Goal: Task Accomplishment & Management: Complete application form

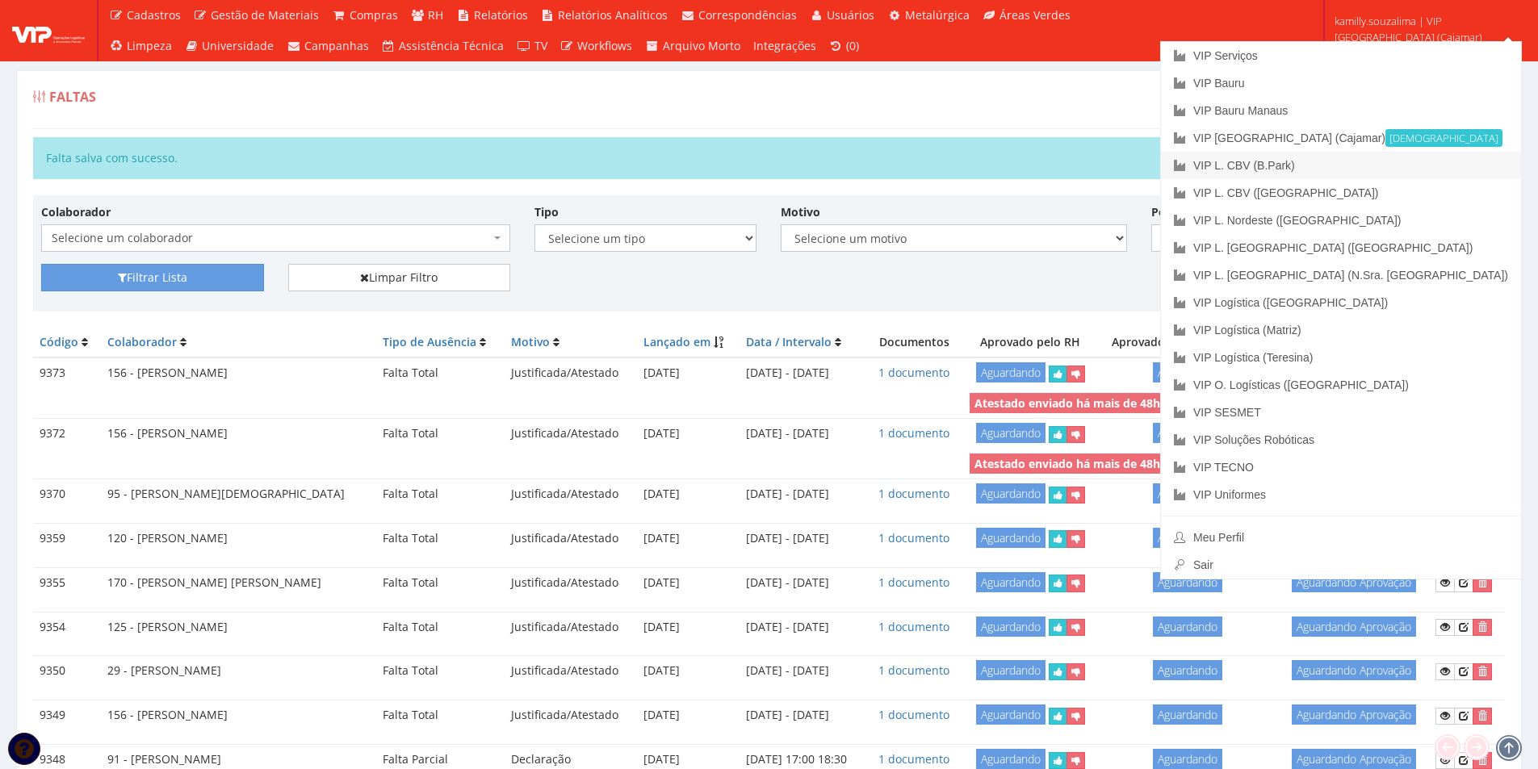
click at [1409, 163] on link "VIP L. CBV (B.Park)" at bounding box center [1341, 165] width 360 height 27
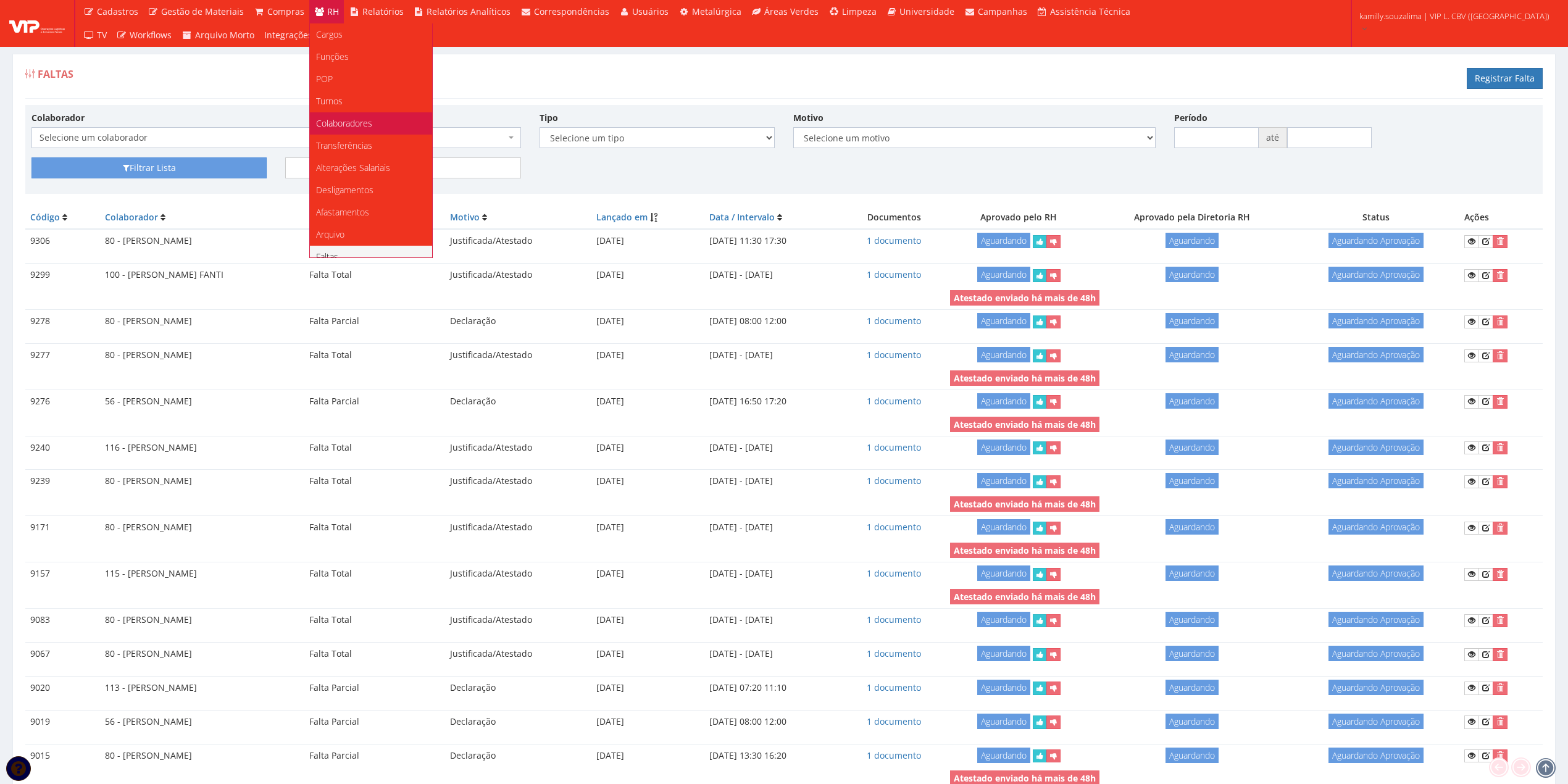
click at [359, 126] on span "Colaboradores" at bounding box center [343, 122] width 56 height 11
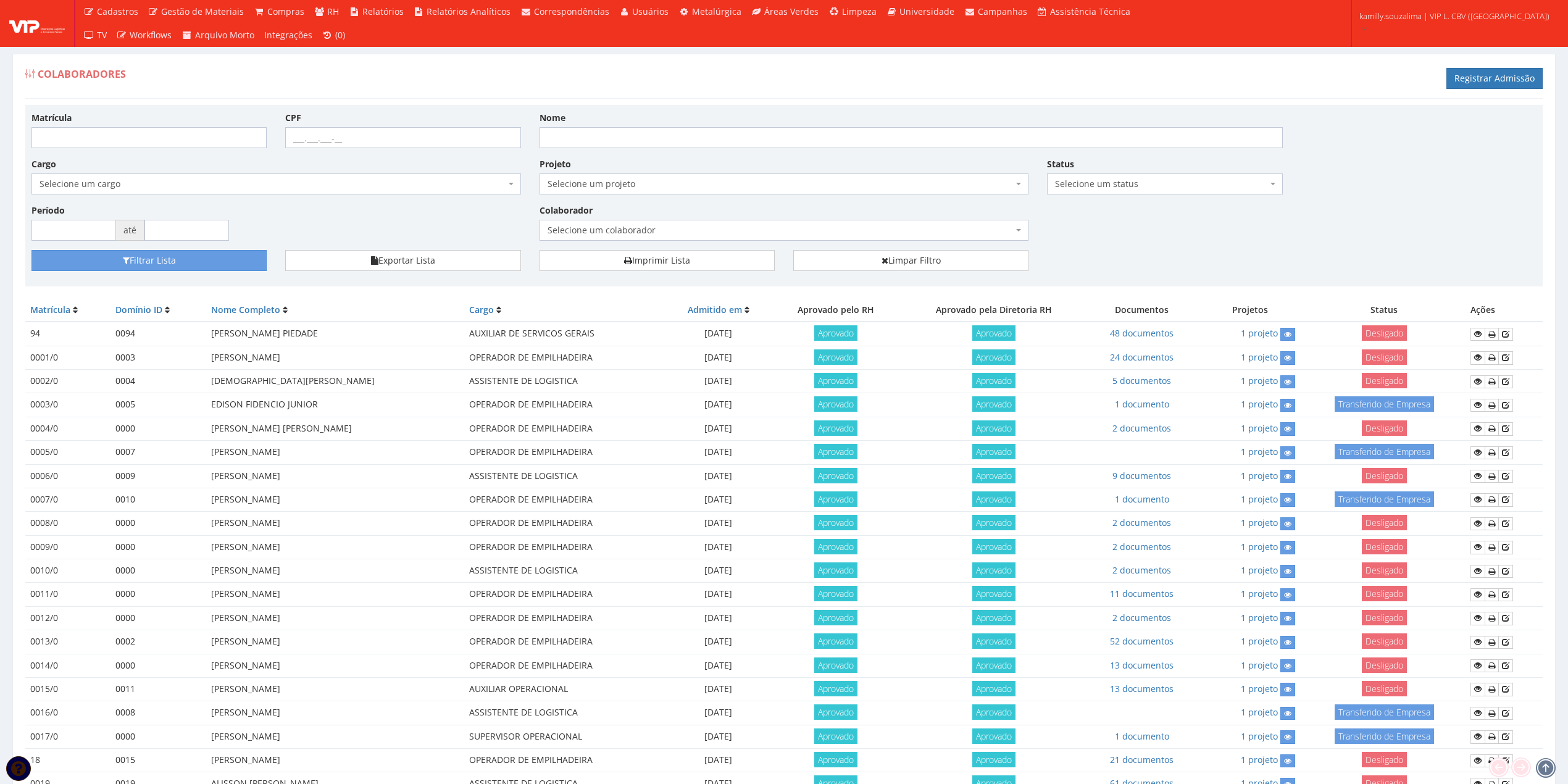
click at [752, 210] on div "Colaborador Selecione um colaborador 116 - VICTOR HUGO DIAS DA SILVA Selecione …" at bounding box center [784, 222] width 508 height 37
click at [752, 220] on div "Colaborador Selecione um colaborador 116 - VICTOR HUGO DIAS DA SILVA Selecione …" at bounding box center [784, 222] width 508 height 37
click at [749, 229] on span "Selecione um colaborador" at bounding box center [780, 230] width 466 height 12
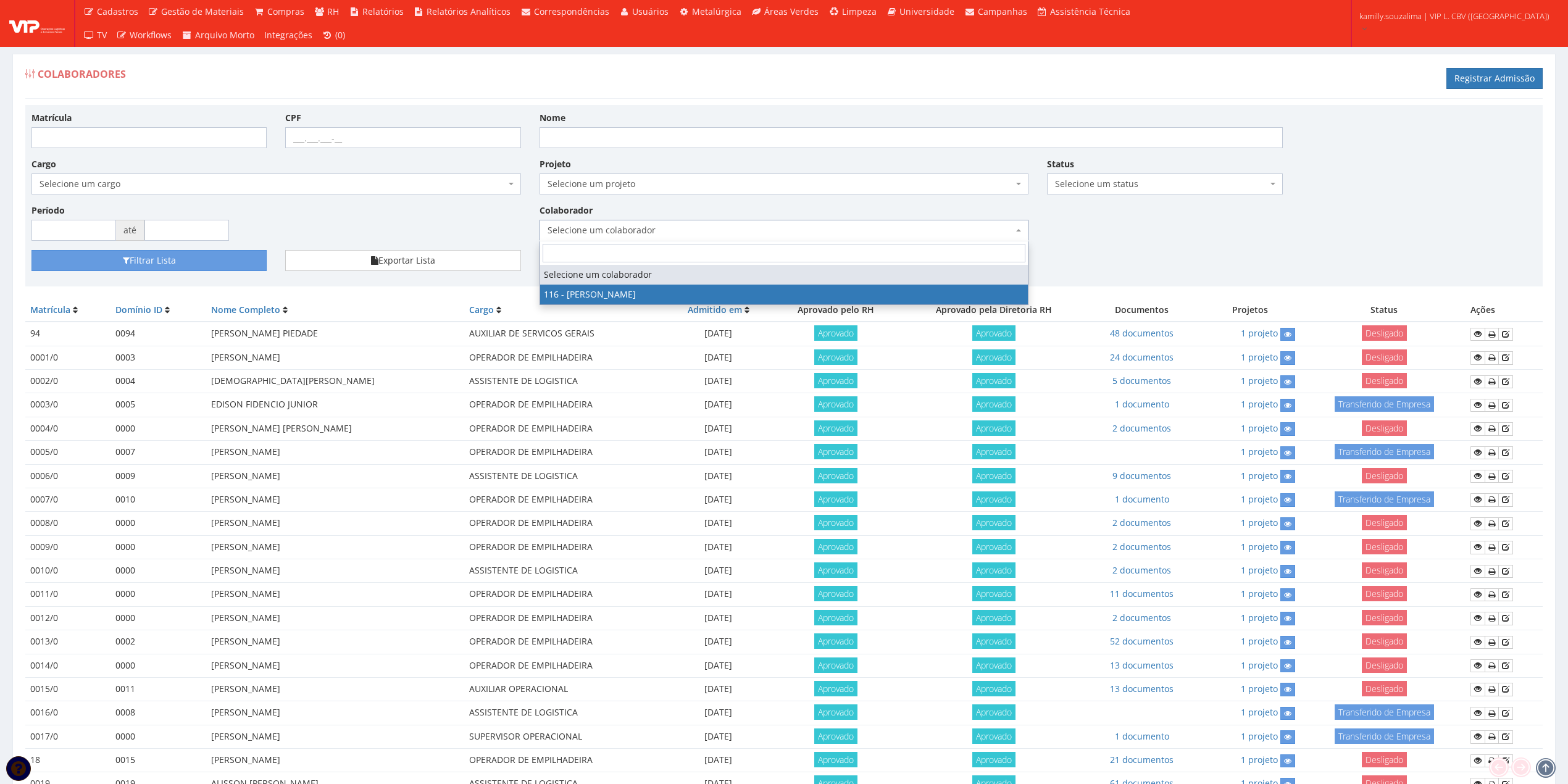
drag, startPoint x: 719, startPoint y: 290, endPoint x: 598, endPoint y: 298, distance: 121.3
select select "3973"
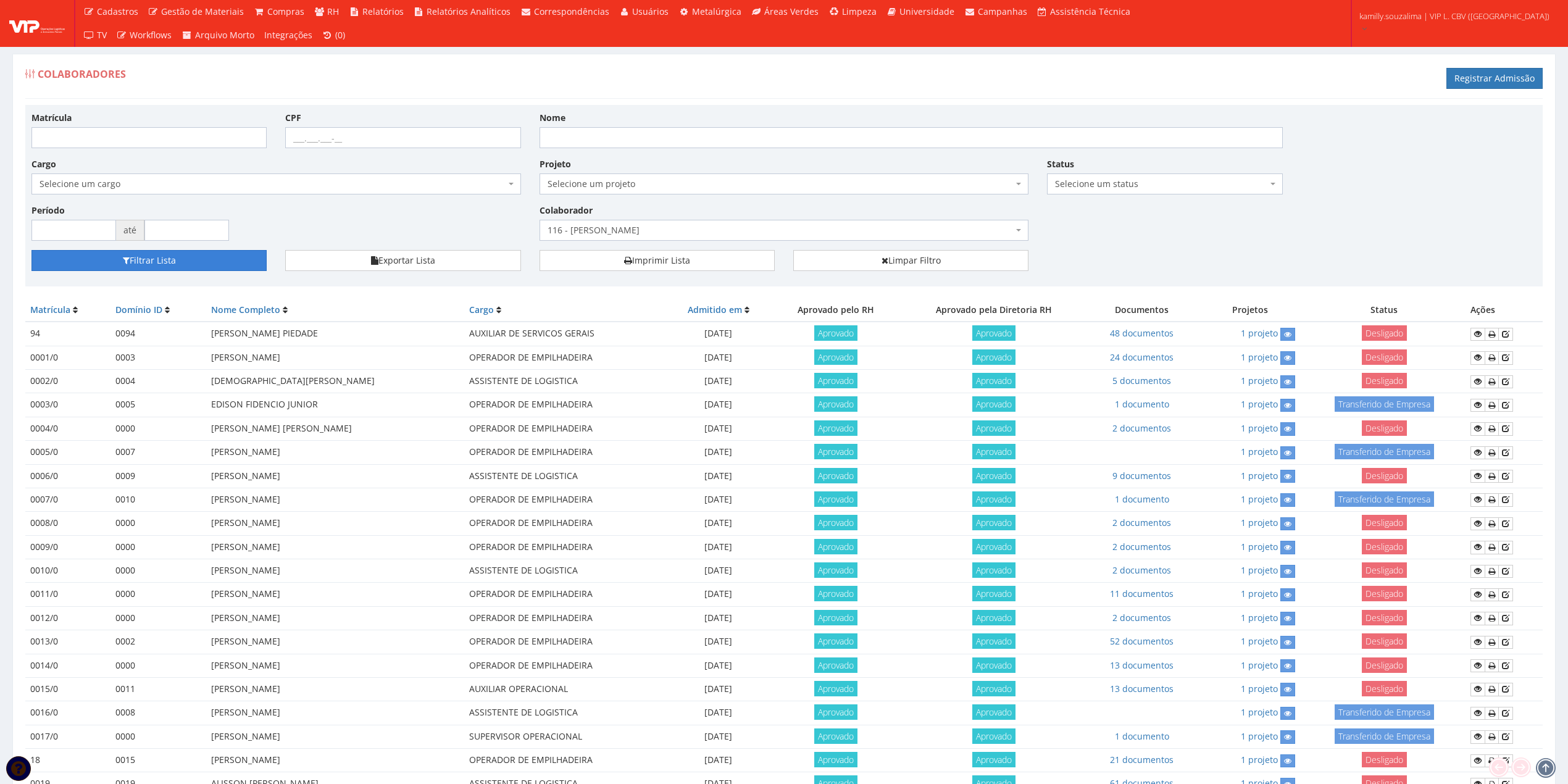
click at [242, 255] on button "Filtrar Lista" at bounding box center [149, 260] width 236 height 21
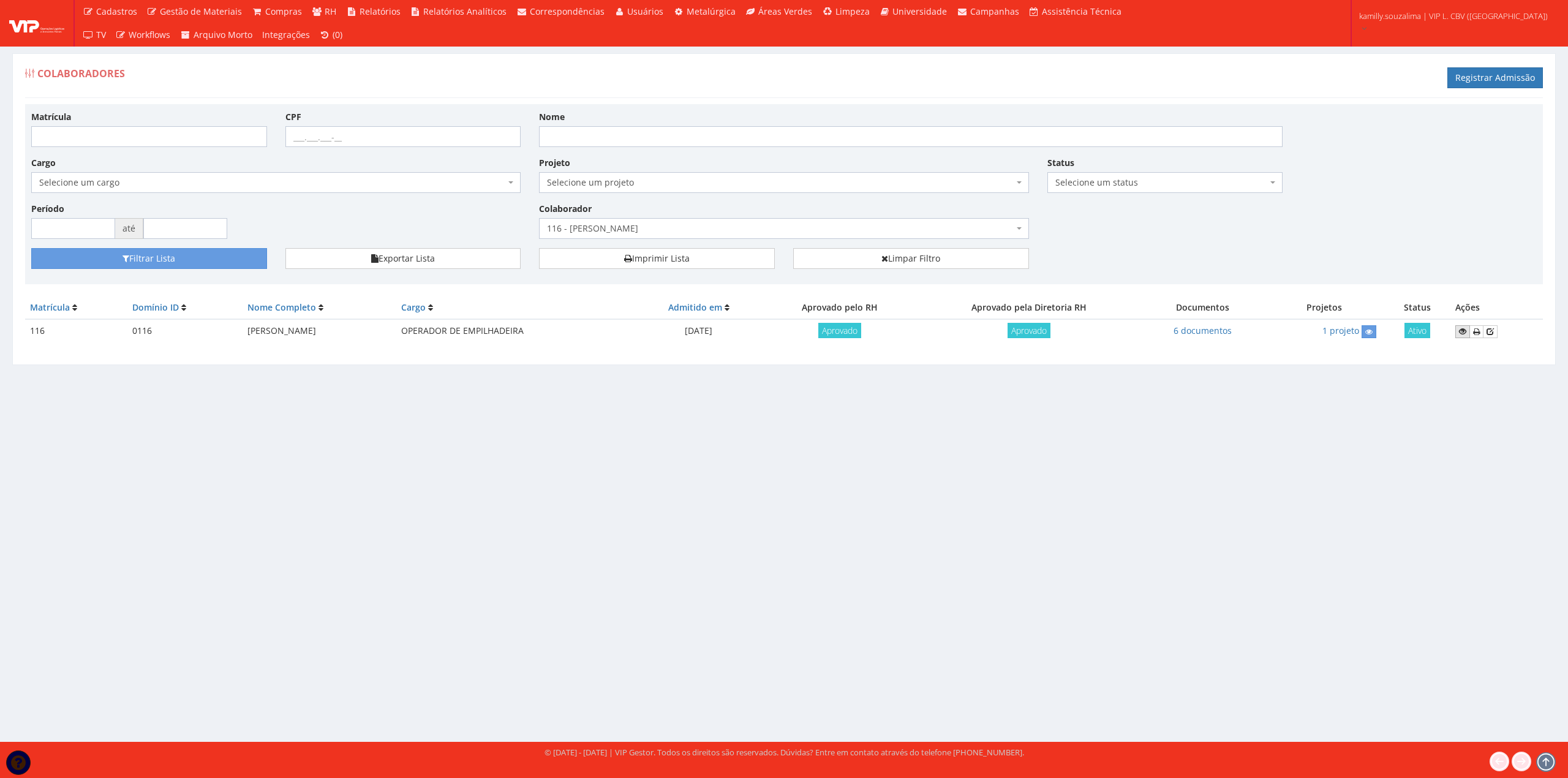
click at [1465, 335] on icon at bounding box center [1463, 331] width 8 height 8
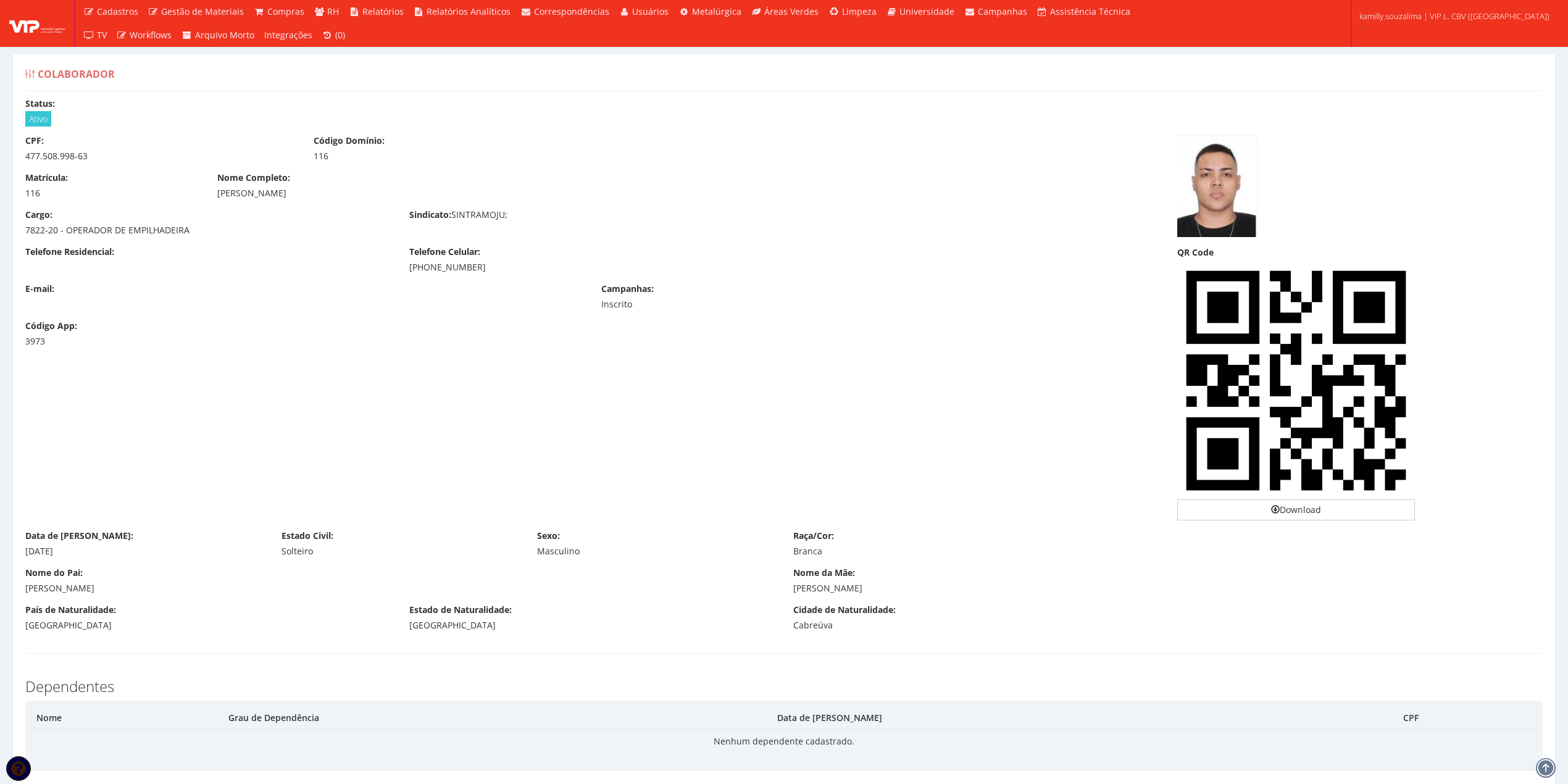
drag, startPoint x: 465, startPoint y: 271, endPoint x: 410, endPoint y: 269, distance: 55.0
click at [410, 269] on div "Telefone Residencial: Telefone Celular: [PHONE_NUMBER]" at bounding box center [592, 264] width 1152 height 37
copy div "[PHONE_NUMBER]"
drag, startPoint x: 369, startPoint y: 199, endPoint x: 218, endPoint y: 196, distance: 151.0
click at [218, 196] on div "[PERSON_NAME]" at bounding box center [592, 194] width 750 height 12
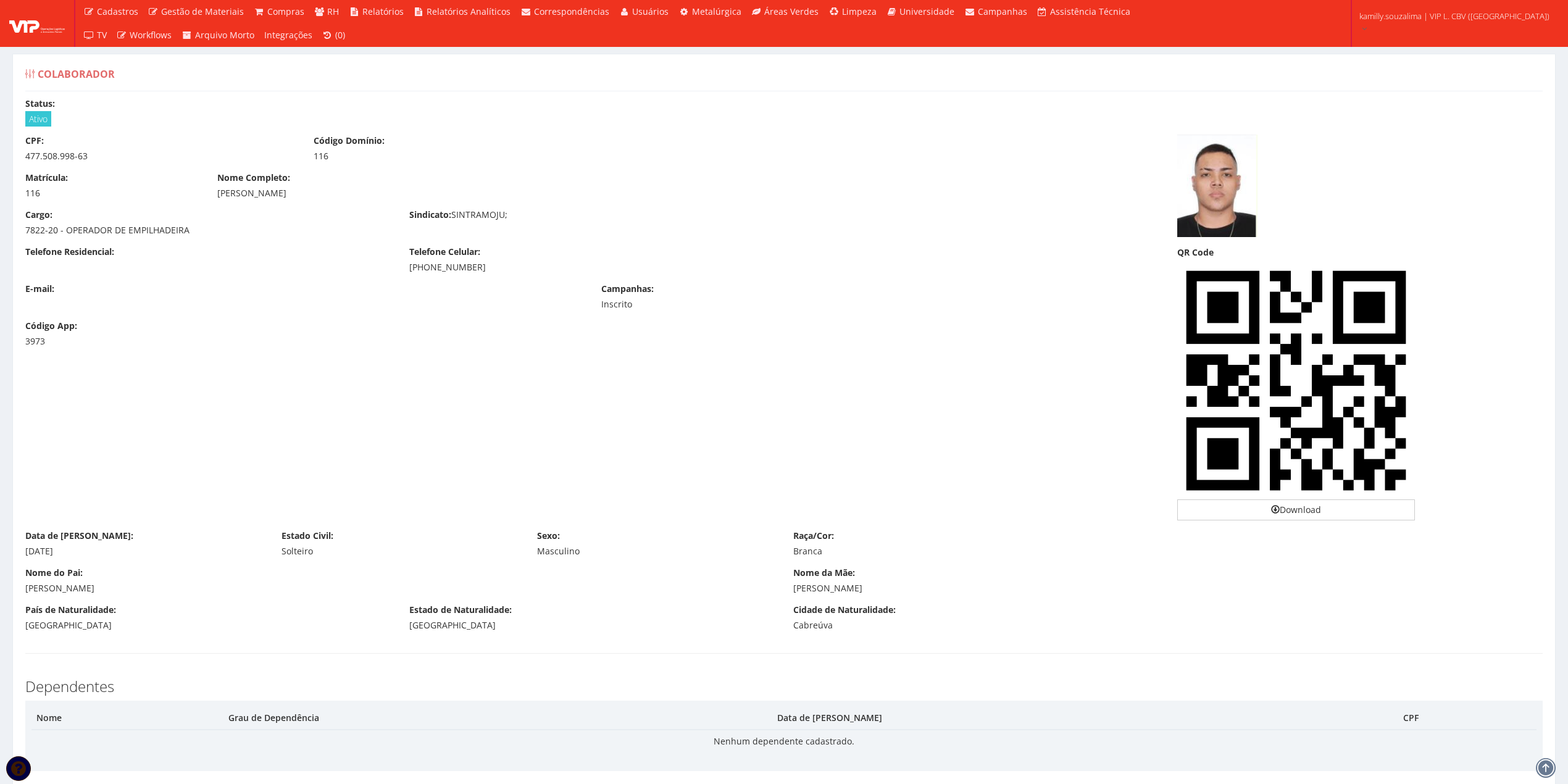
copy div "[PERSON_NAME]"
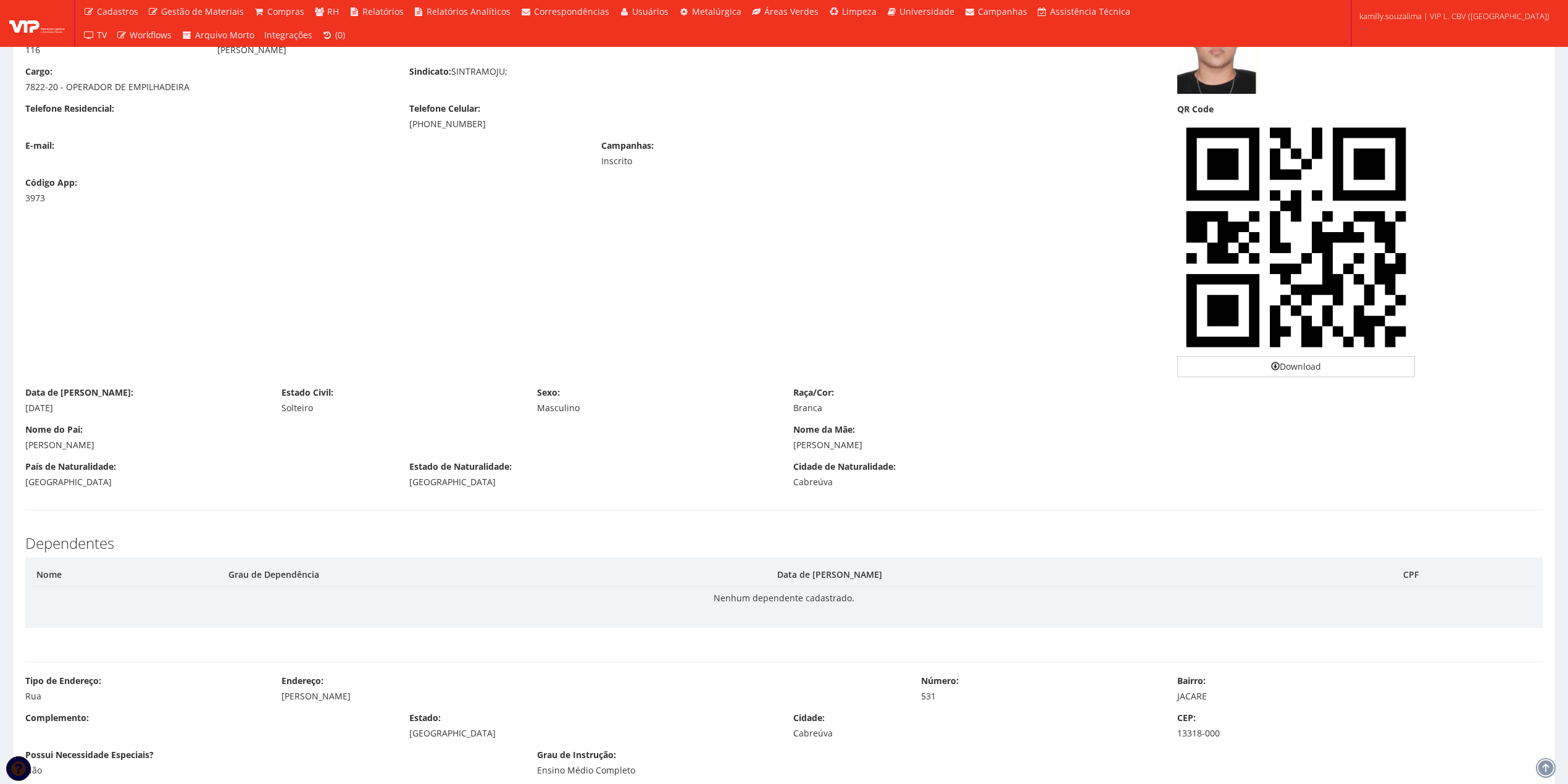
scroll to position [247, 0]
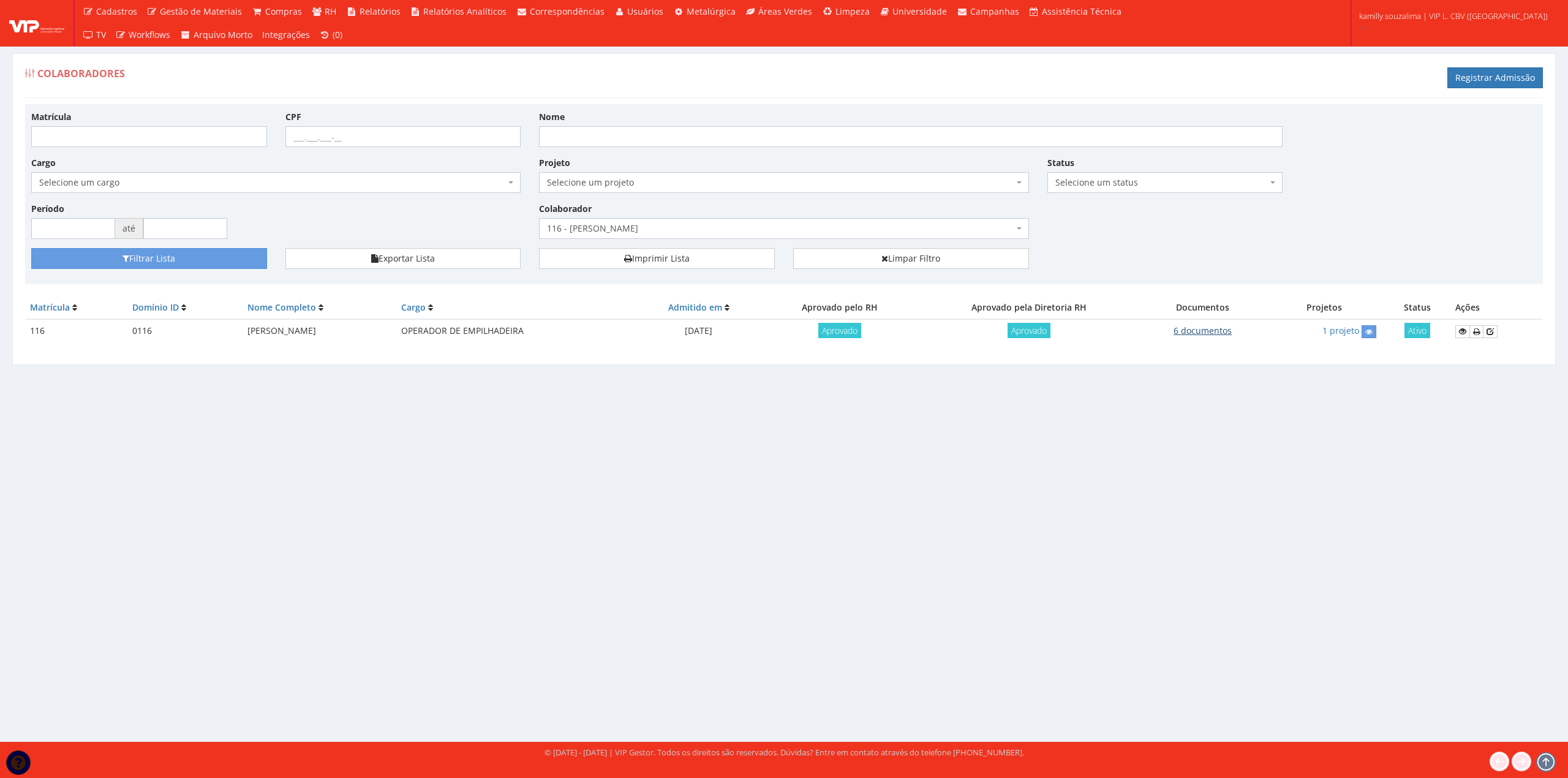
click at [1225, 329] on link "6 documentos" at bounding box center [1202, 330] width 58 height 11
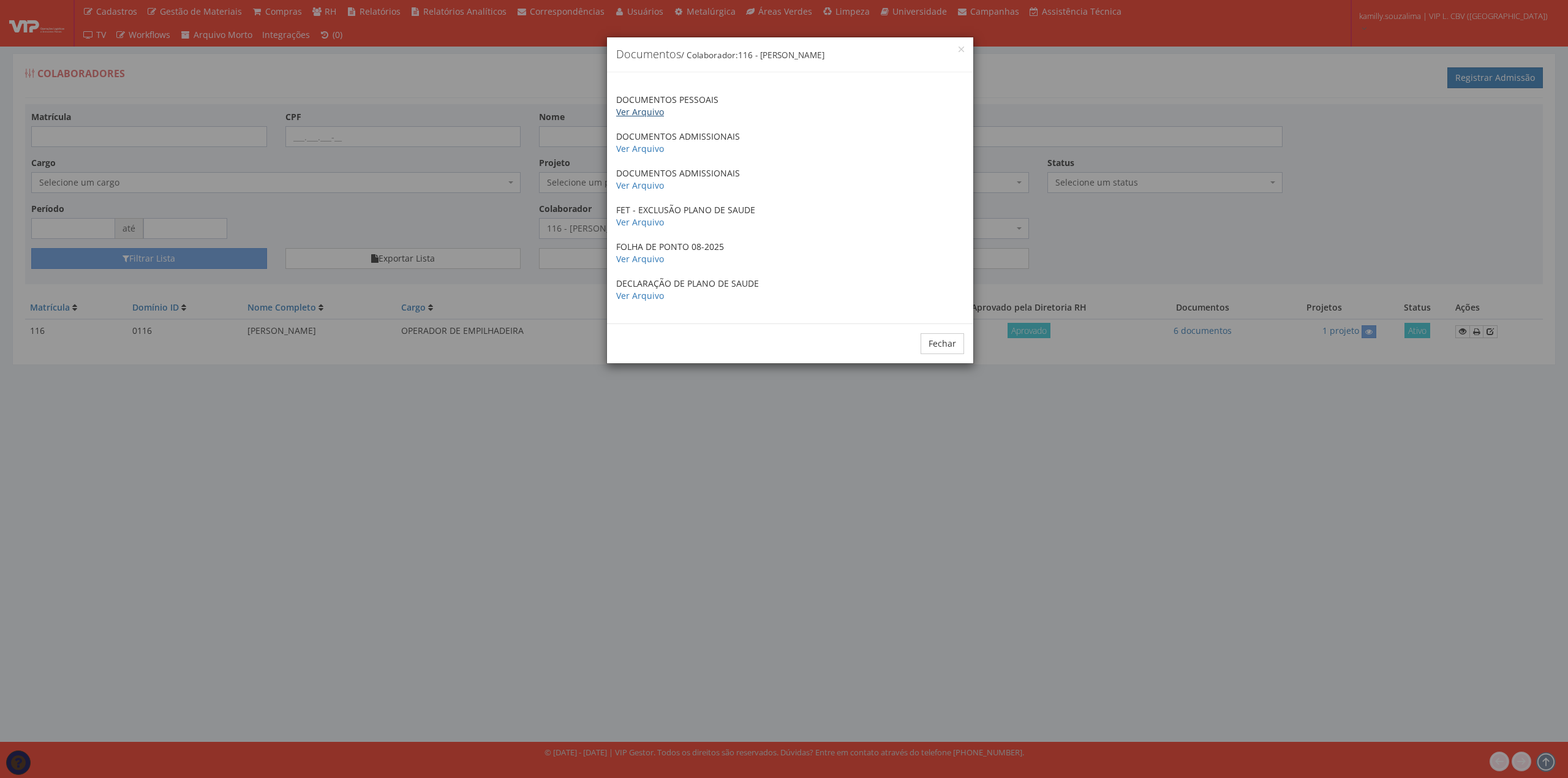
click at [652, 118] on link "Ver Arquivo" at bounding box center [639, 112] width 48 height 11
click at [652, 110] on link "Ver Arquivo" at bounding box center [639, 112] width 48 height 11
click at [933, 342] on button "Fechar" at bounding box center [941, 343] width 43 height 20
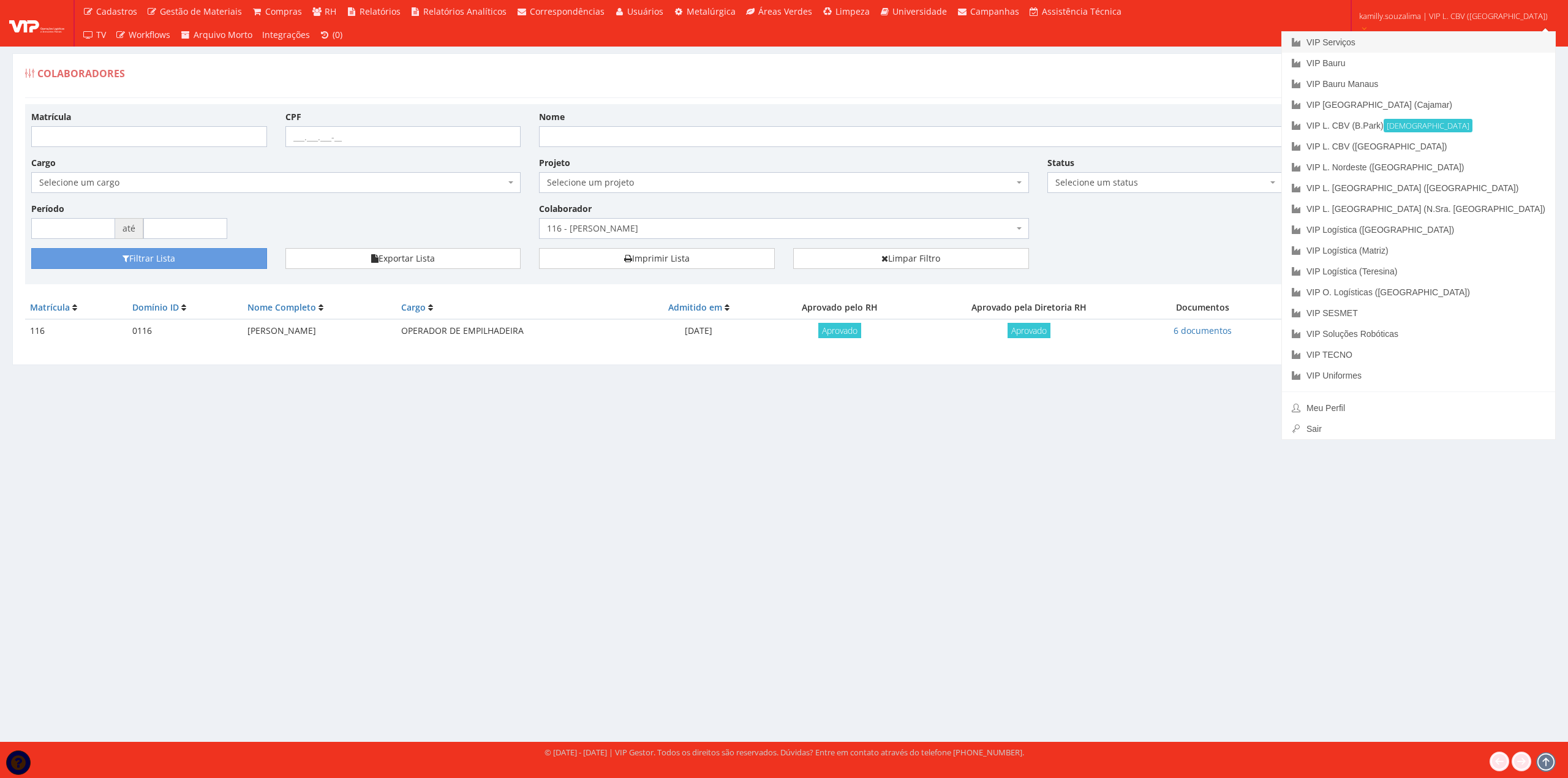
click at [1441, 38] on link "VIP Serviços" at bounding box center [1419, 42] width 273 height 20
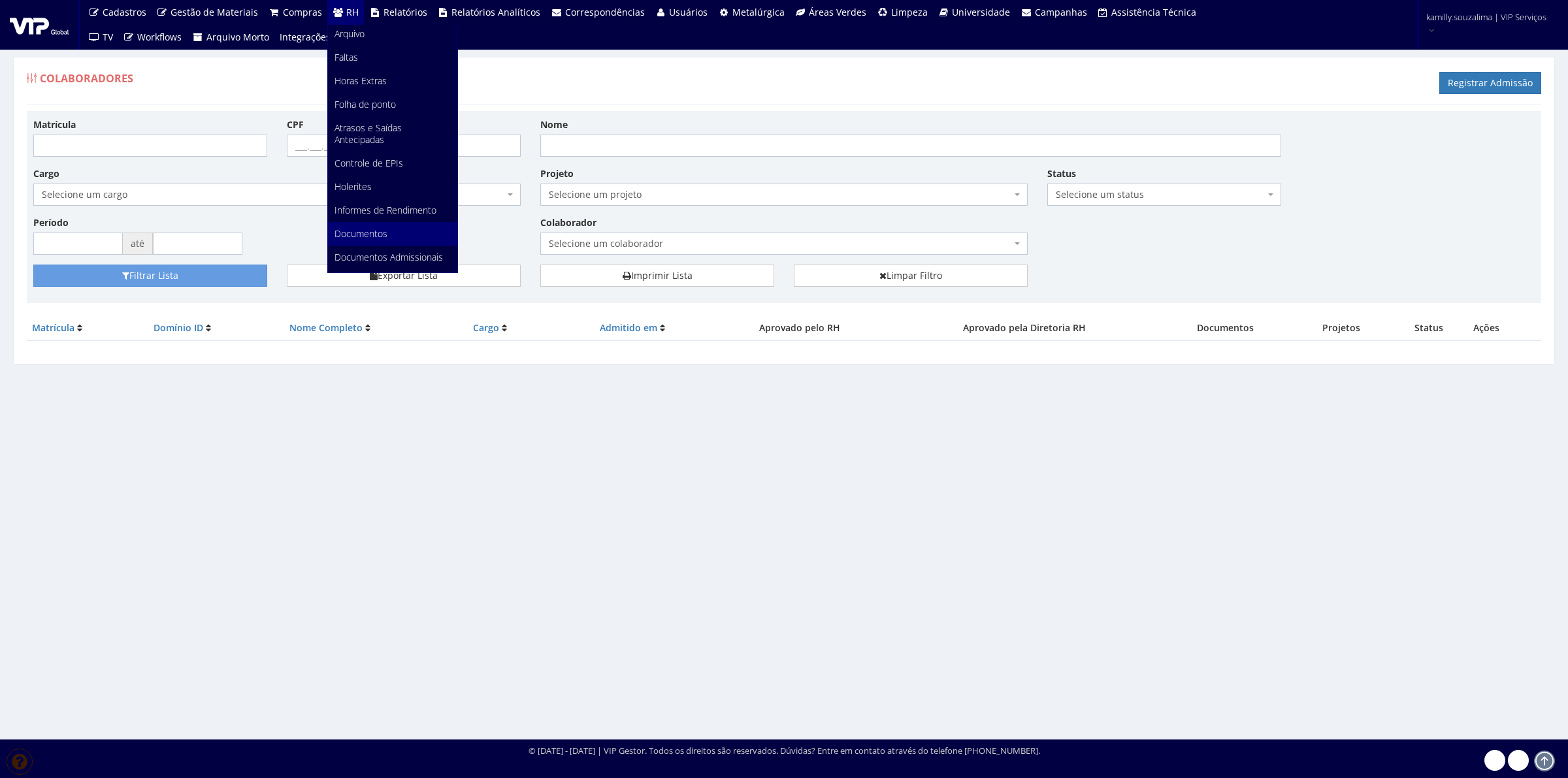
scroll to position [245, 0]
click at [376, 207] on span "Documentos" at bounding box center [360, 213] width 53 height 12
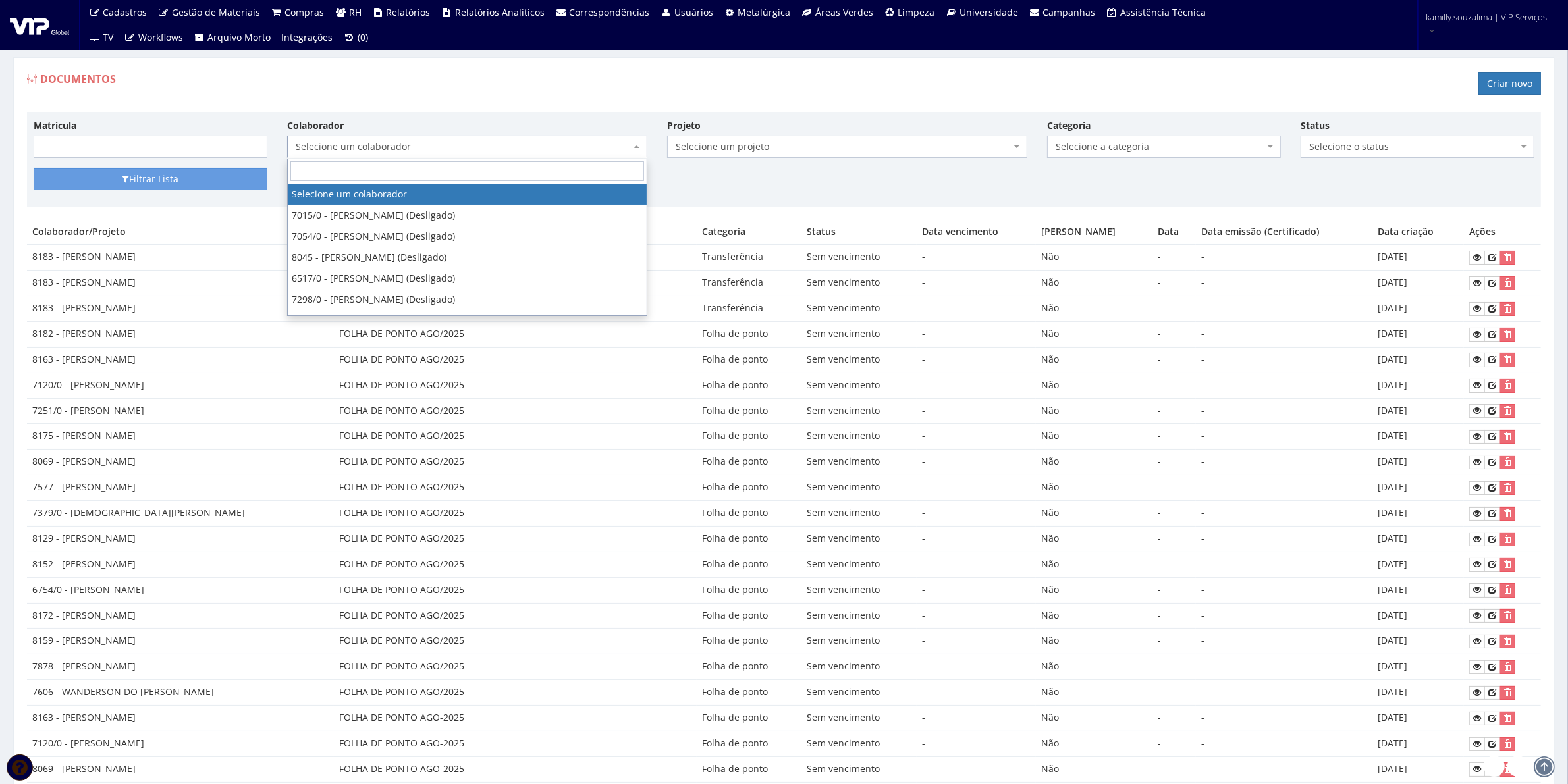
click at [407, 150] on span "Selecione um colaborador" at bounding box center [463, 147] width 335 height 13
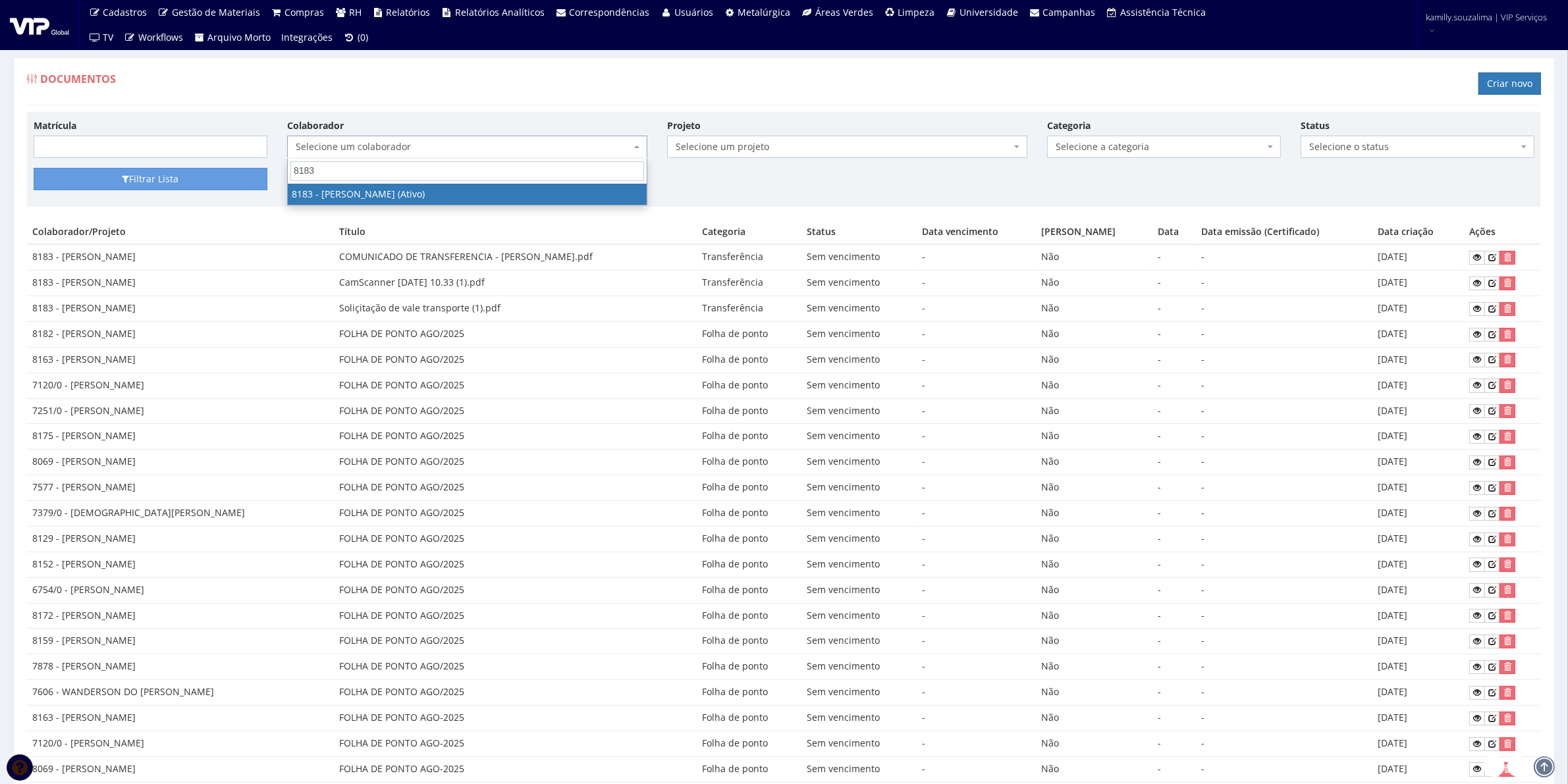
type input "8183"
select select "4093"
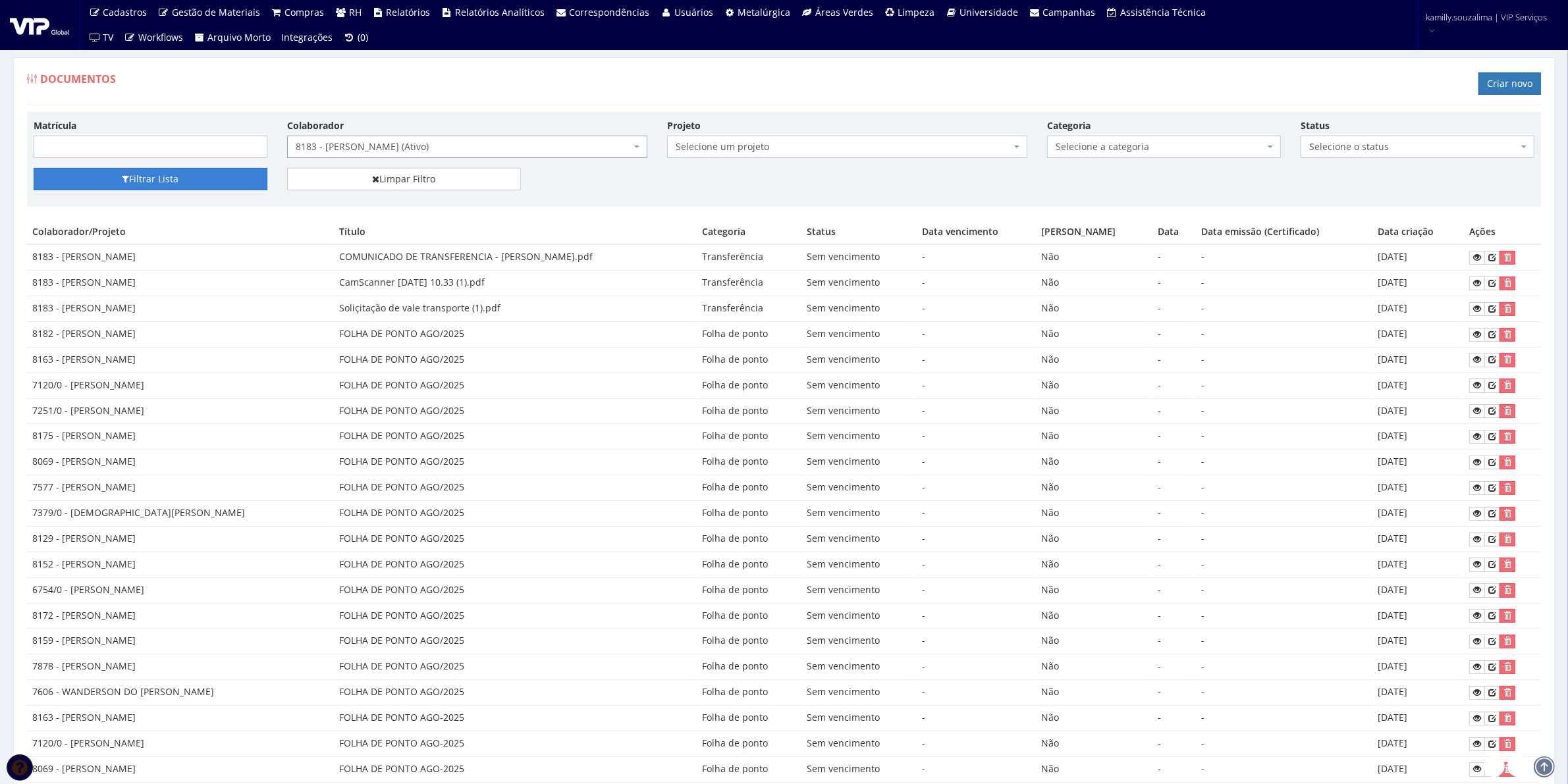
click at [157, 170] on button "Filtrar Lista" at bounding box center [150, 179] width 234 height 22
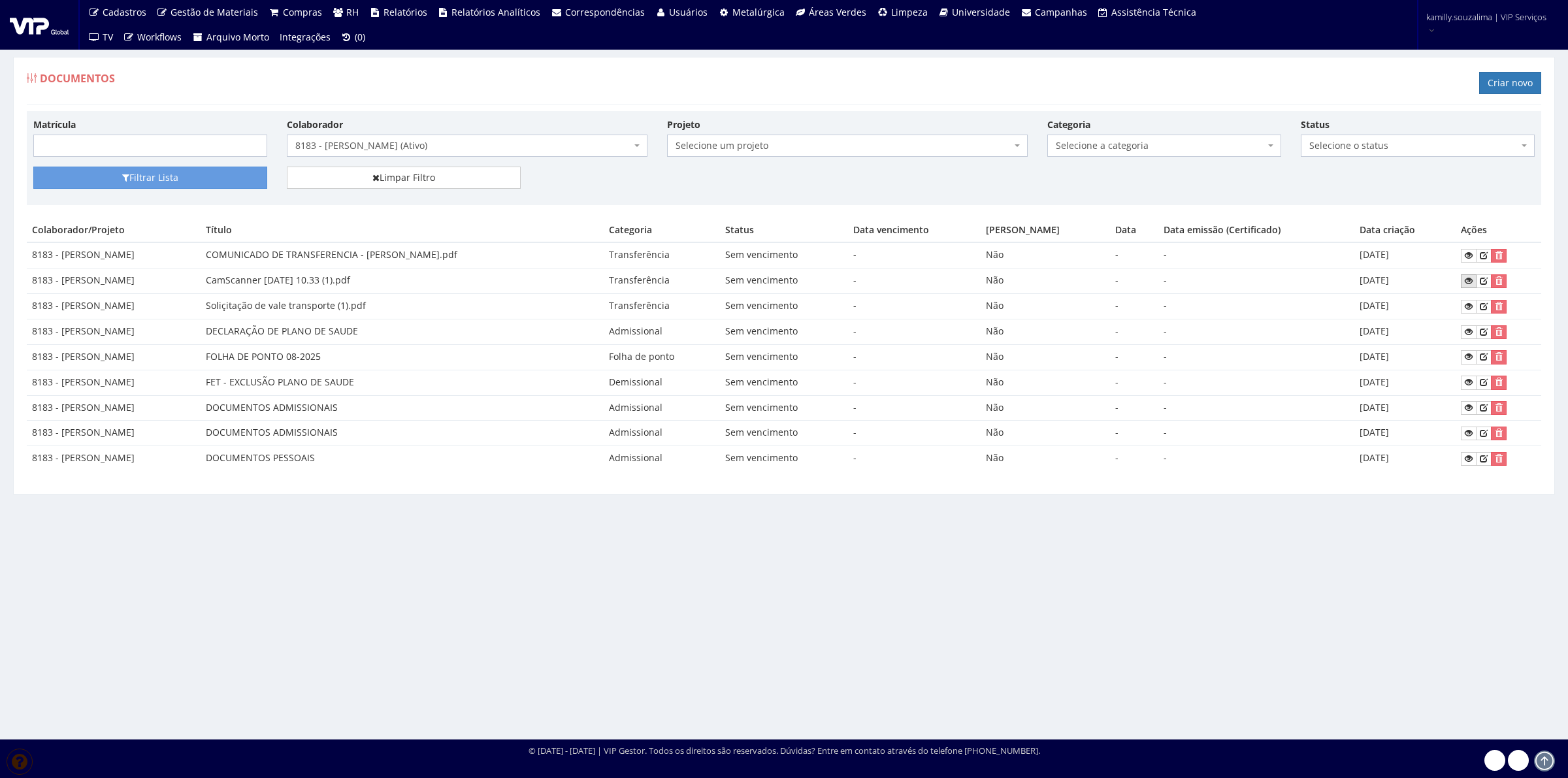
click at [1473, 285] on icon at bounding box center [1469, 280] width 8 height 9
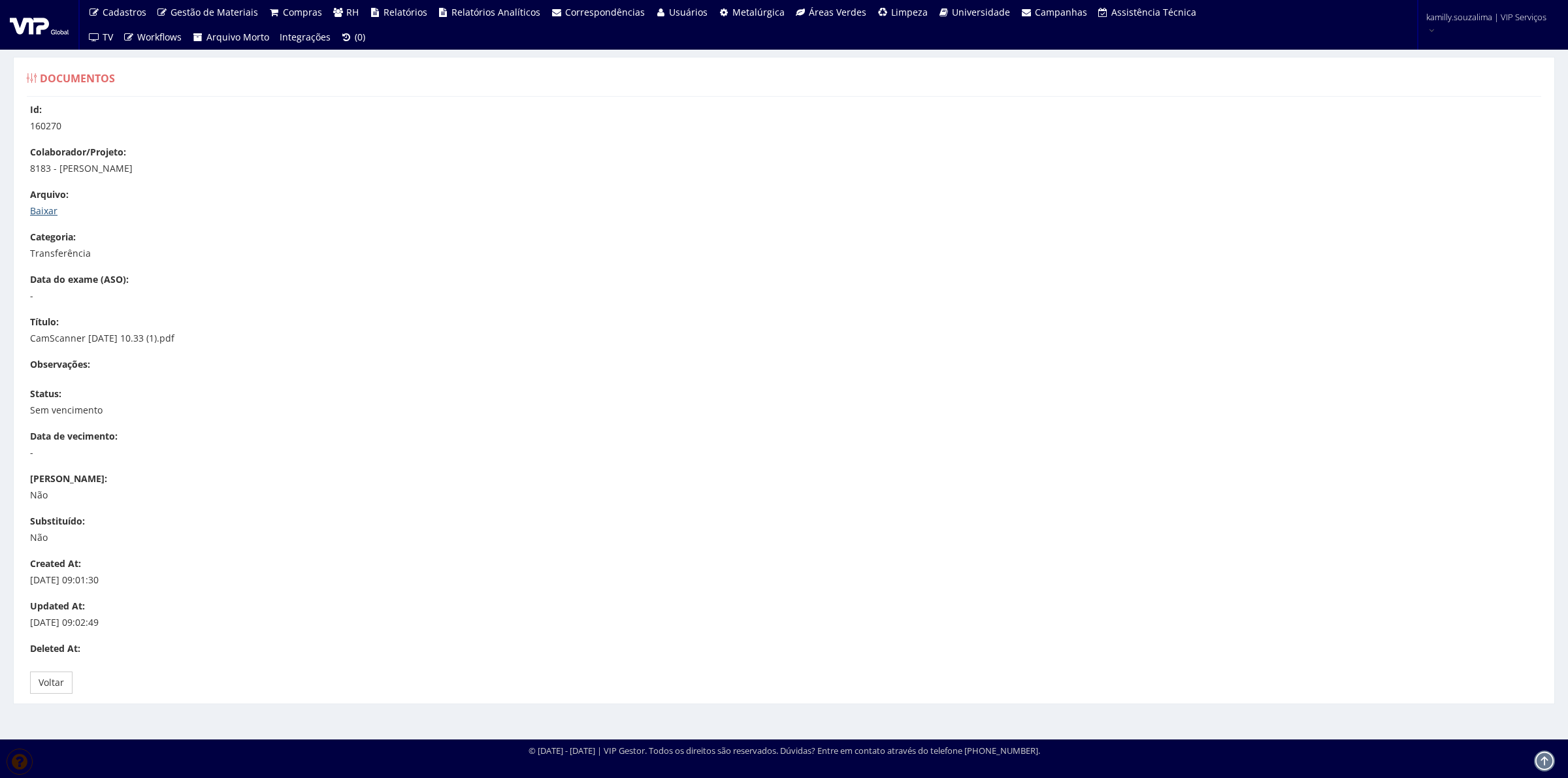
click at [46, 209] on link "Baixar" at bounding box center [44, 210] width 28 height 12
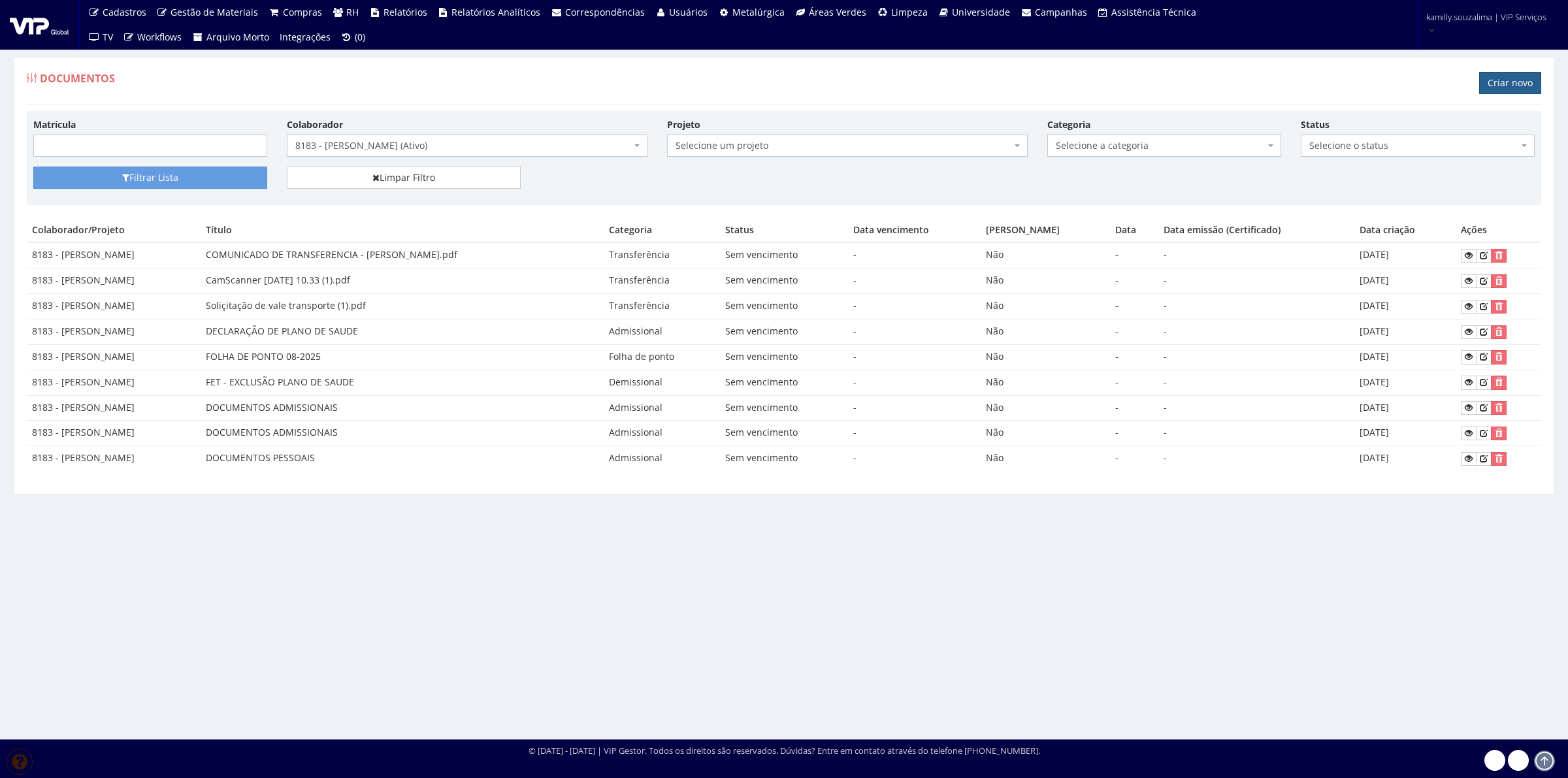
click at [1504, 83] on link "Criar novo" at bounding box center [1511, 83] width 62 height 22
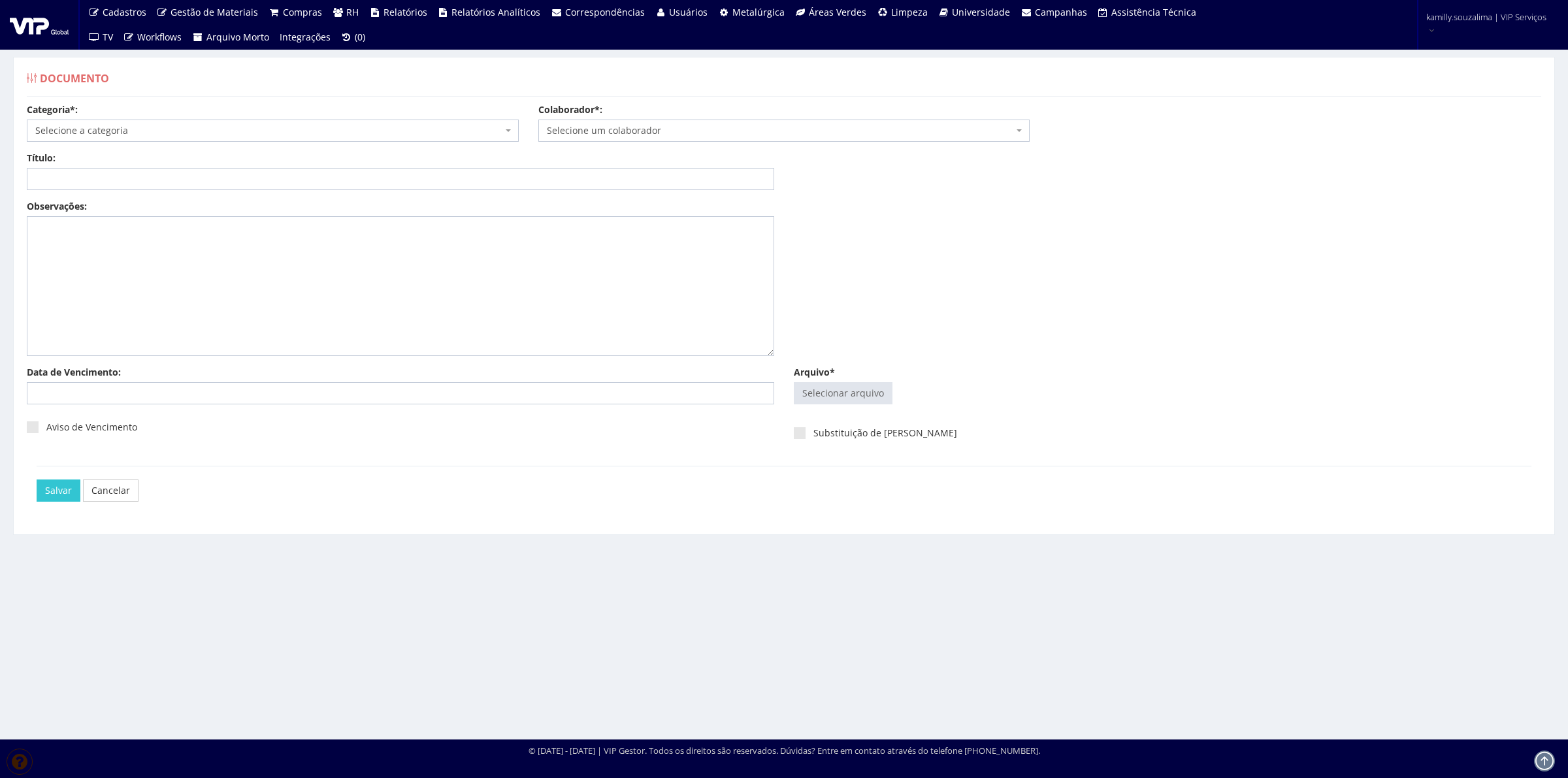
click at [188, 126] on span "Selecione a categoria" at bounding box center [269, 130] width 467 height 13
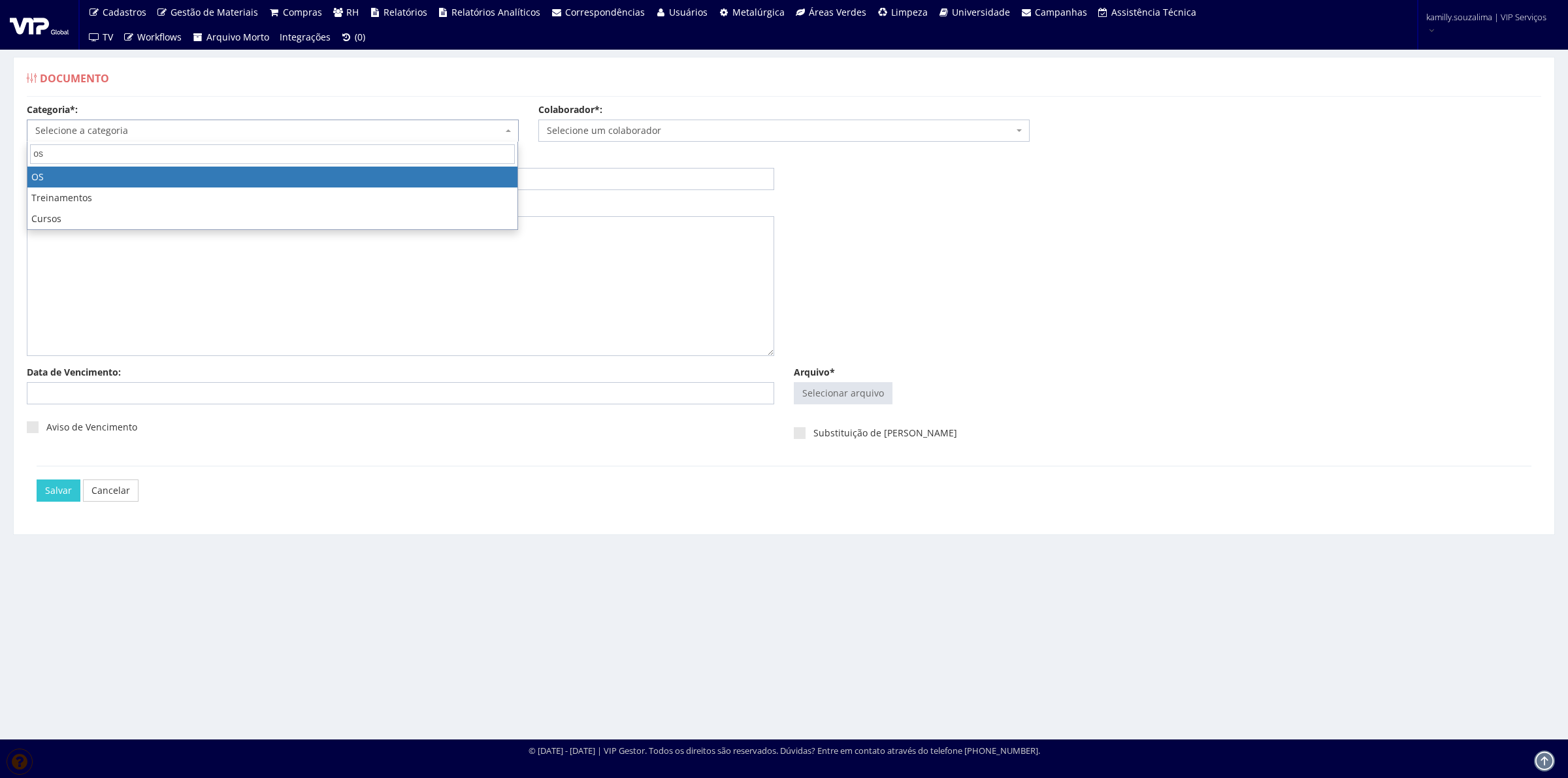
type input "os"
select select "os"
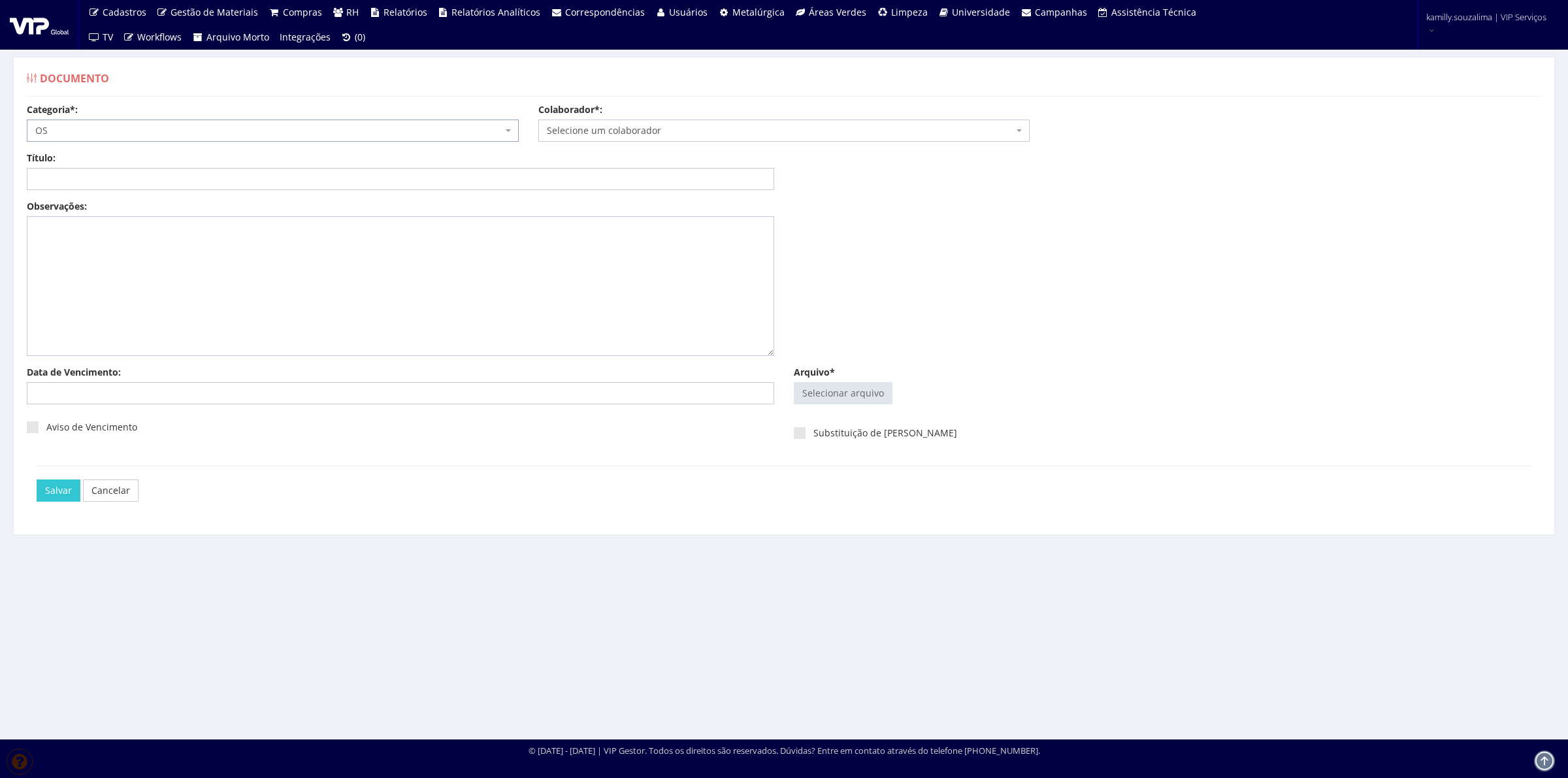
click at [677, 130] on span "Selecione um colaborador" at bounding box center [780, 130] width 467 height 13
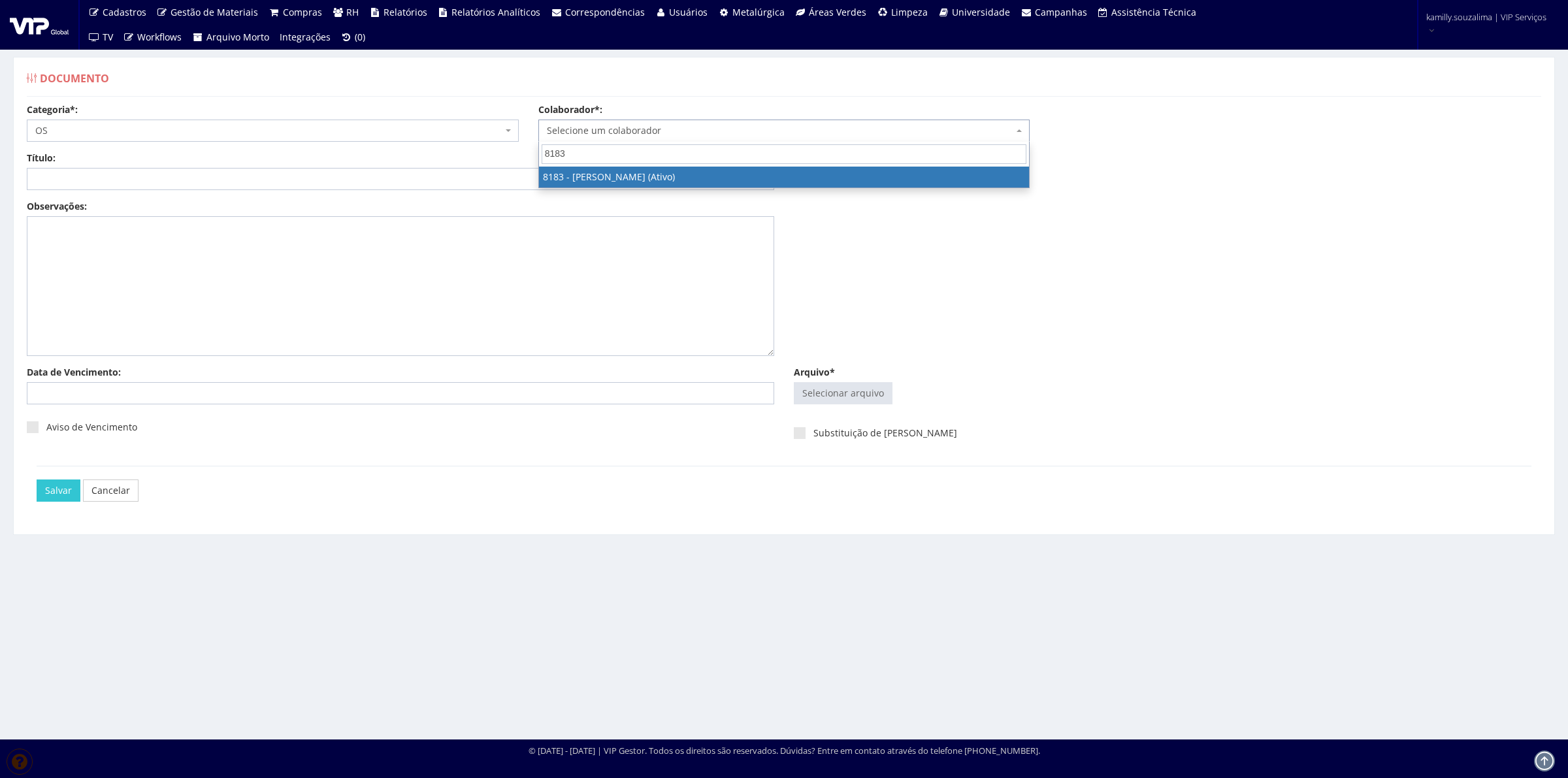
type input "8183"
drag, startPoint x: 629, startPoint y: 173, endPoint x: 279, endPoint y: 185, distance: 350.2
select select "4093"
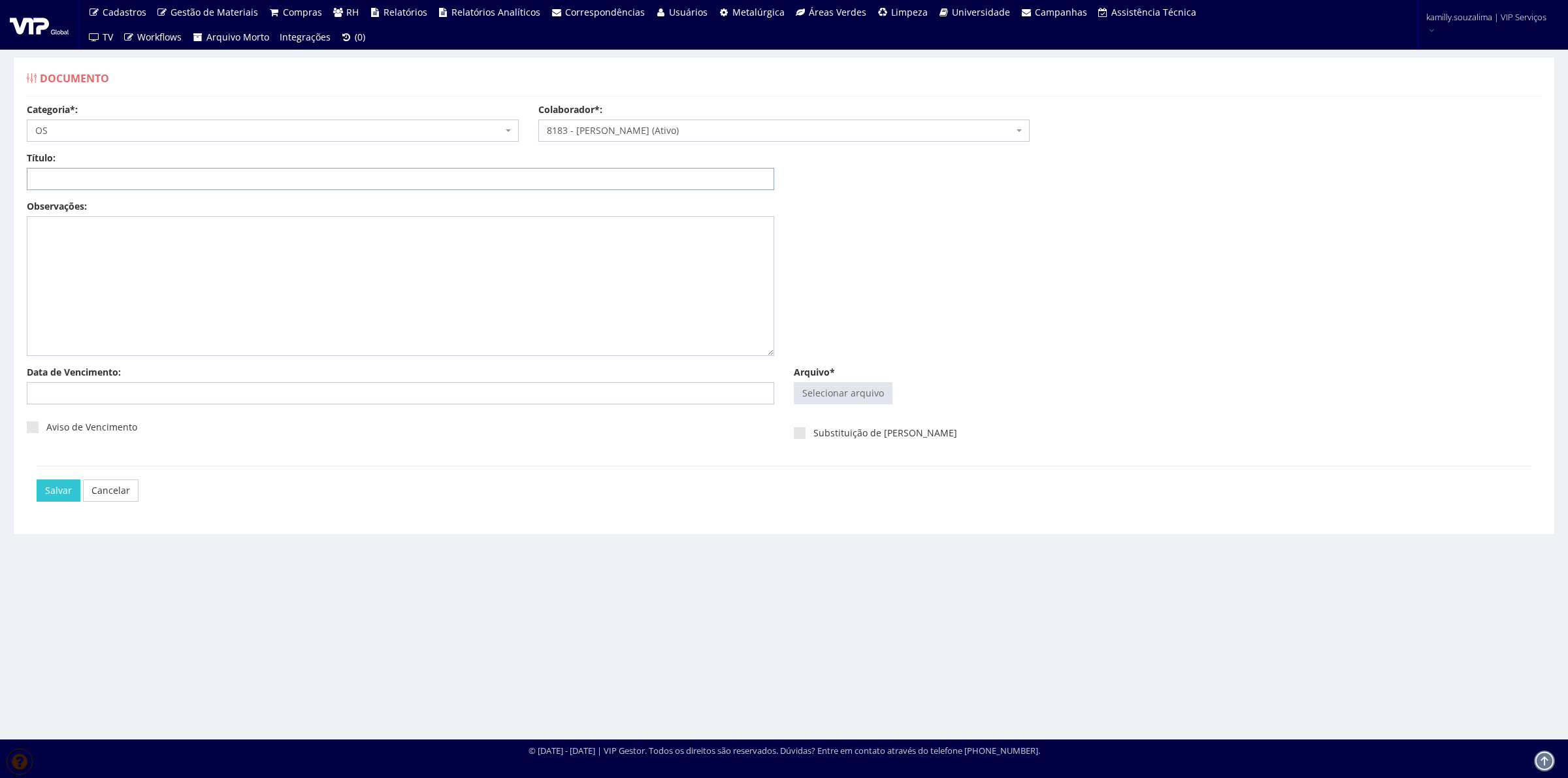
click at [185, 174] on input "Título:" at bounding box center [400, 178] width 747 height 22
type input "o"
type input "OS - MUDANÇA DE FUNÇÃO"
click at [858, 388] on input "Arquivo*" at bounding box center [843, 393] width 97 height 21
type input "C:\fakepath\OS - OP DE EMPILHADEIRA - Clicksign.pdf"
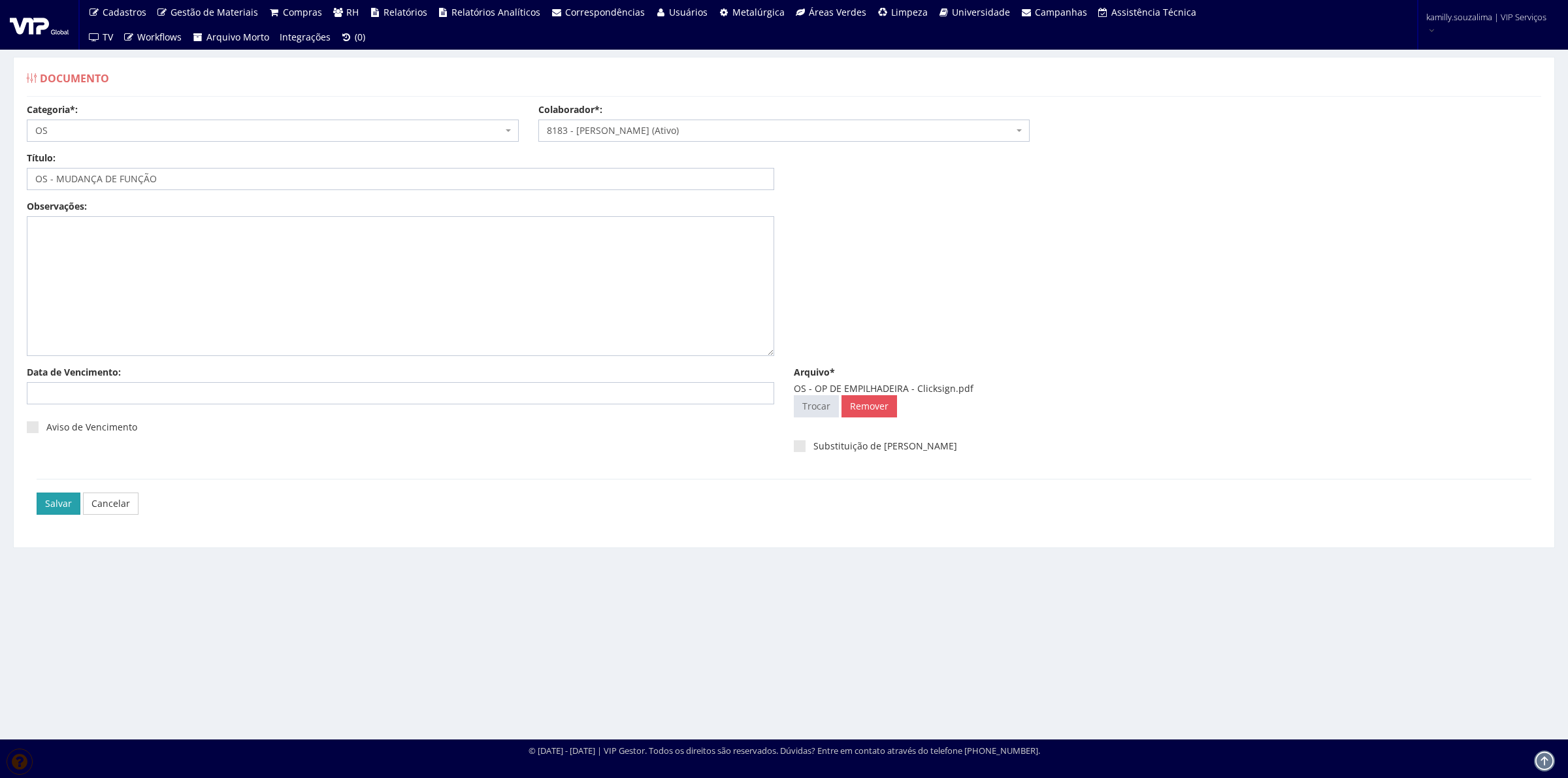
click at [43, 500] on input "Salvar" at bounding box center [58, 504] width 44 height 22
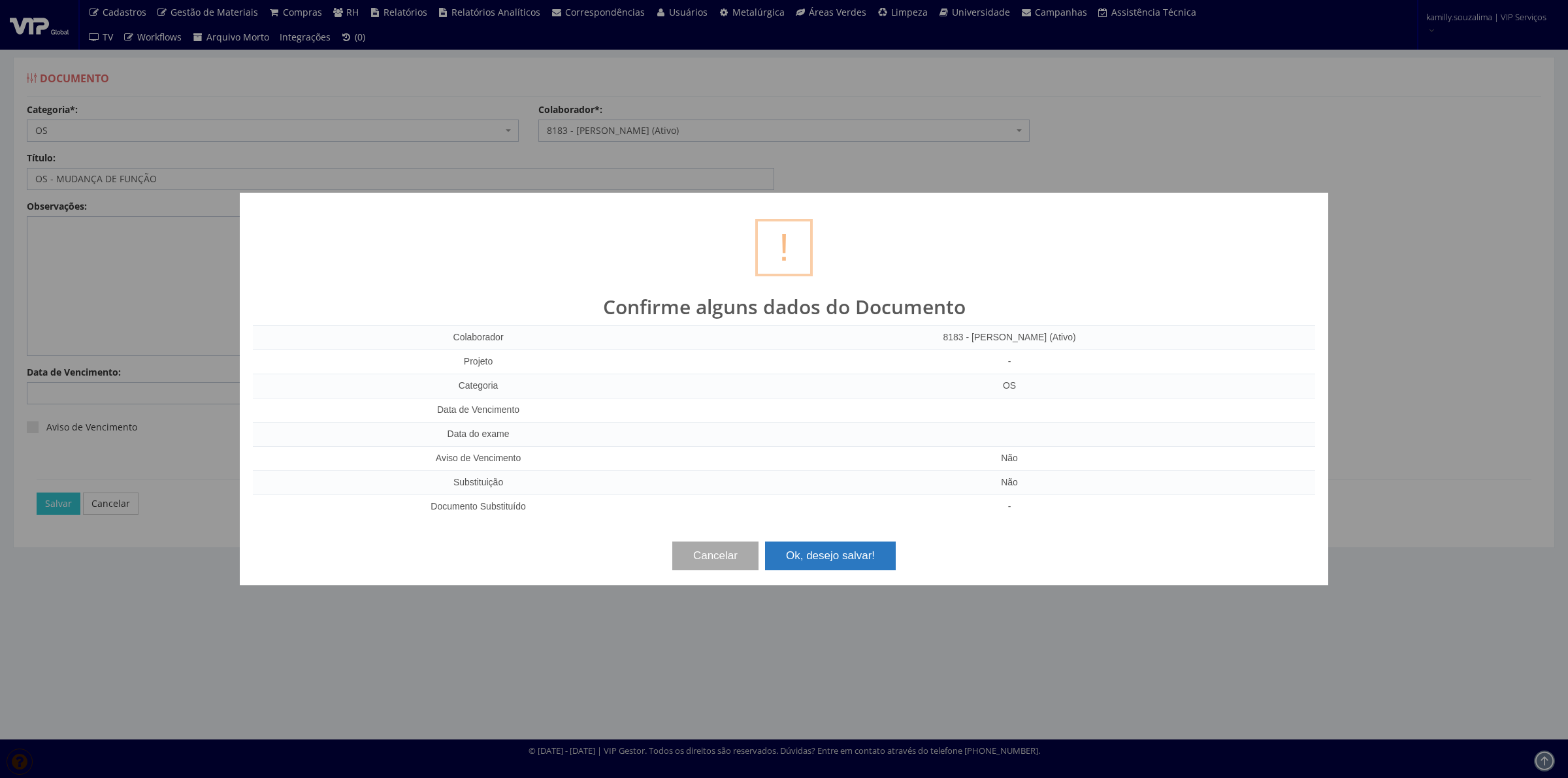
click at [827, 550] on button "Ok, desejo salvar!" at bounding box center [830, 556] width 130 height 29
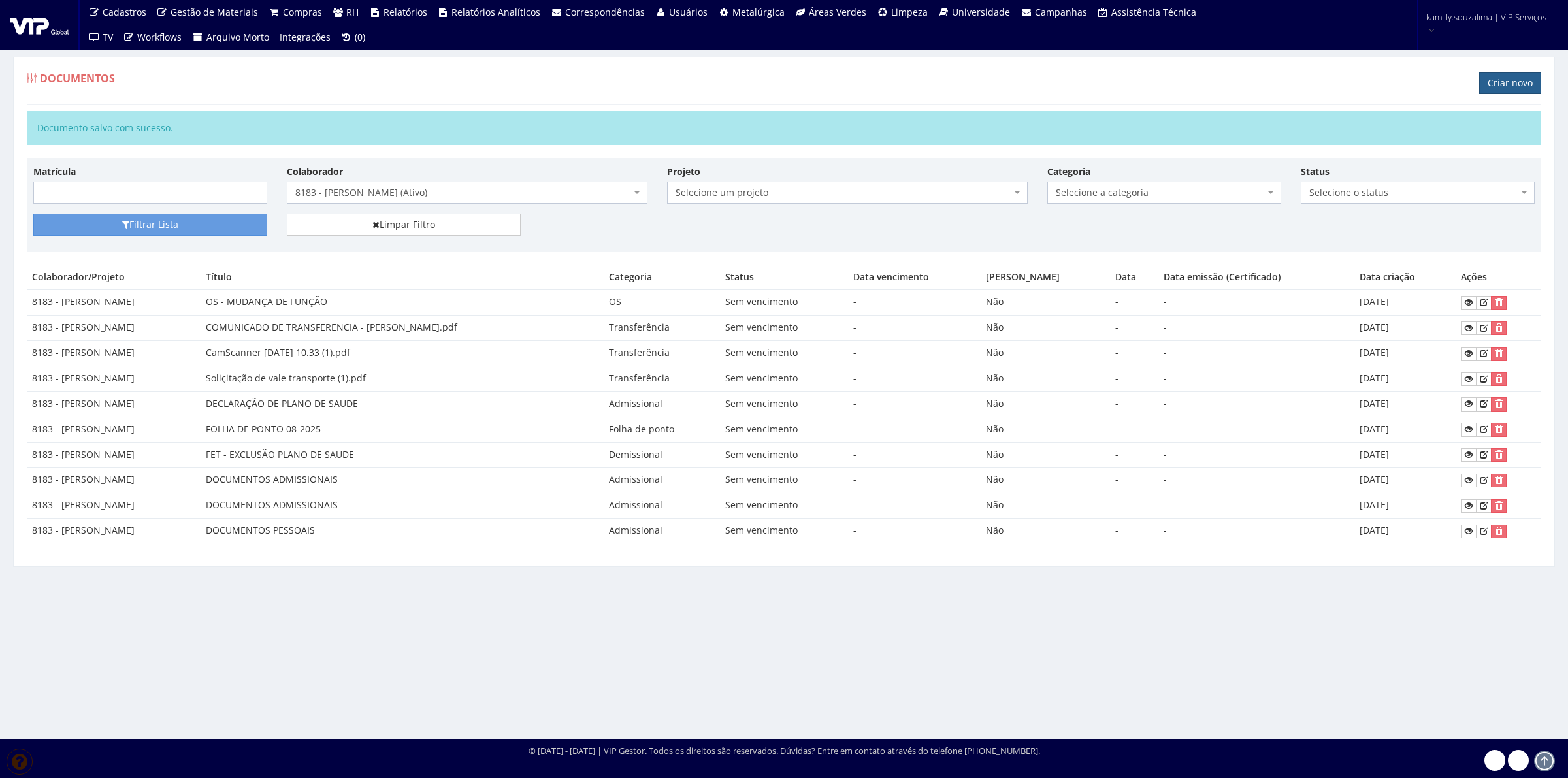
click at [1529, 79] on link "Criar novo" at bounding box center [1511, 83] width 62 height 22
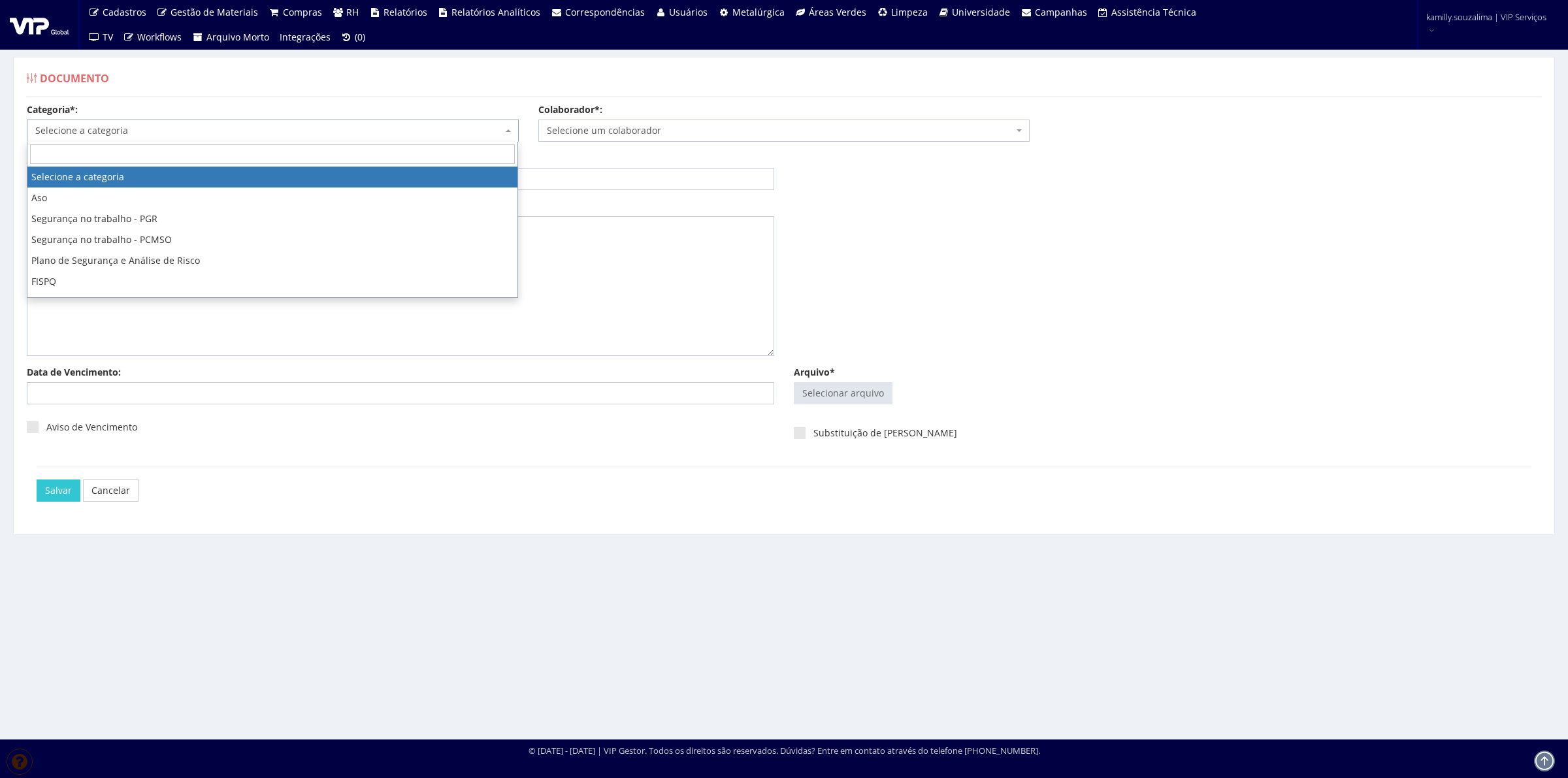
click at [205, 138] on span "Selecione a categoria" at bounding box center [269, 130] width 467 height 13
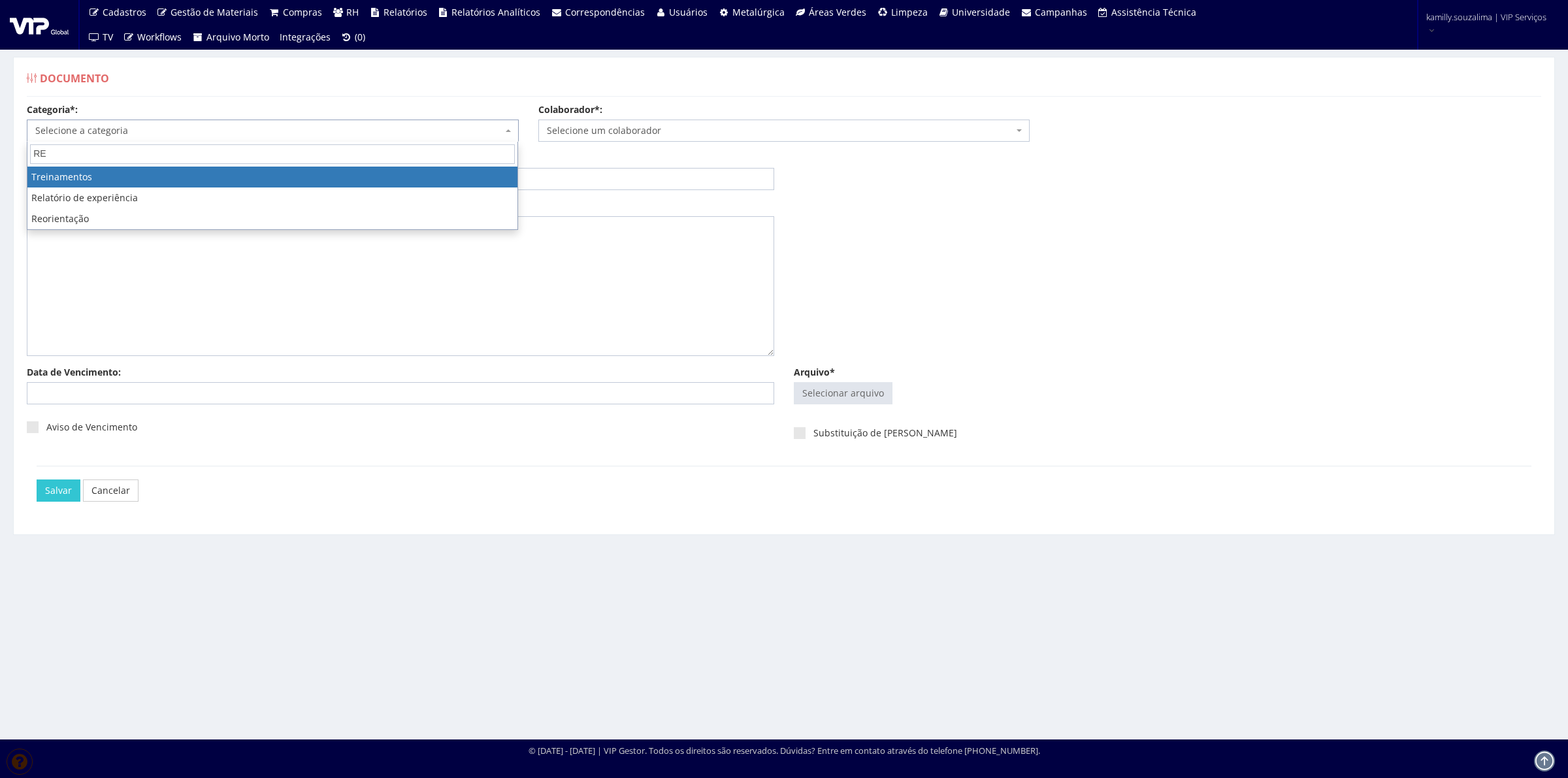
type input "R"
type input "TREIN"
drag, startPoint x: 236, startPoint y: 173, endPoint x: 291, endPoint y: 170, distance: 55.1
select select "treinamento"
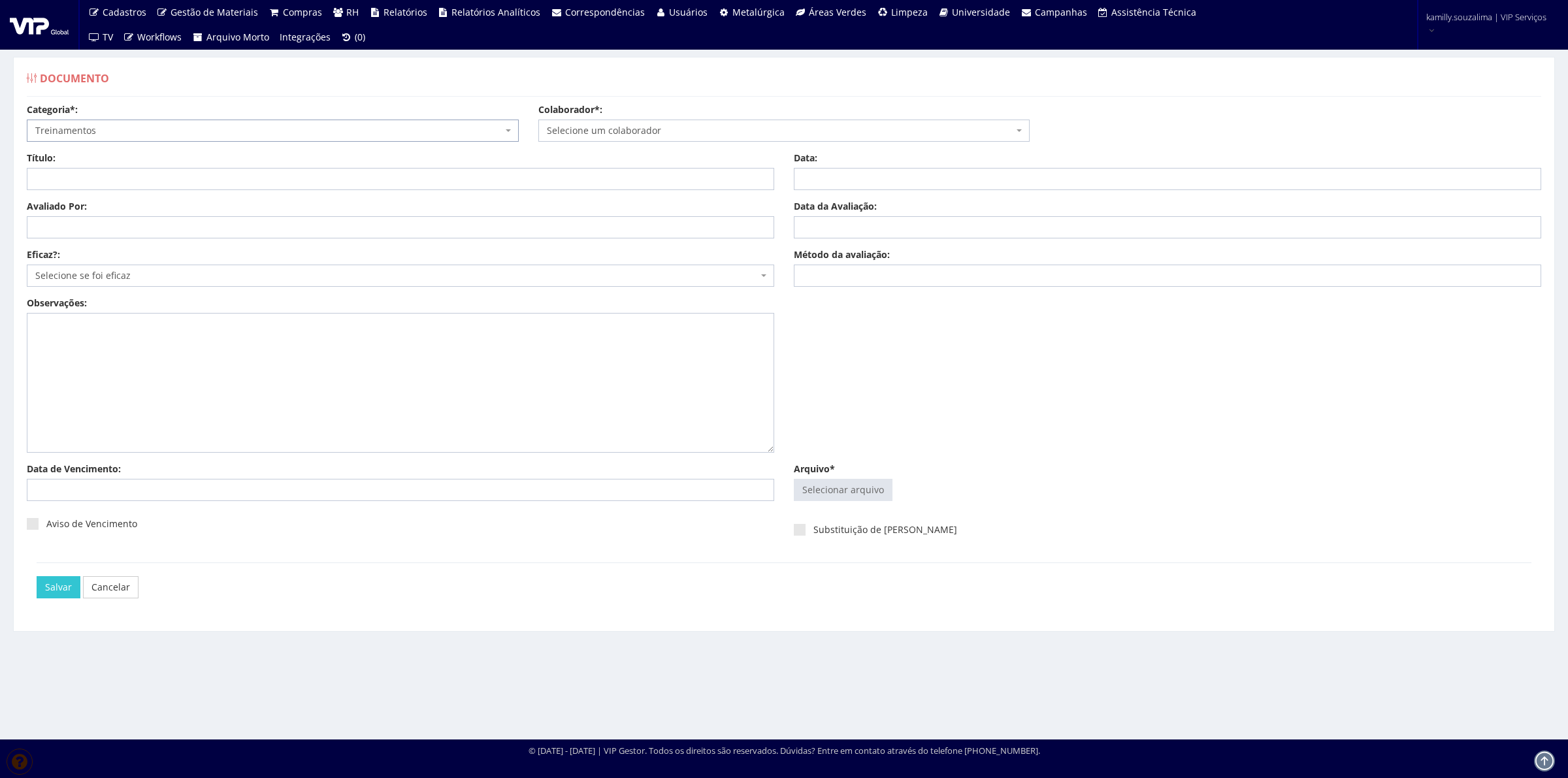
click at [631, 131] on span "Selecione um colaborador" at bounding box center [780, 130] width 467 height 13
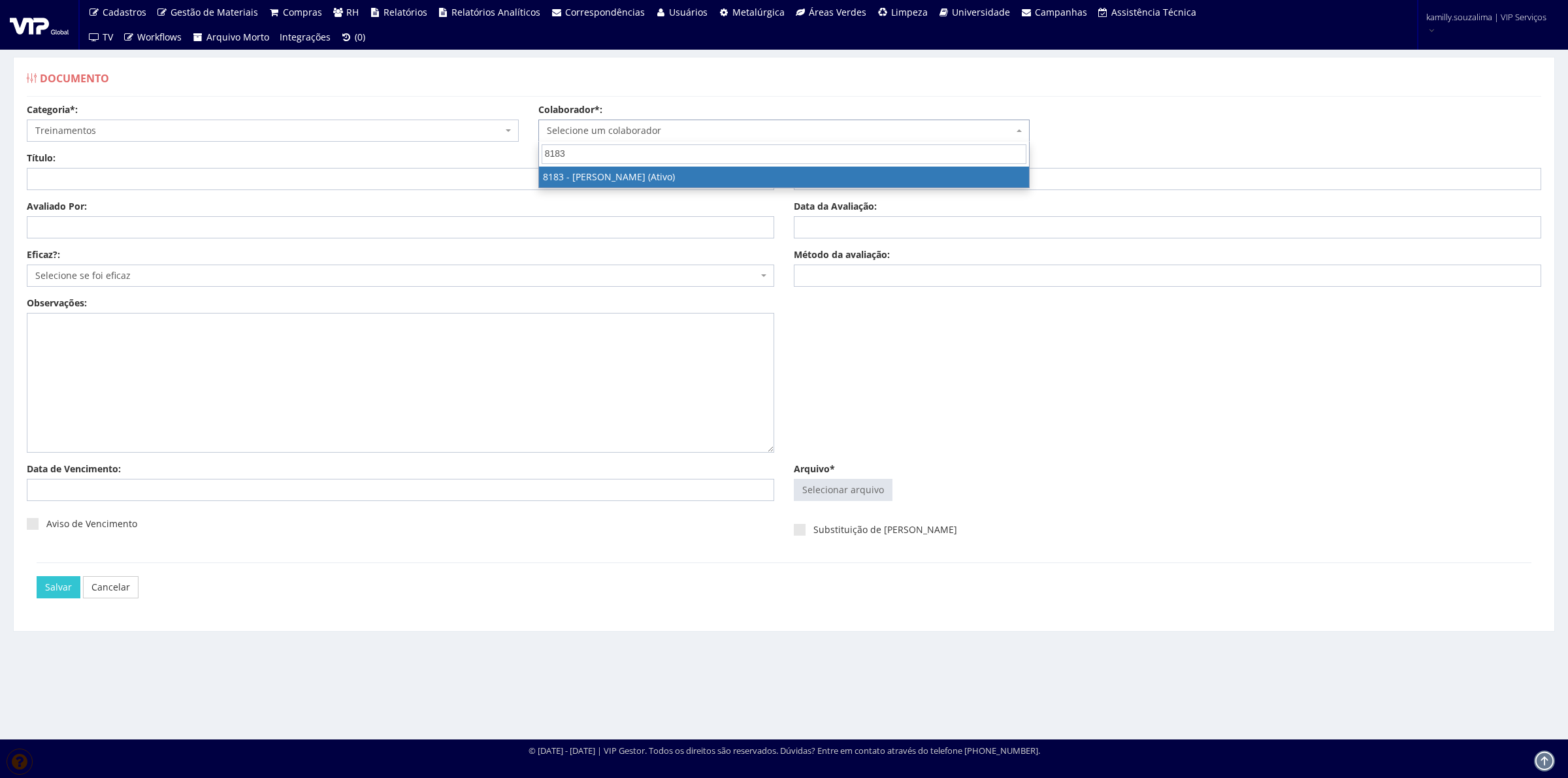
type input "8183"
select select "4093"
click at [217, 126] on span "Treinamentos" at bounding box center [269, 130] width 467 height 13
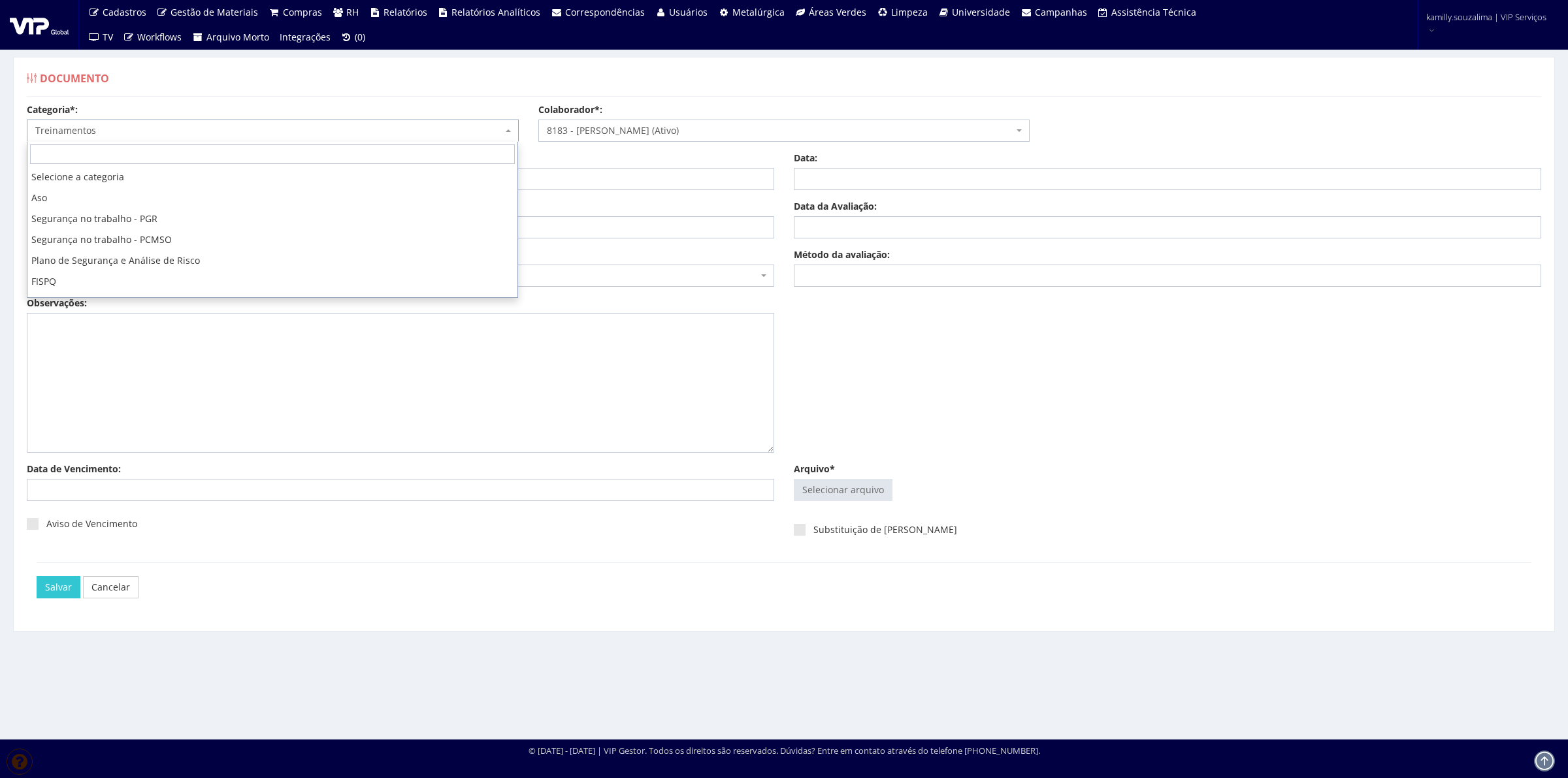
scroll to position [250, 0]
click at [580, 175] on input "Título:" at bounding box center [400, 178] width 747 height 22
type input "TREINAMENTO BPF"
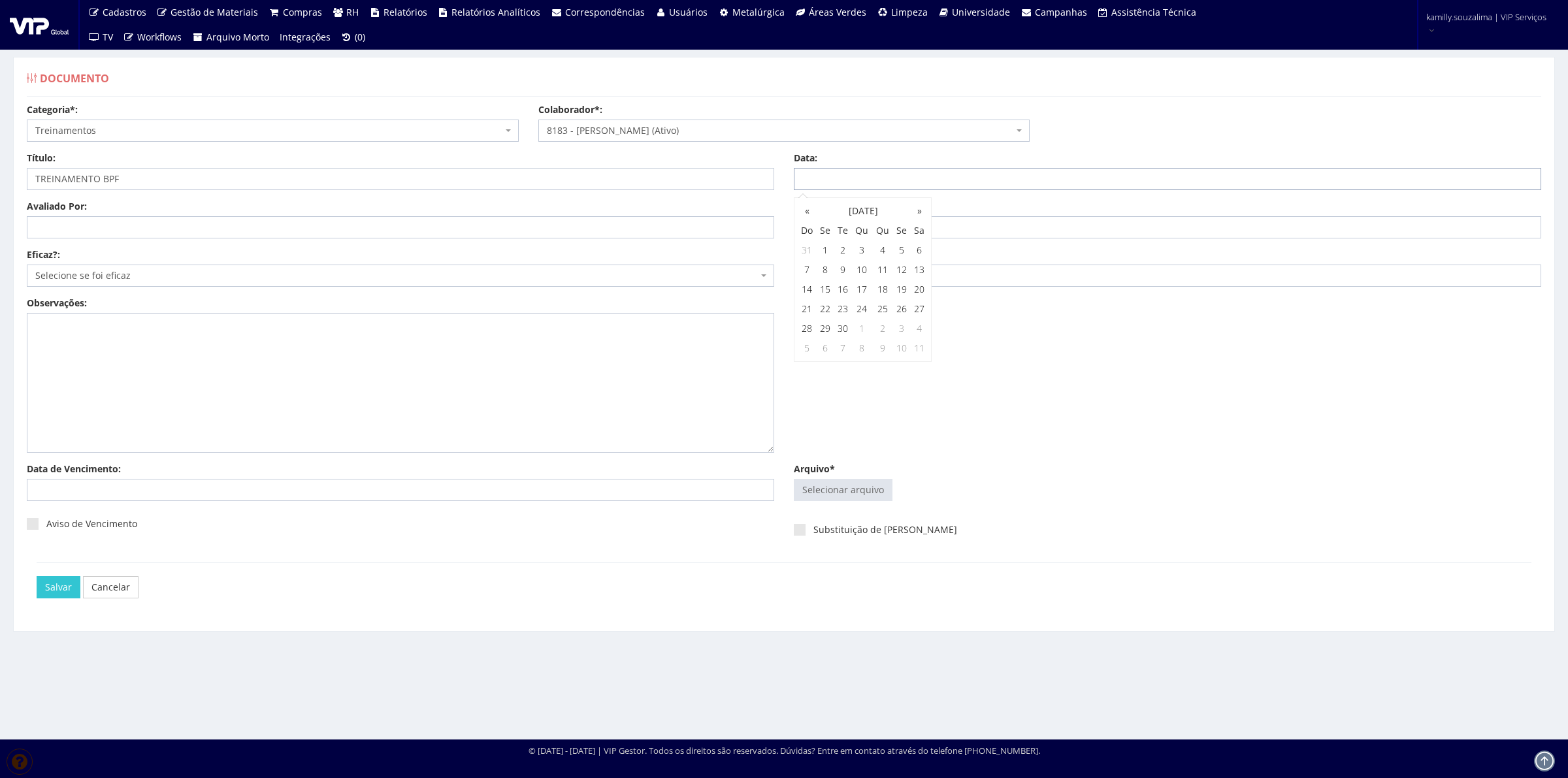
click at [1005, 181] on input "Data:" at bounding box center [1167, 178] width 747 height 22
click at [886, 177] on input "Data:" at bounding box center [1167, 178] width 747 height 22
type input "01/09/2025"
click at [189, 219] on input "Avaliado Por:" at bounding box center [400, 227] width 747 height 22
type input "RODRIGO ADRIANO MARTINS"
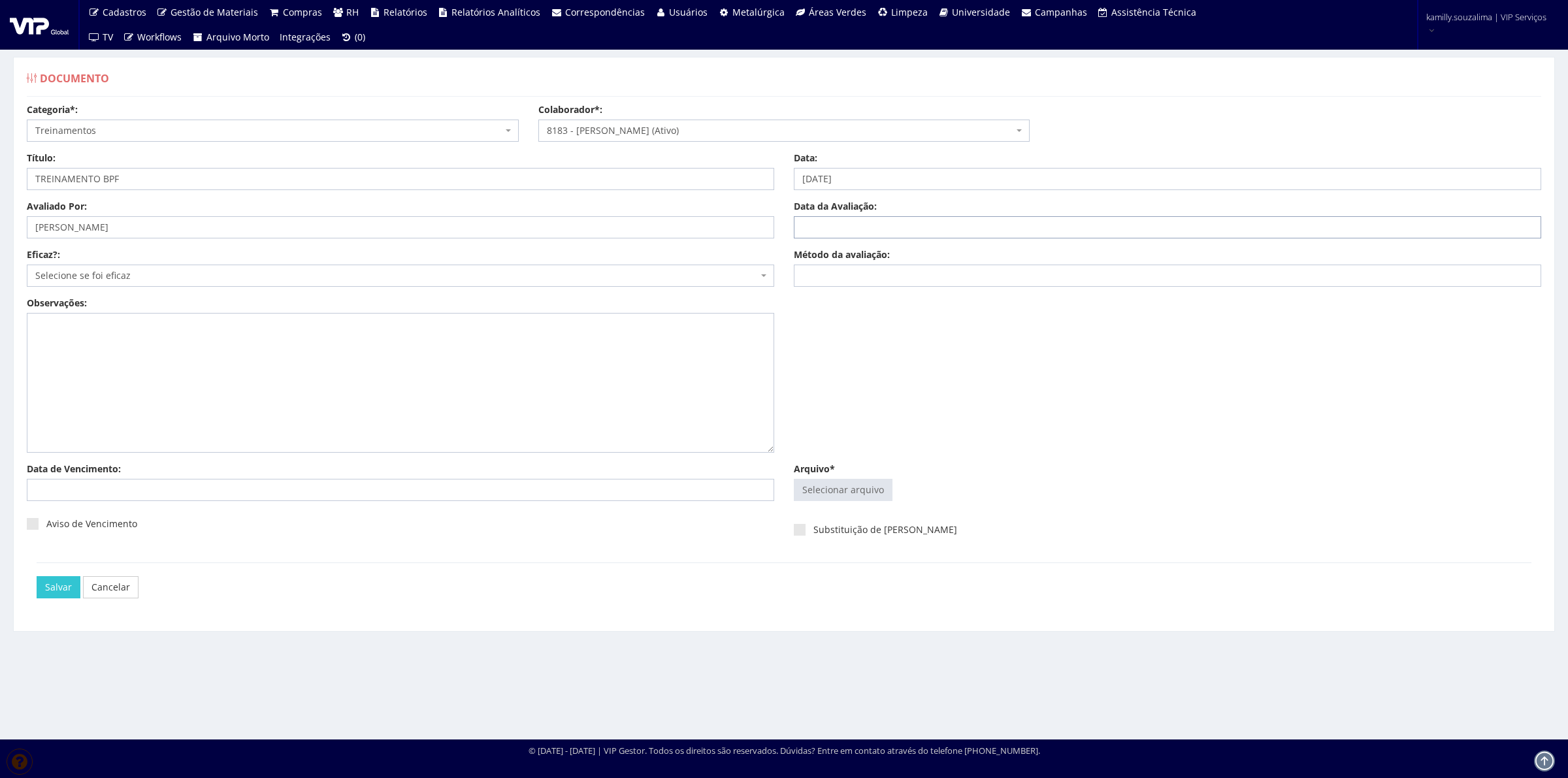
drag, startPoint x: 854, startPoint y: 220, endPoint x: 873, endPoint y: 212, distance: 20.6
click at [854, 220] on input "Data da Avaliação:" at bounding box center [1167, 227] width 747 height 22
type input "01/09/2025"
click at [159, 273] on span "Selecione se foi eficaz" at bounding box center [397, 276] width 723 height 13
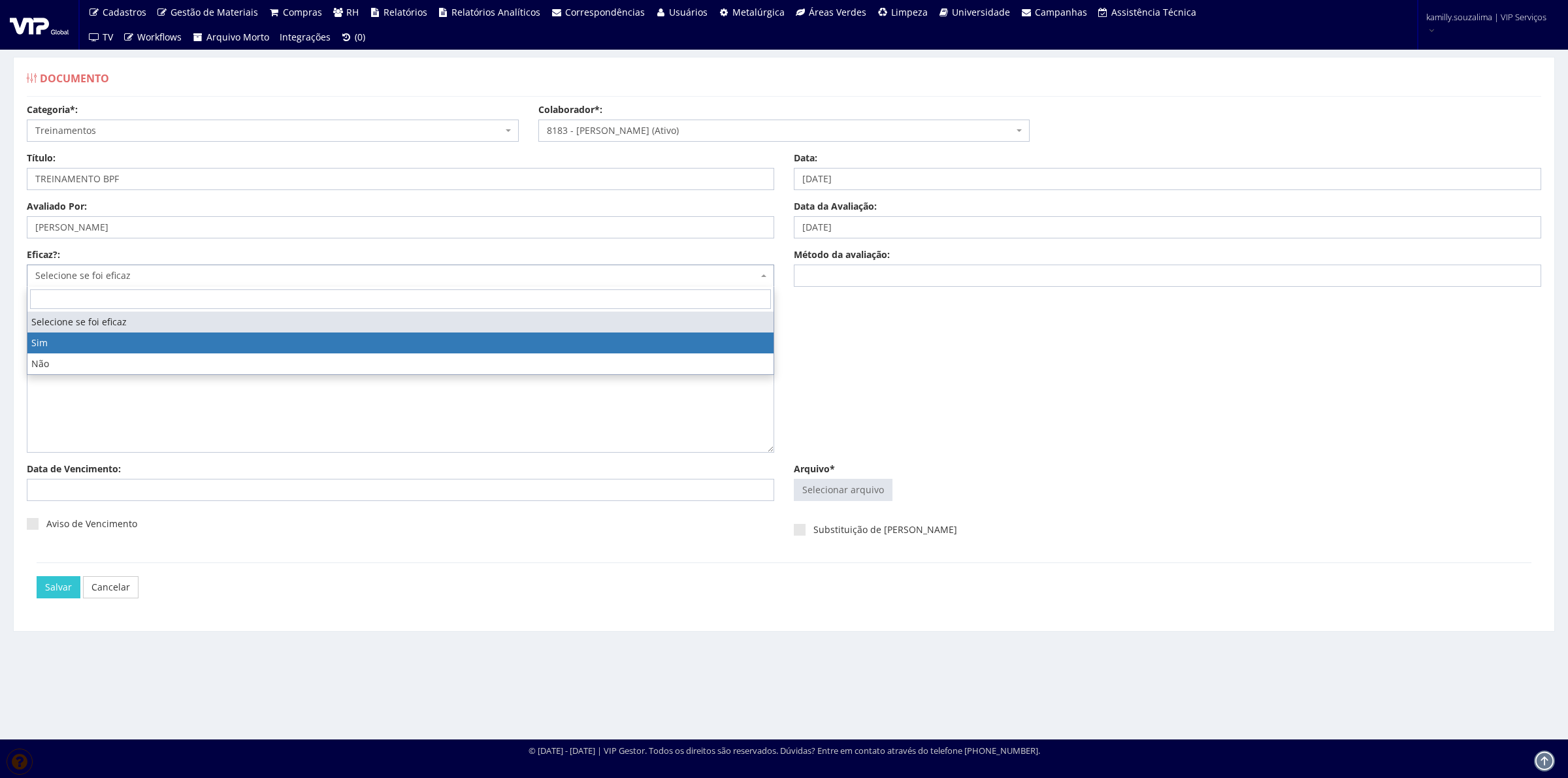
drag, startPoint x: 102, startPoint y: 335, endPoint x: 757, endPoint y: 306, distance: 655.6
select select "1"
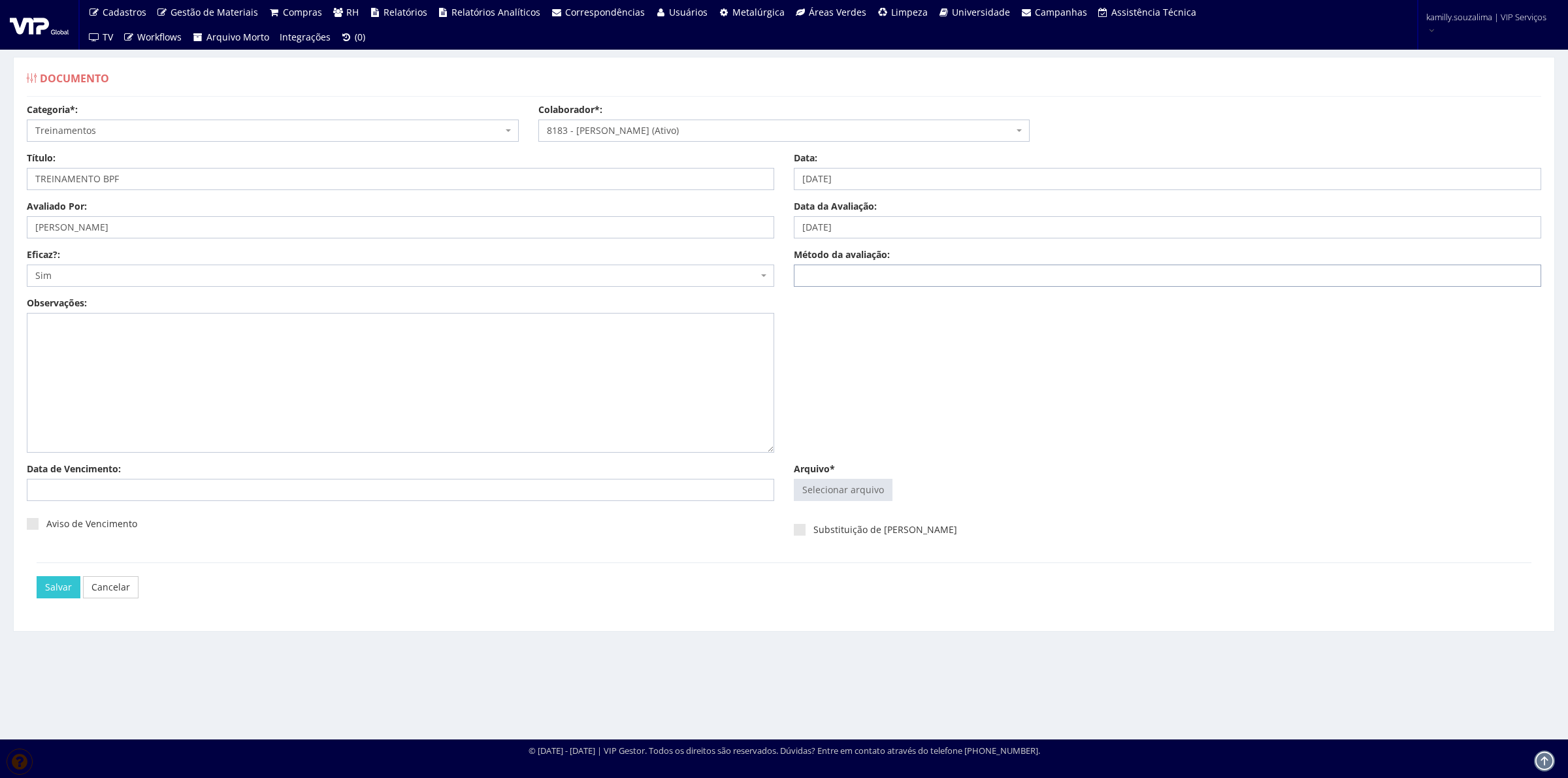
click at [881, 279] on input "Método da avaliação:" at bounding box center [1167, 275] width 747 height 22
type input "ONLINE"
click at [826, 495] on input "Arquivo*" at bounding box center [843, 491] width 97 height 21
type input "C:\fakepath\BPF VICTOR HUGO DIAS DA SILVA - Clicksign.pdf"
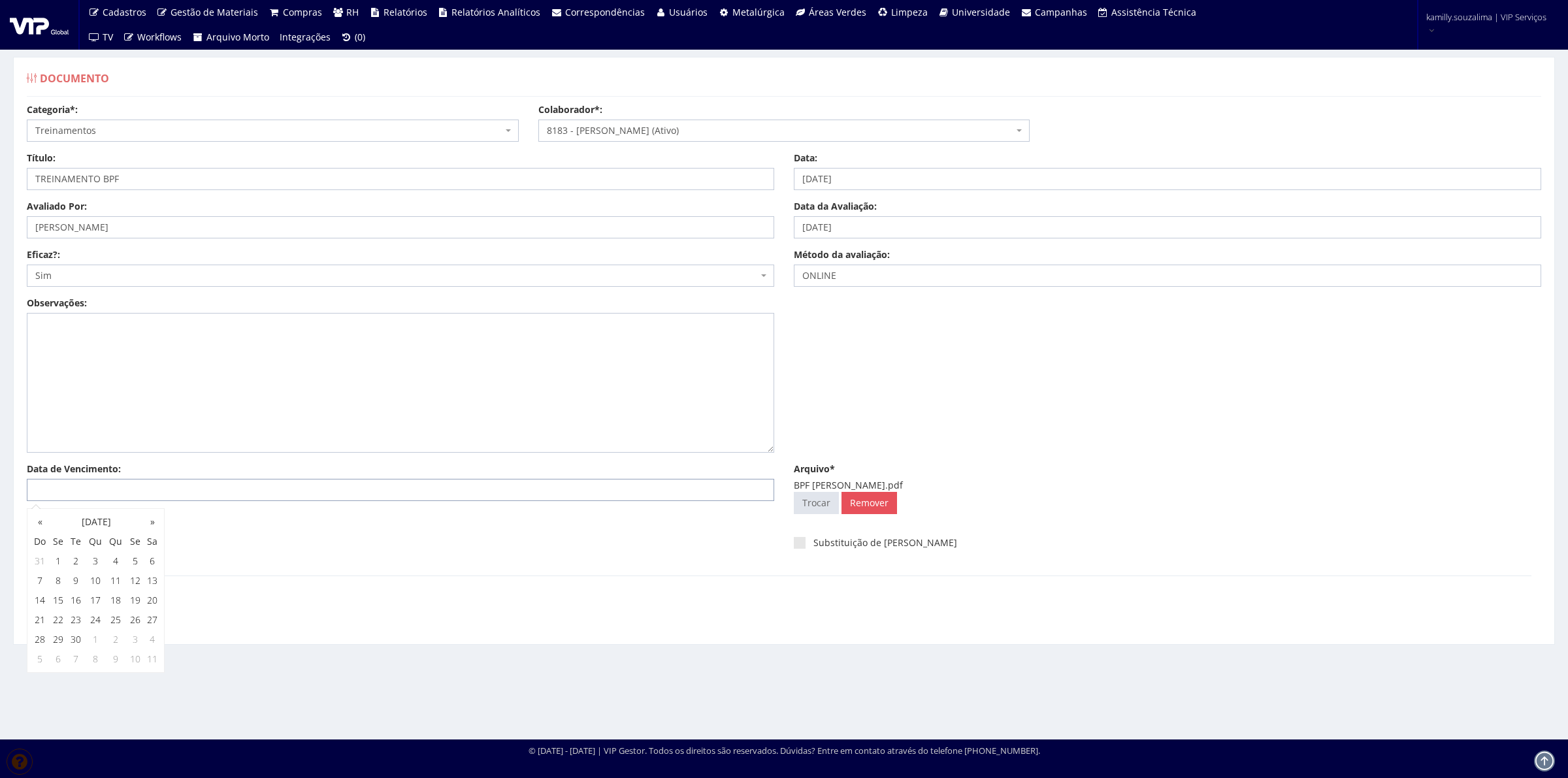
click at [219, 489] on input "Data de Vencimento:" at bounding box center [400, 490] width 747 height 22
type input "01/09/2026"
drag, startPoint x: 306, startPoint y: 589, endPoint x: 168, endPoint y: 546, distance: 144.5
click at [305, 589] on div "Salvar Cancelar" at bounding box center [784, 600] width 1495 height 49
click at [22, 524] on div "Aviso de Vencimento" at bounding box center [401, 529] width 767 height 36
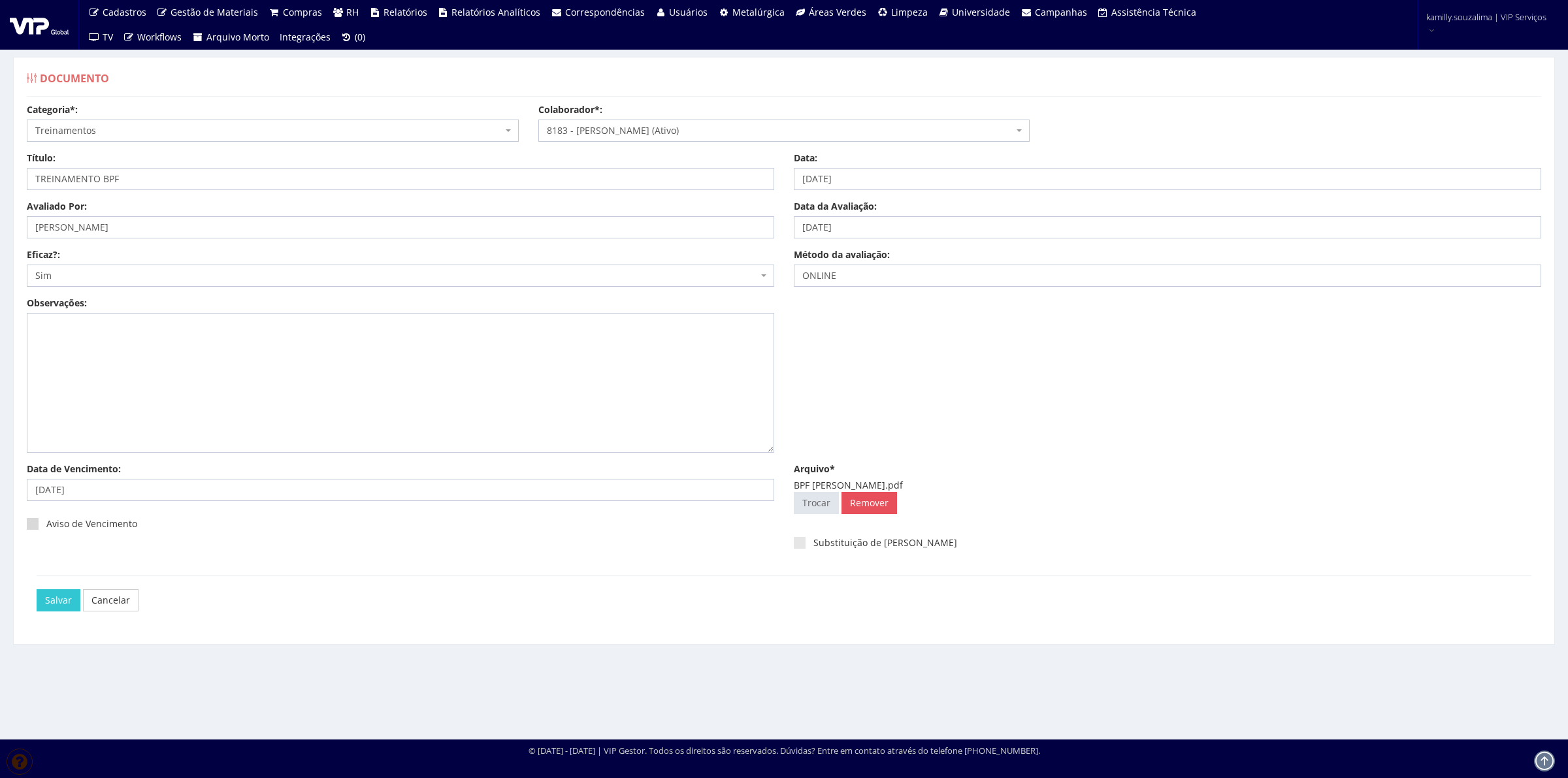
click at [28, 524] on span at bounding box center [32, 524] width 12 height 12
click at [46, 524] on input "Aviso de Vencimento" at bounding box center [50, 525] width 8 height 8
checkbox input "true"
drag, startPoint x: 70, startPoint y: 605, endPoint x: 77, endPoint y: 602, distance: 7.6
click at [77, 602] on input "Salvar" at bounding box center [58, 600] width 44 height 22
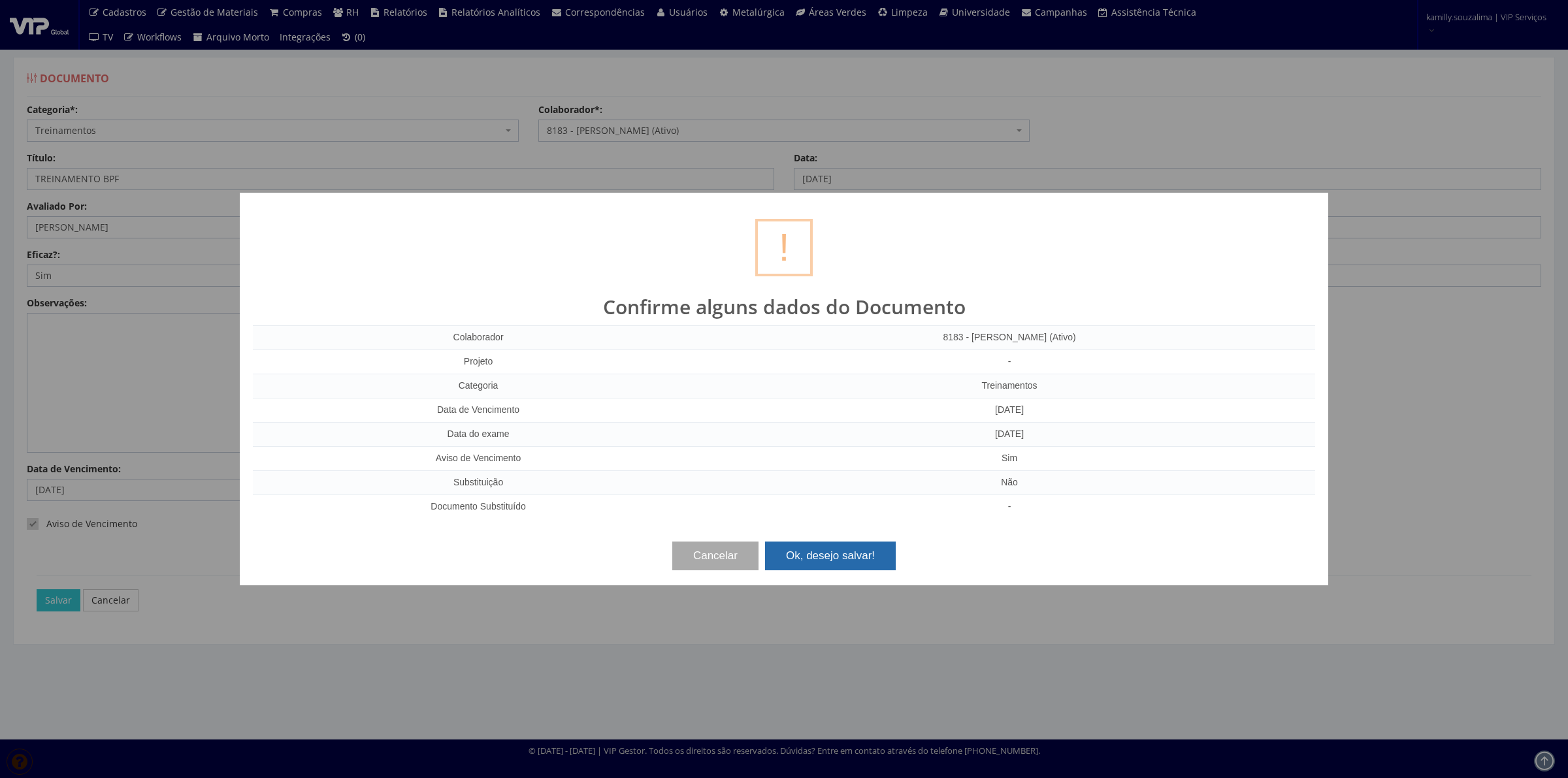
click at [805, 547] on button "Ok, desejo salvar!" at bounding box center [830, 556] width 130 height 29
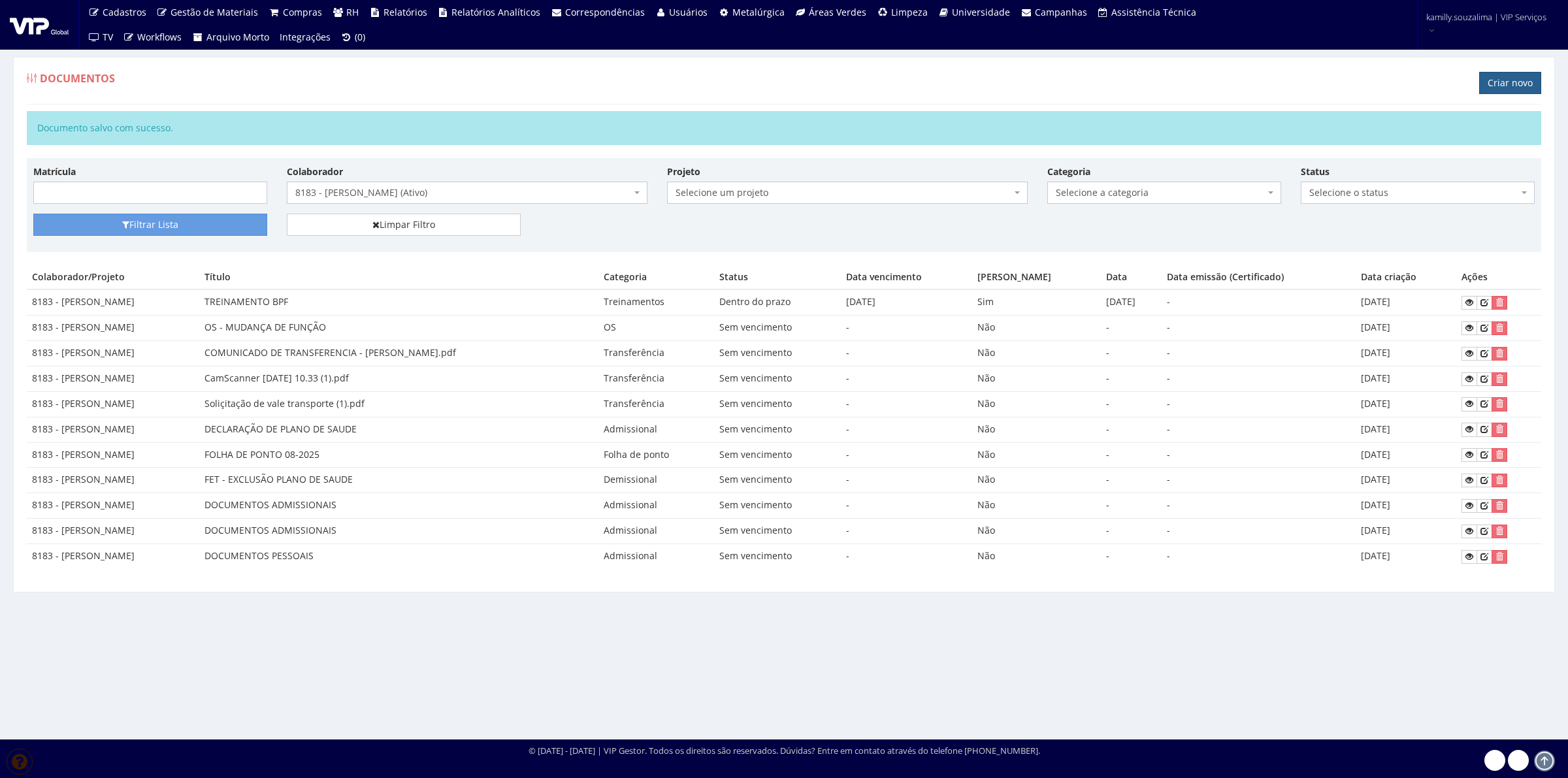
click at [1508, 79] on link "Criar novo" at bounding box center [1511, 83] width 62 height 22
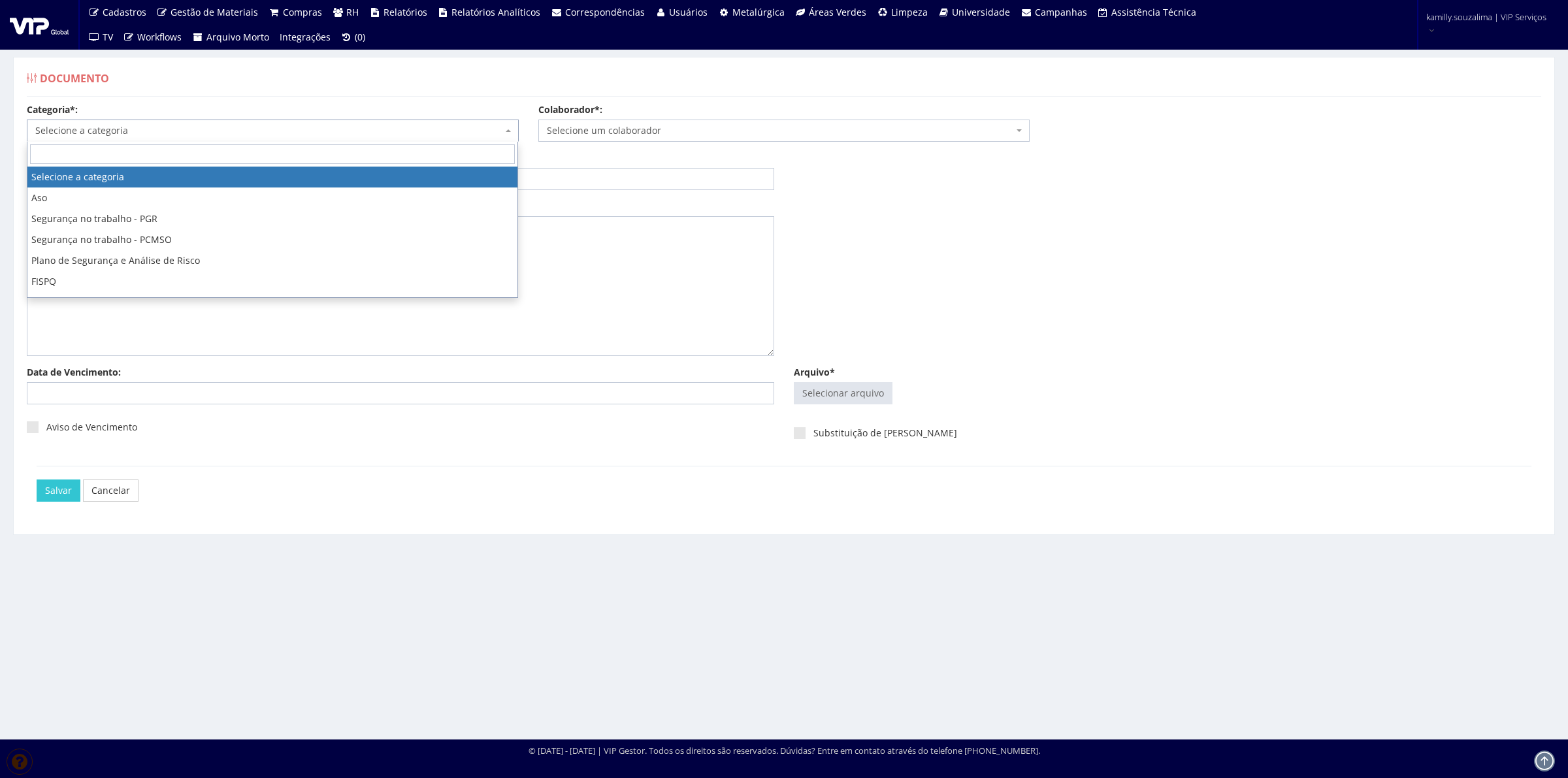
click at [146, 138] on span "Selecione a categoria" at bounding box center [273, 130] width 492 height 22
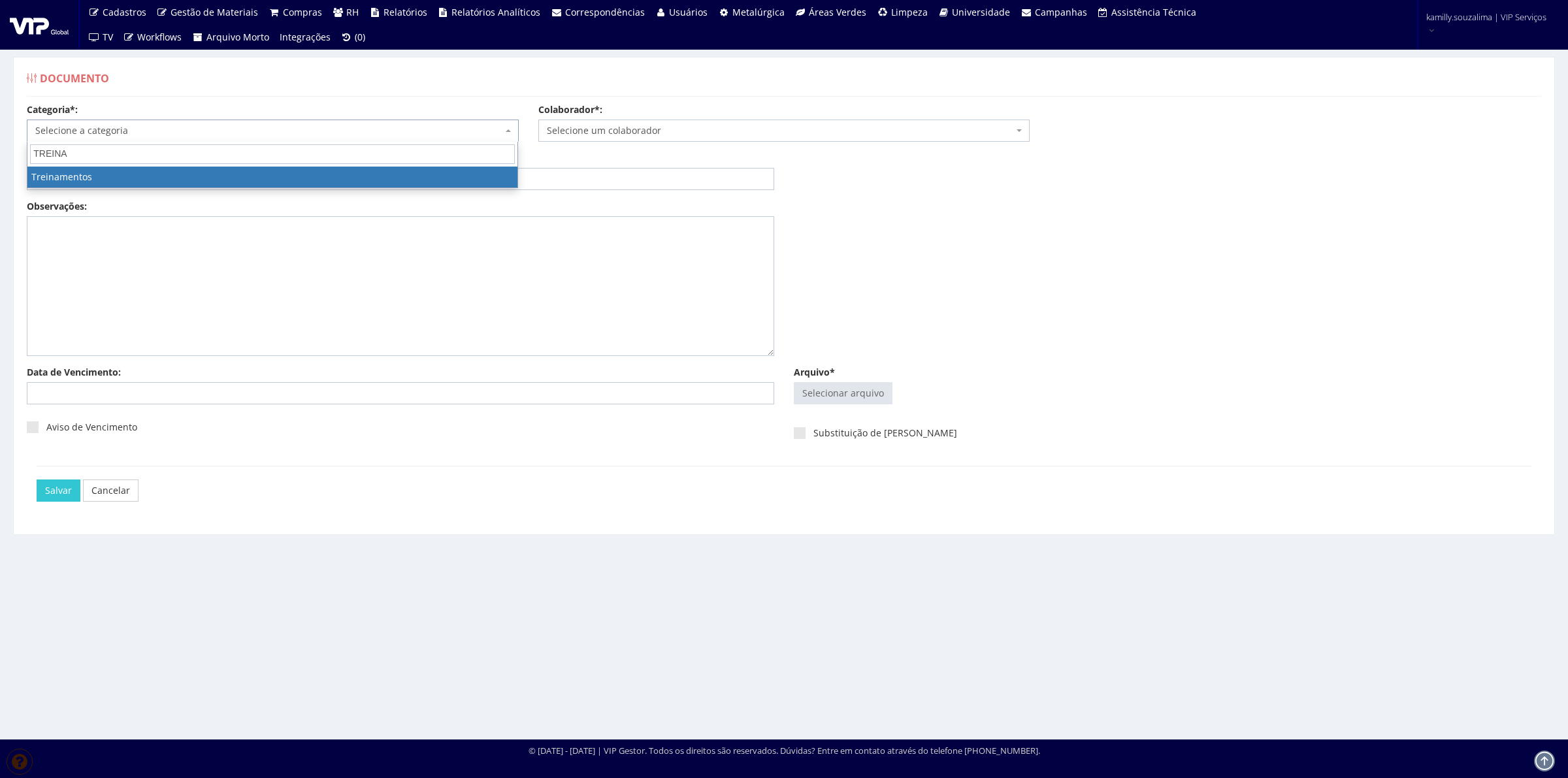
type input "TREINA"
select select "treinamento"
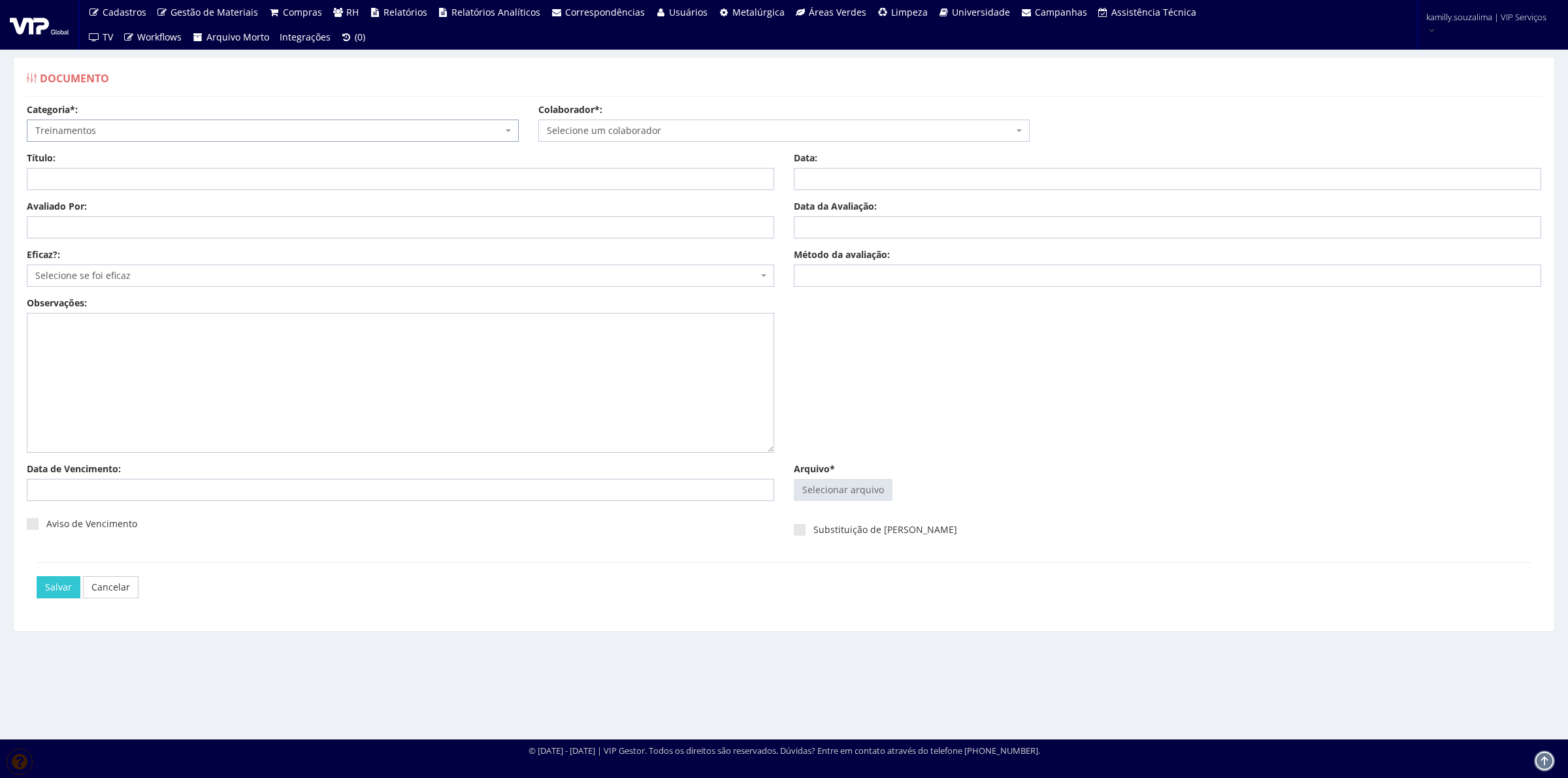
click at [609, 135] on span "Selecione um colaborador" at bounding box center [780, 130] width 467 height 13
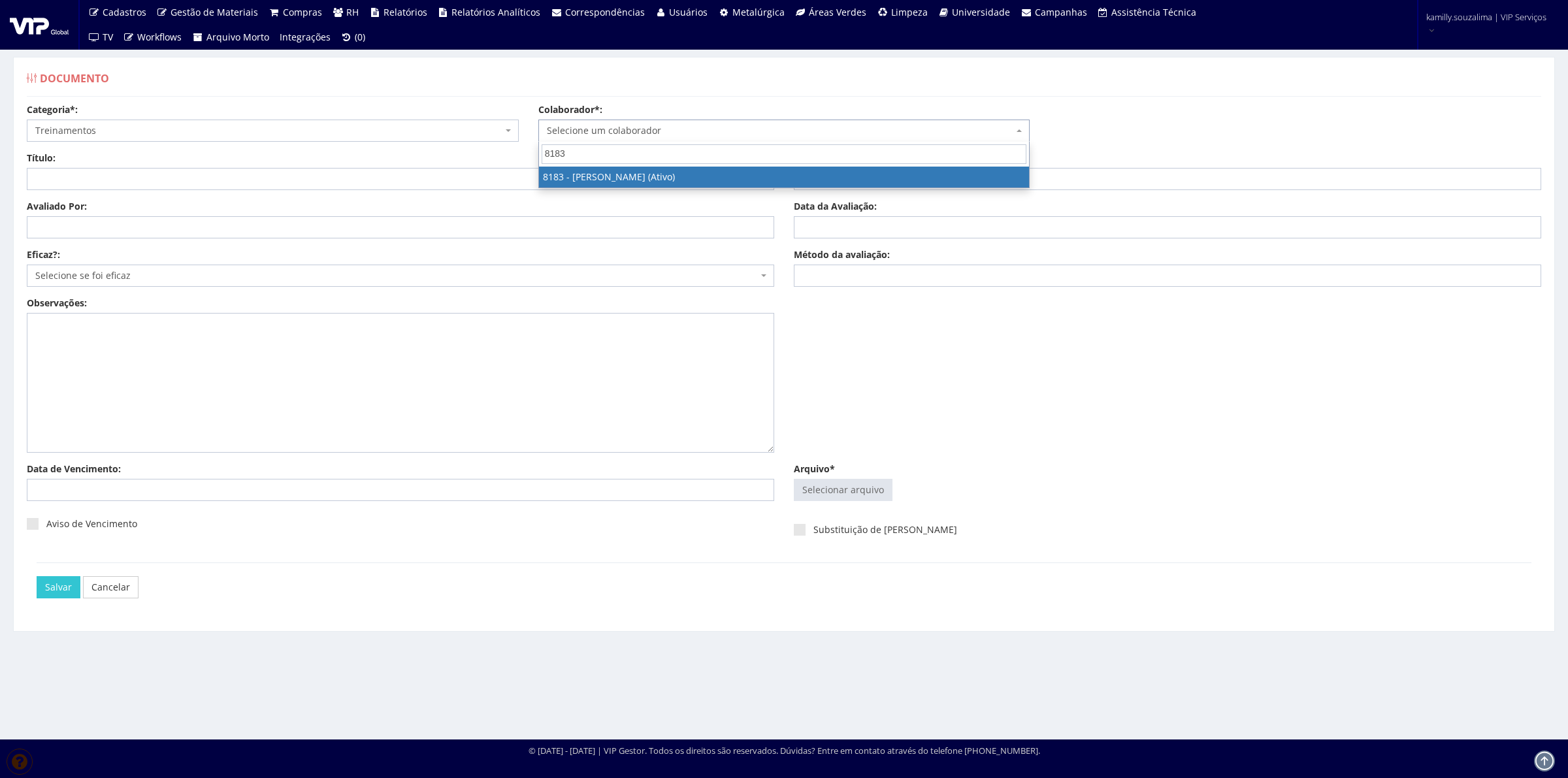
type input "8183"
drag, startPoint x: 593, startPoint y: 176, endPoint x: 106, endPoint y: 164, distance: 487.1
select select "4093"
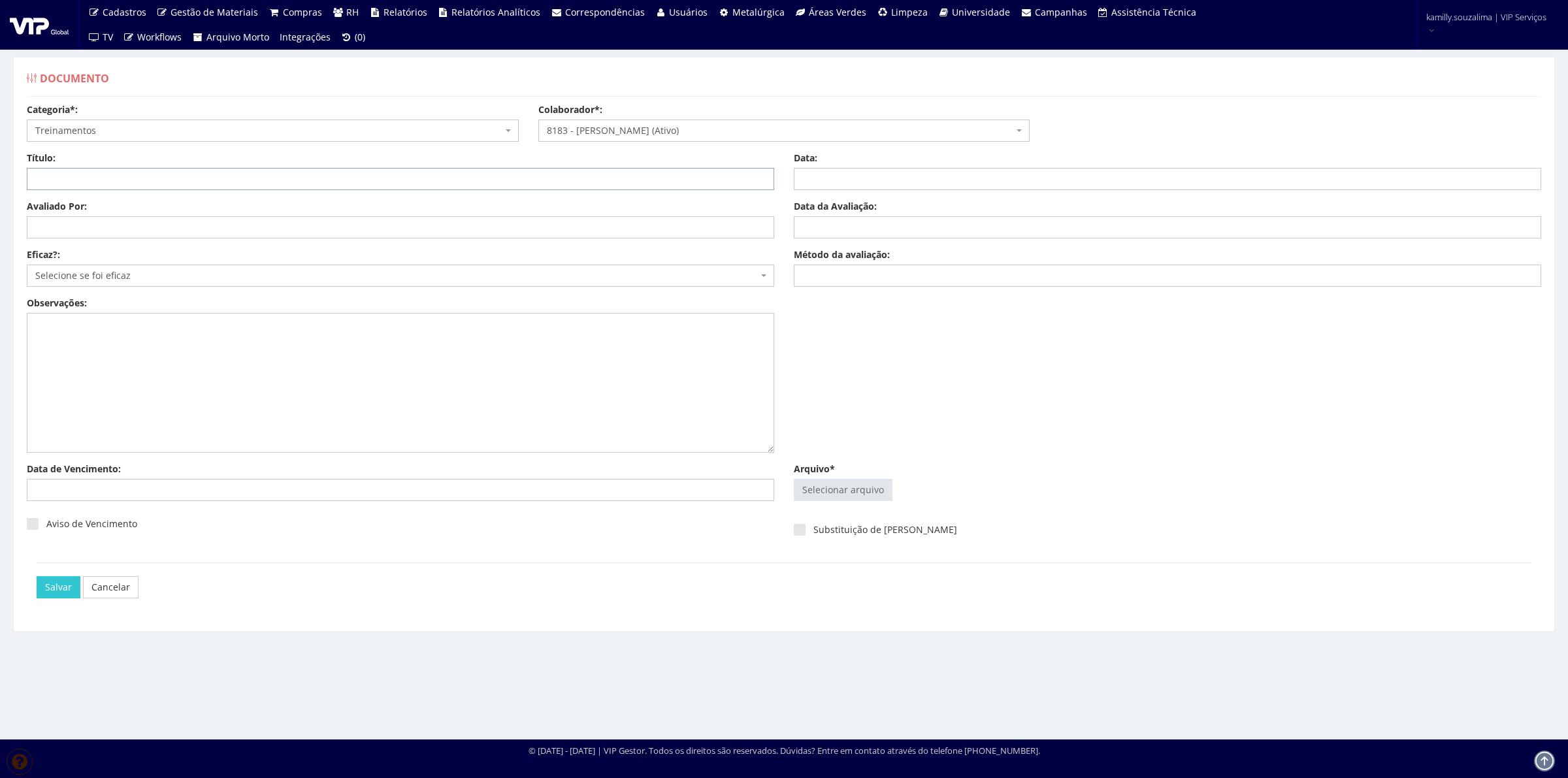
click at [89, 168] on input "Título:" at bounding box center [400, 178] width 747 height 22
type input "TREINAMENTO NR 06"
click at [887, 180] on input "Data:" at bounding box center [1167, 178] width 747 height 22
click at [826, 247] on td "1" at bounding box center [825, 250] width 18 height 19
type input "[DATE]"
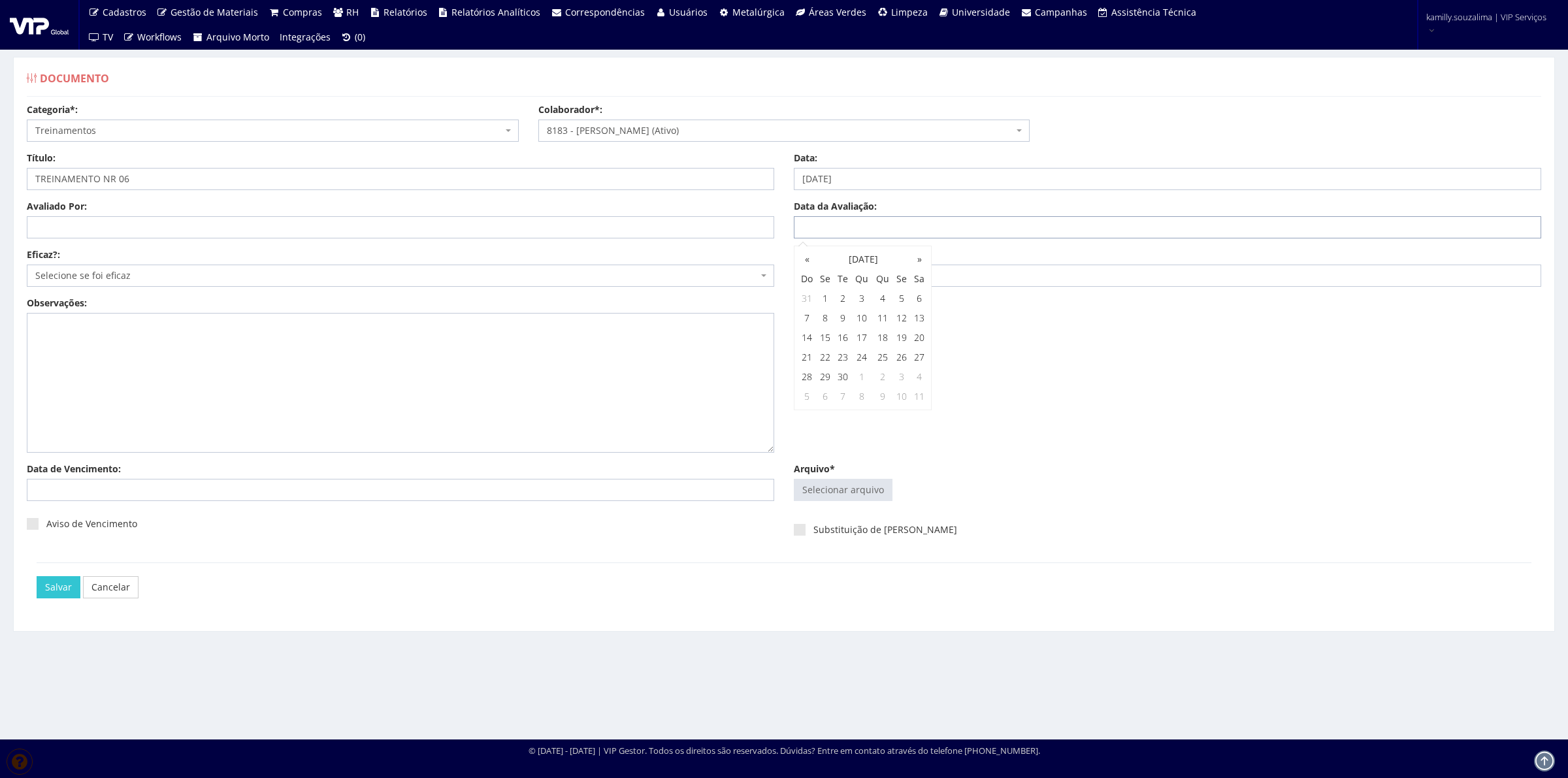
click at [1006, 223] on input "Data da Avaliação:" at bounding box center [1167, 227] width 747 height 22
click at [830, 297] on td "1" at bounding box center [825, 299] width 18 height 19
type input "[DATE]"
click at [1006, 283] on input "Método da avaliação:" at bounding box center [1167, 275] width 747 height 22
type input "ONLINE"
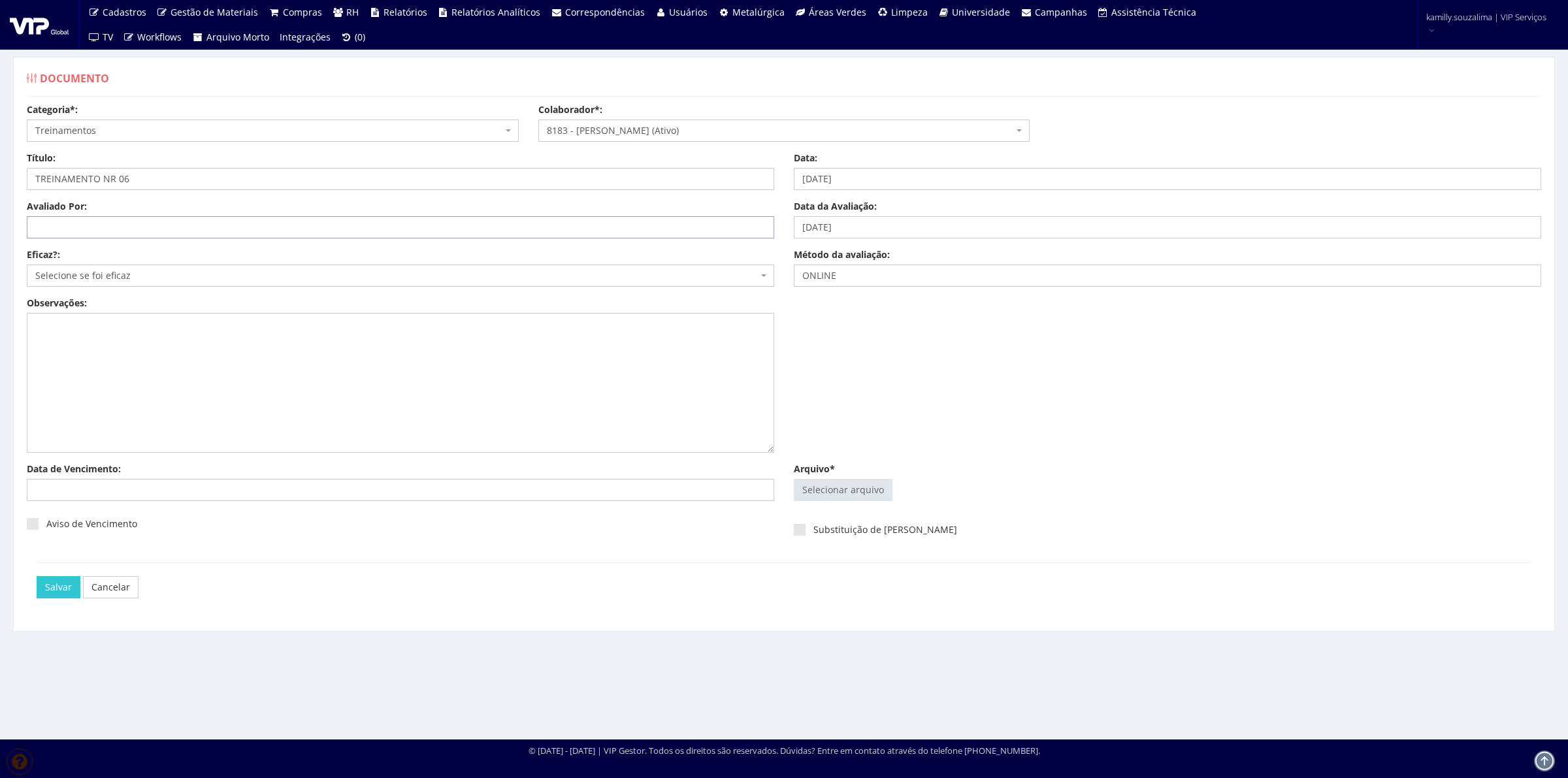
click at [207, 223] on input "Avaliado Por:" at bounding box center [400, 227] width 747 height 22
type input "[PERSON_NAME]"
click at [90, 278] on span "Selecione se foi eficaz" at bounding box center [397, 276] width 723 height 13
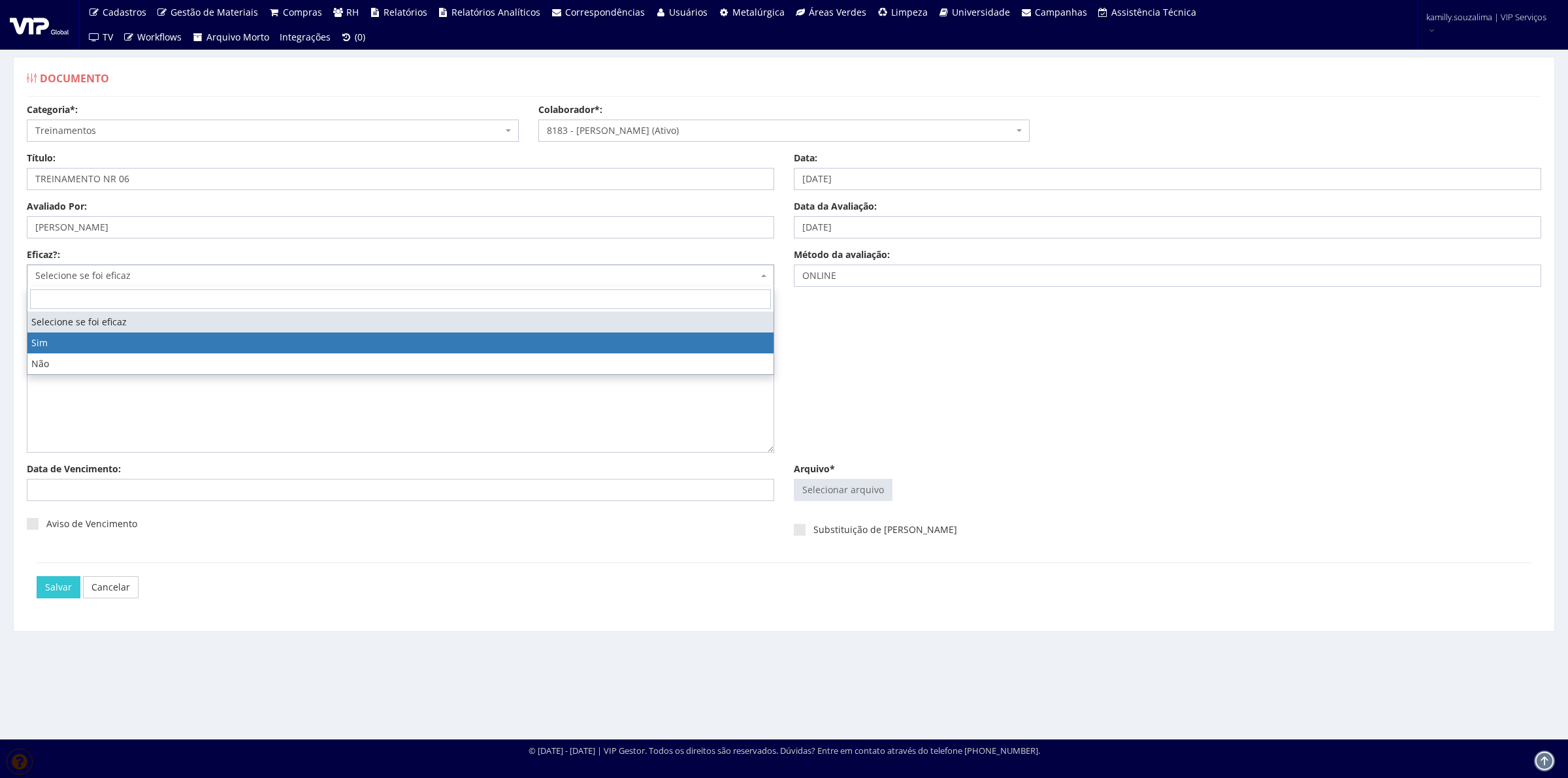
select select "1"
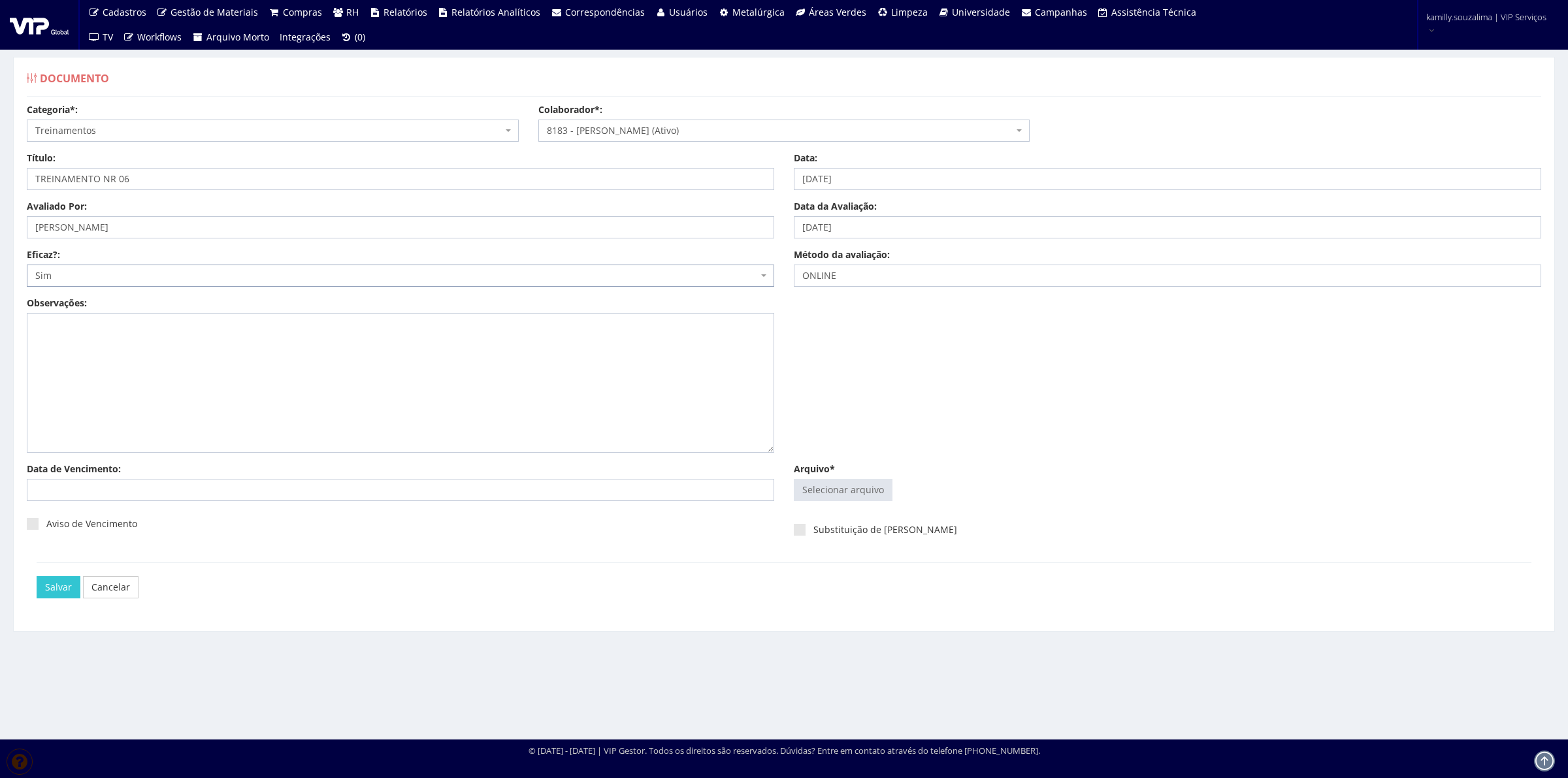
click at [91, 479] on div "Data de Vencimento:" at bounding box center [401, 483] width 767 height 39
click at [91, 487] on input "Data de Vencimento:" at bounding box center [400, 490] width 747 height 22
type input "01/09/2026"
click at [376, 540] on div "Aviso de Vencimento" at bounding box center [400, 529] width 747 height 36
click at [849, 495] on input "Arquivo*" at bounding box center [843, 491] width 97 height 21
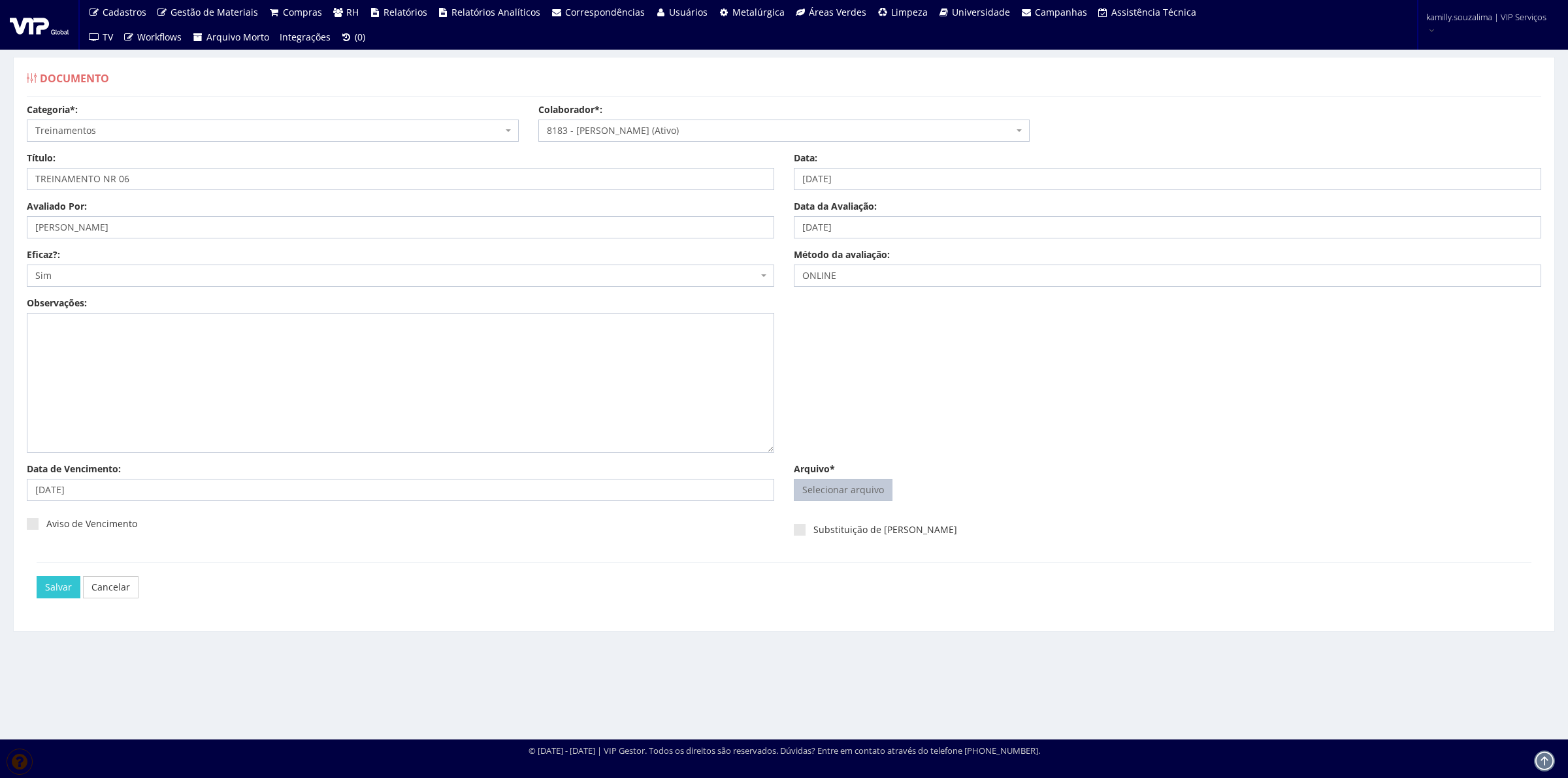
type input "C:\fakepath\NR06 VICTOR HUGO DIAS DA SILVA - Clicksign.pdf"
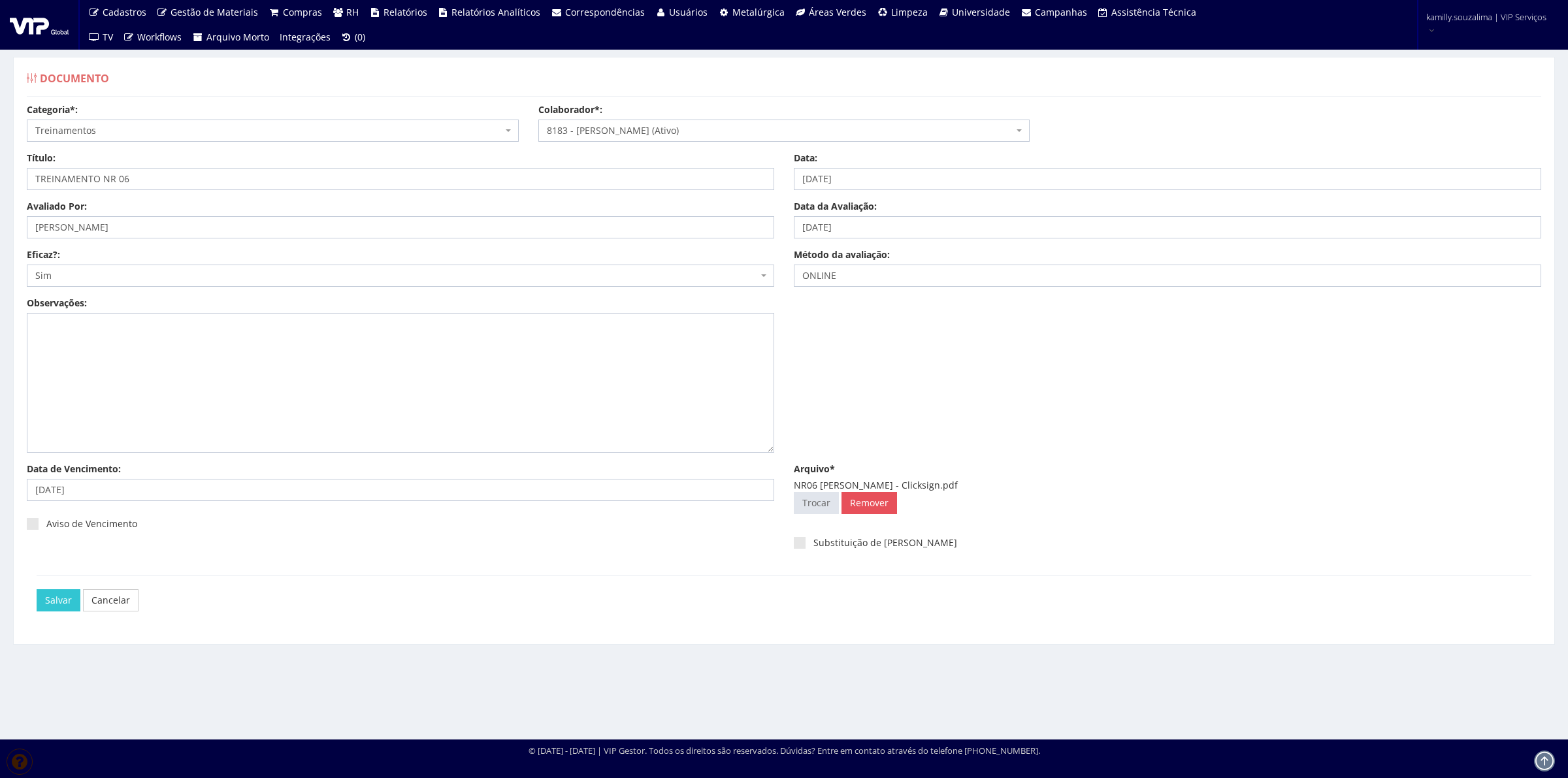
click at [26, 525] on div "Aviso de Vencimento" at bounding box center [401, 529] width 767 height 36
click at [31, 525] on span at bounding box center [32, 524] width 12 height 12
click at [46, 525] on input "Aviso de Vencimento" at bounding box center [50, 525] width 8 height 8
checkbox input "true"
click at [60, 602] on input "Salvar" at bounding box center [58, 600] width 44 height 22
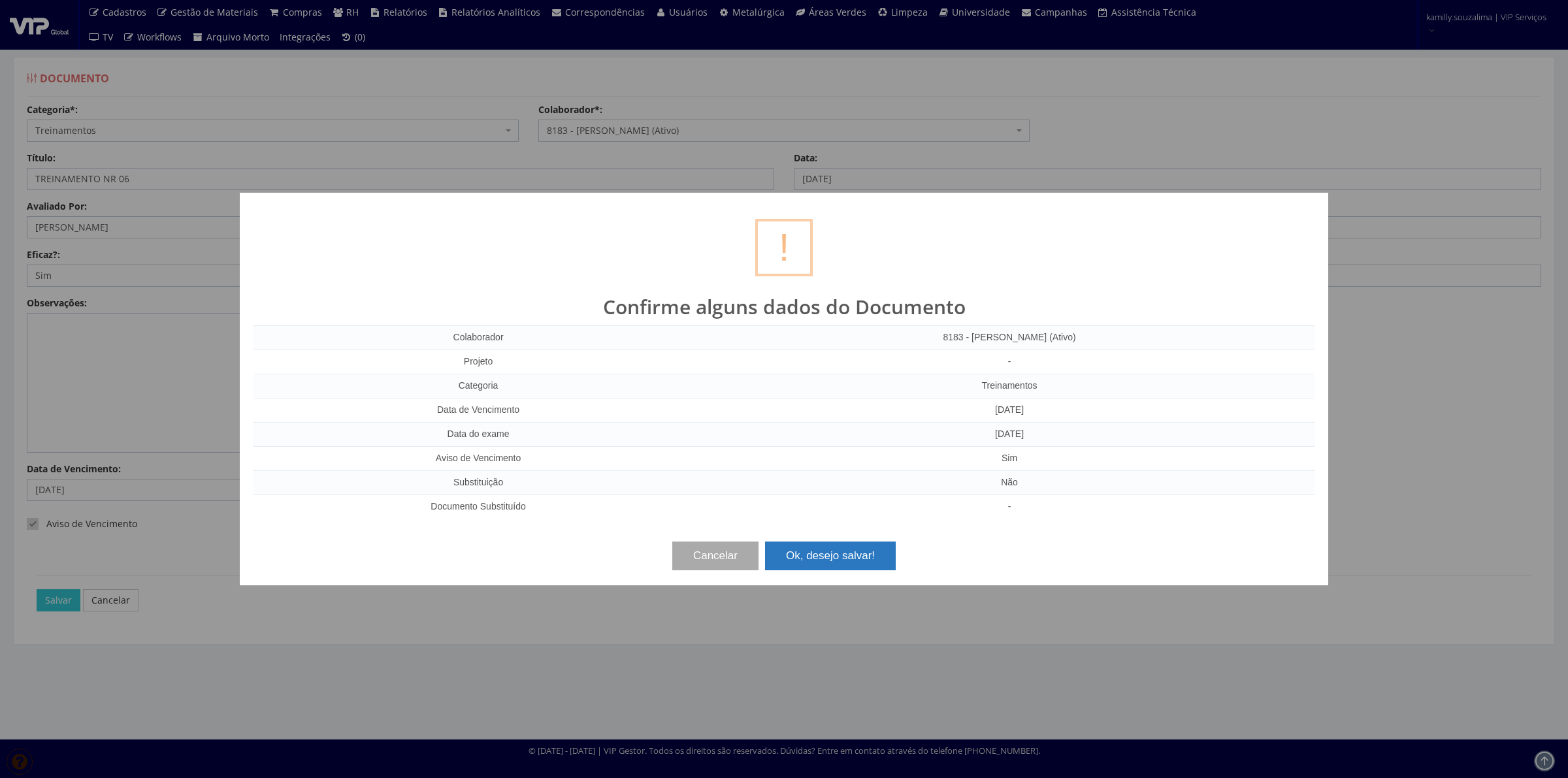
click at [879, 546] on button "Ok, desejo salvar!" at bounding box center [830, 556] width 130 height 29
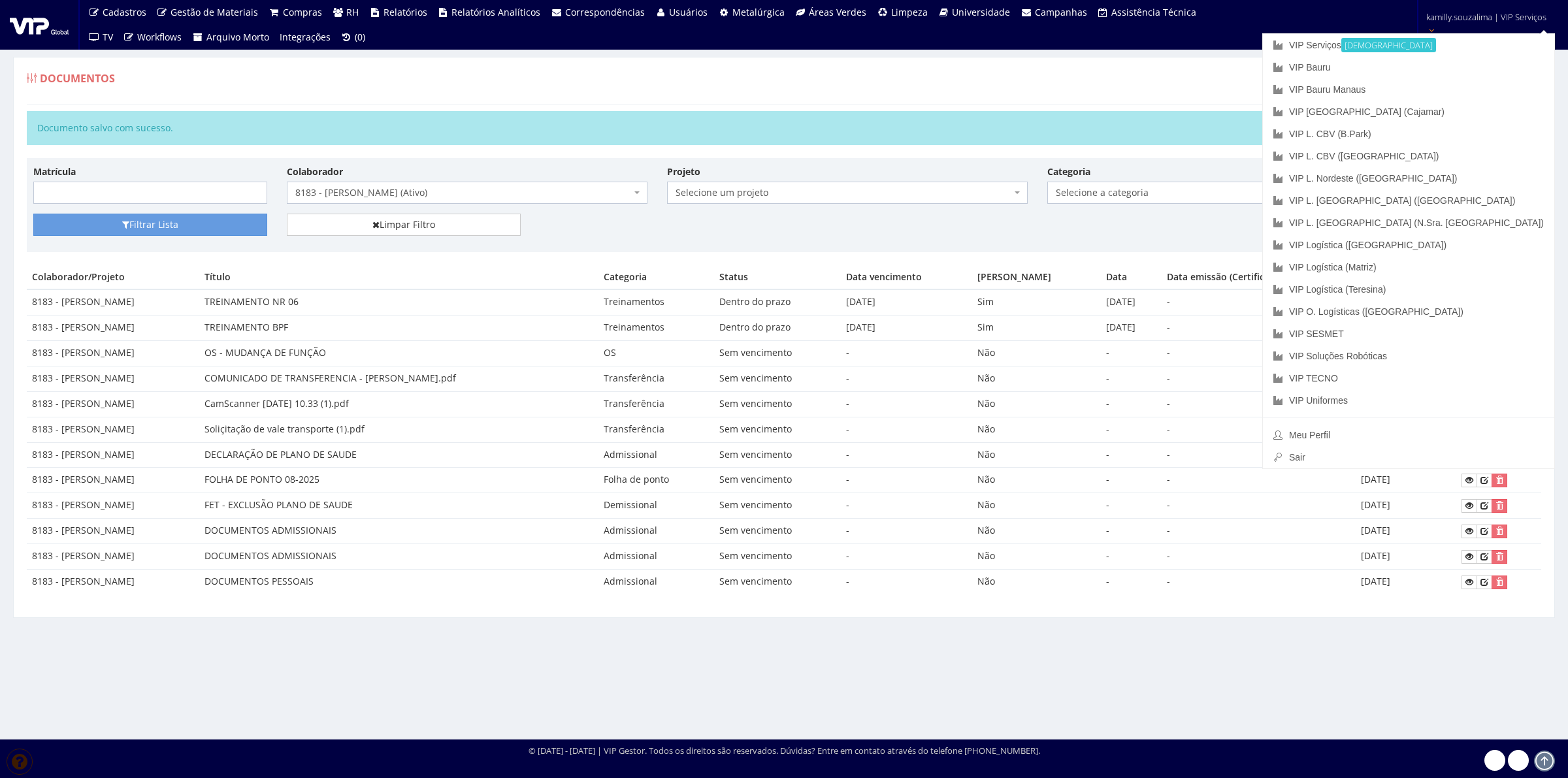
drag, startPoint x: 1255, startPoint y: 86, endPoint x: 1358, endPoint y: 73, distance: 103.8
click at [1256, 86] on div "Documentos Criar novo" at bounding box center [784, 85] width 1515 height 39
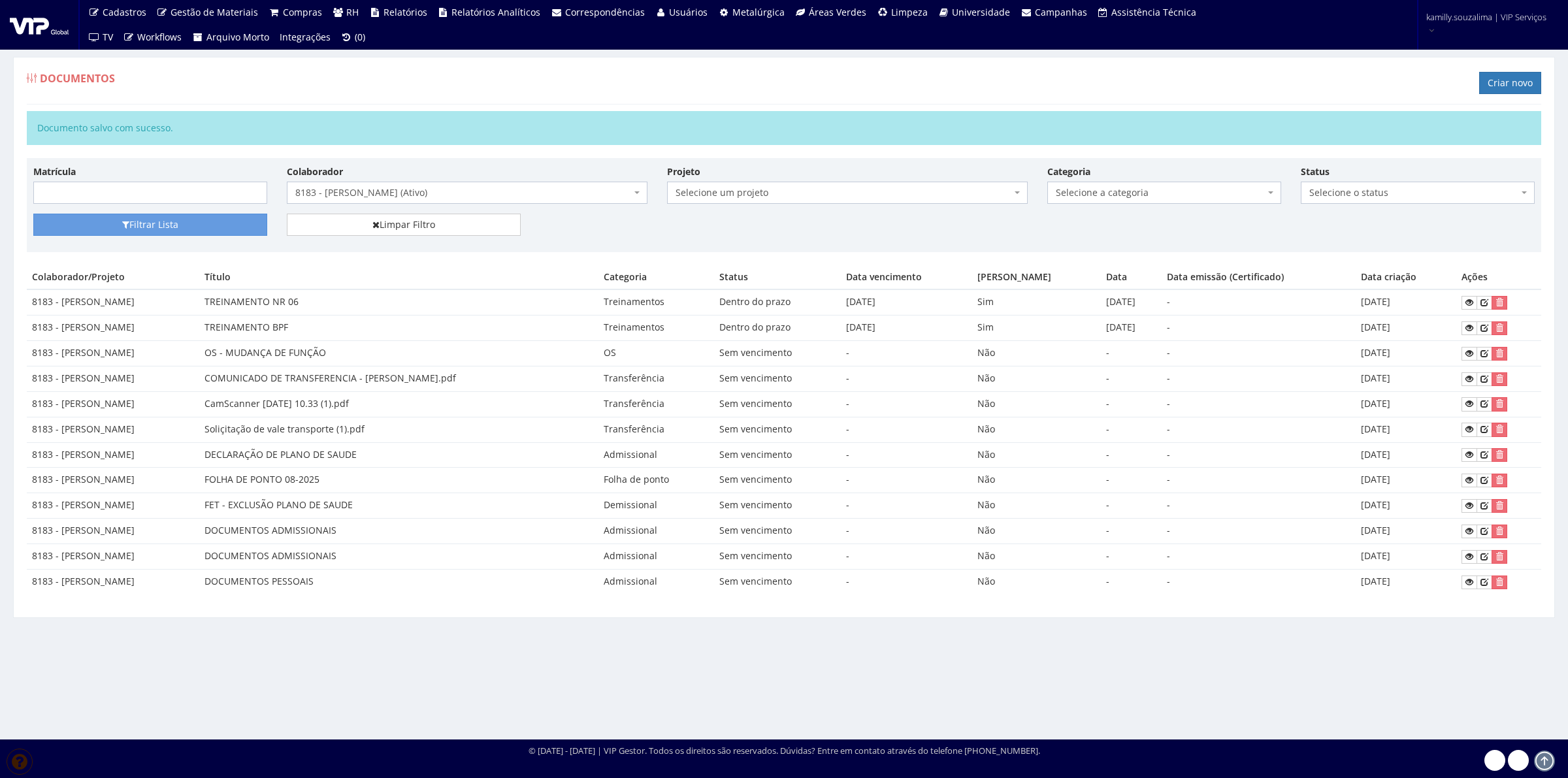
click at [1470, 70] on div "Documentos Criar novo" at bounding box center [784, 85] width 1515 height 39
click at [1494, 80] on link "Criar novo" at bounding box center [1511, 83] width 62 height 22
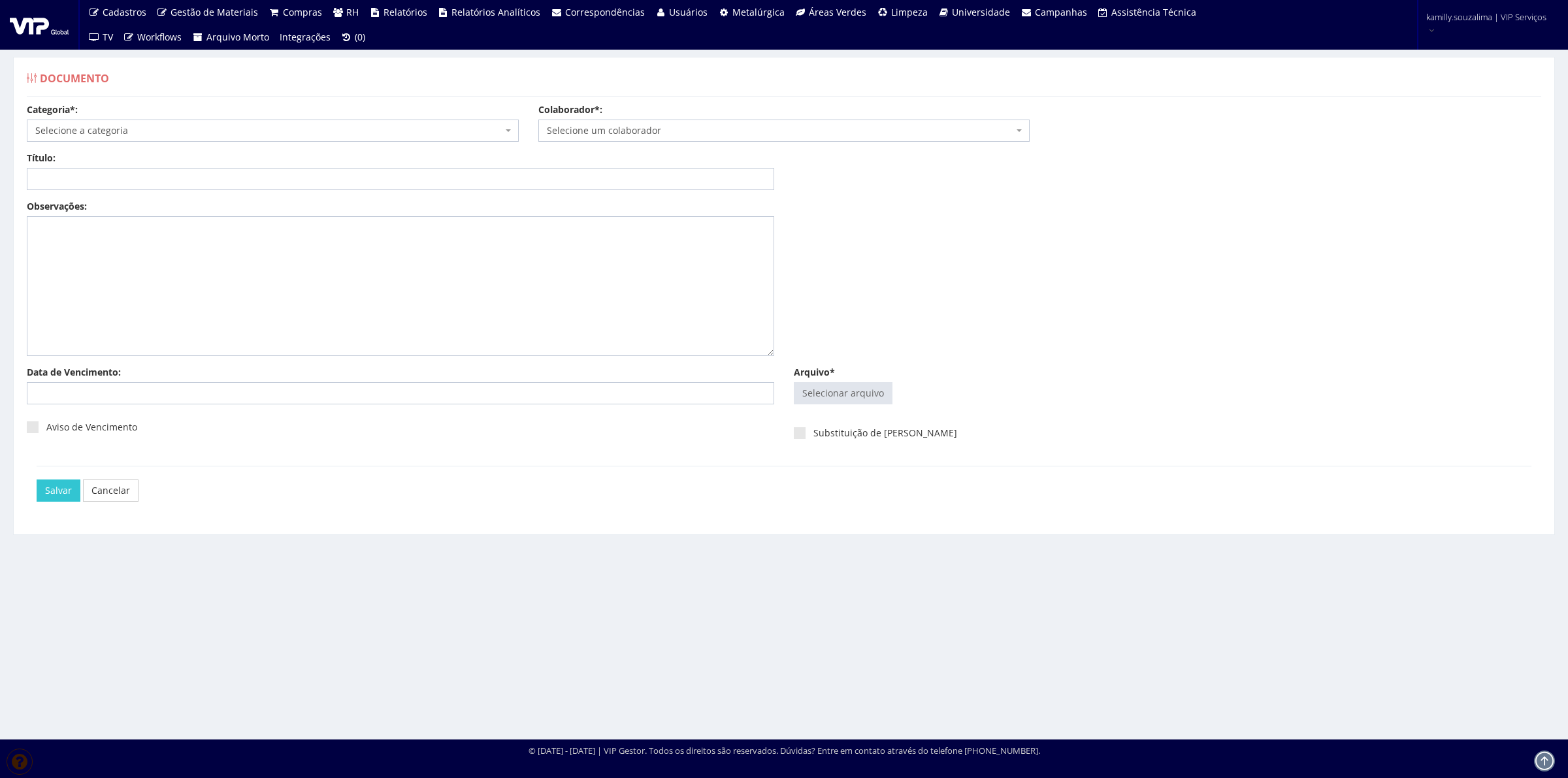
click at [197, 128] on span "Selecione a categoria" at bounding box center [269, 130] width 467 height 13
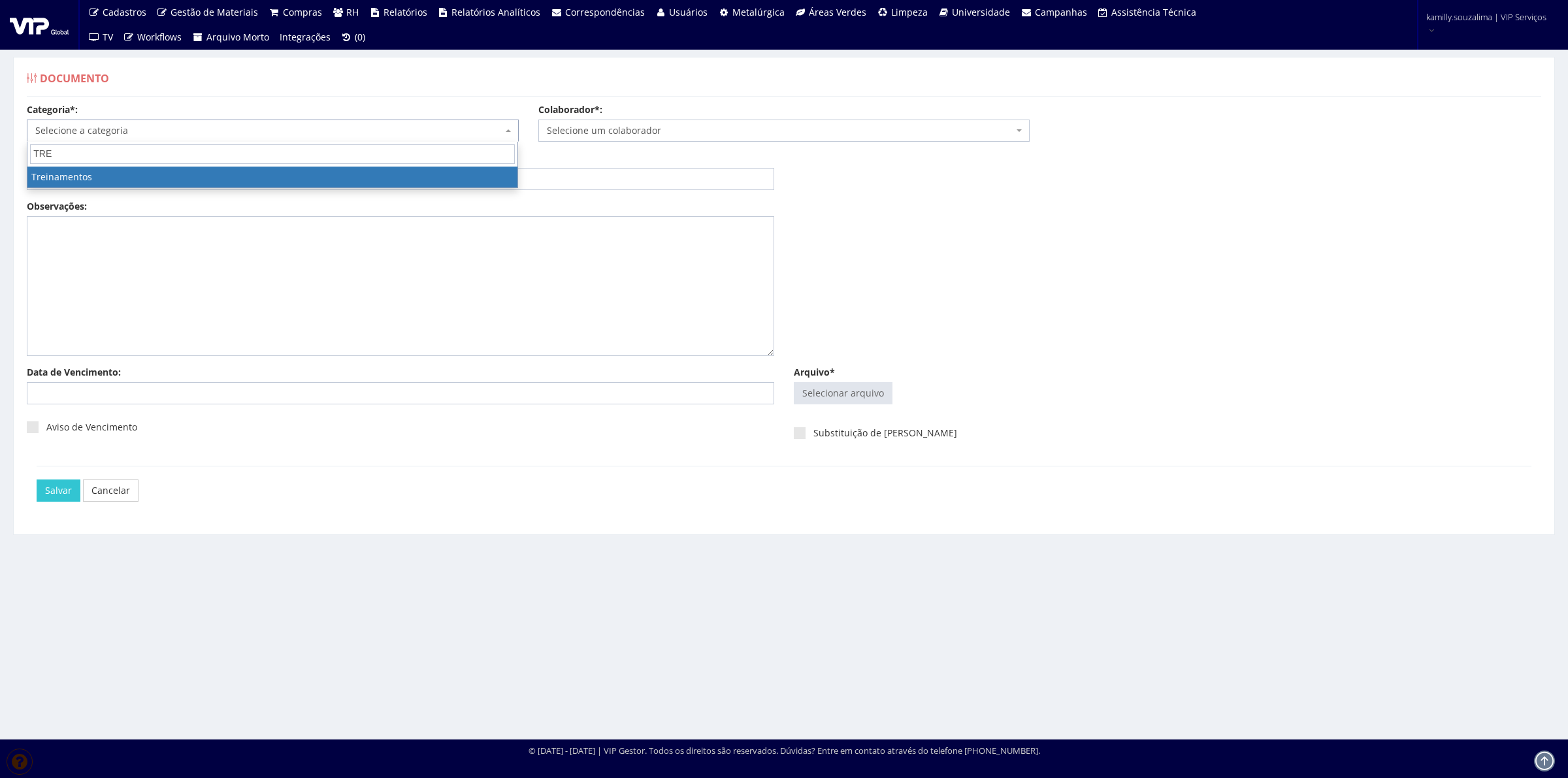
type input "TRE"
drag, startPoint x: 155, startPoint y: 168, endPoint x: 517, endPoint y: 142, distance: 362.9
select select "treinamento"
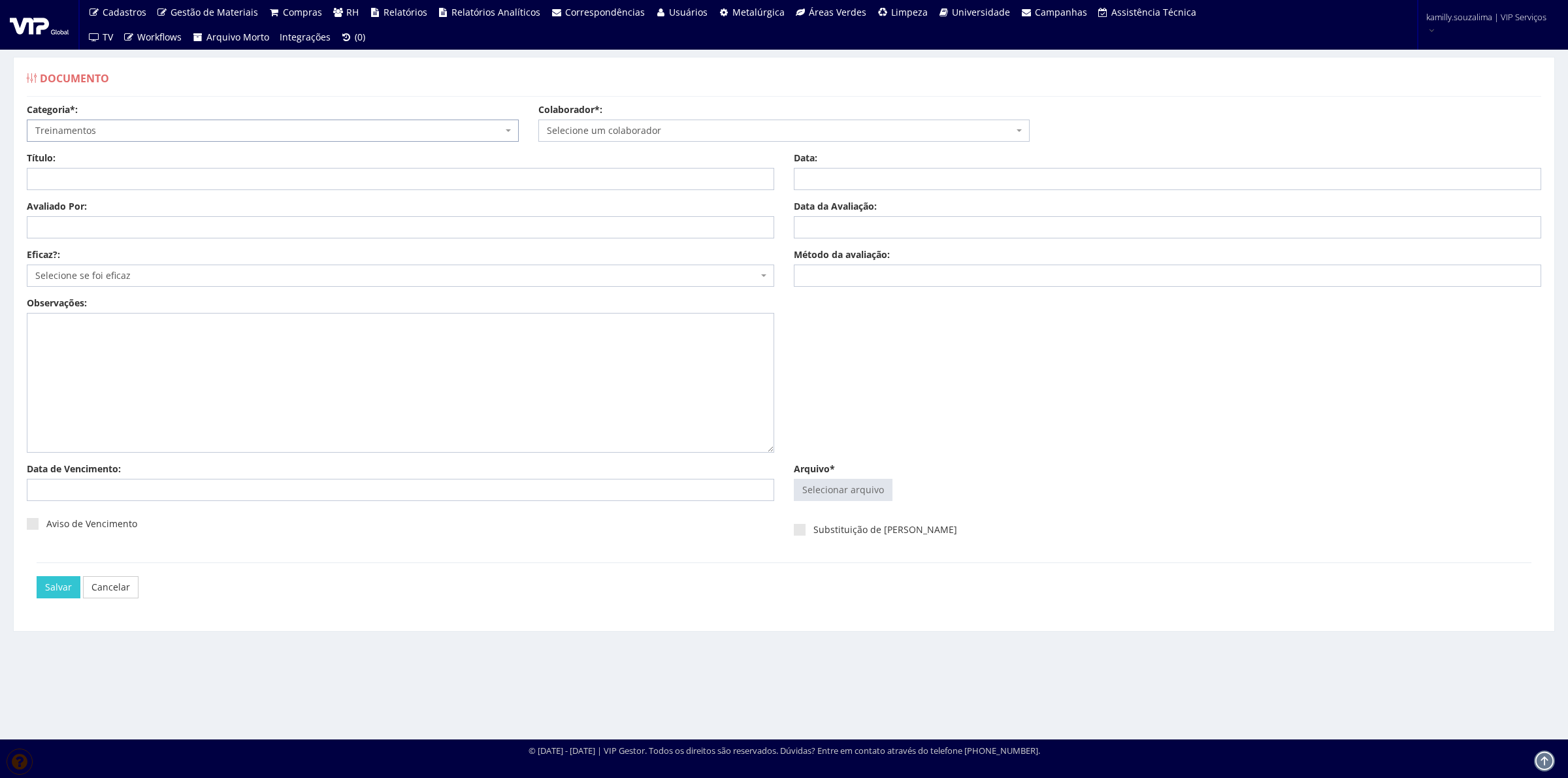
click at [651, 122] on span "Selecione um colaborador" at bounding box center [784, 130] width 492 height 22
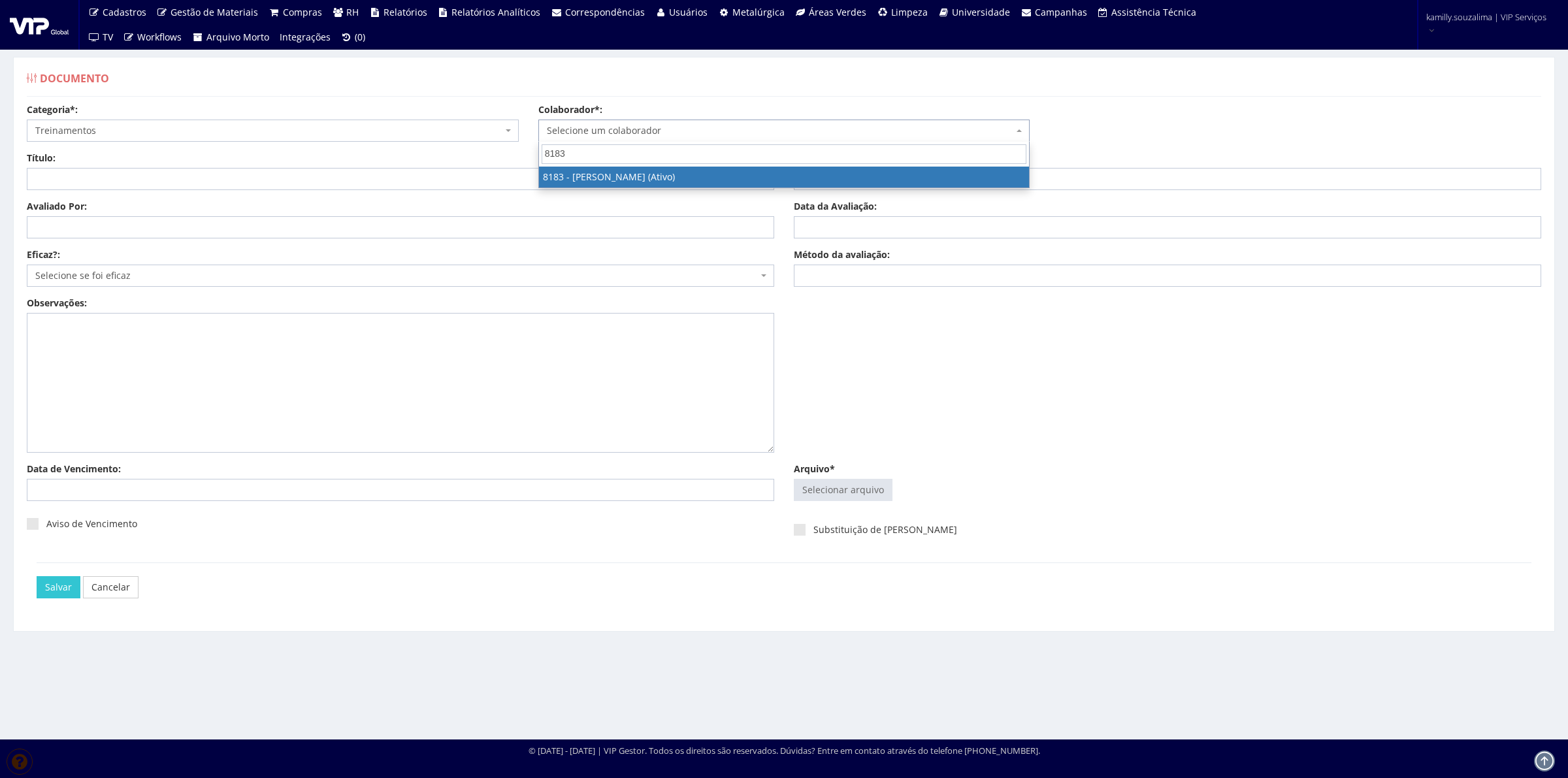
type input "8183"
drag, startPoint x: 657, startPoint y: 178, endPoint x: 634, endPoint y: 176, distance: 23.1
select select "4093"
click at [255, 176] on input "Título:" at bounding box center [400, 178] width 747 height 22
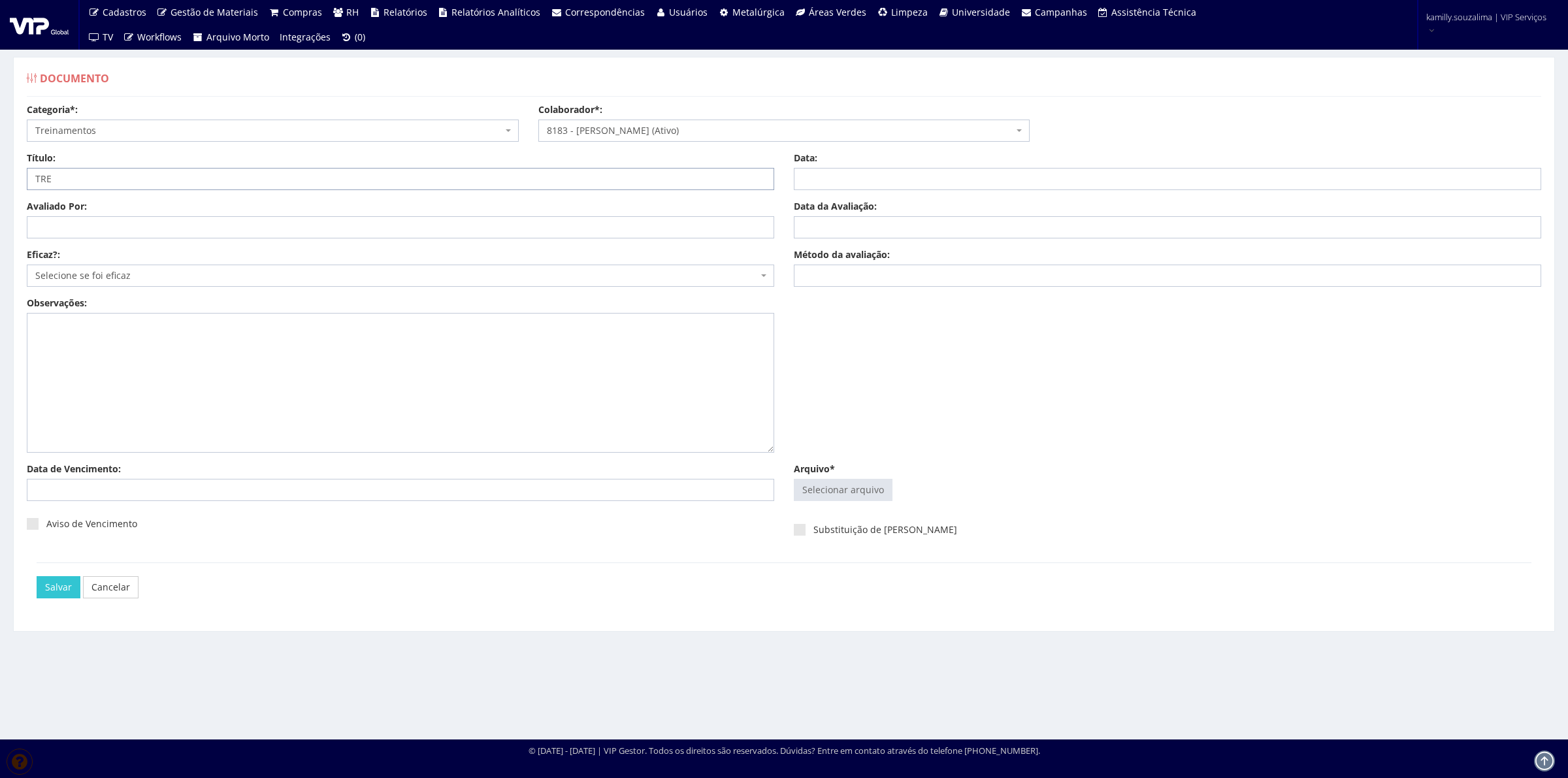
type input "TREINAMENTOS NR 17"
click at [849, 174] on input "Data:" at bounding box center [1167, 178] width 747 height 22
click at [820, 249] on td "1" at bounding box center [825, 250] width 18 height 19
type input "[DATE]"
click at [967, 223] on input "Data da Avaliação:" at bounding box center [1167, 227] width 747 height 22
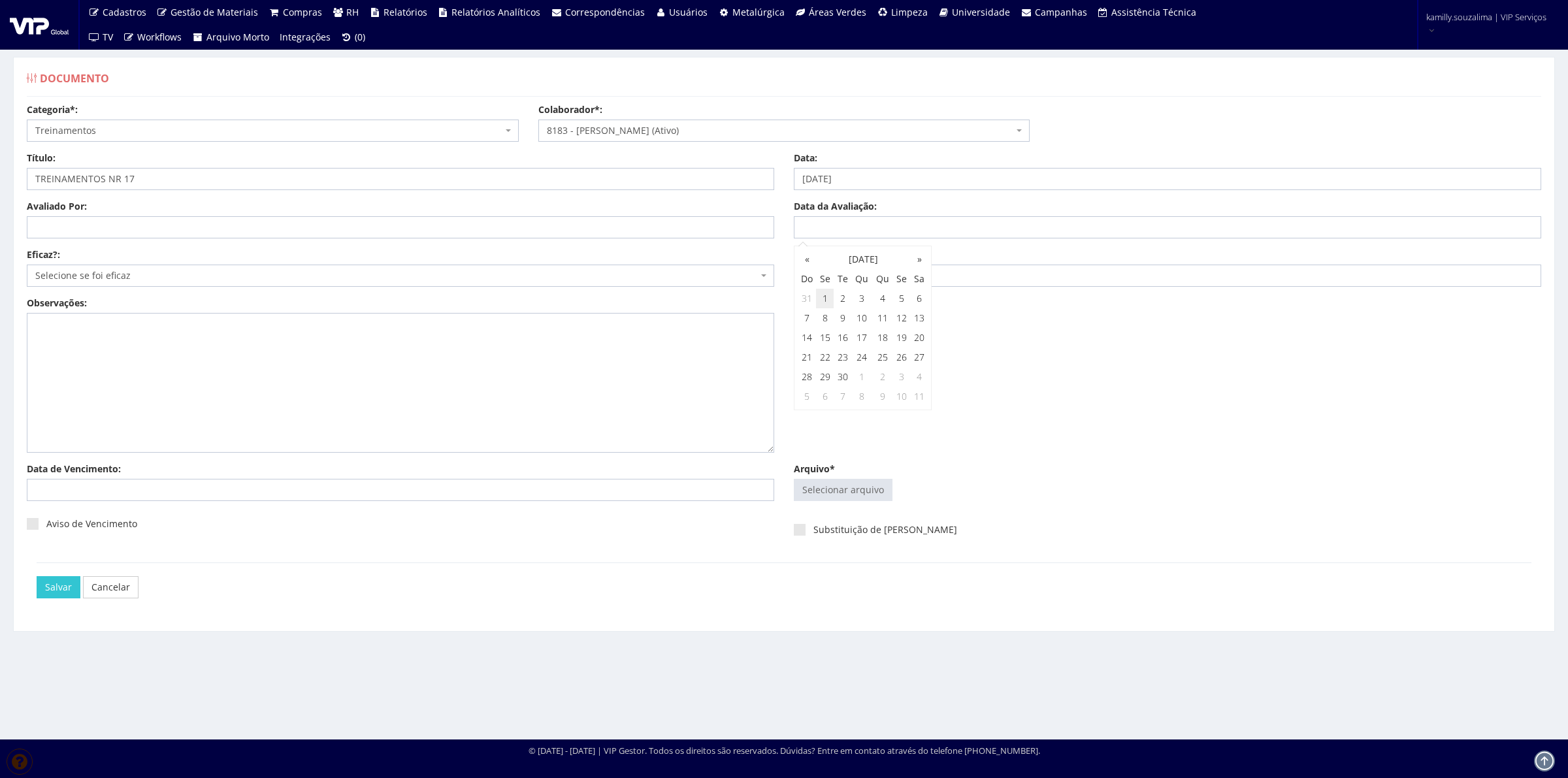
click at [831, 297] on td "1" at bounding box center [825, 299] width 18 height 19
type input "[DATE]"
click at [975, 278] on input "Método da avaliação:" at bounding box center [1167, 275] width 747 height 22
type input "ONLINE"
click at [221, 223] on input "Avaliado Por:" at bounding box center [400, 227] width 747 height 22
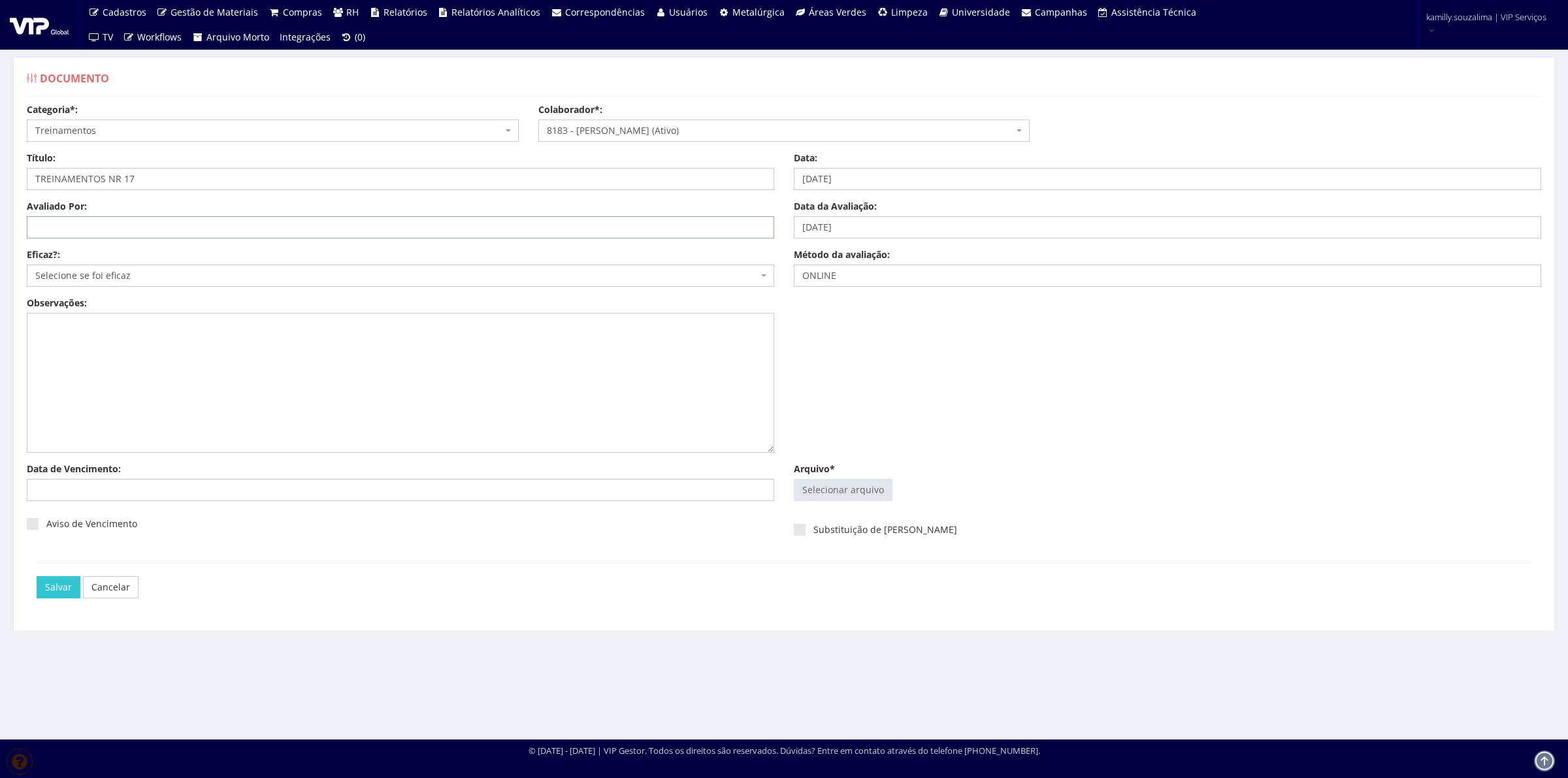
type input "[PERSON_NAME]"
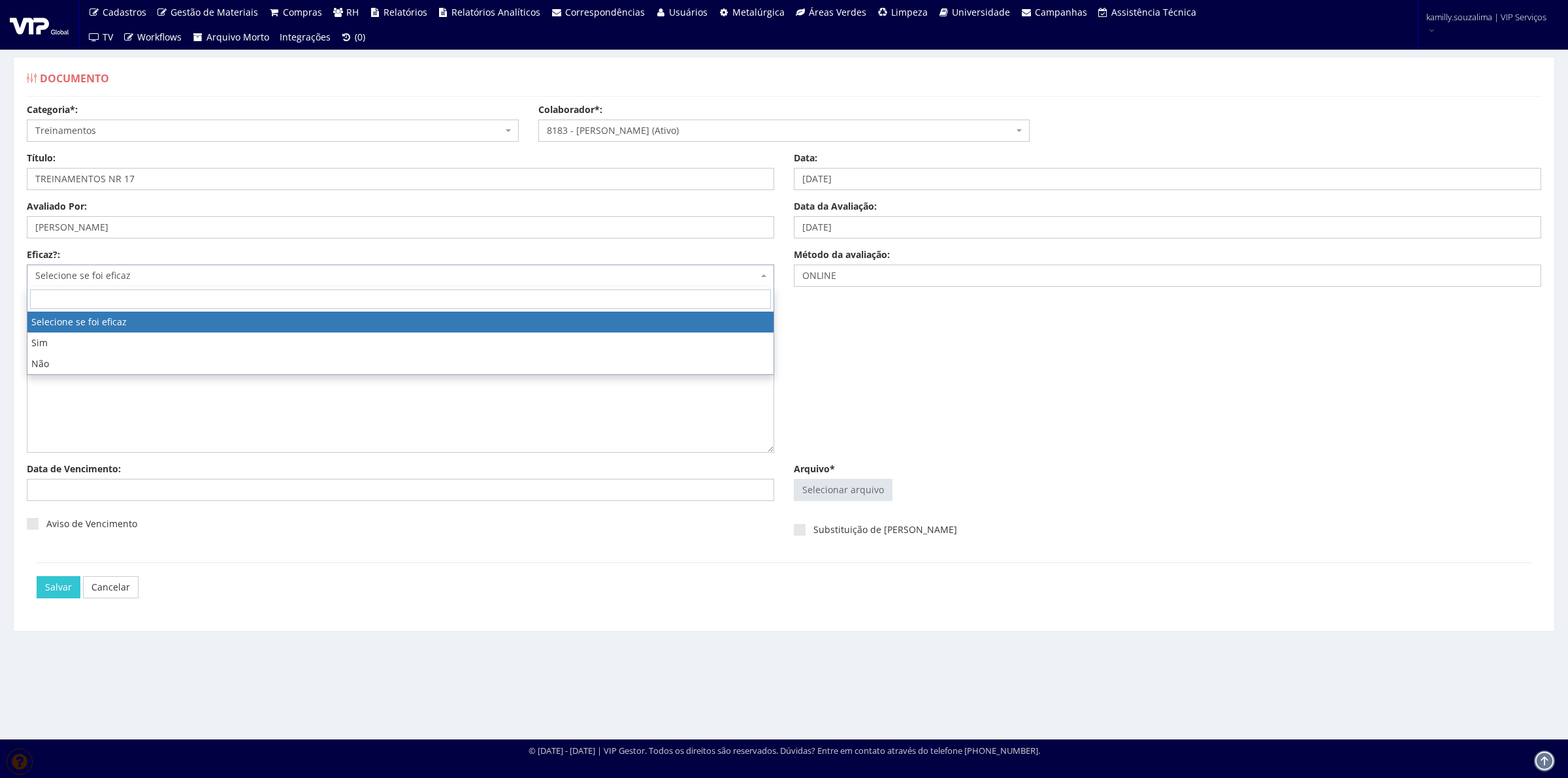
click at [104, 273] on span "Selecione se foi eficaz" at bounding box center [397, 276] width 723 height 13
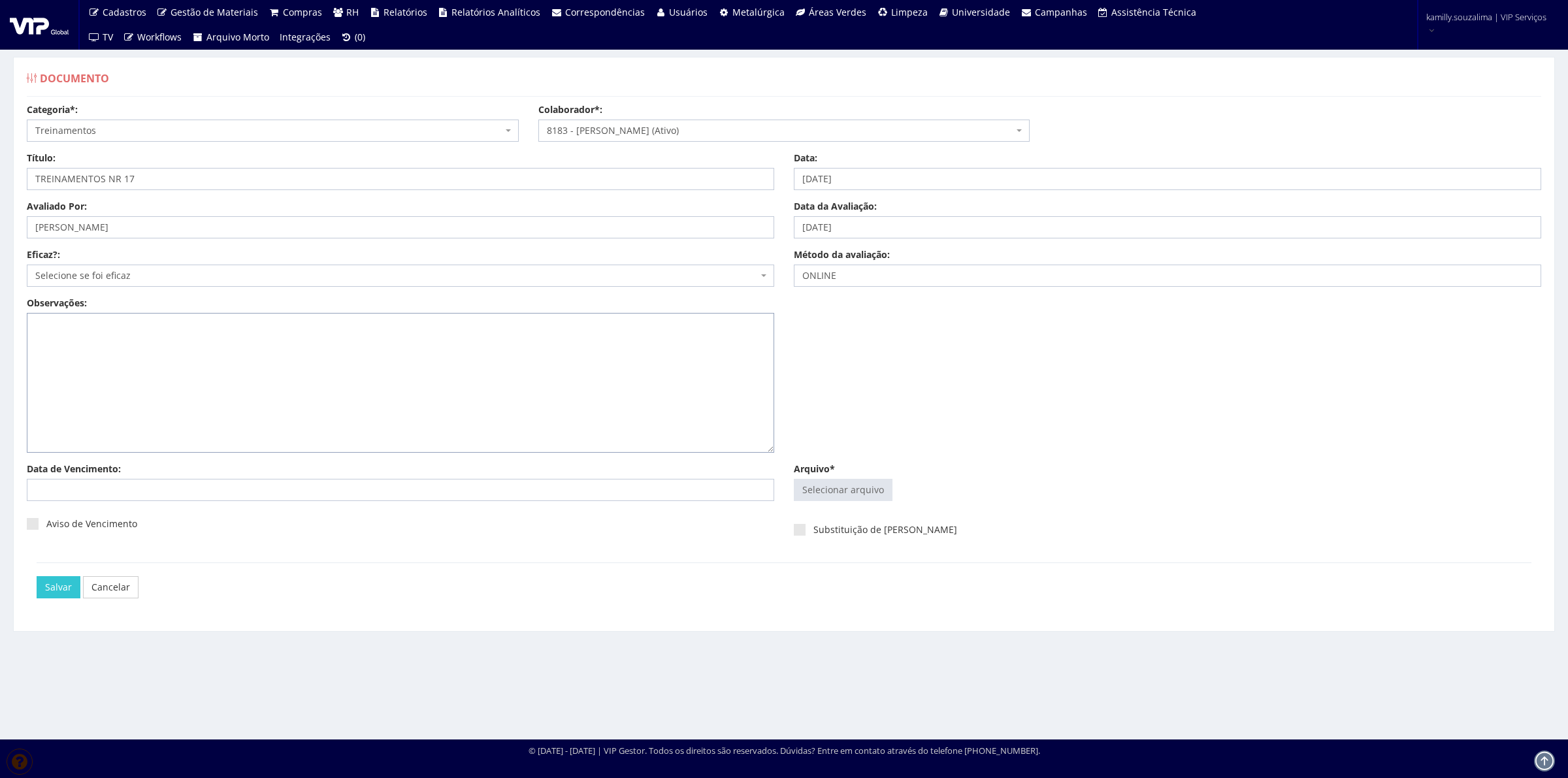
click at [79, 335] on textarea "Observações:" at bounding box center [400, 383] width 747 height 140
click at [79, 275] on span "Selecione se foi eficaz" at bounding box center [397, 276] width 723 height 13
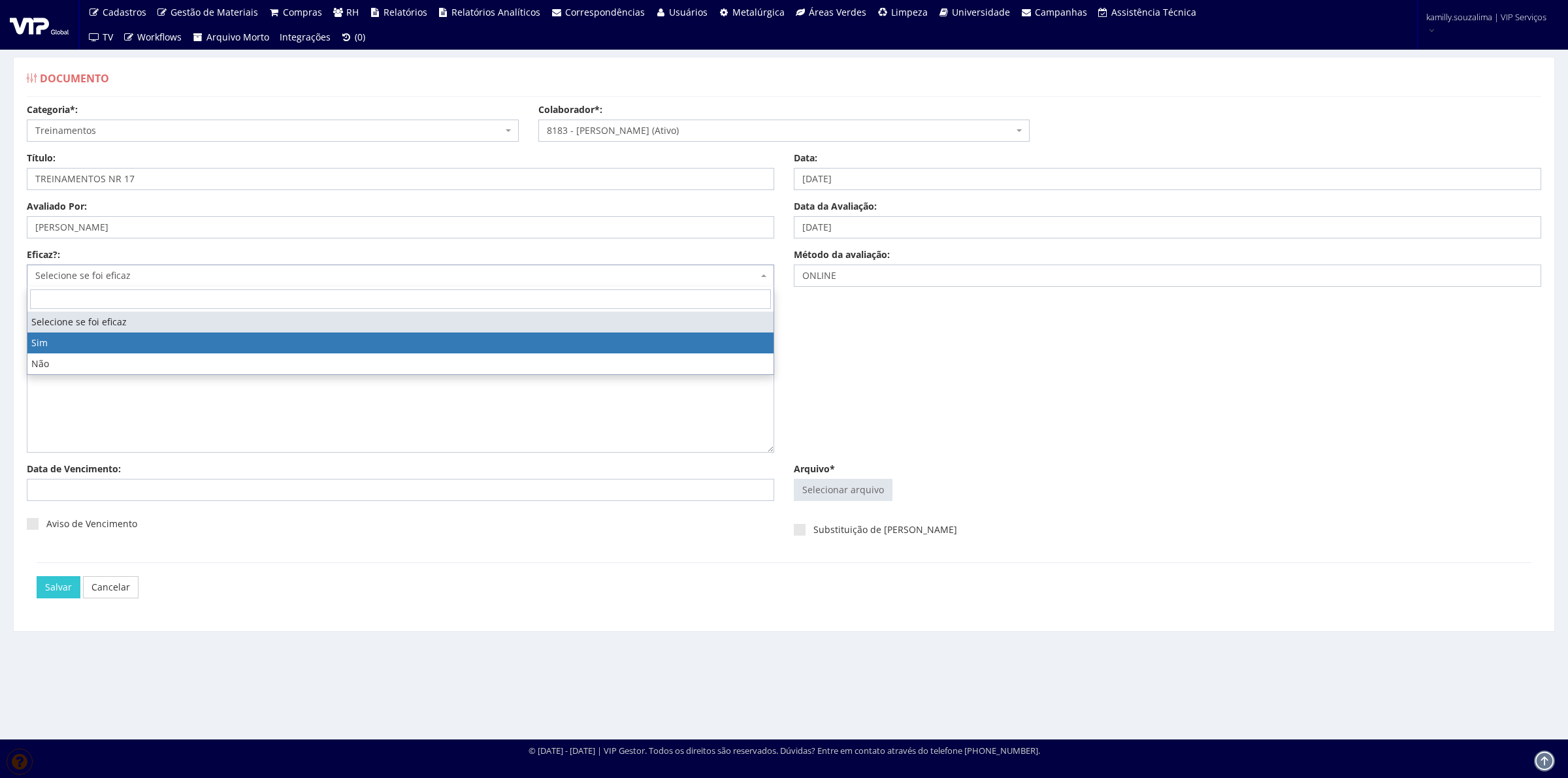
select select "1"
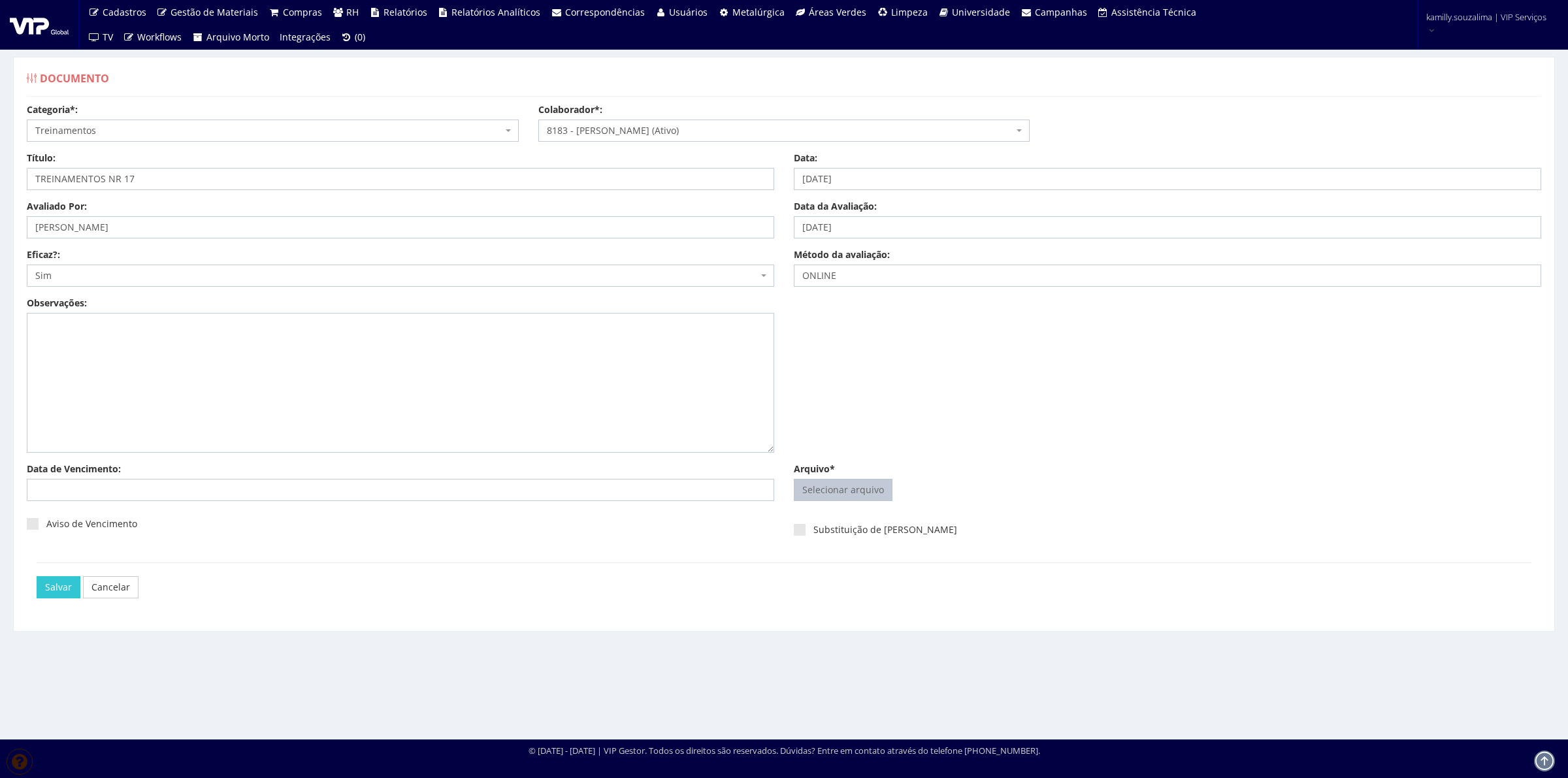
click at [812, 495] on input "Arquivo*" at bounding box center [843, 491] width 97 height 21
type input "C:\fakepath\NR17 VICTOR HUGO DIAS DA SILVA - Clicksign.pdf"
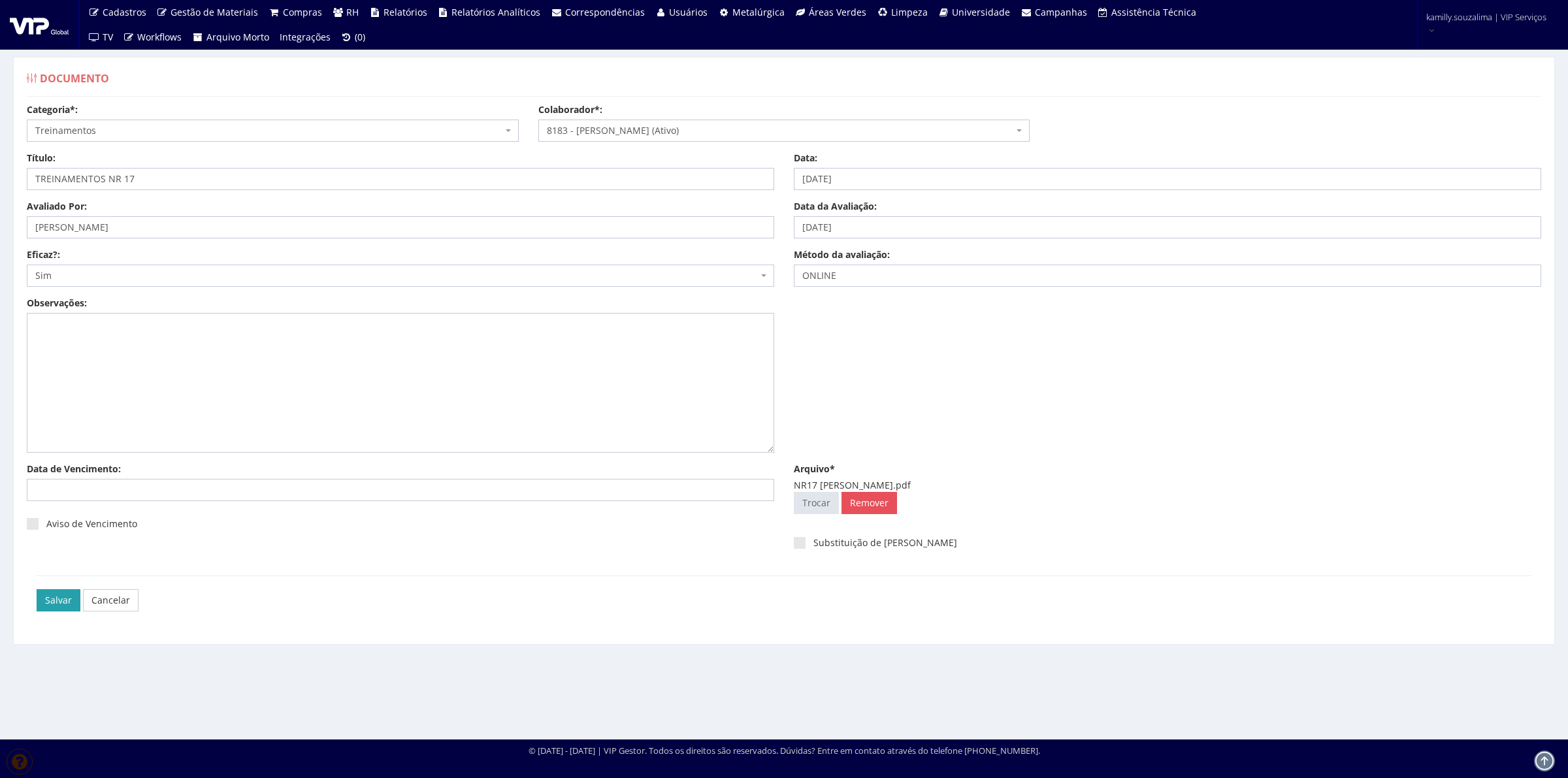
click at [54, 602] on input "Salvar" at bounding box center [58, 600] width 44 height 22
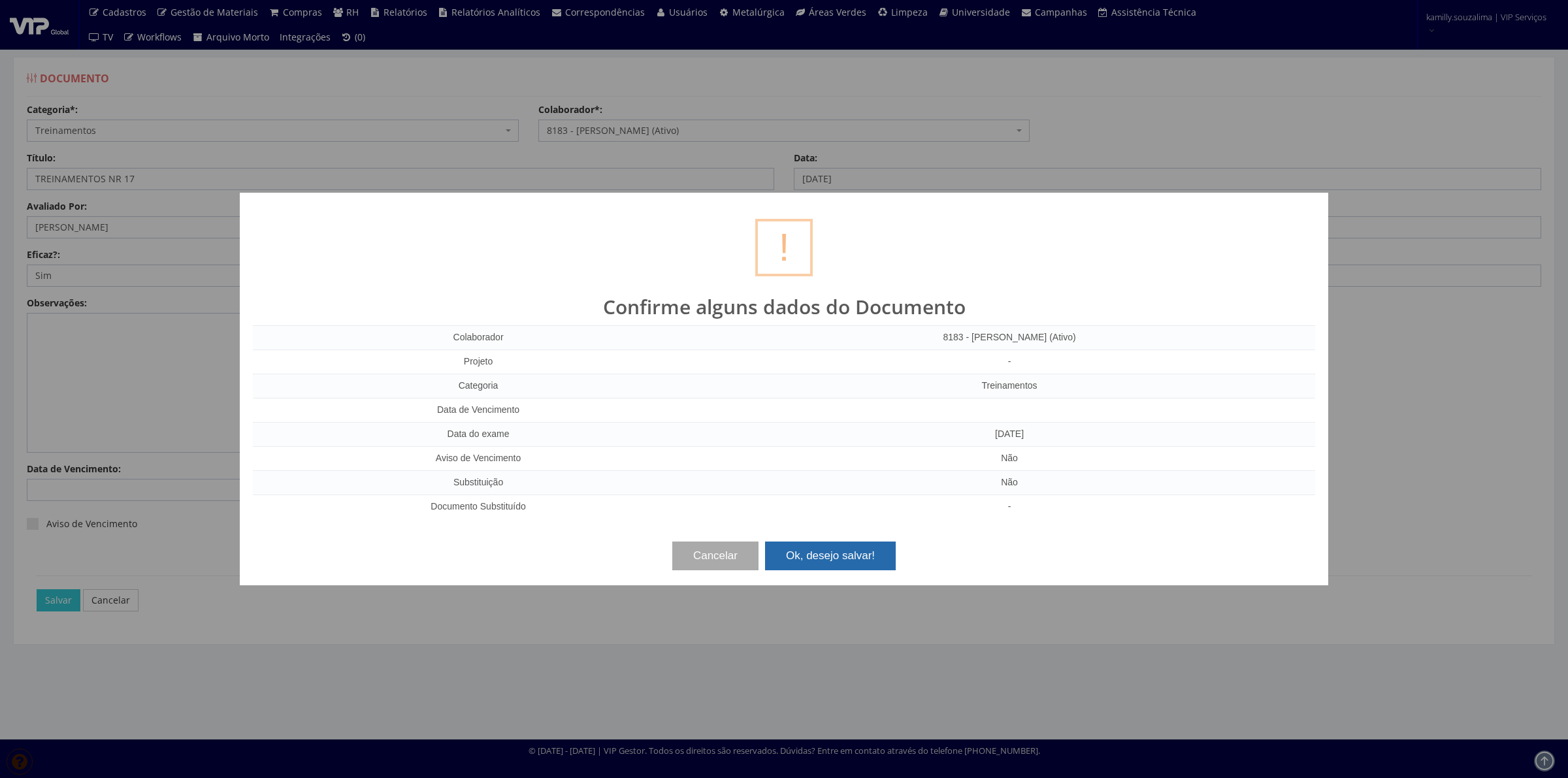
click at [848, 547] on button "Ok, desejo salvar!" at bounding box center [830, 556] width 130 height 29
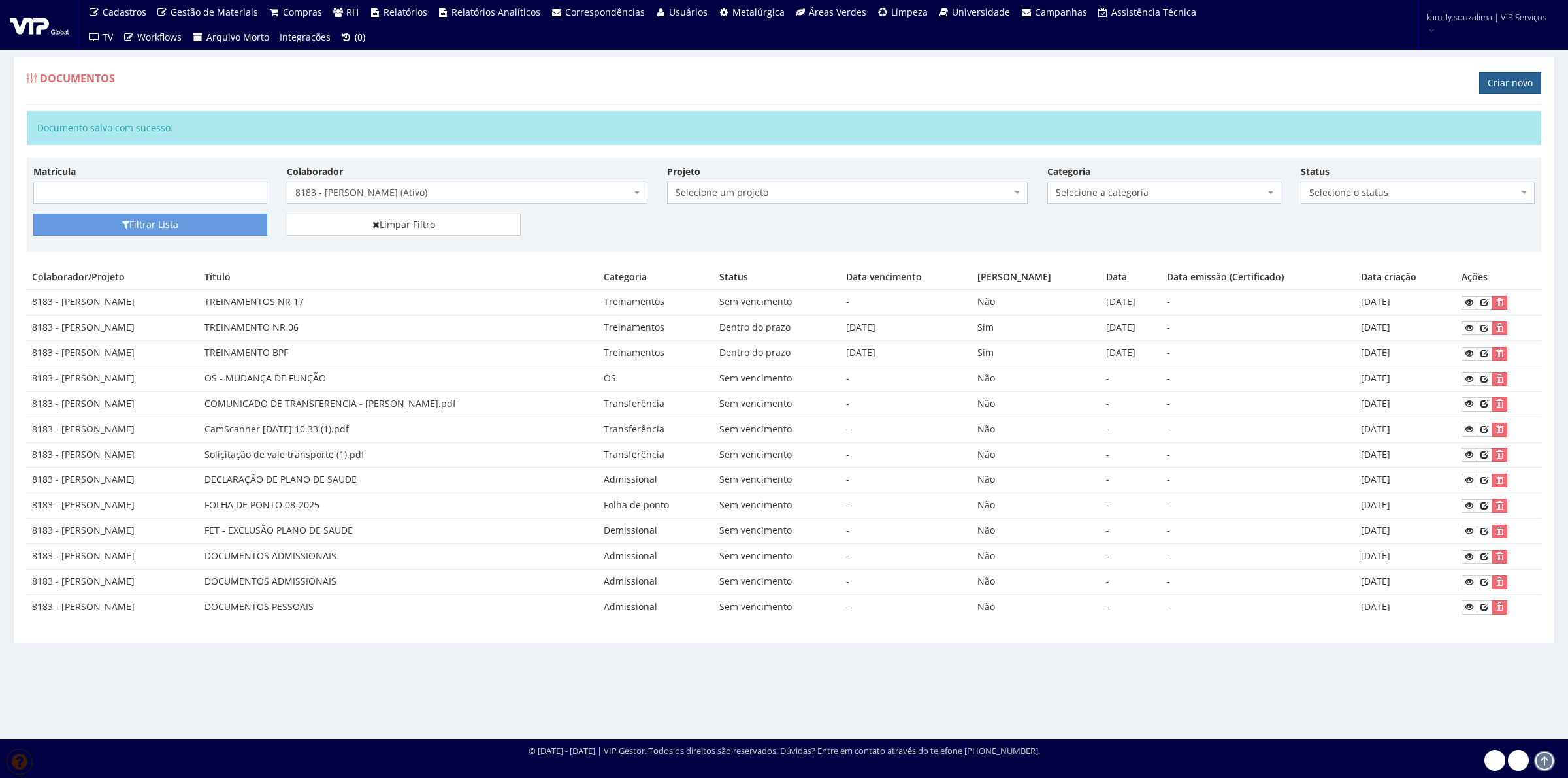
click at [1515, 88] on link "Criar novo" at bounding box center [1511, 83] width 62 height 22
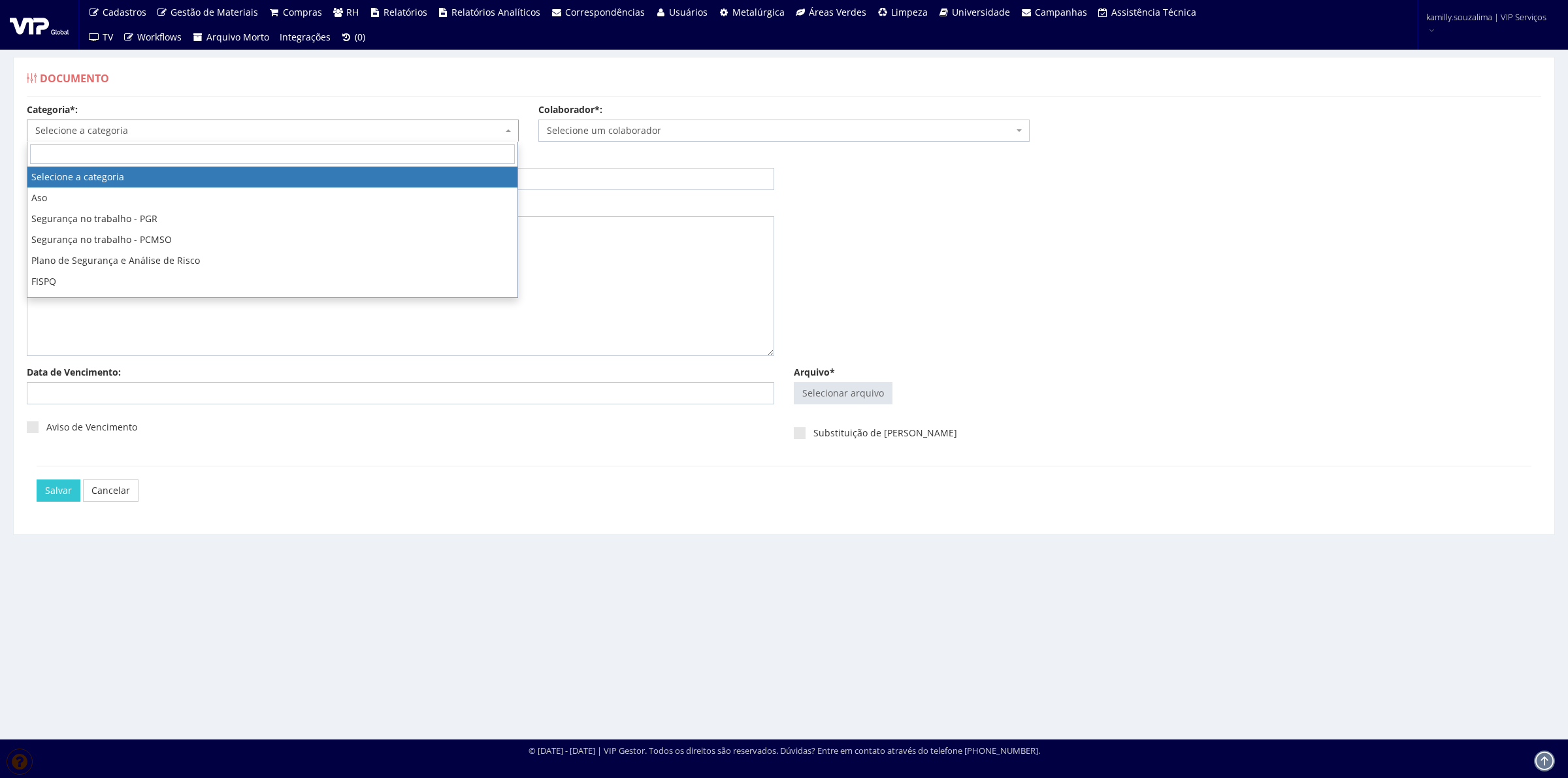
click at [148, 134] on span "Selecione a categoria" at bounding box center [269, 130] width 467 height 13
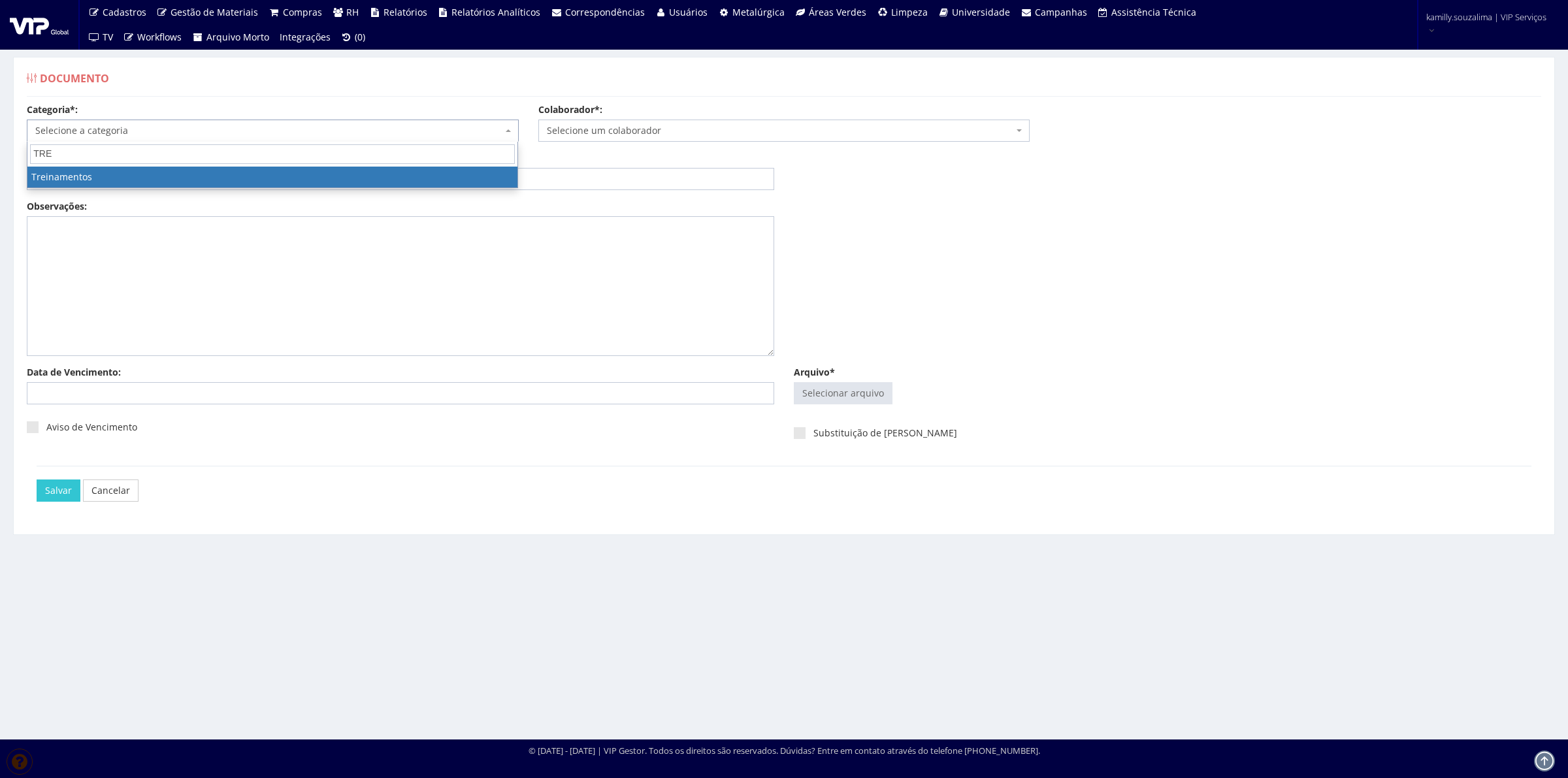
type input "TRE"
select select "treinamento"
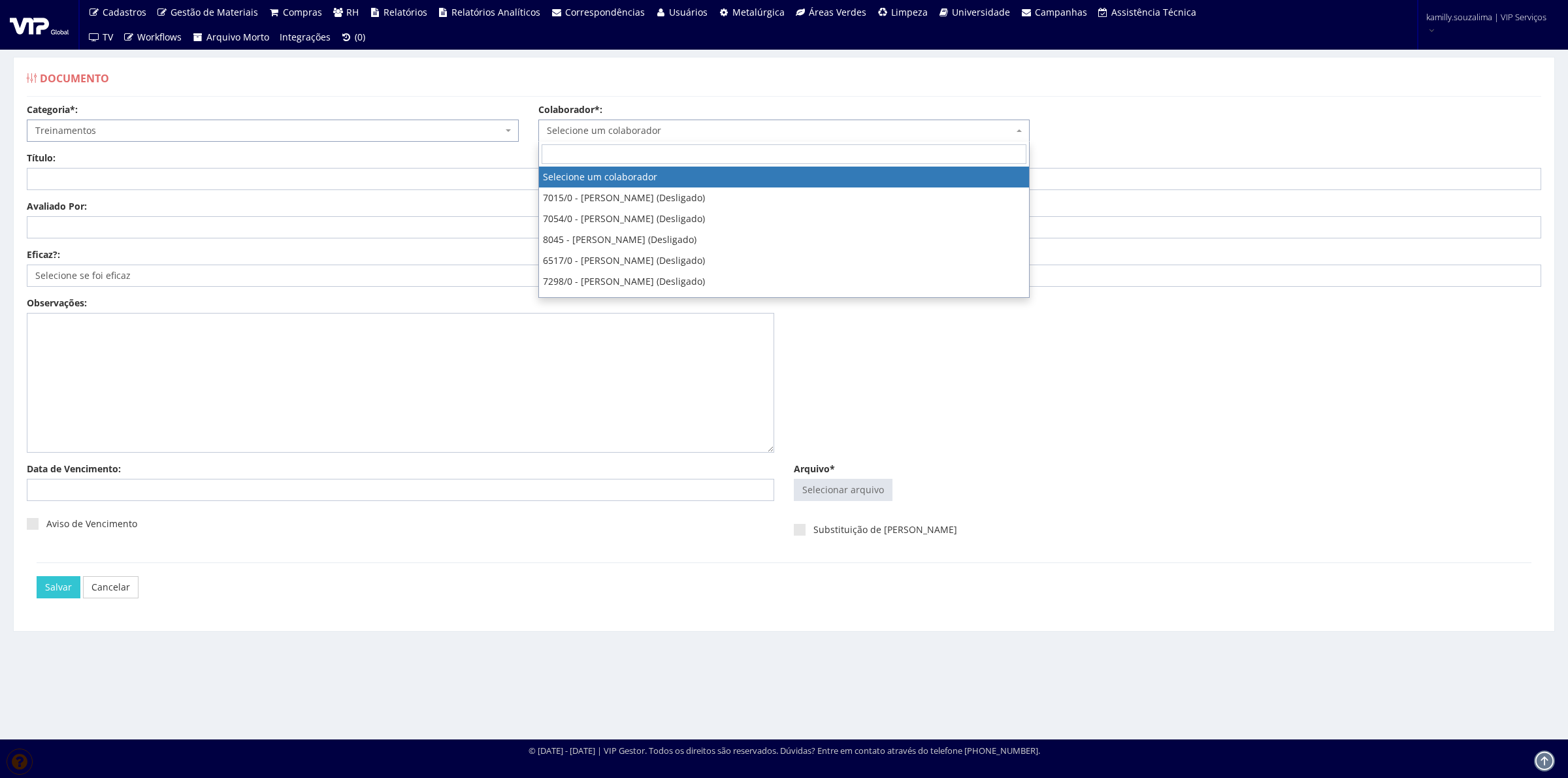
click at [605, 139] on span "Selecione um colaborador" at bounding box center [784, 130] width 492 height 22
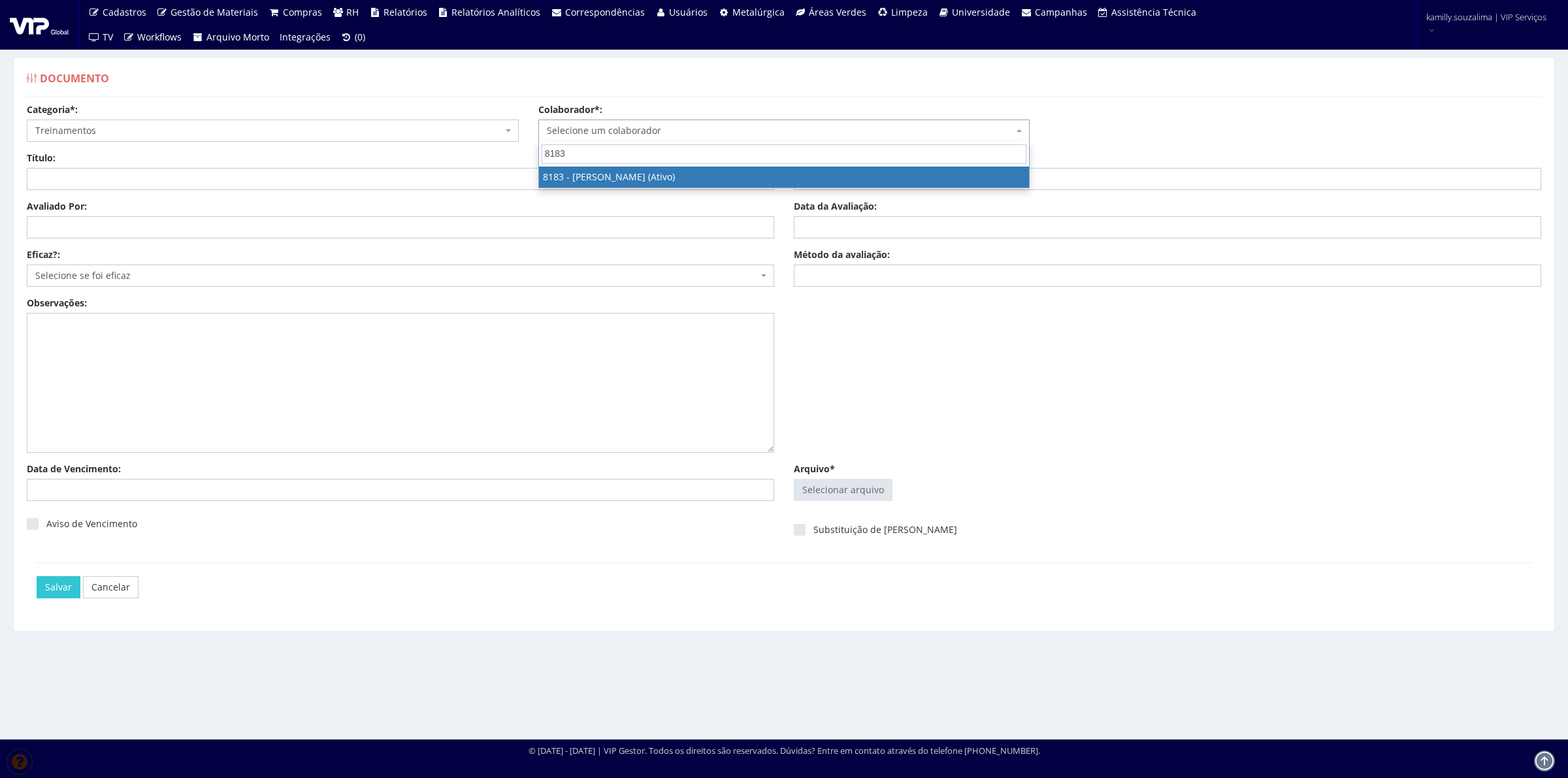
type input "8183"
drag, startPoint x: 627, startPoint y: 171, endPoint x: 448, endPoint y: 159, distance: 179.4
select select "4093"
click at [436, 175] on input "Título:" at bounding box center [400, 178] width 747 height 22
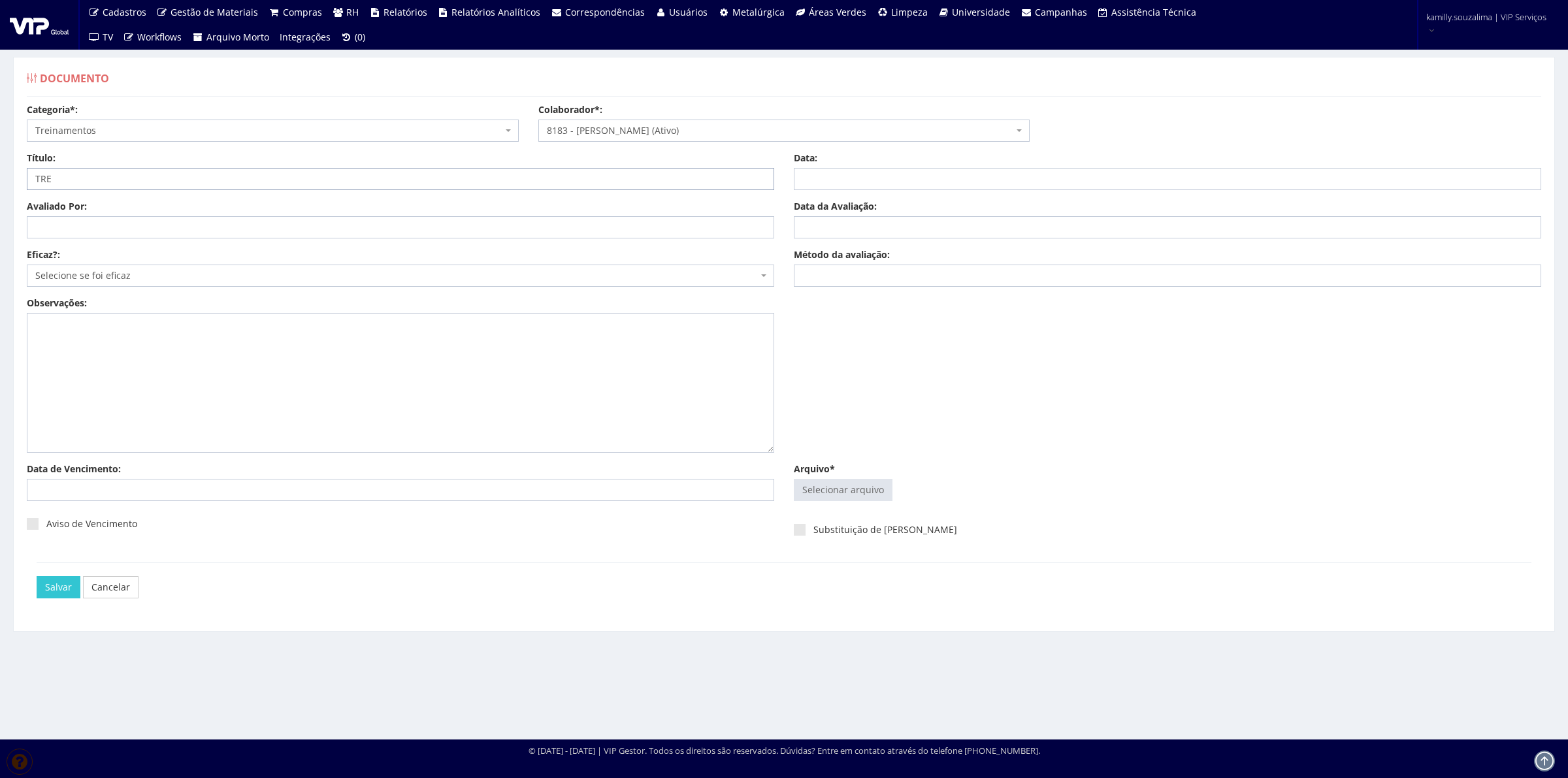
type input "TREINAMENTO NR 11"
click at [846, 185] on input "Data:" at bounding box center [1167, 178] width 747 height 22
click at [829, 244] on td "1" at bounding box center [825, 250] width 18 height 19
type input "[DATE]"
click at [981, 225] on input "Data da Avaliação:" at bounding box center [1167, 227] width 747 height 22
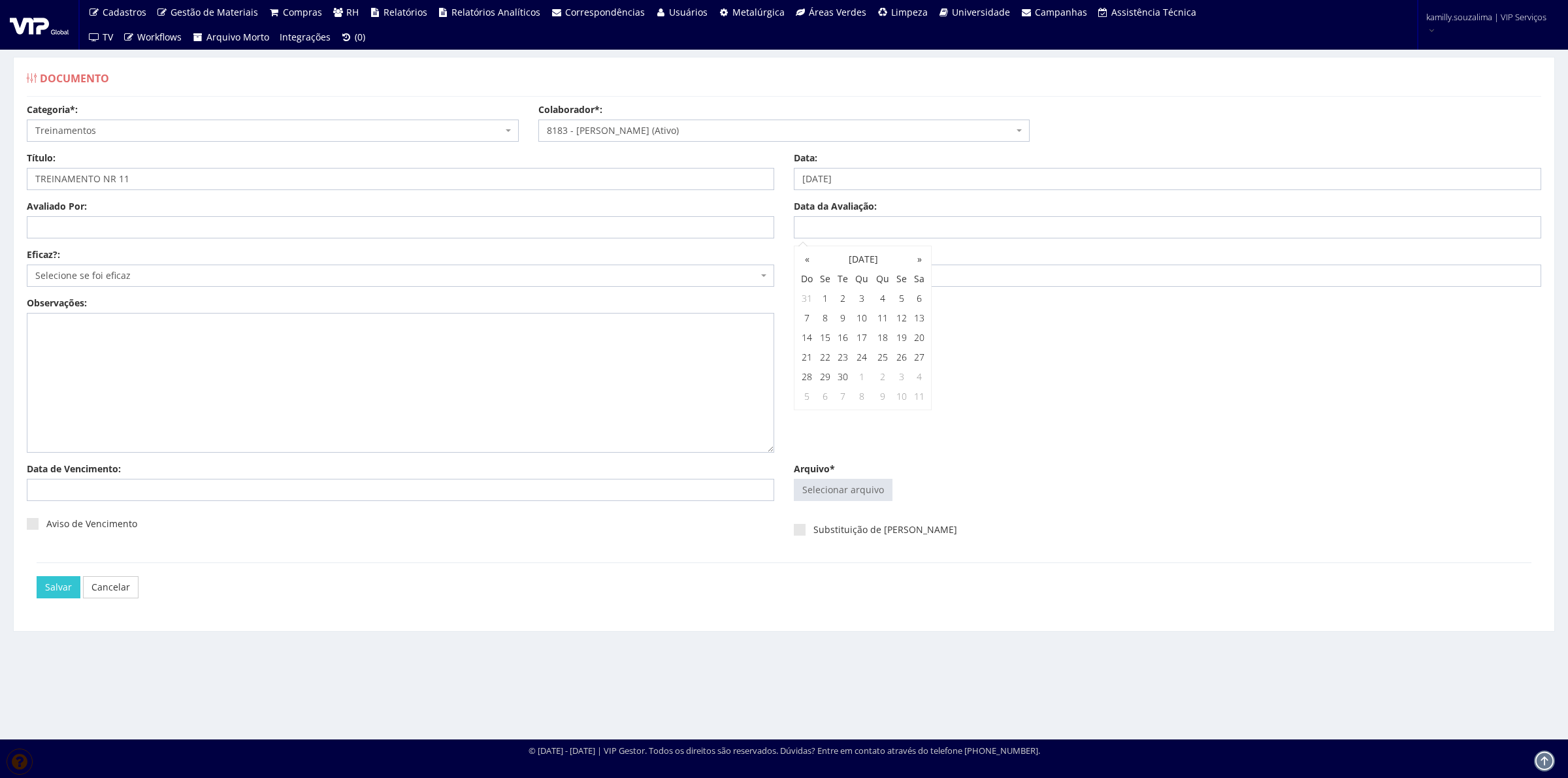
drag, startPoint x: 826, startPoint y: 292, endPoint x: 834, endPoint y: 286, distance: 10.0
click at [826, 292] on td "1" at bounding box center [825, 299] width 18 height 19
type input "[DATE]"
click at [1024, 274] on input "Método da avaliação:" at bounding box center [1167, 275] width 747 height 22
type input "ONLINE"
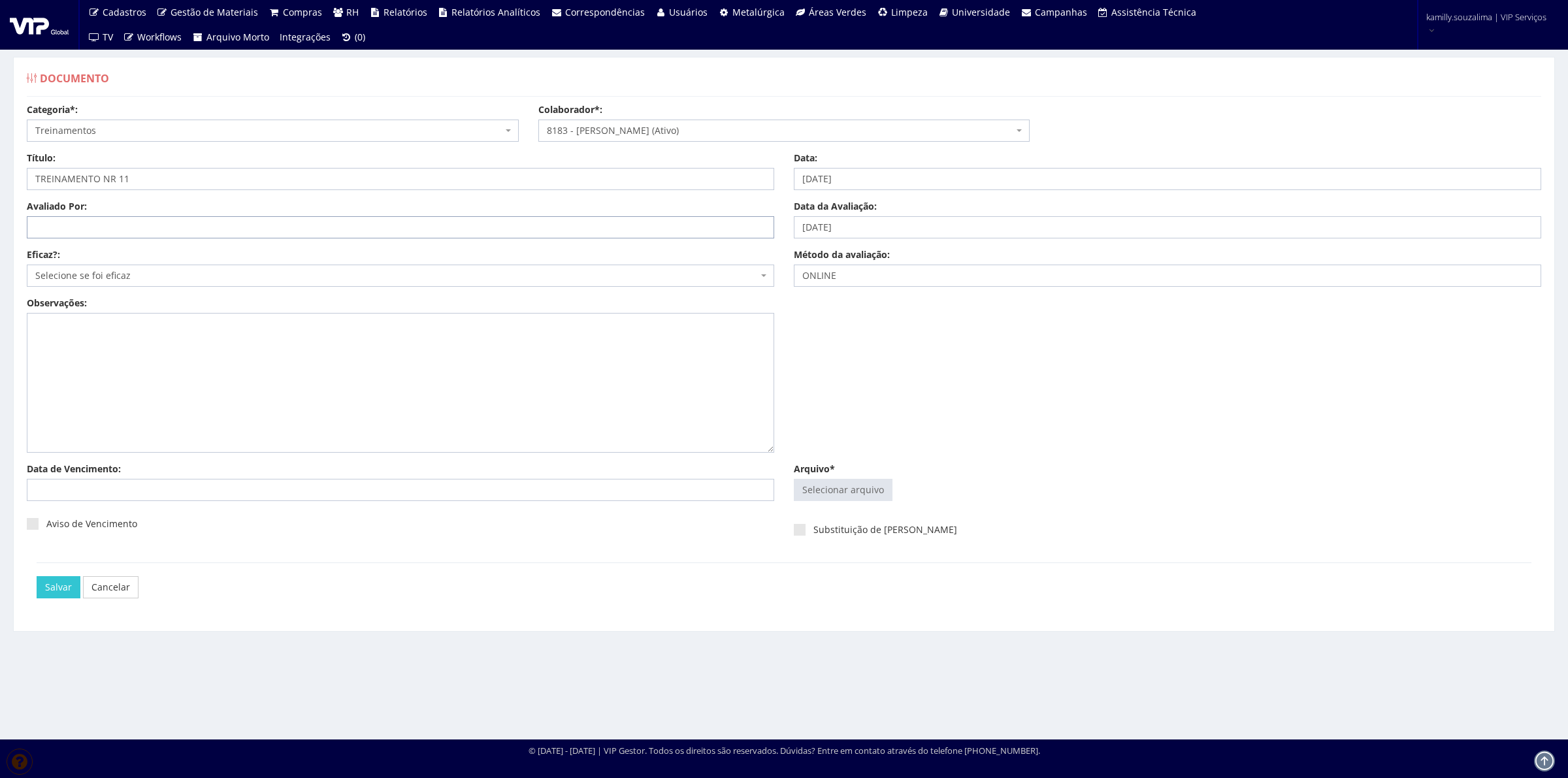
click at [215, 223] on input "Avaliado Por:" at bounding box center [400, 227] width 747 height 22
type input "[PERSON_NAME]"
click at [70, 272] on span "Selecione se foi eficaz" at bounding box center [397, 276] width 723 height 13
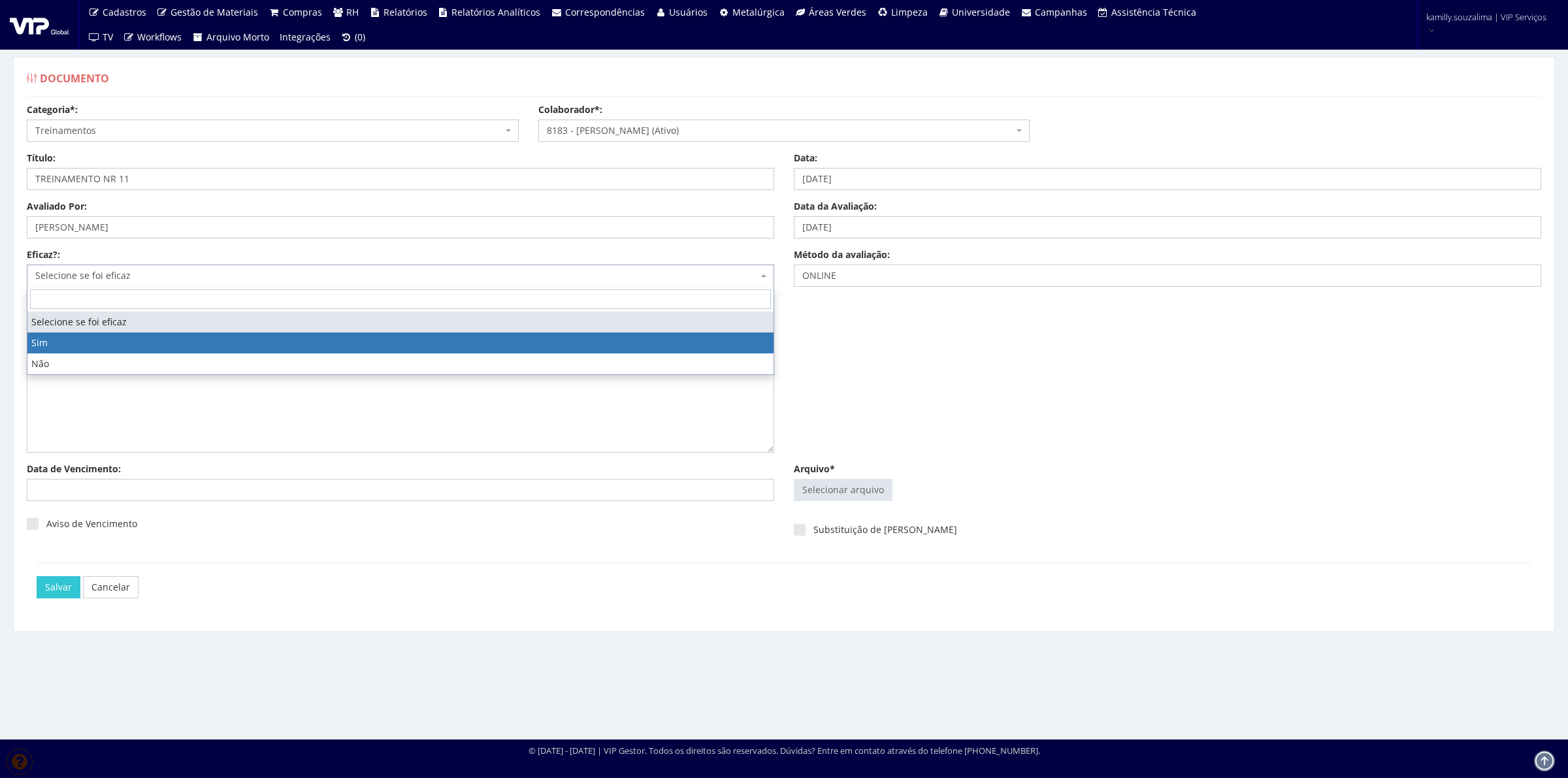
drag, startPoint x: 79, startPoint y: 334, endPoint x: 96, endPoint y: 330, distance: 17.5
select select "1"
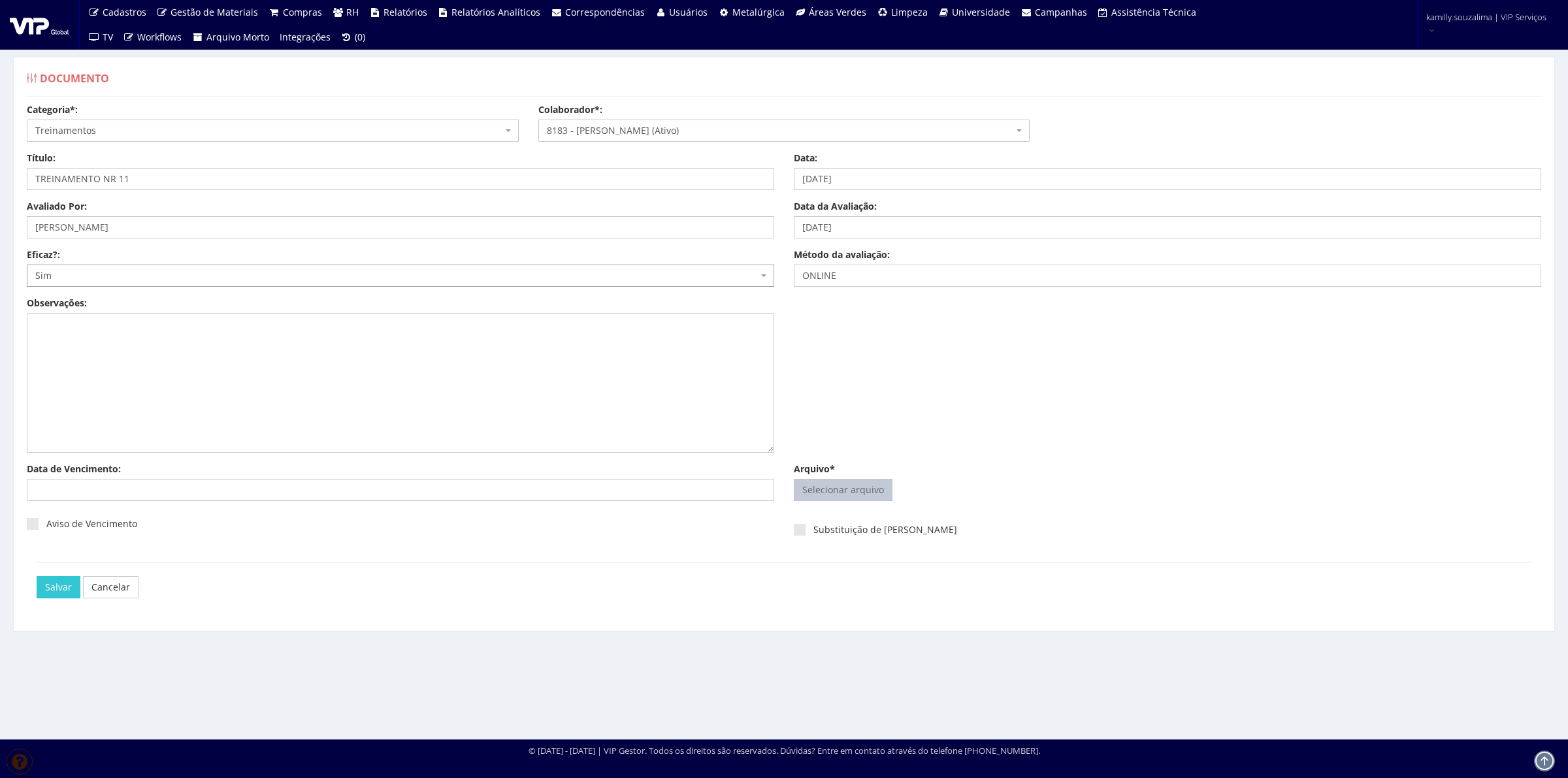
click at [850, 499] on input "Arquivo*" at bounding box center [843, 491] width 97 height 21
type input "C:\fakepath\NR11 VICTOR HUGO DIAS DA SILVA - Clicksign.pdf"
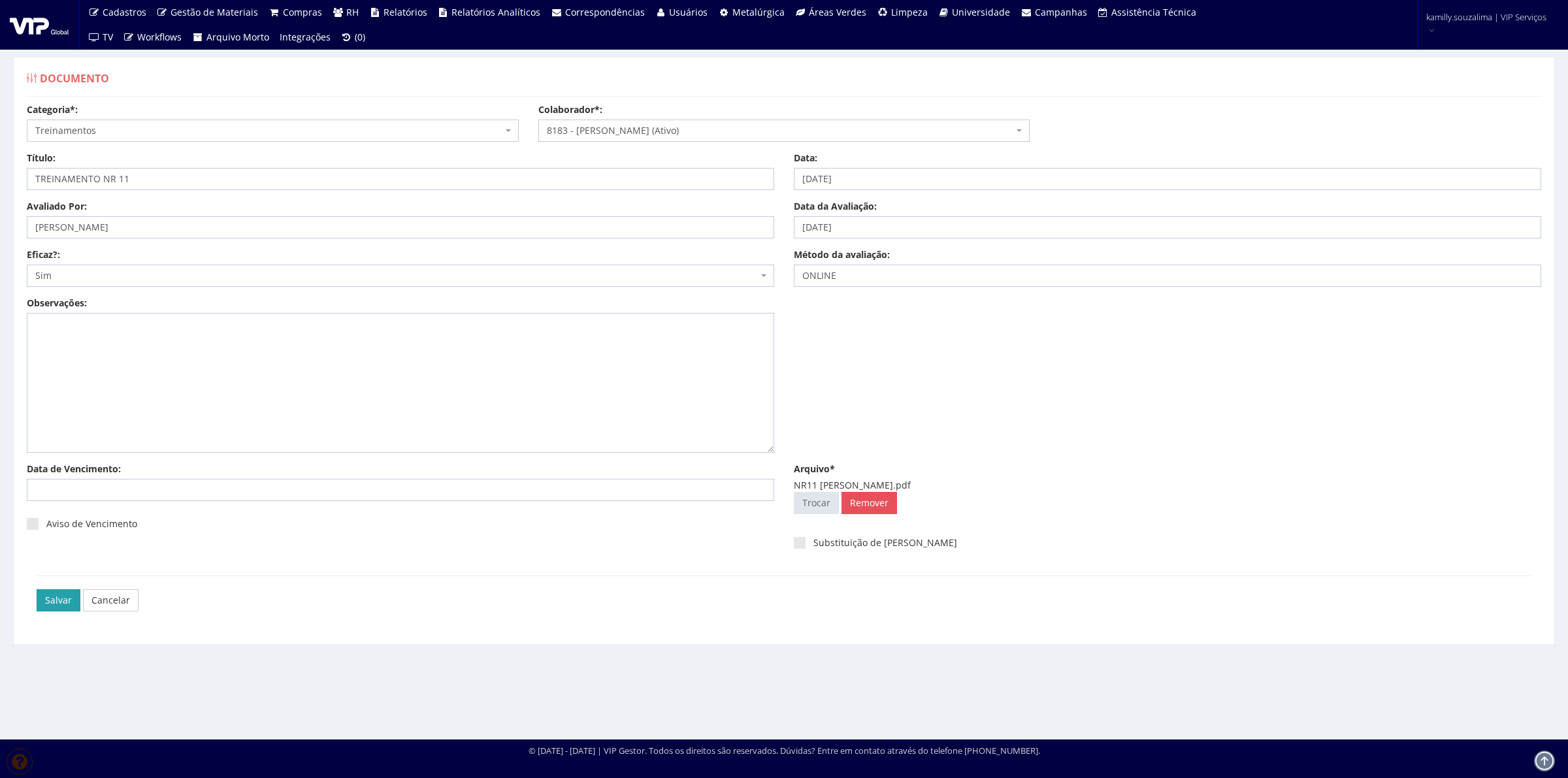
click at [57, 605] on input "Salvar" at bounding box center [58, 600] width 44 height 22
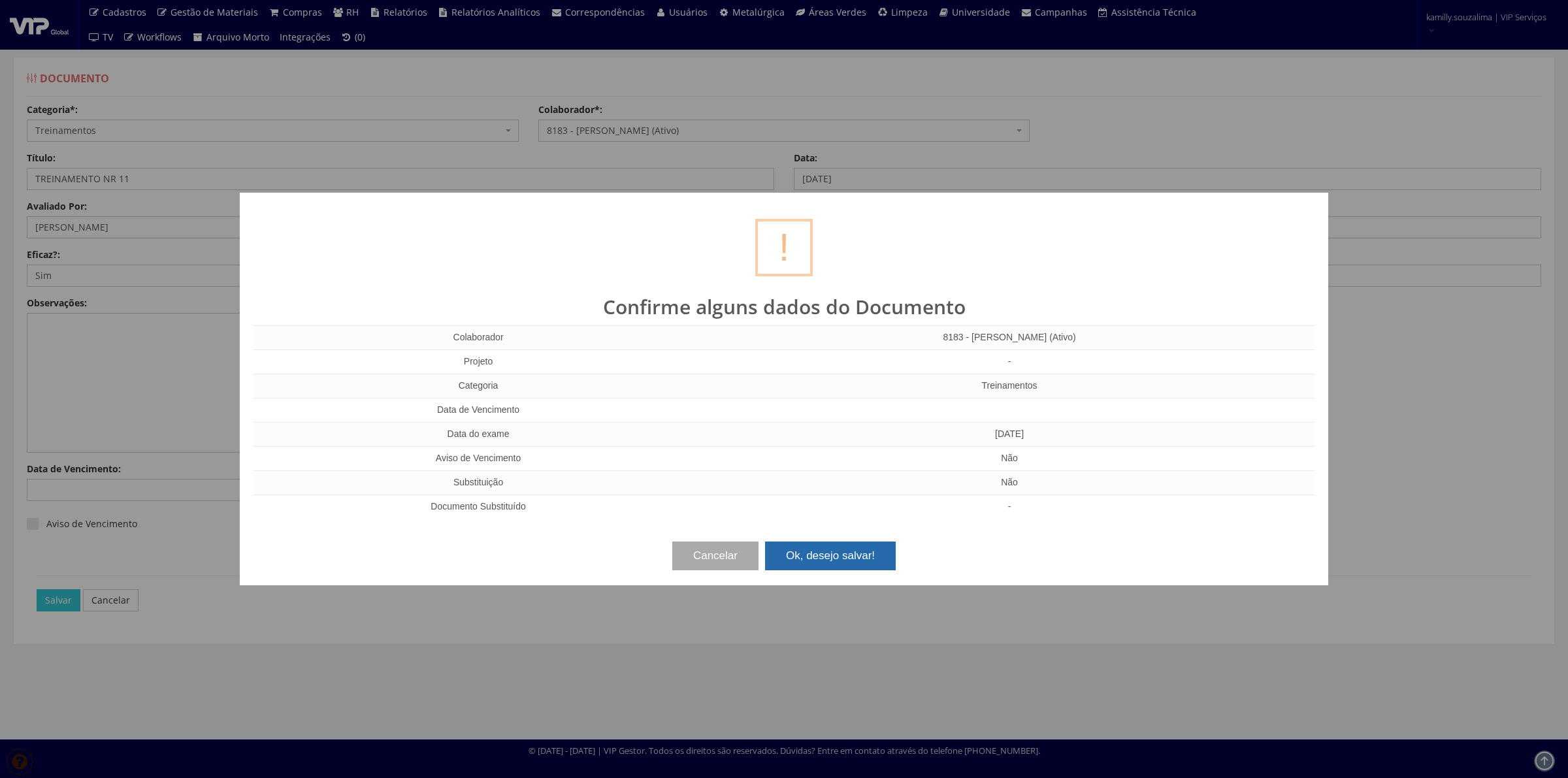
click at [829, 552] on button "Ok, desejo salvar!" at bounding box center [830, 556] width 130 height 29
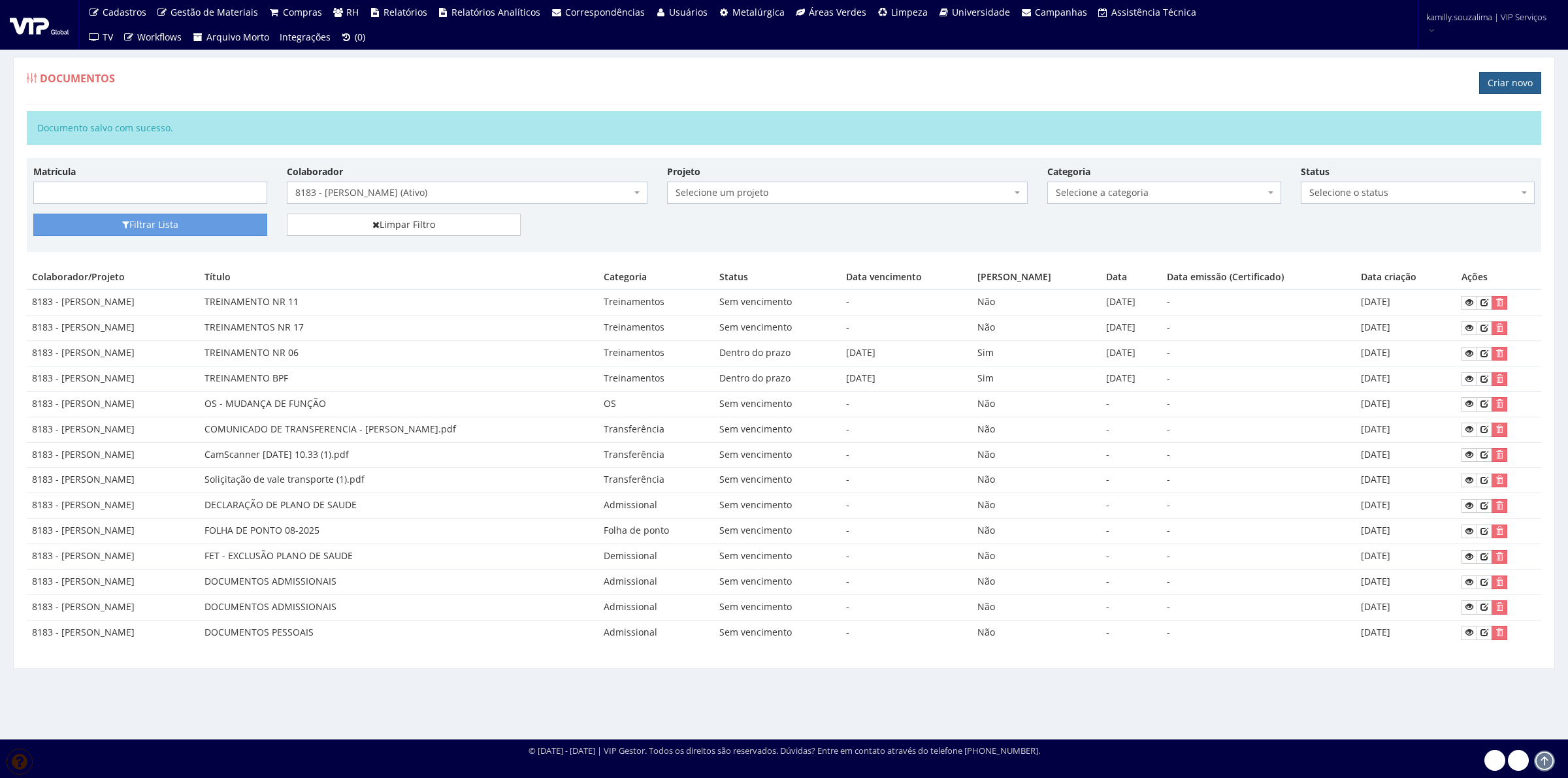
click at [1494, 87] on link "Criar novo" at bounding box center [1511, 83] width 62 height 22
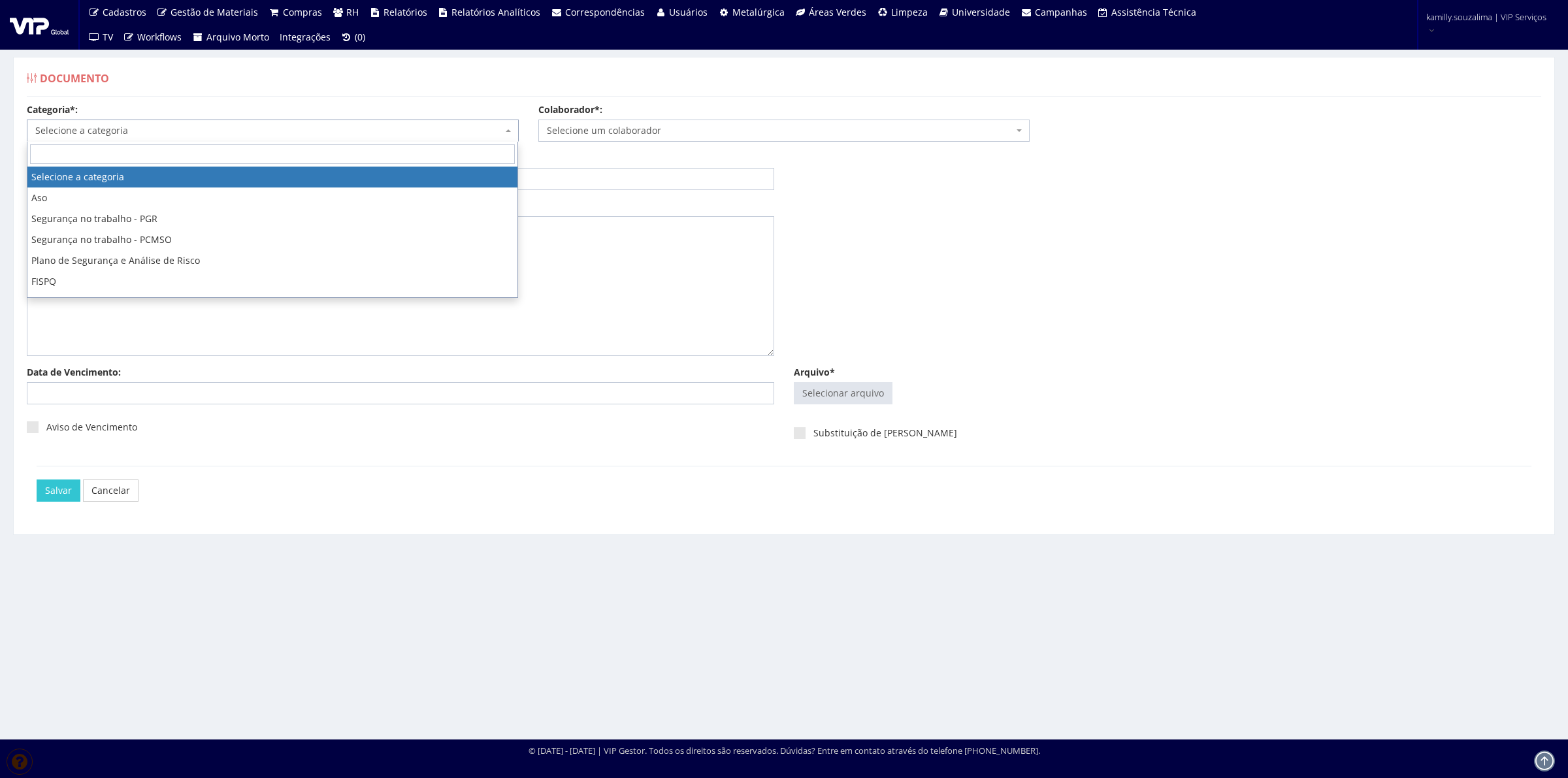
click at [174, 138] on span "Selecione a categoria" at bounding box center [273, 130] width 492 height 22
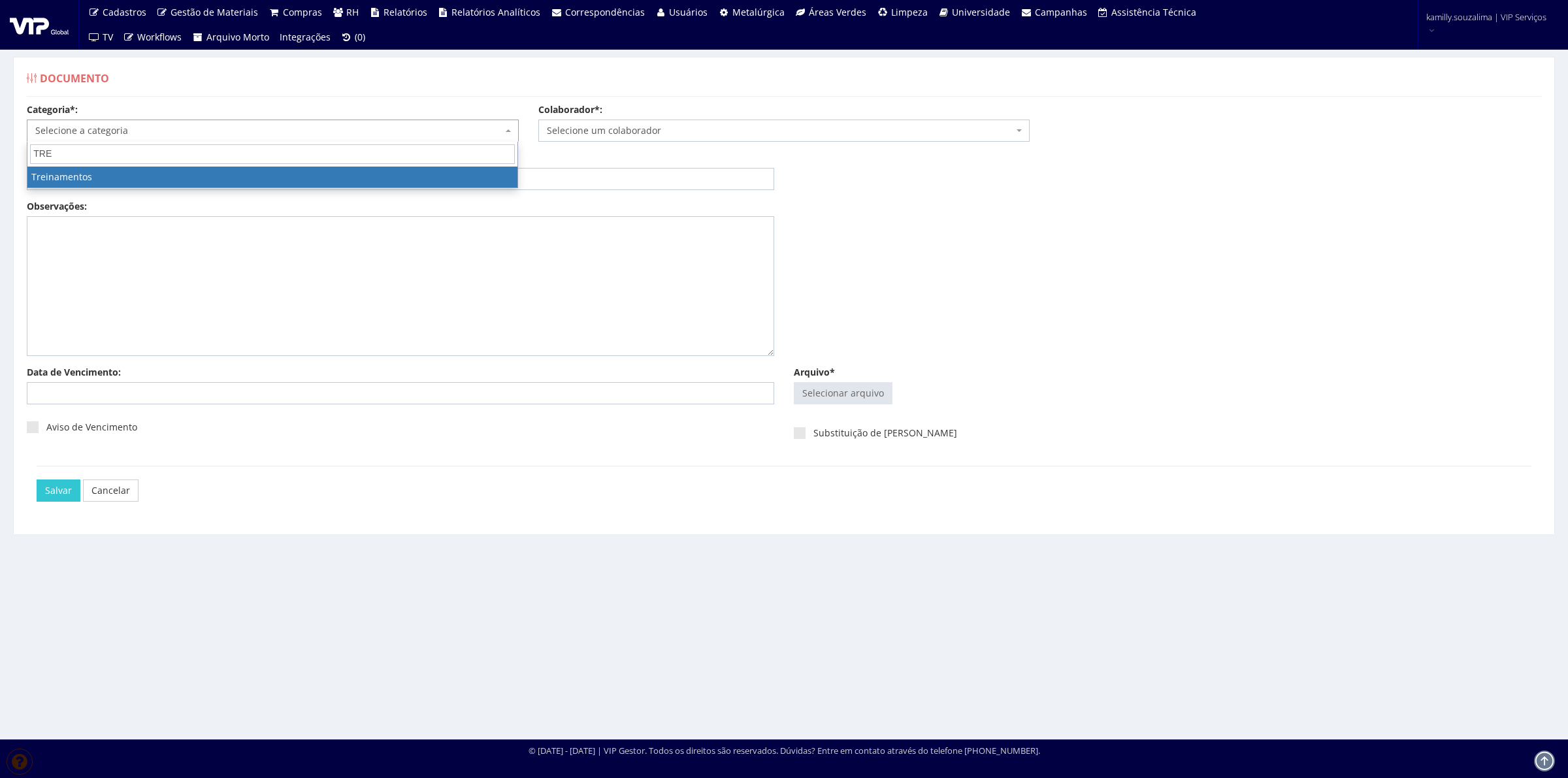
type input "TRE"
drag, startPoint x: 151, startPoint y: 175, endPoint x: 196, endPoint y: 164, distance: 46.3
select select "treinamento"
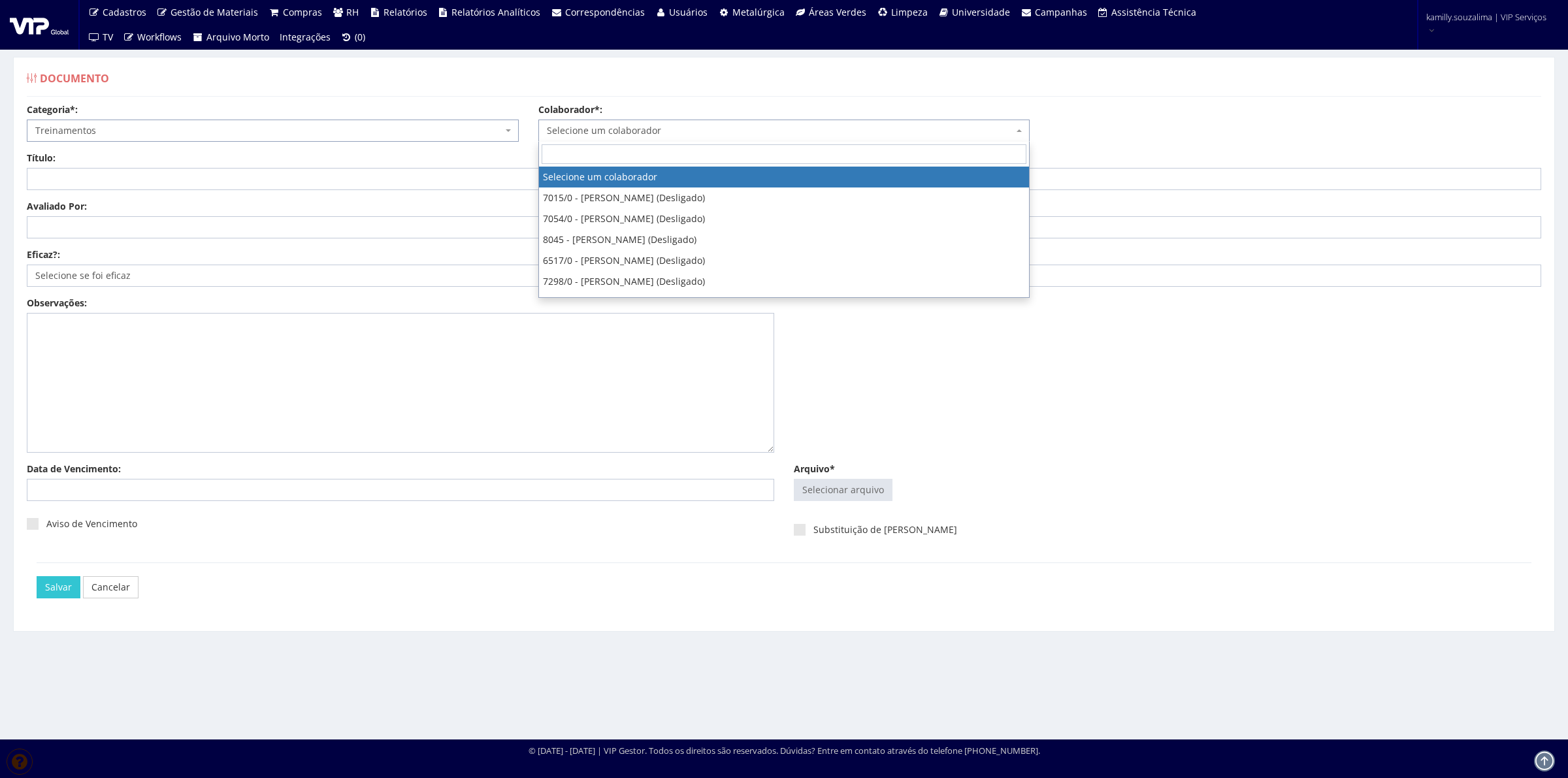
click at [635, 127] on span "Selecione um colaborador" at bounding box center [780, 130] width 467 height 13
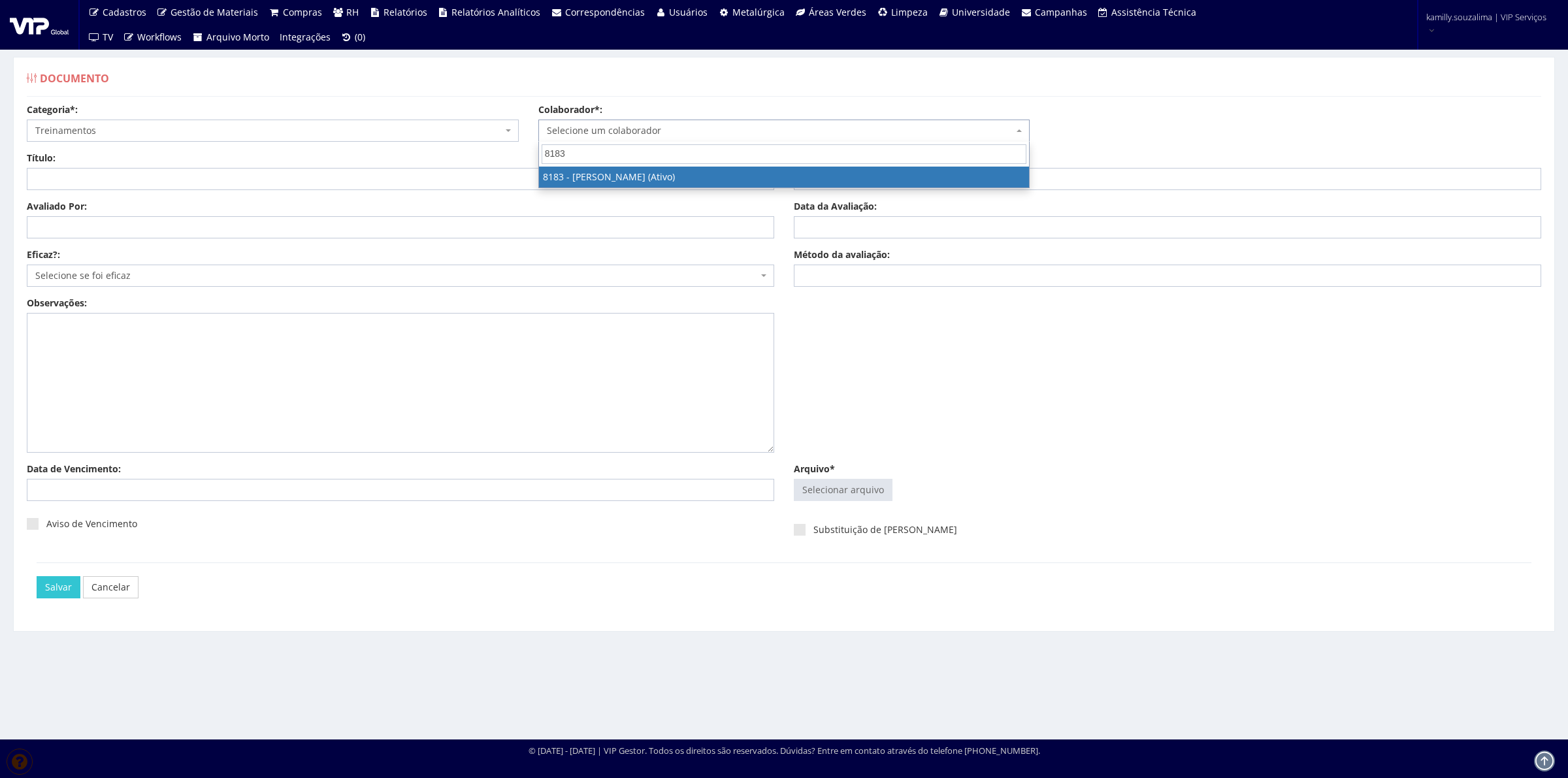
type input "8183"
select select "4093"
click at [69, 178] on input "Título:" at bounding box center [400, 178] width 747 height 22
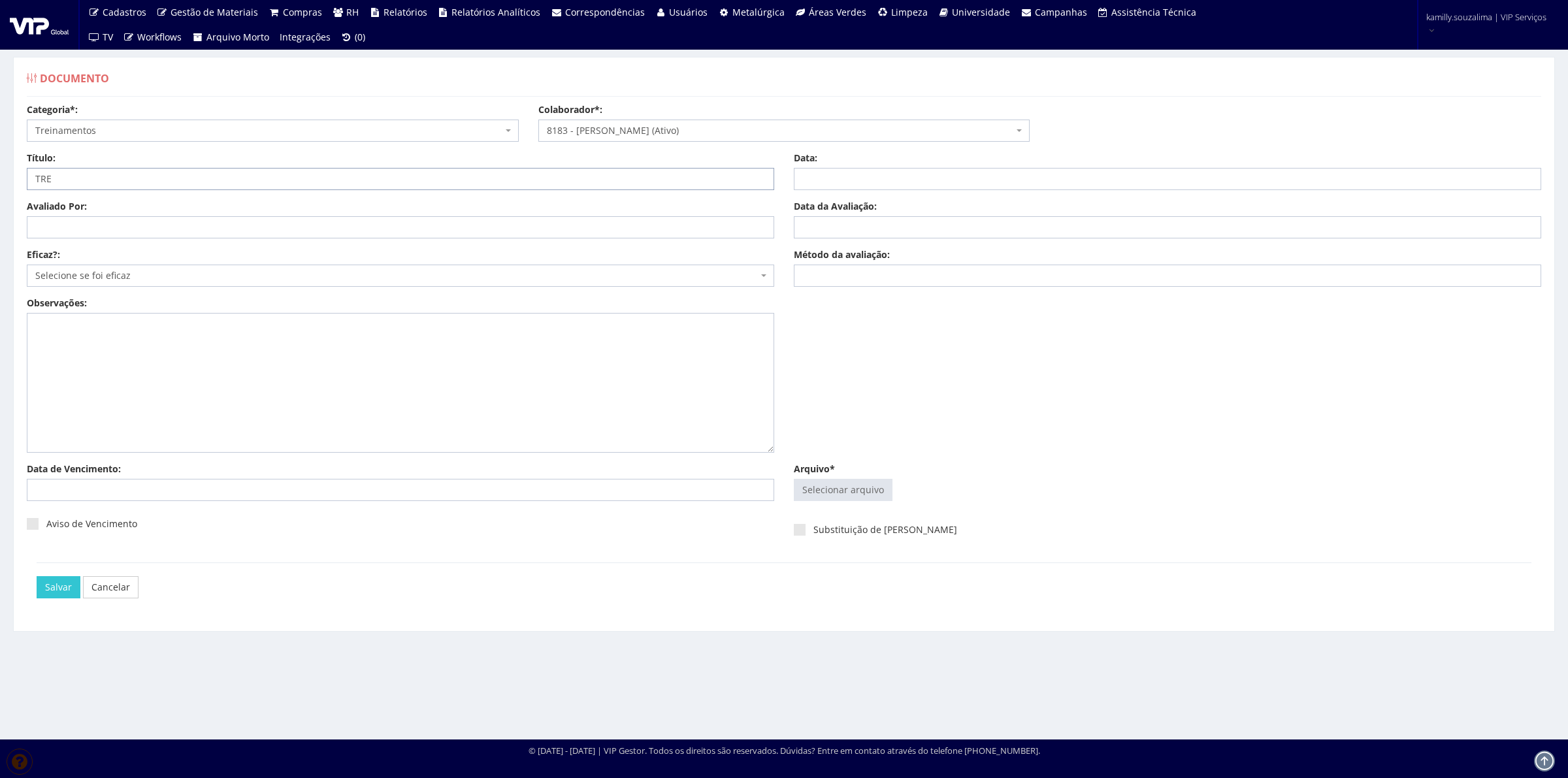
type input "TREINAMENTO NR 12"
click at [842, 175] on input "Data:" at bounding box center [1167, 178] width 747 height 22
click at [826, 249] on td "1" at bounding box center [825, 250] width 18 height 19
type input "[DATE]"
click at [993, 234] on input "Data da Avaliação:" at bounding box center [1167, 227] width 747 height 22
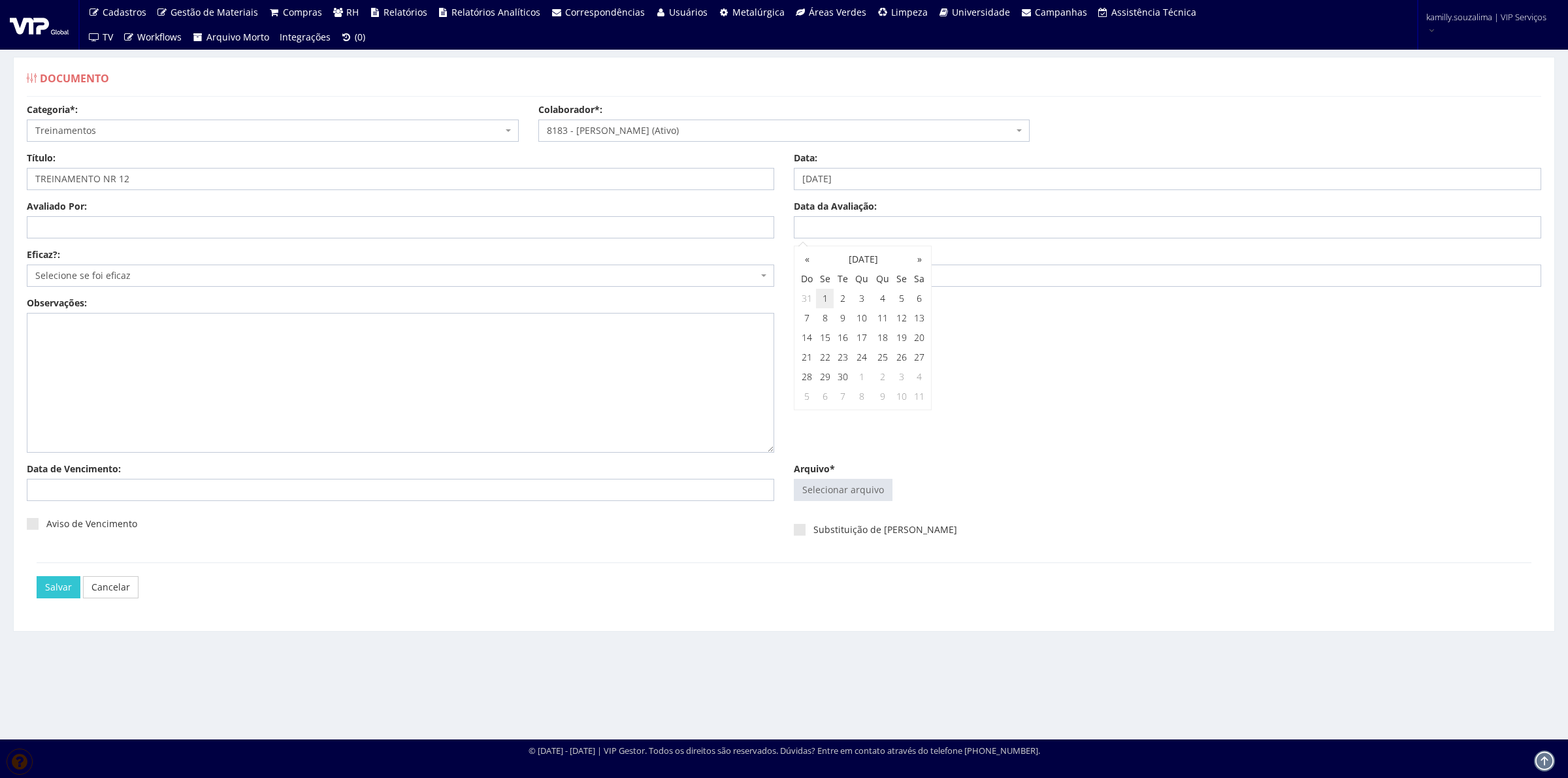
click at [820, 297] on td "1" at bounding box center [825, 299] width 18 height 19
type input "[DATE]"
drag, startPoint x: 1072, startPoint y: 341, endPoint x: 941, endPoint y: 290, distance: 140.6
click at [1069, 338] on div "Observações:" at bounding box center [784, 379] width 1534 height 166
drag, startPoint x: 890, startPoint y: 276, endPoint x: 883, endPoint y: 287, distance: 13.0
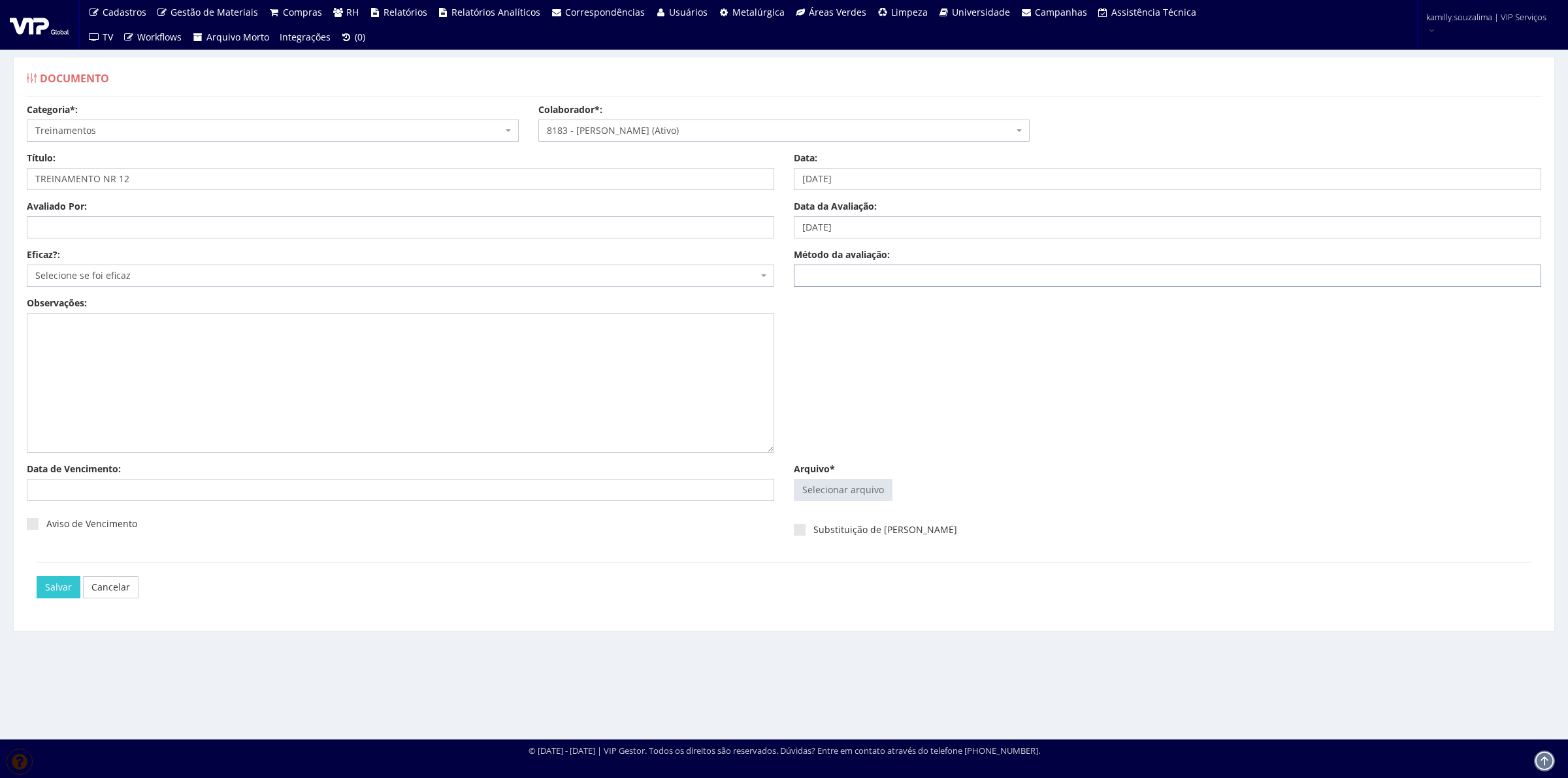
click at [890, 278] on input "Método da avaliação:" at bounding box center [1167, 275] width 747 height 22
type input "ONLINE"
click at [138, 229] on input "Avaliado Por:" at bounding box center [400, 227] width 747 height 22
type input "[PERSON_NAME]"
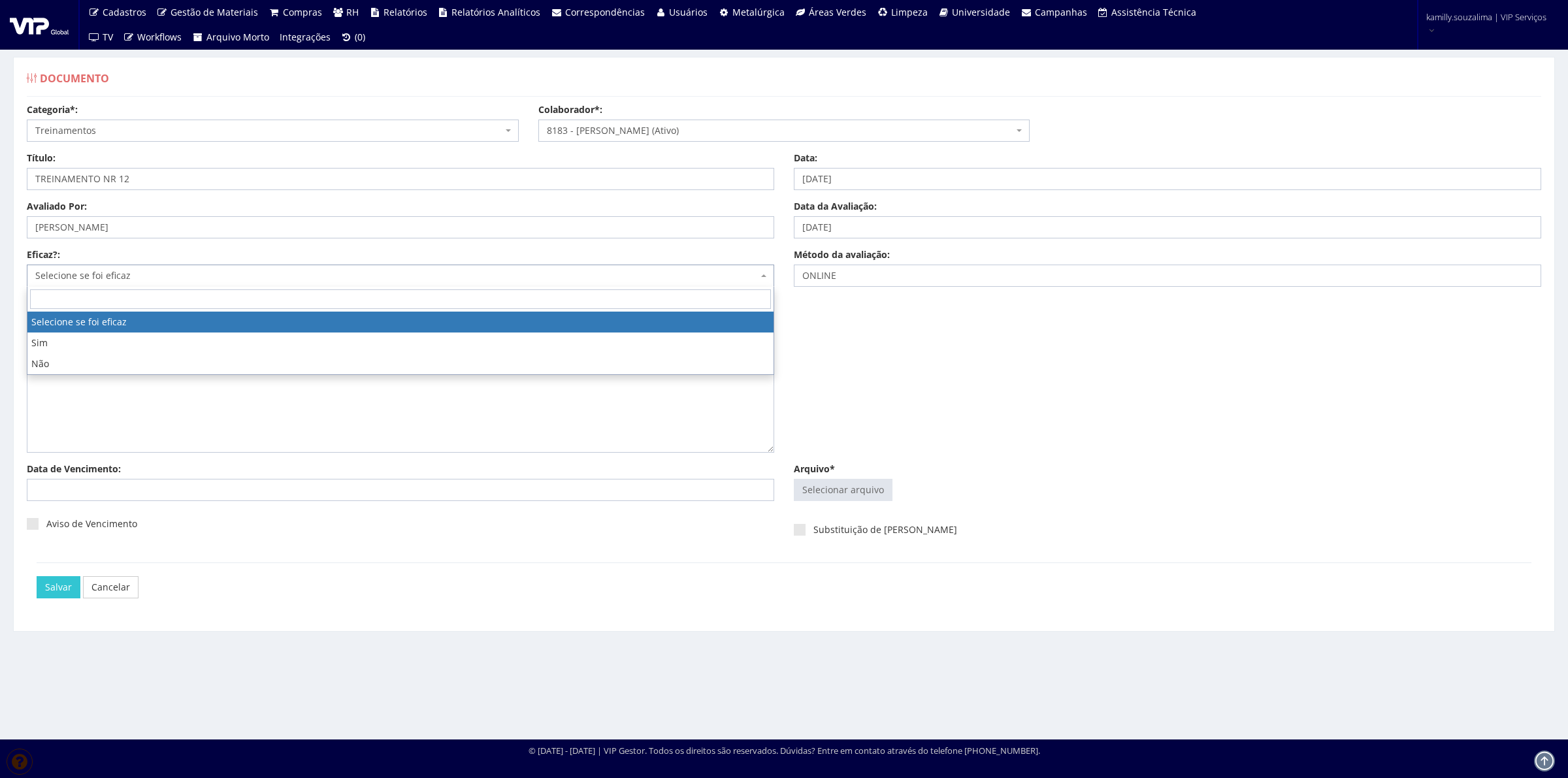
click at [124, 279] on span "Selecione se foi eficaz" at bounding box center [397, 276] width 723 height 13
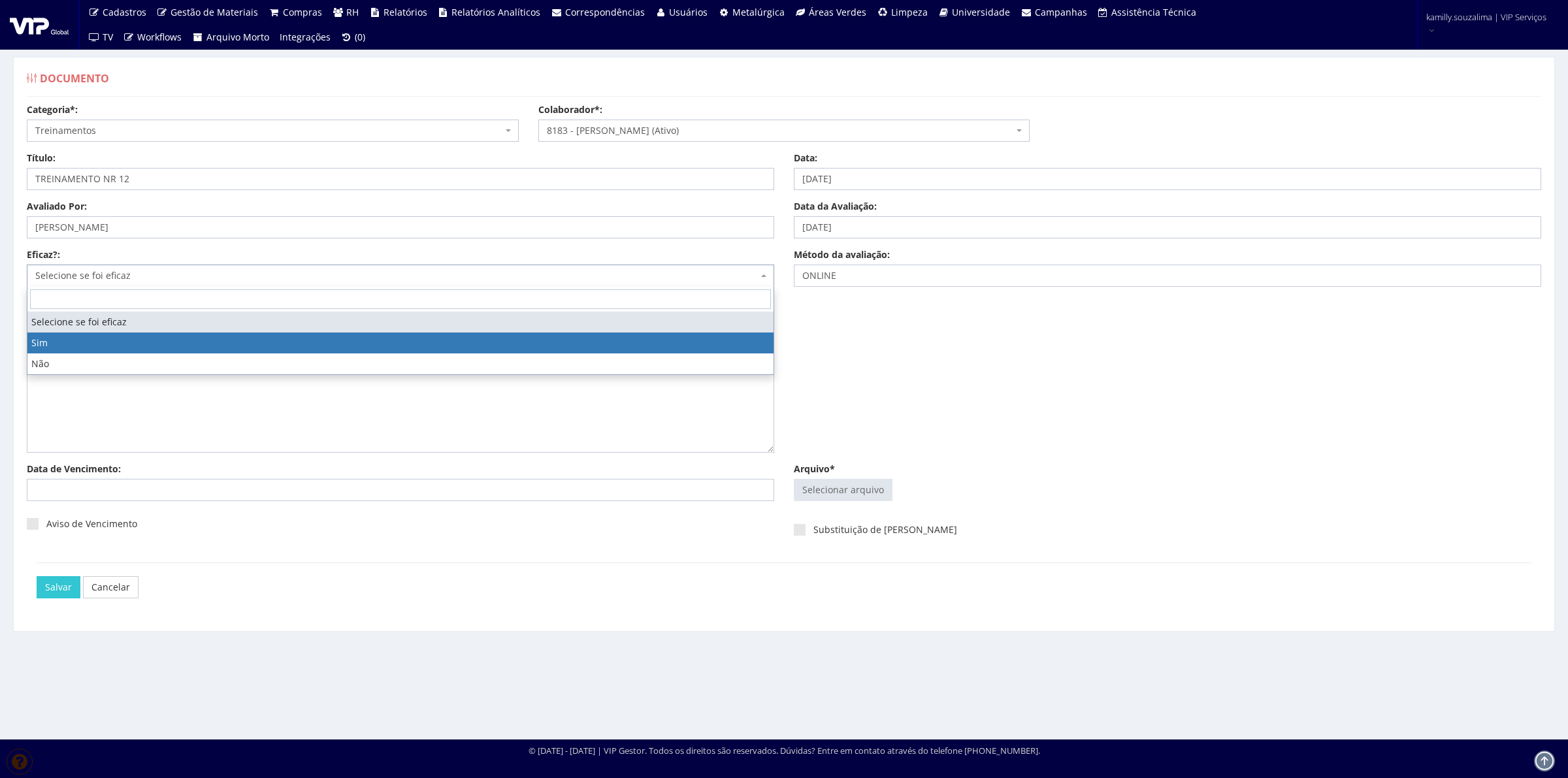
drag, startPoint x: 56, startPoint y: 341, endPoint x: 308, endPoint y: 374, distance: 254.2
select select "1"
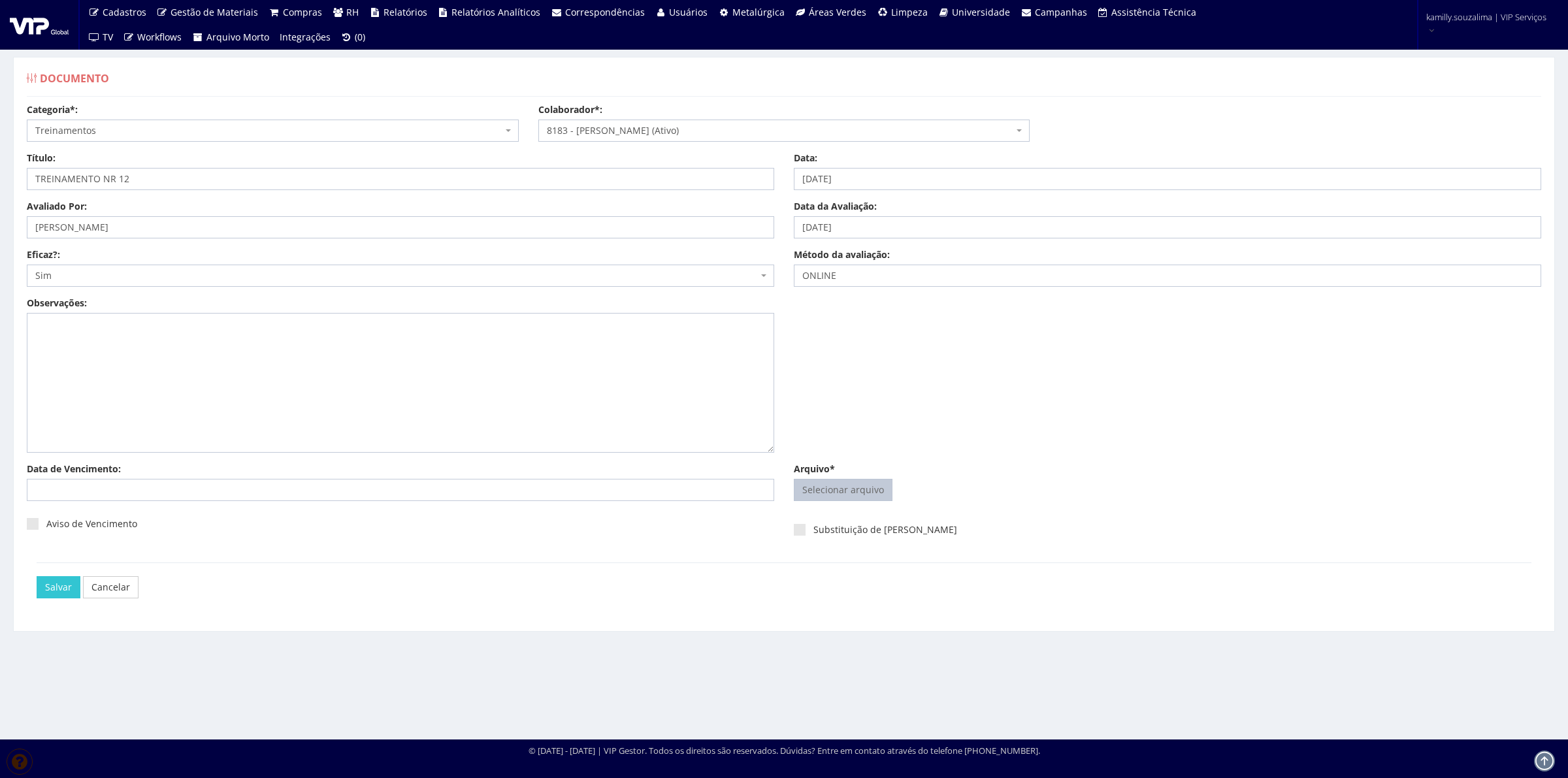
click at [822, 494] on input "Arquivo*" at bounding box center [843, 491] width 97 height 21
type input "C:\fakepath\NR12 [PERSON_NAME].pdf"
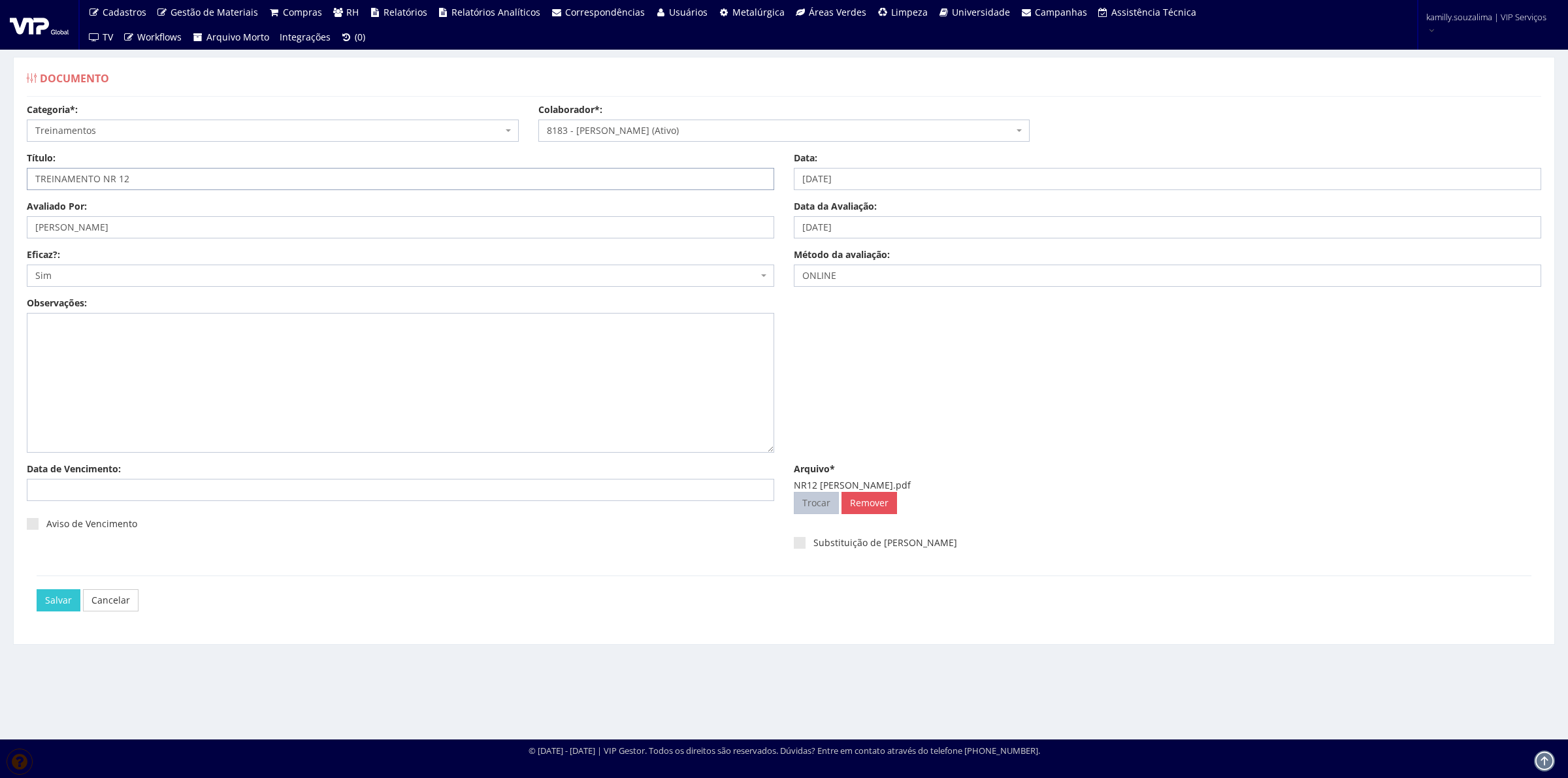
click at [191, 176] on input "TREINAMENTO NR 12" at bounding box center [400, 178] width 747 height 22
click at [39, 603] on input "Salvar" at bounding box center [58, 600] width 44 height 22
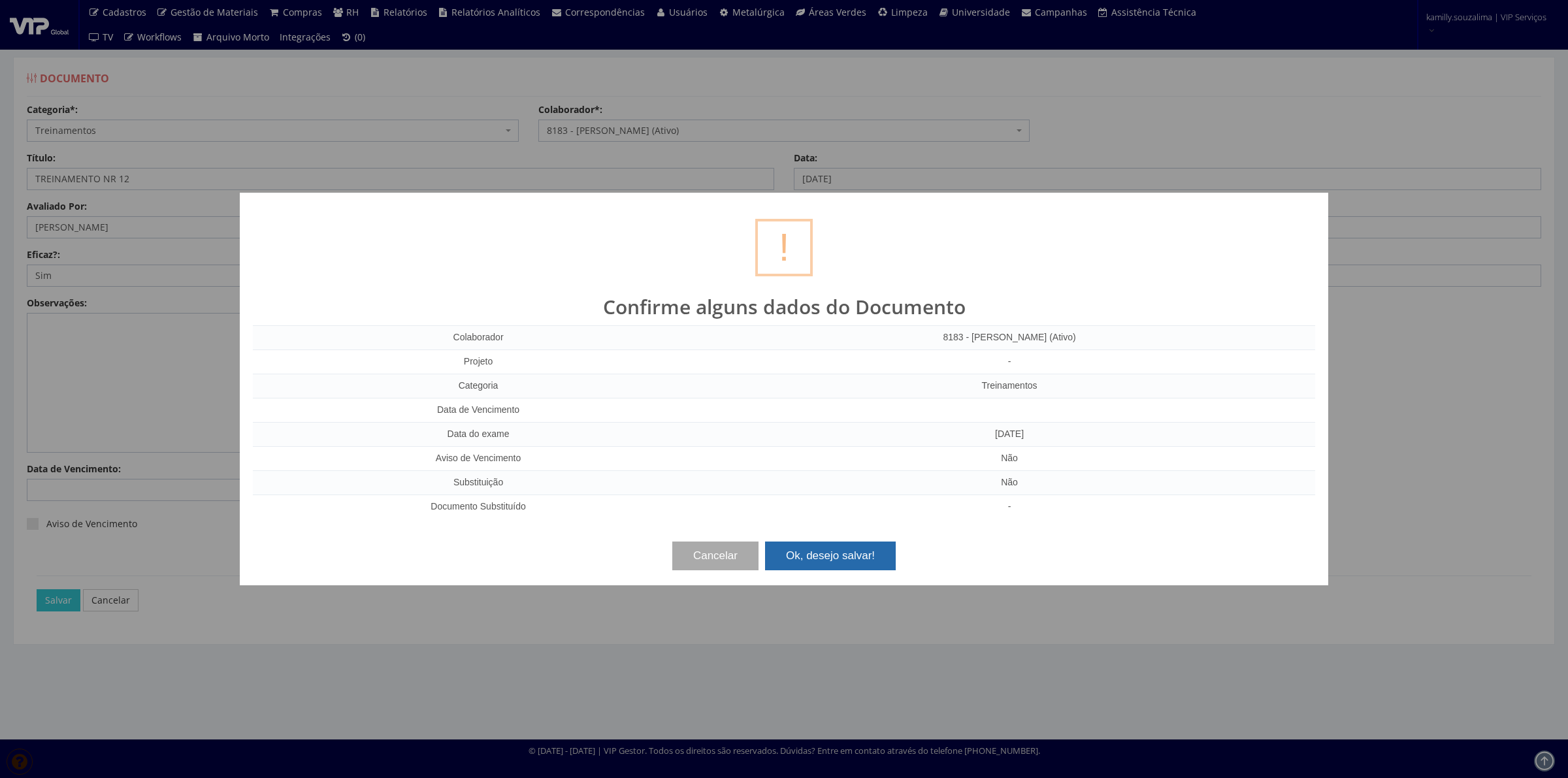
click at [863, 546] on button "Ok, desejo salvar!" at bounding box center [830, 556] width 130 height 29
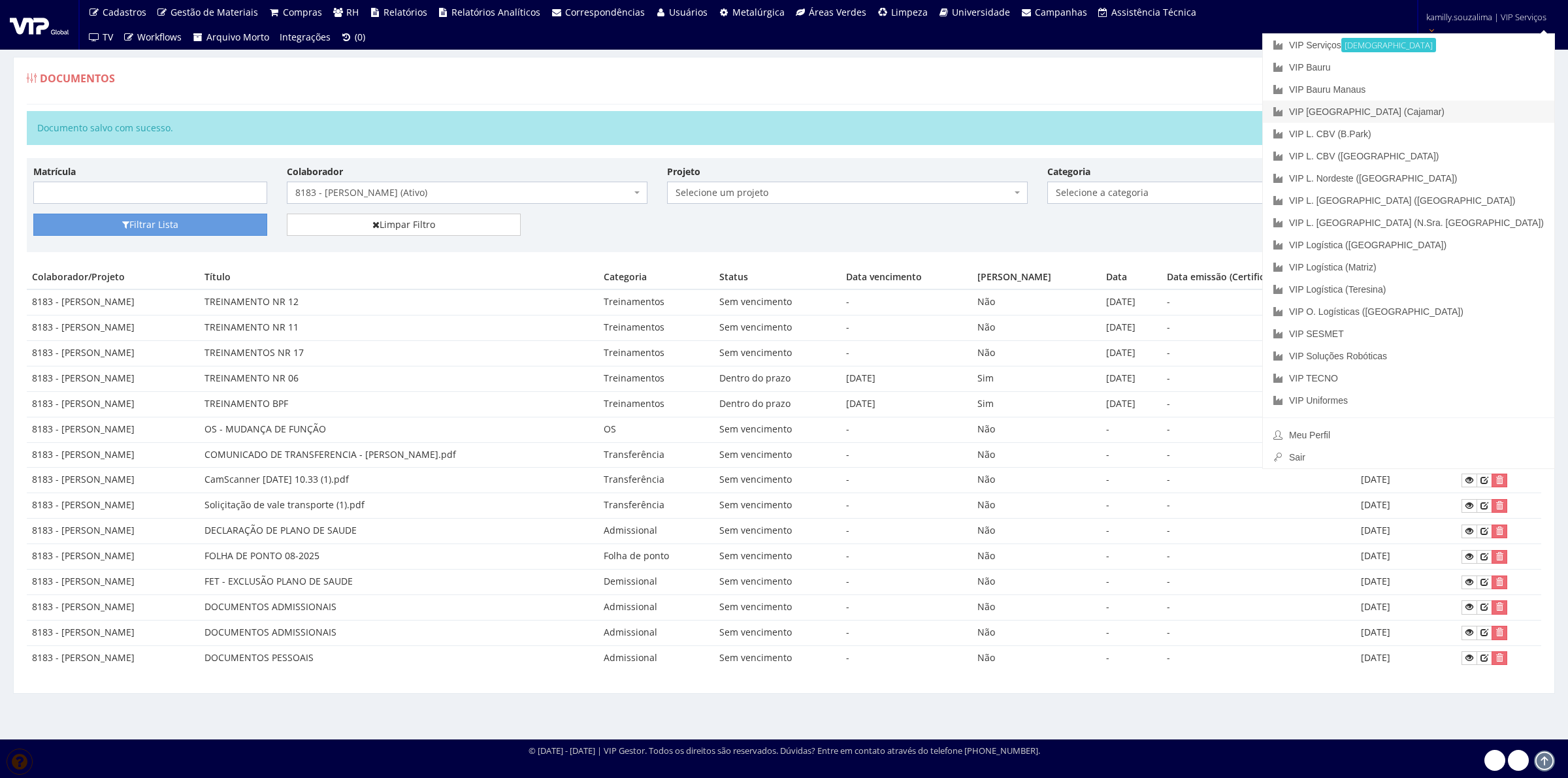
click at [1494, 117] on link "VIP [GEOGRAPHIC_DATA] (Cajamar)" at bounding box center [1409, 111] width 291 height 22
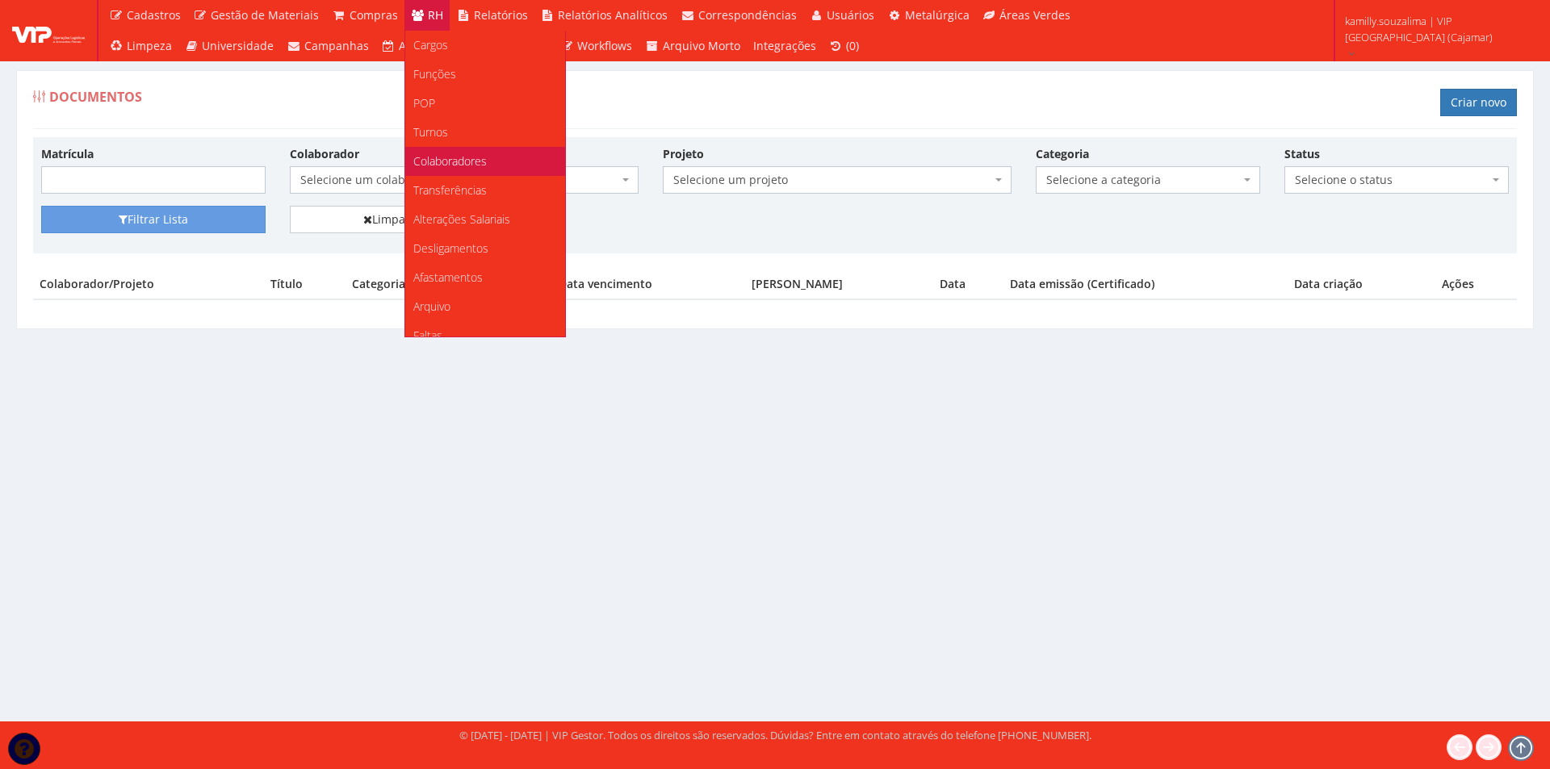
click at [444, 159] on span "Colaboradores" at bounding box center [449, 160] width 73 height 15
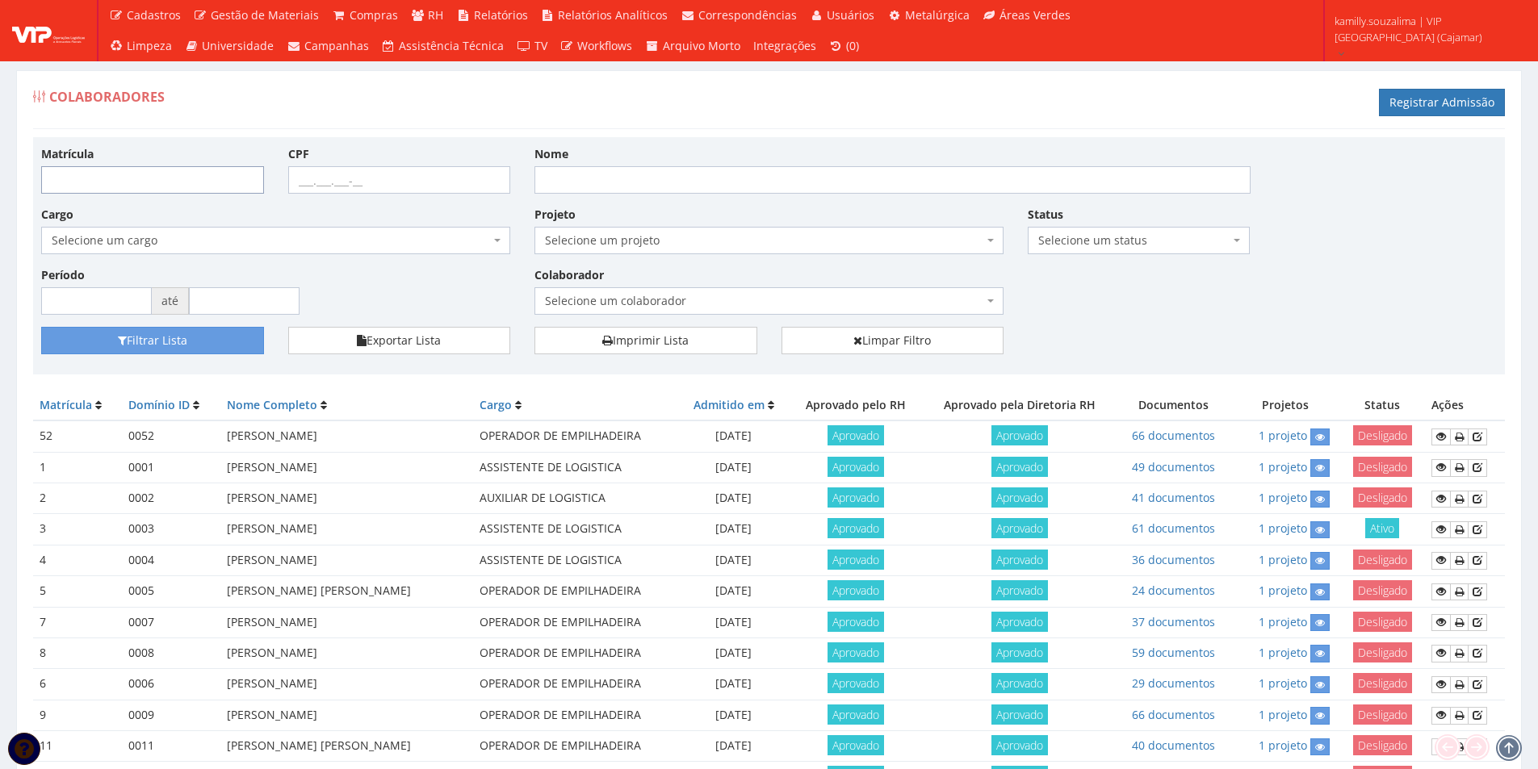
click at [73, 180] on input "Matrícula" at bounding box center [152, 179] width 223 height 27
type input "194"
click at [208, 349] on button "Filtrar Lista" at bounding box center [152, 340] width 223 height 27
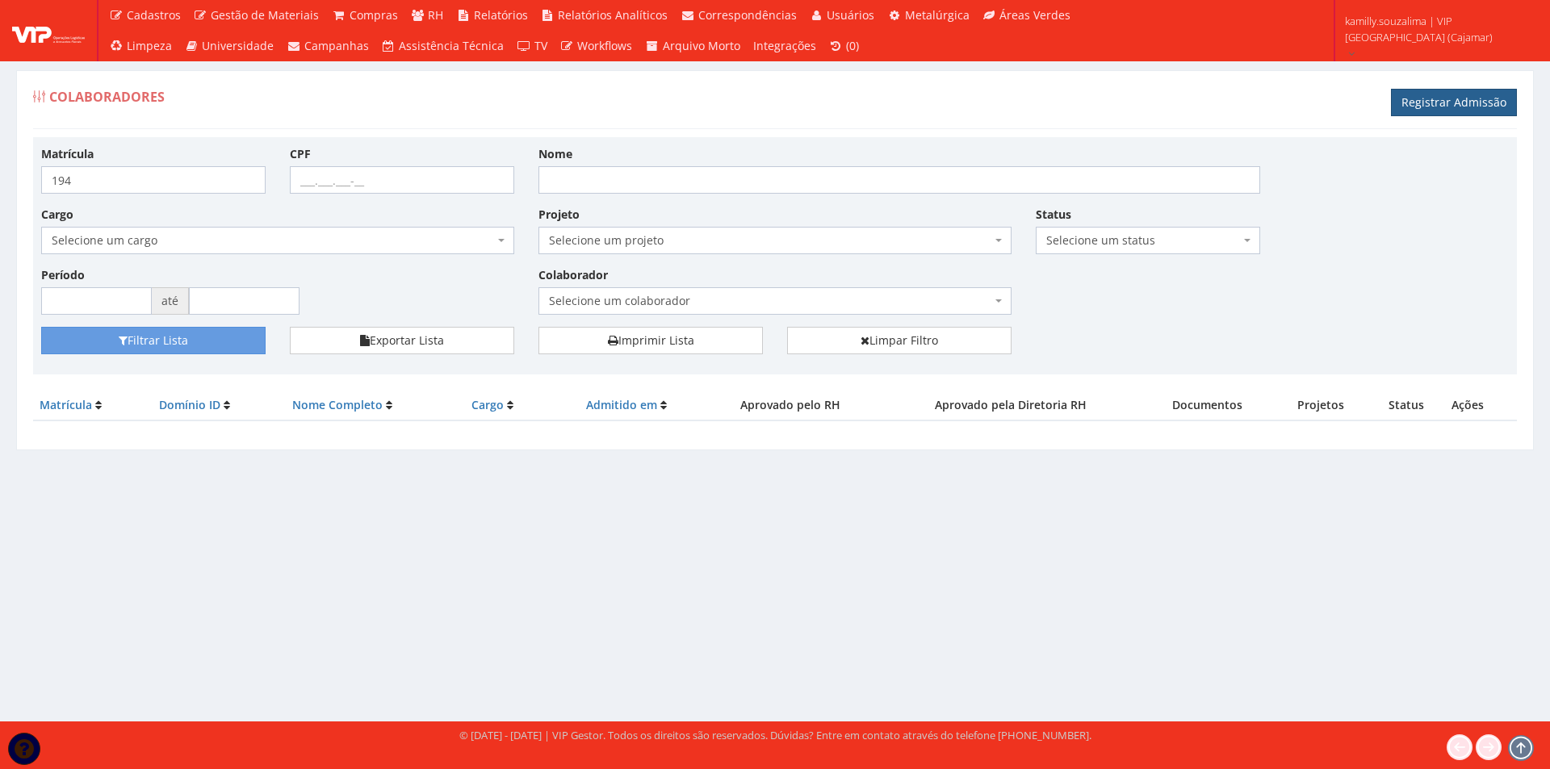
click at [1446, 107] on link "Registrar Admissão" at bounding box center [1454, 102] width 126 height 27
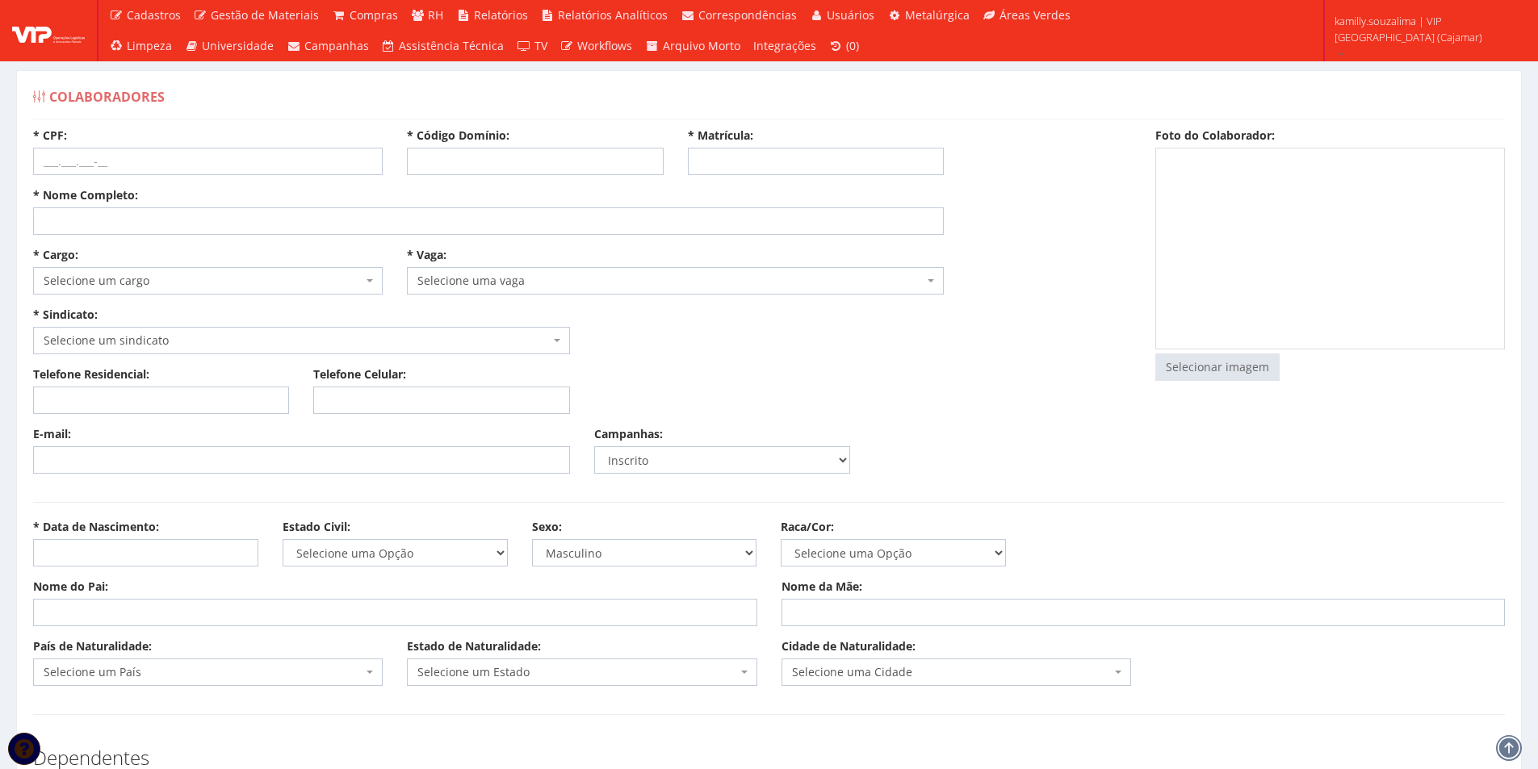
select select
click at [500, 162] on input "* Código Domínio:" at bounding box center [535, 161] width 256 height 27
type input "194"
click at [737, 167] on input "* Matrícula:" at bounding box center [816, 161] width 256 height 27
type input "194"
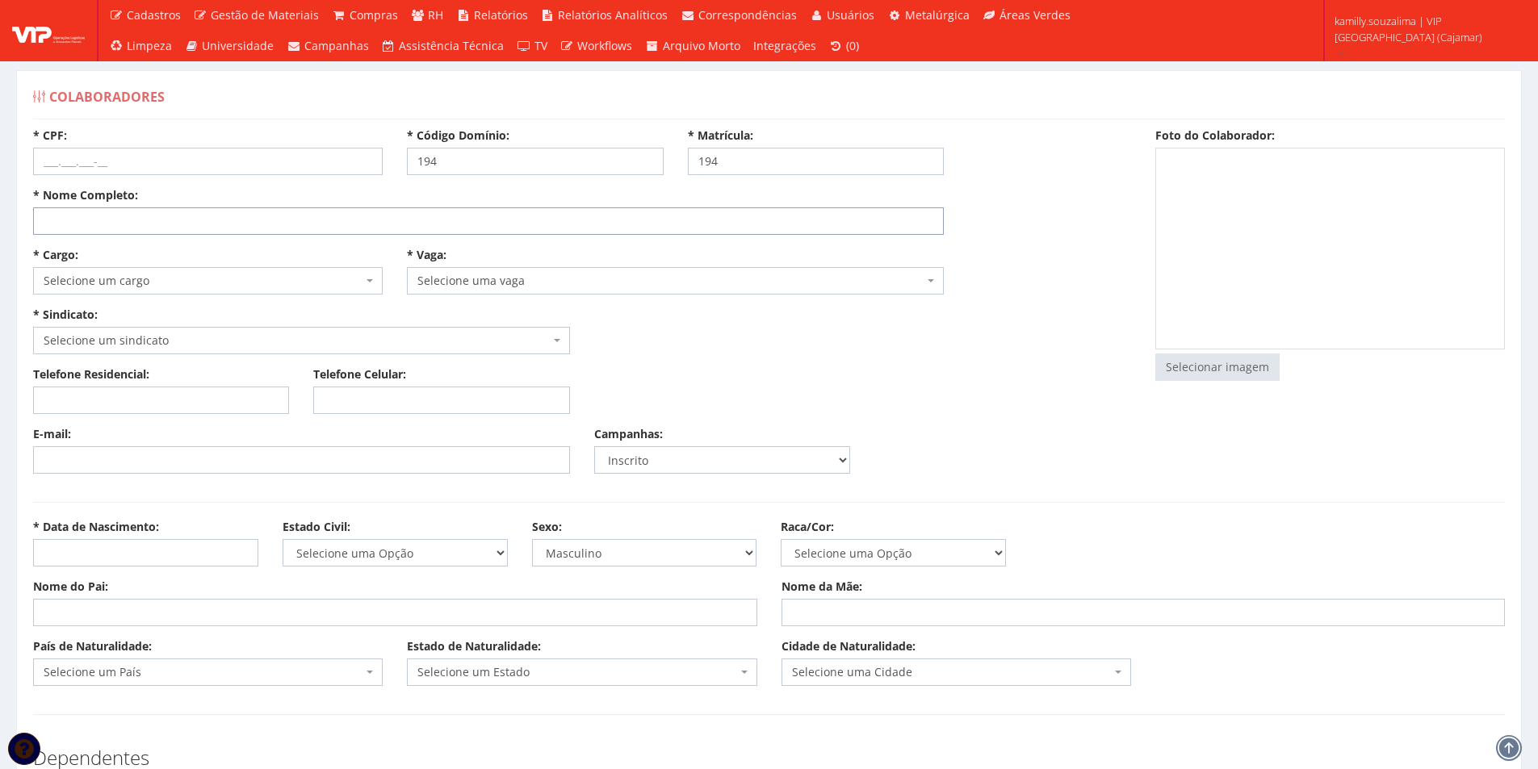
click at [137, 217] on input "* Nome Completo:" at bounding box center [488, 220] width 911 height 27
type input "[PERSON_NAME]"
click at [105, 157] on input "* CPF:" at bounding box center [208, 161] width 350 height 27
type input "330.315.818-57"
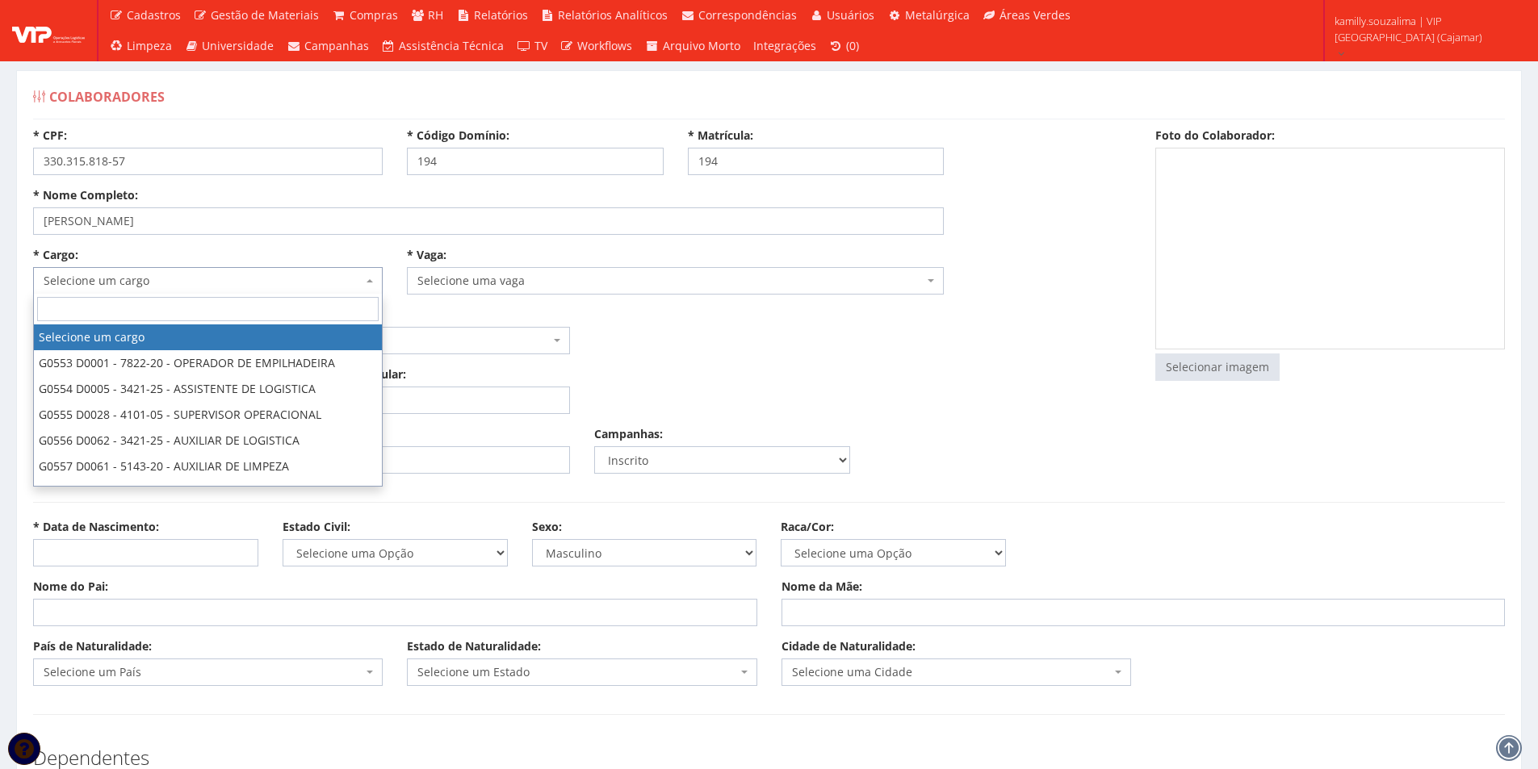
click at [228, 278] on span "Selecione um cargo" at bounding box center [203, 281] width 319 height 16
type input "AUXI"
select select "556"
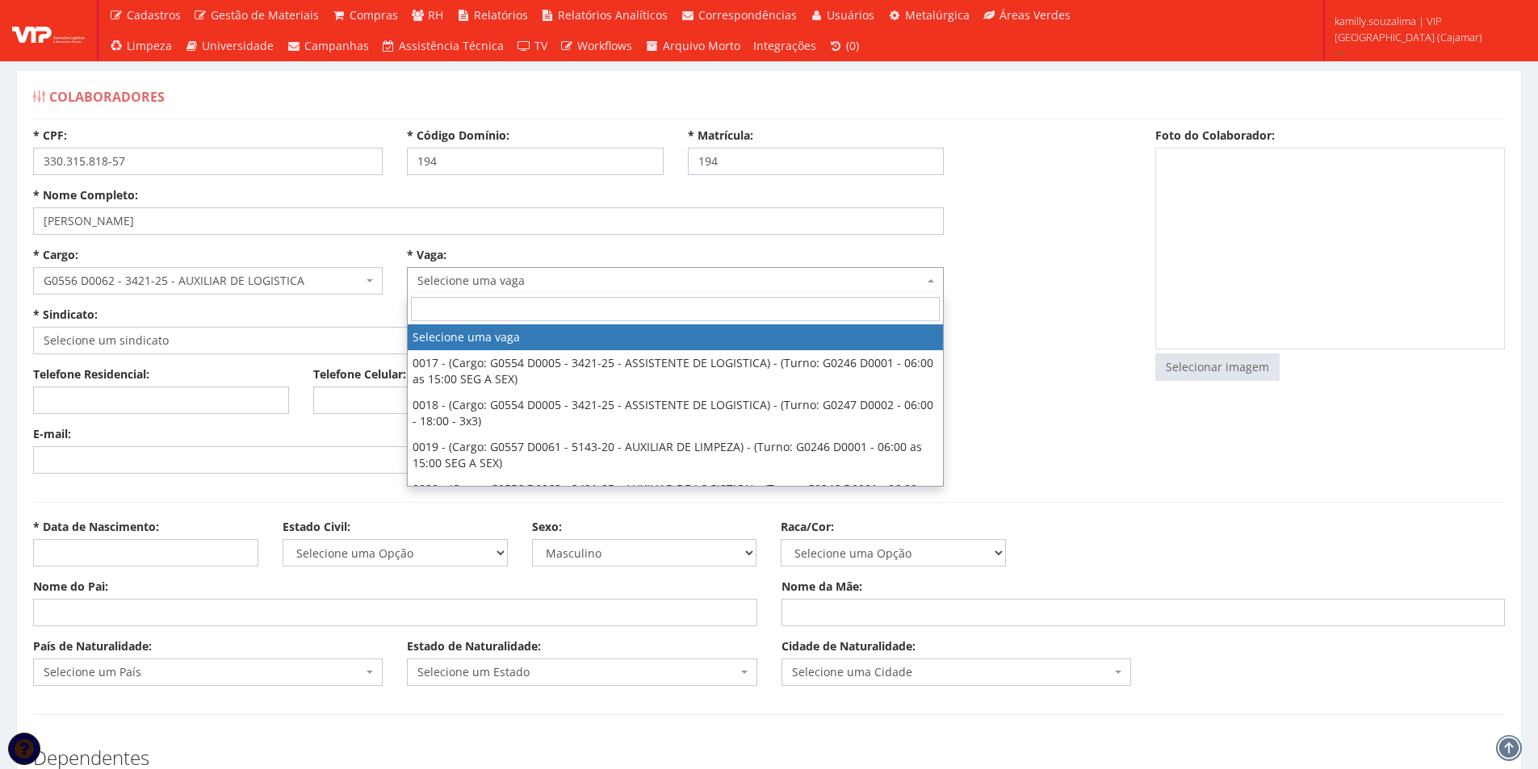
click at [524, 287] on span "Selecione uma vaga" at bounding box center [670, 281] width 506 height 16
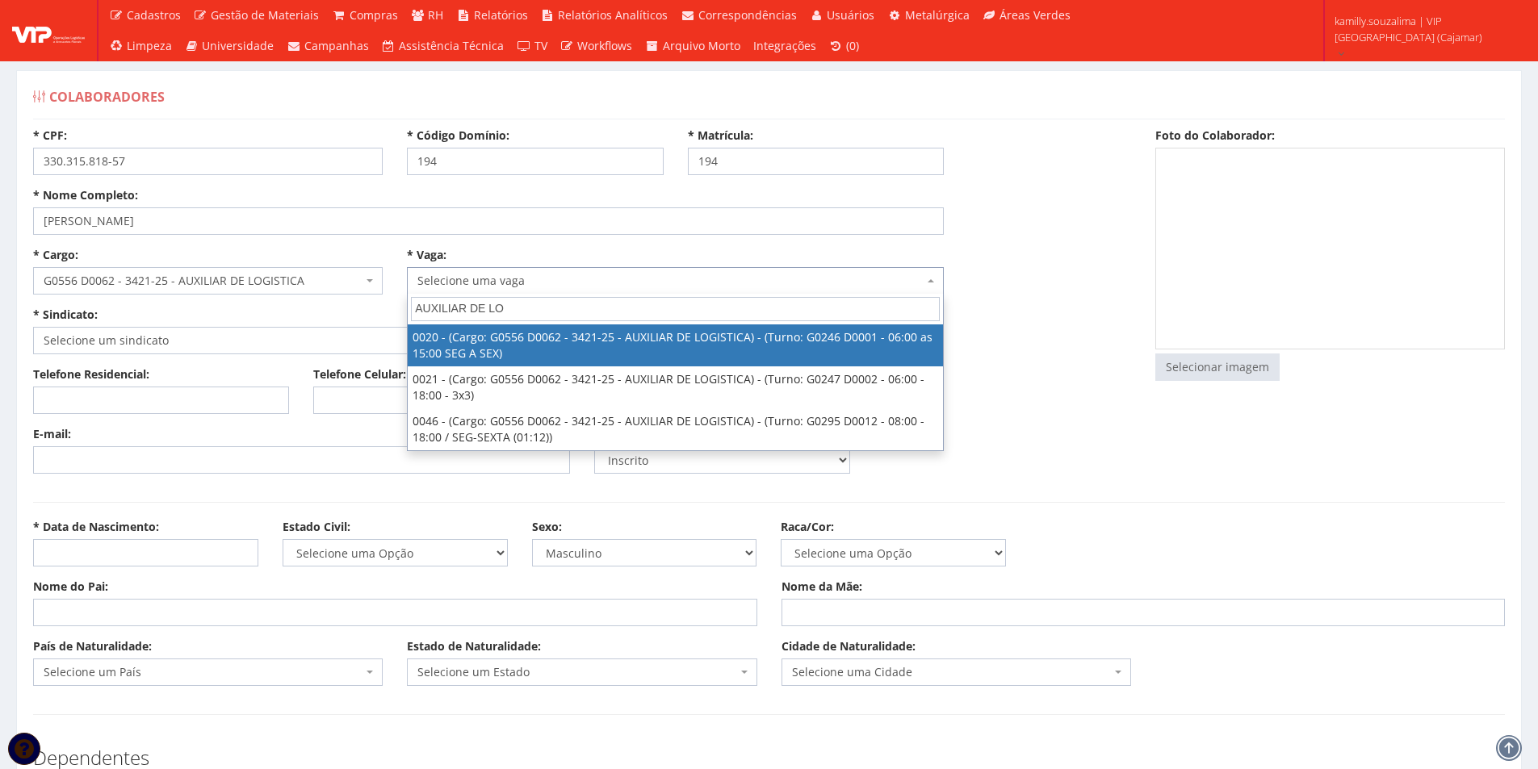
type input "AUXILIAR DE LOG"
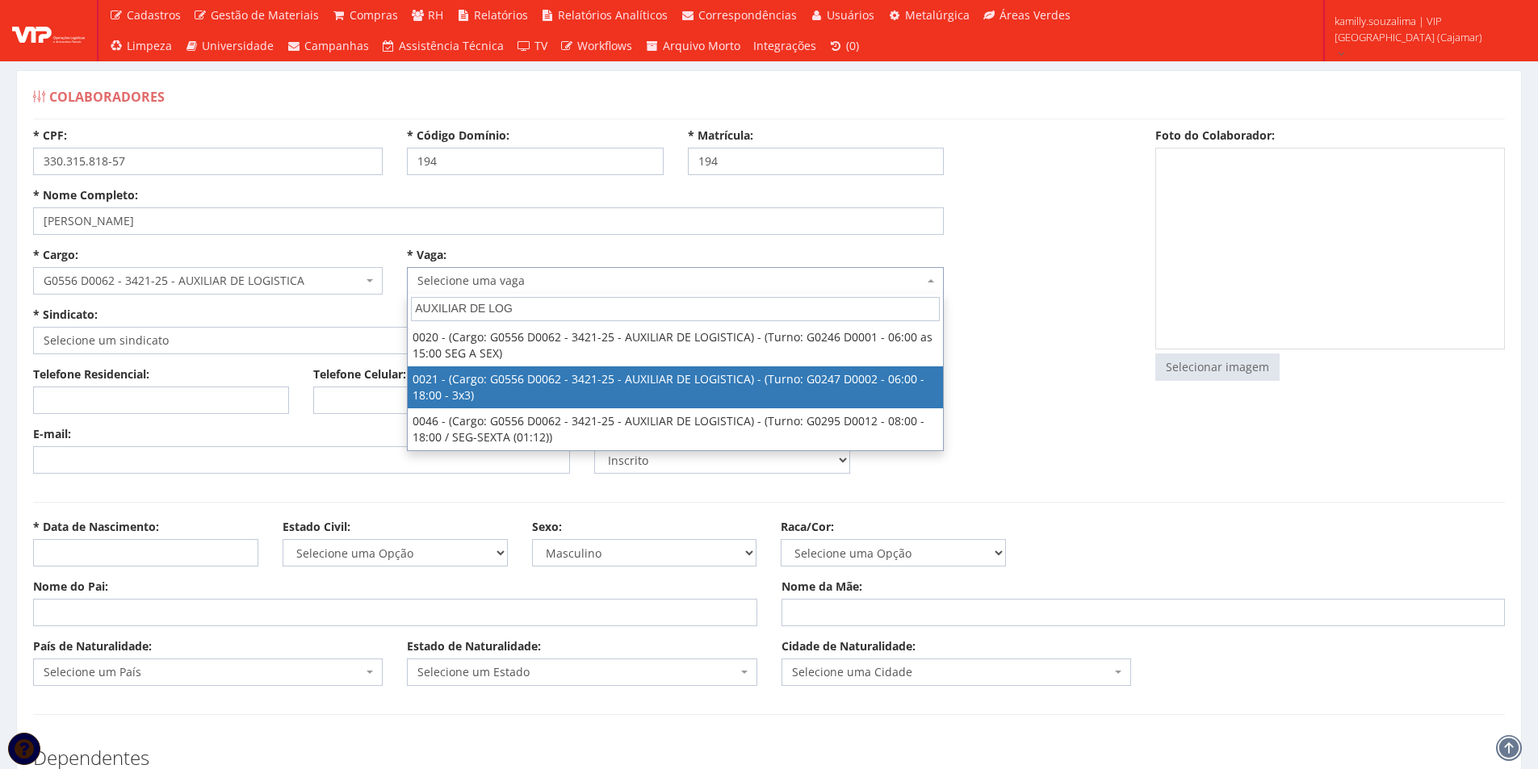
select select "21"
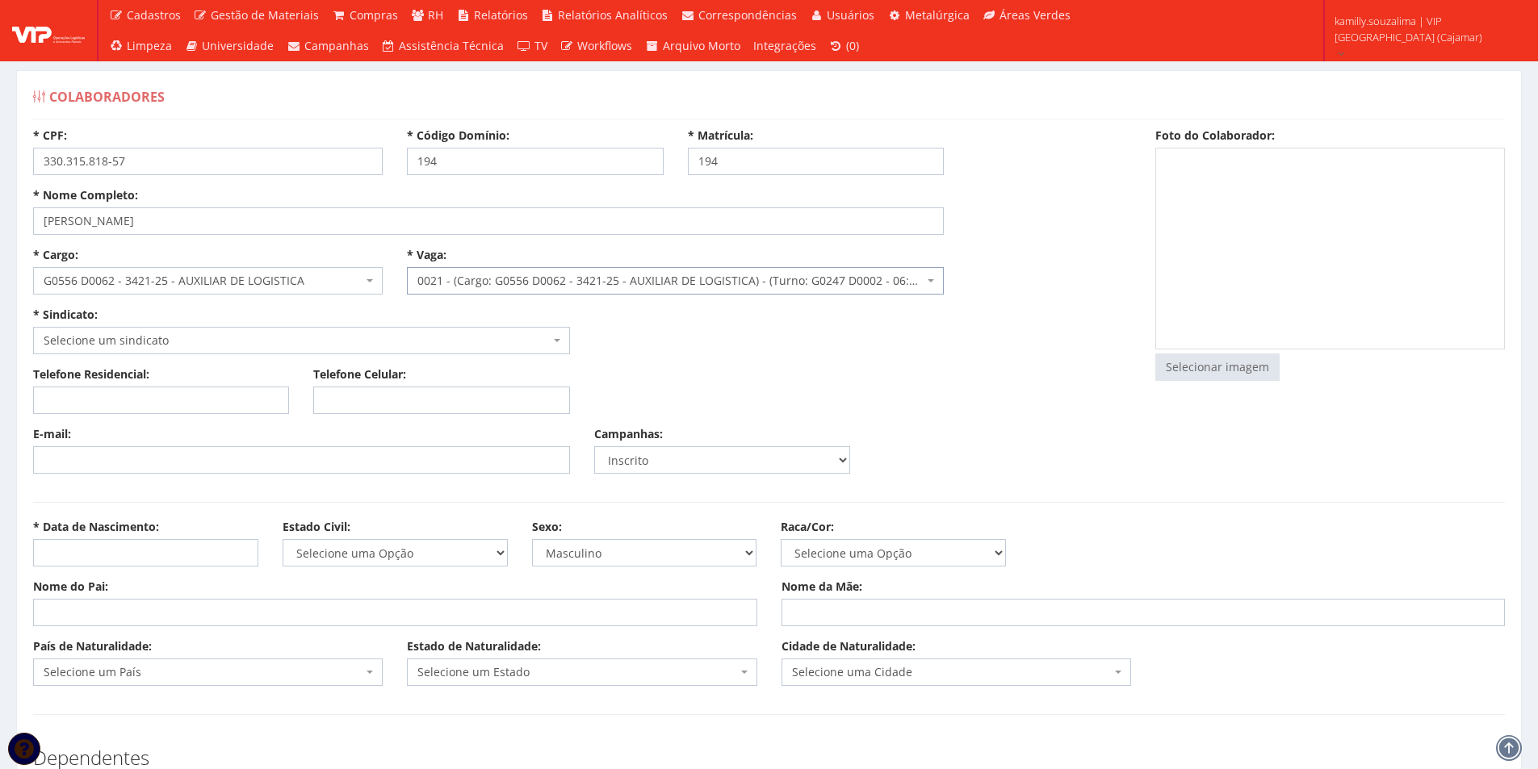
select select "247"
type input "1.781,56"
type input "13,63"
type input "10,27"
type input "260,00"
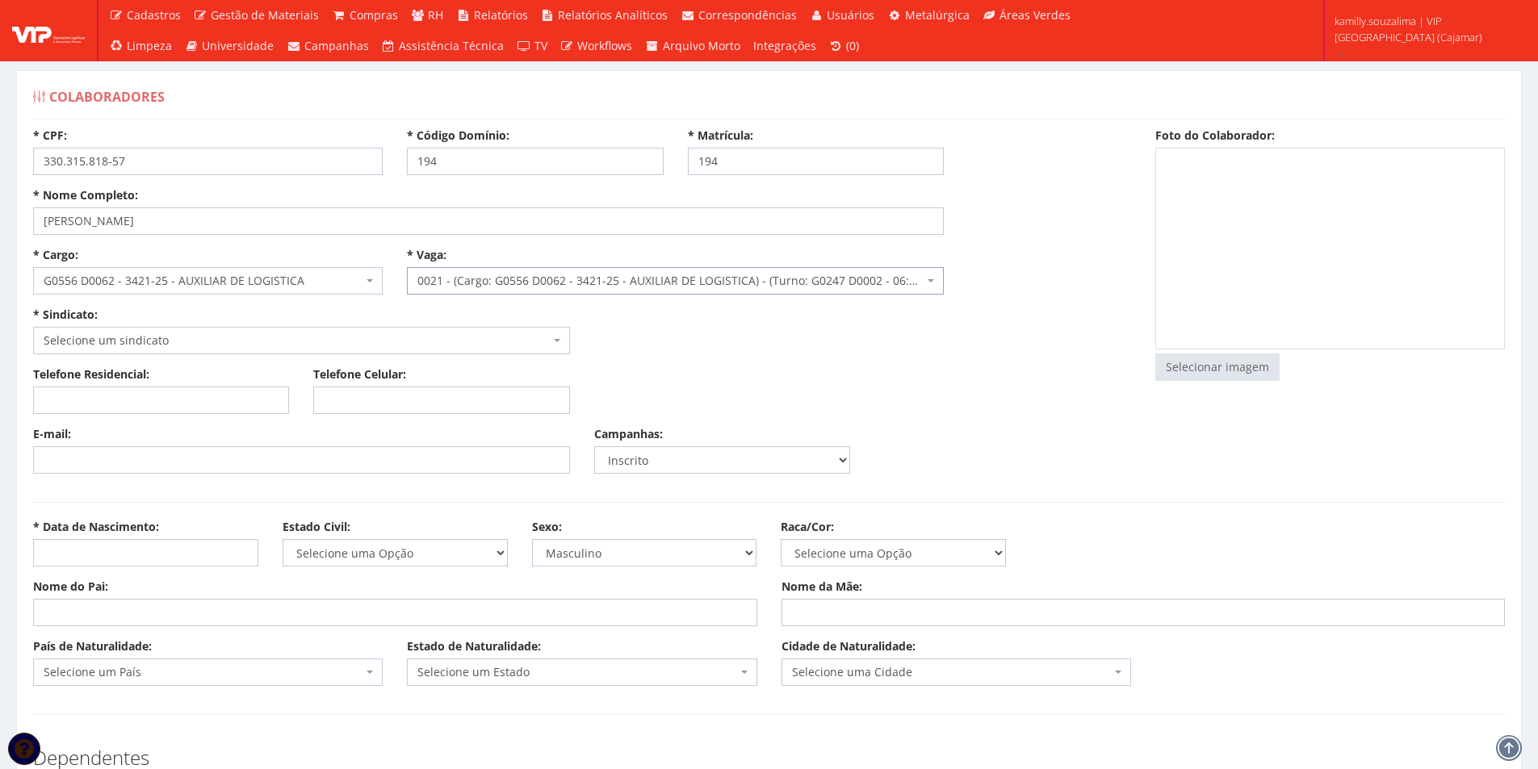
type input "27,82"
select select "230"
click at [158, 337] on span "Selecione um sindicato" at bounding box center [297, 341] width 506 height 16
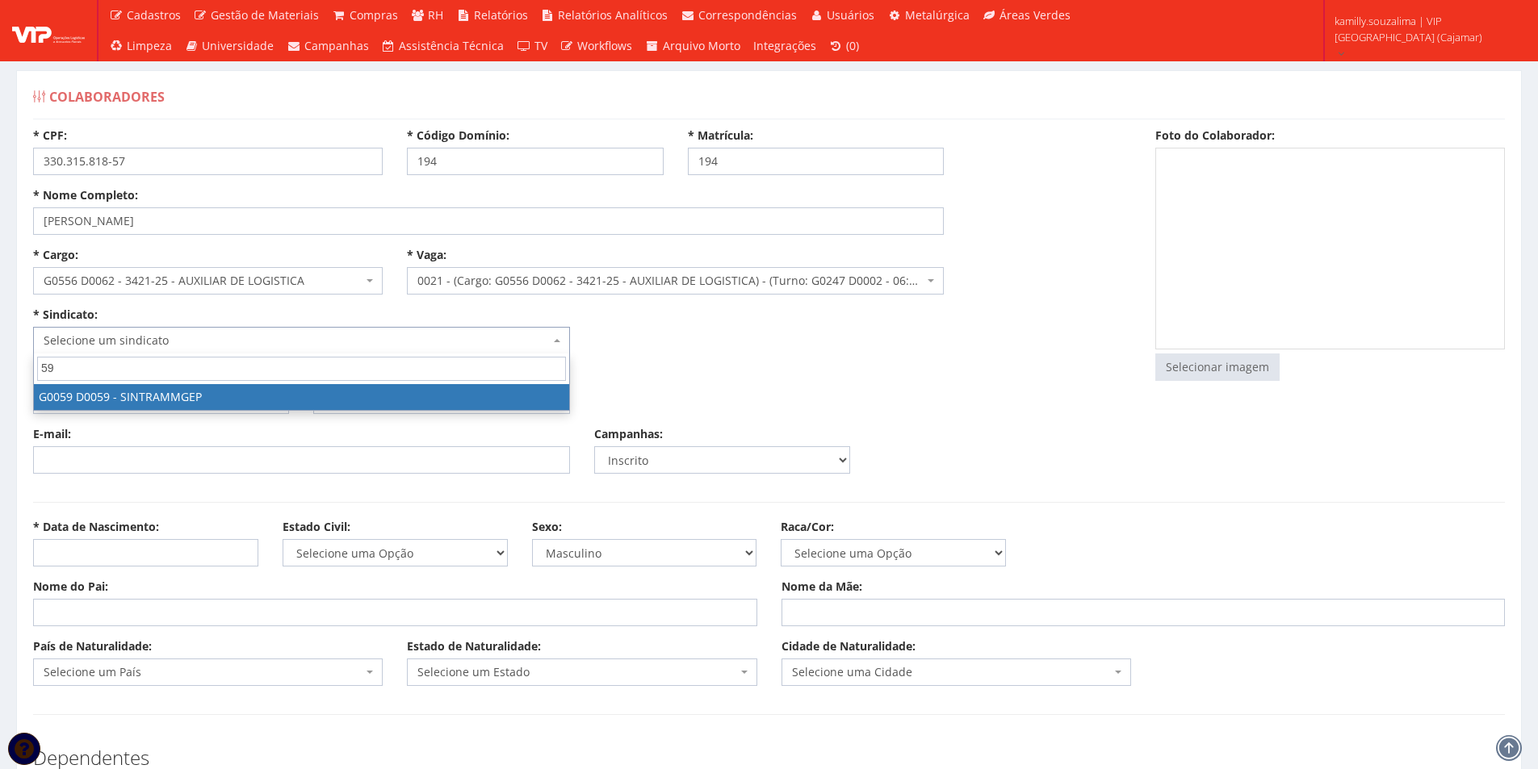
type input "59"
click at [209, 383] on span "59" at bounding box center [301, 369] width 535 height 31
select select "59"
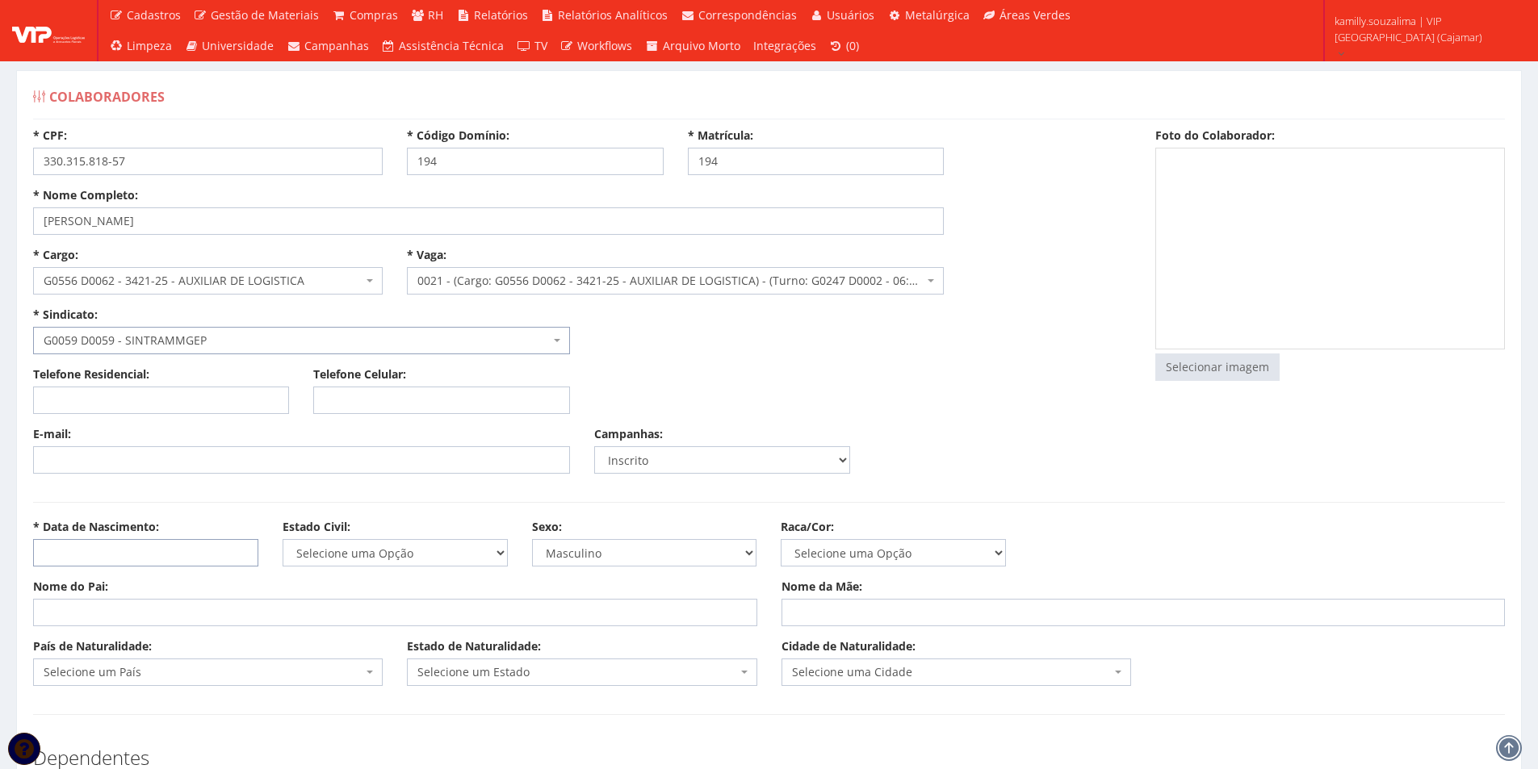
click at [98, 551] on input "* Data de Nascimento:" at bounding box center [145, 552] width 225 height 27
type input "25/08/1984"
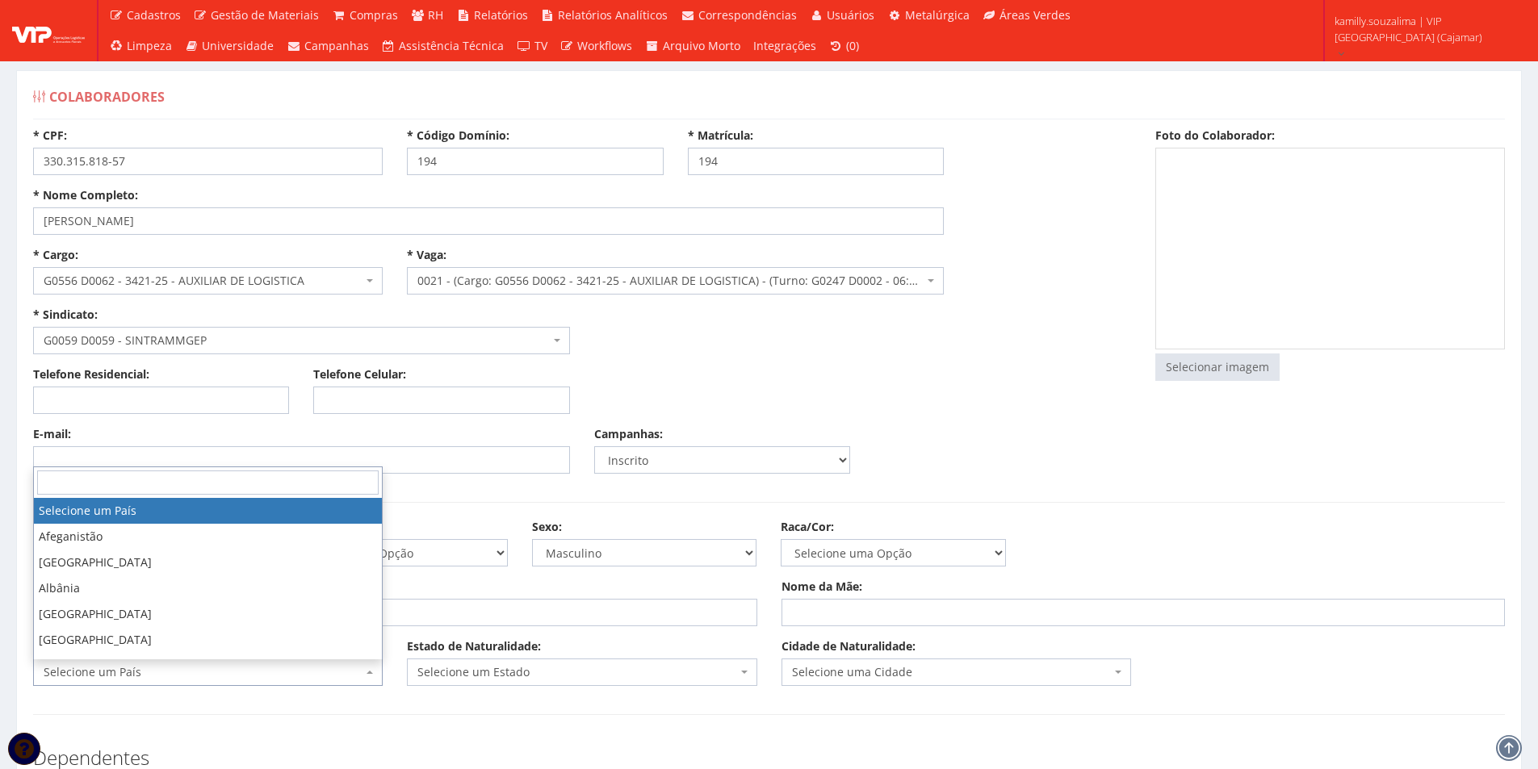
click at [283, 676] on span "Selecione um País" at bounding box center [203, 672] width 319 height 16
click at [343, 402] on input "Telefone Celular:" at bounding box center [441, 400] width 256 height 27
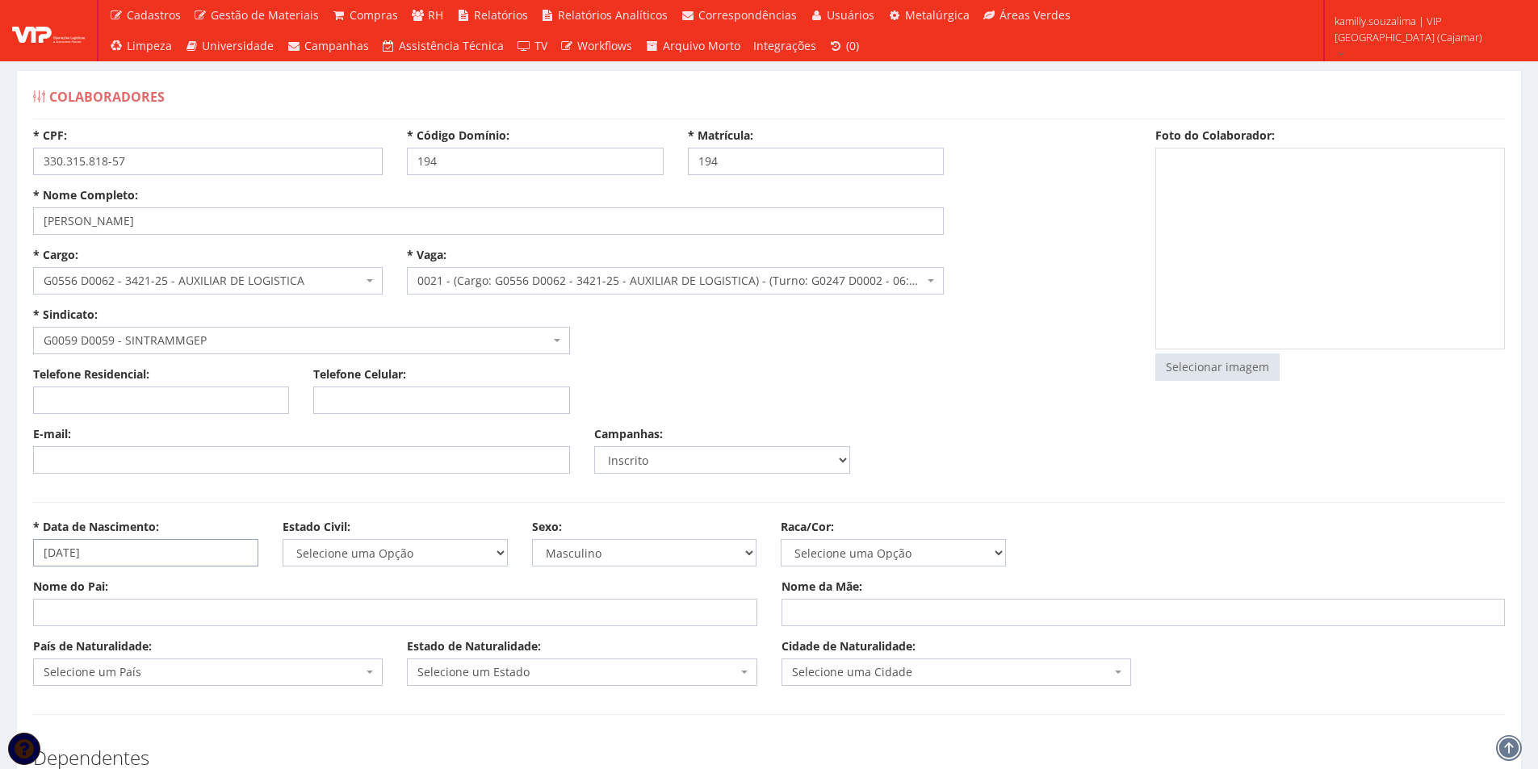
click at [170, 554] on input "25/08/1984" at bounding box center [145, 552] width 225 height 27
click at [430, 557] on select "Selecione uma Opção Solteiro Casado União Estável Divorciado Viúvo Separado" at bounding box center [395, 552] width 225 height 27
click at [588, 551] on select "Masculino Feminino" at bounding box center [644, 552] width 225 height 27
select select "F"
click at [532, 539] on select "Masculino Feminino" at bounding box center [644, 552] width 225 height 27
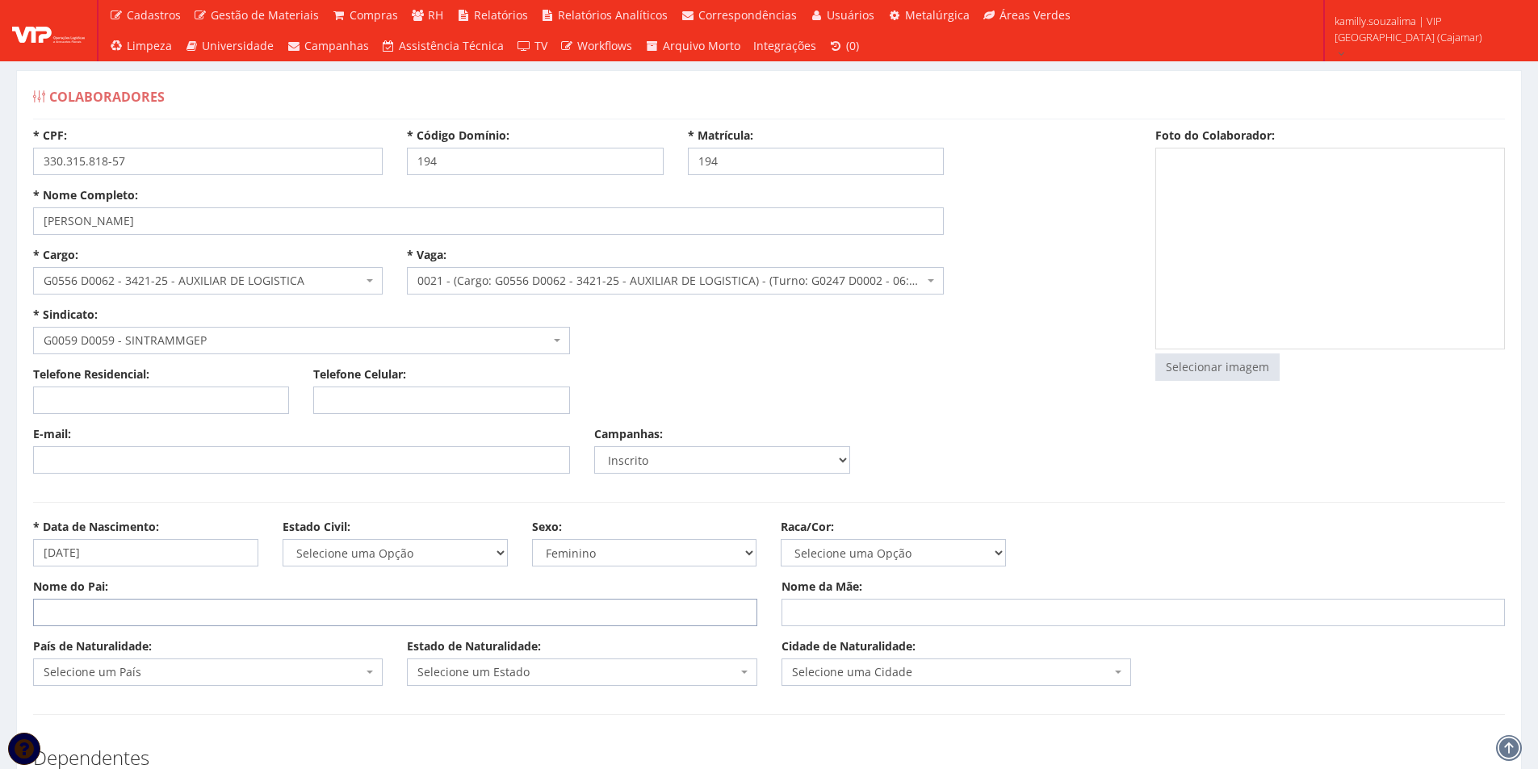
click at [477, 611] on input "Nome do Pai:" at bounding box center [395, 612] width 724 height 27
click at [153, 618] on input "Nome do Pai:" at bounding box center [395, 612] width 724 height 27
drag, startPoint x: 104, startPoint y: 609, endPoint x: 87, endPoint y: 618, distance: 18.8
click at [87, 617] on input "Nome do Pai:" at bounding box center [395, 612] width 724 height 27
type input "d"
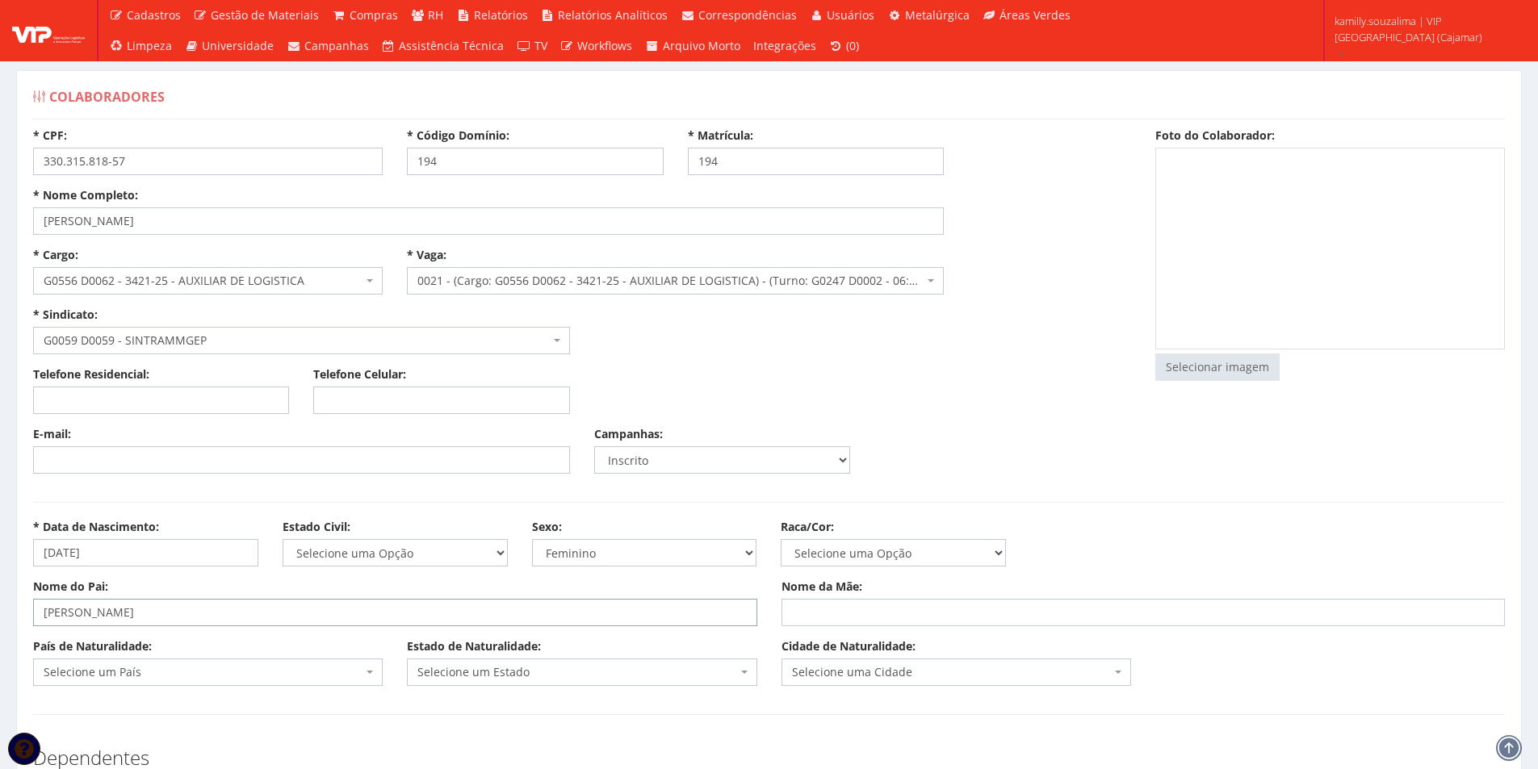
type input "DALVINO PEREIRA DA COSTA"
click at [904, 605] on input "Nome da Mãe:" at bounding box center [1143, 612] width 724 height 27
type input "MARLENE ARAUJO DA COSTA"
click at [220, 660] on span "Selecione um País" at bounding box center [208, 672] width 350 height 27
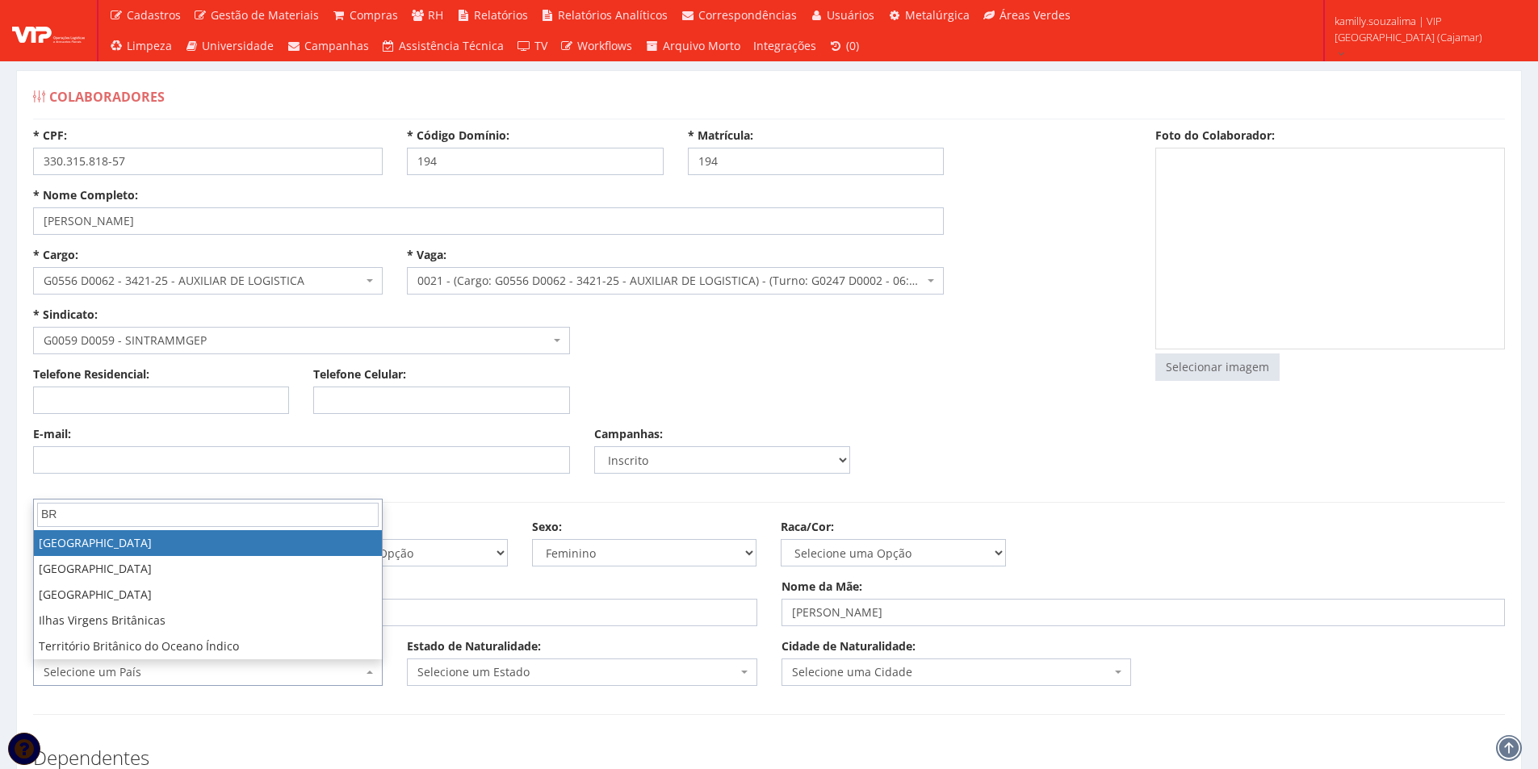
type input "BR"
select select "30"
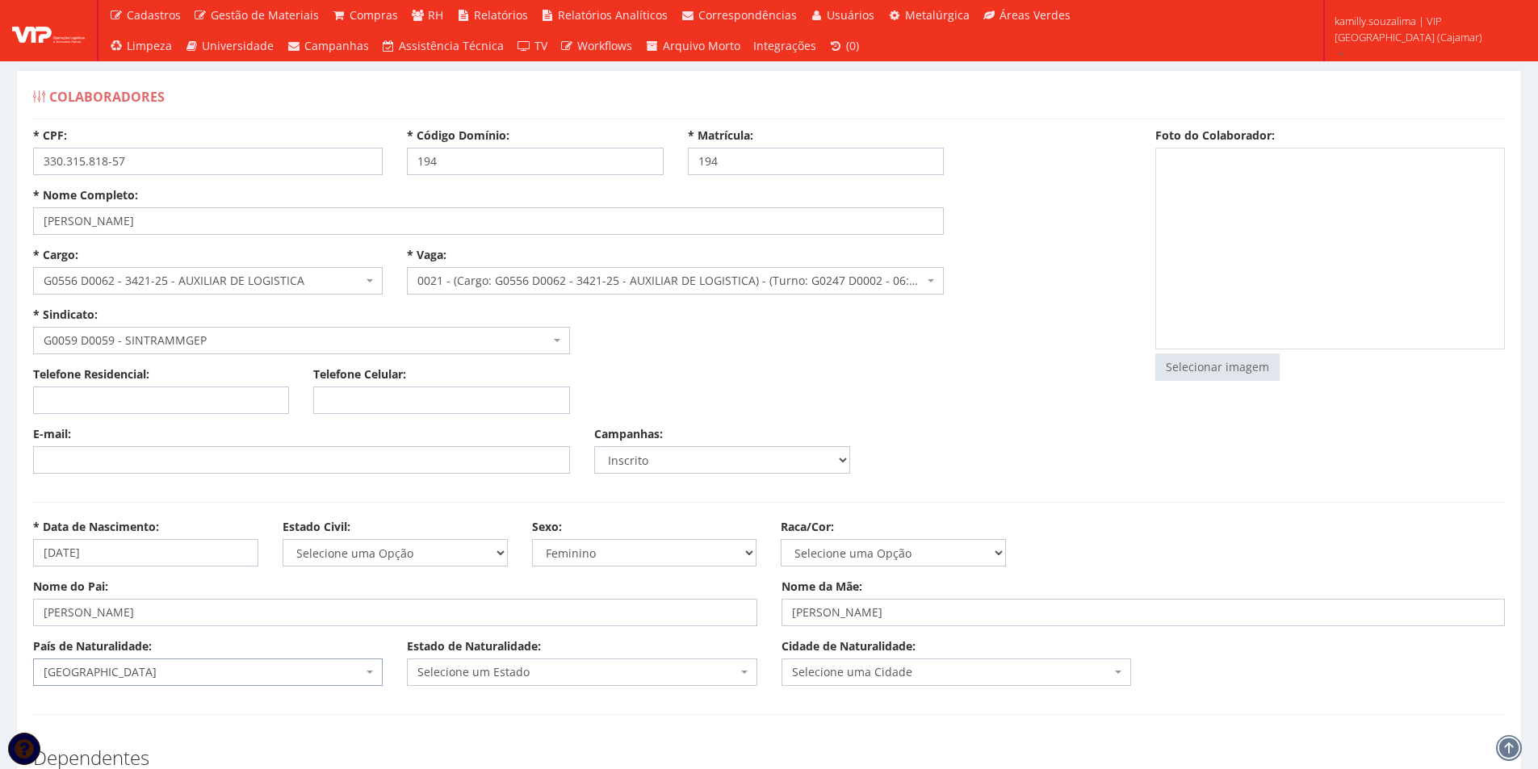
click at [452, 676] on span "Selecione um Estado" at bounding box center [576, 672] width 319 height 16
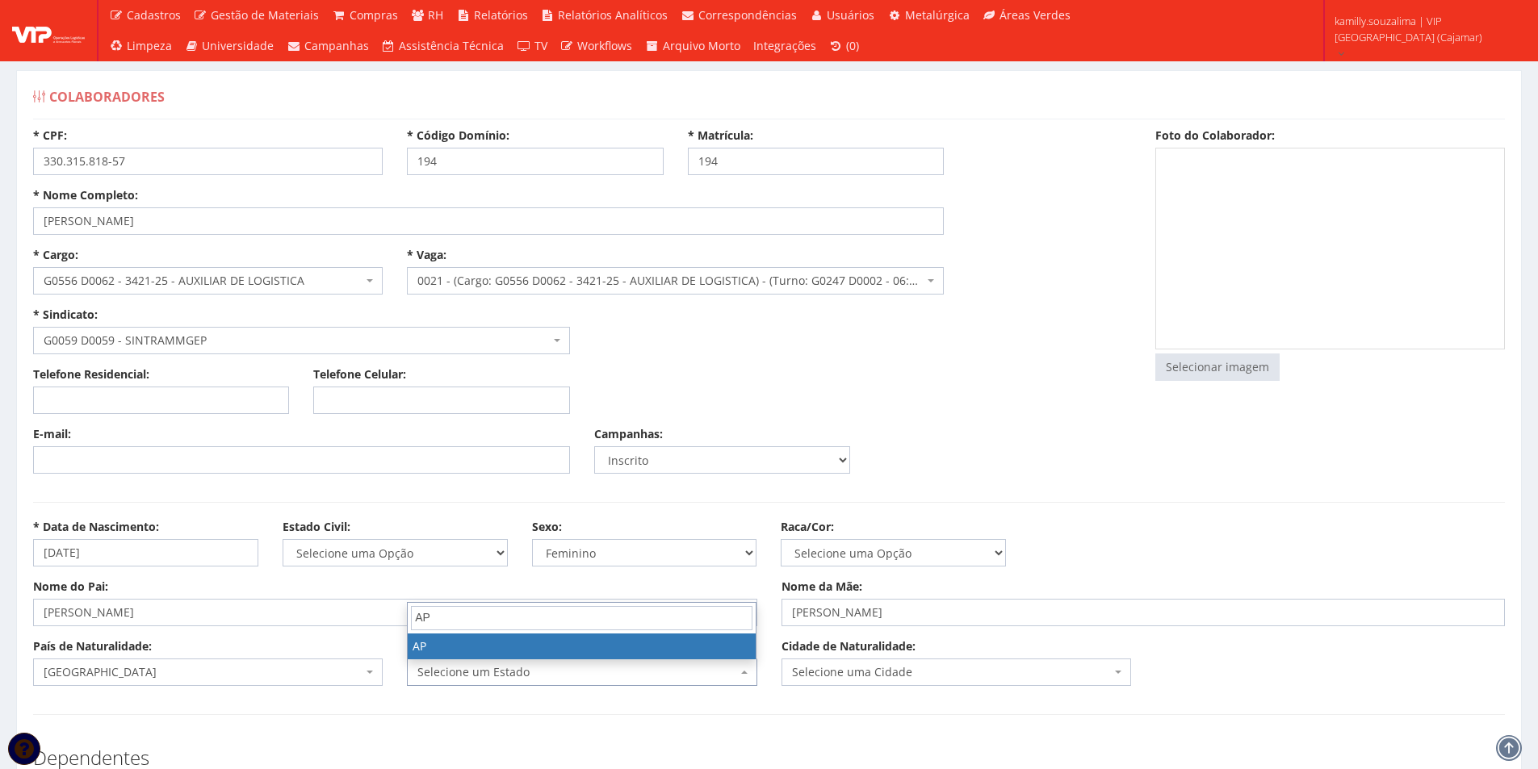
type input "A"
type input "SP"
drag, startPoint x: 466, startPoint y: 639, endPoint x: 667, endPoint y: 629, distance: 201.3
select select "25"
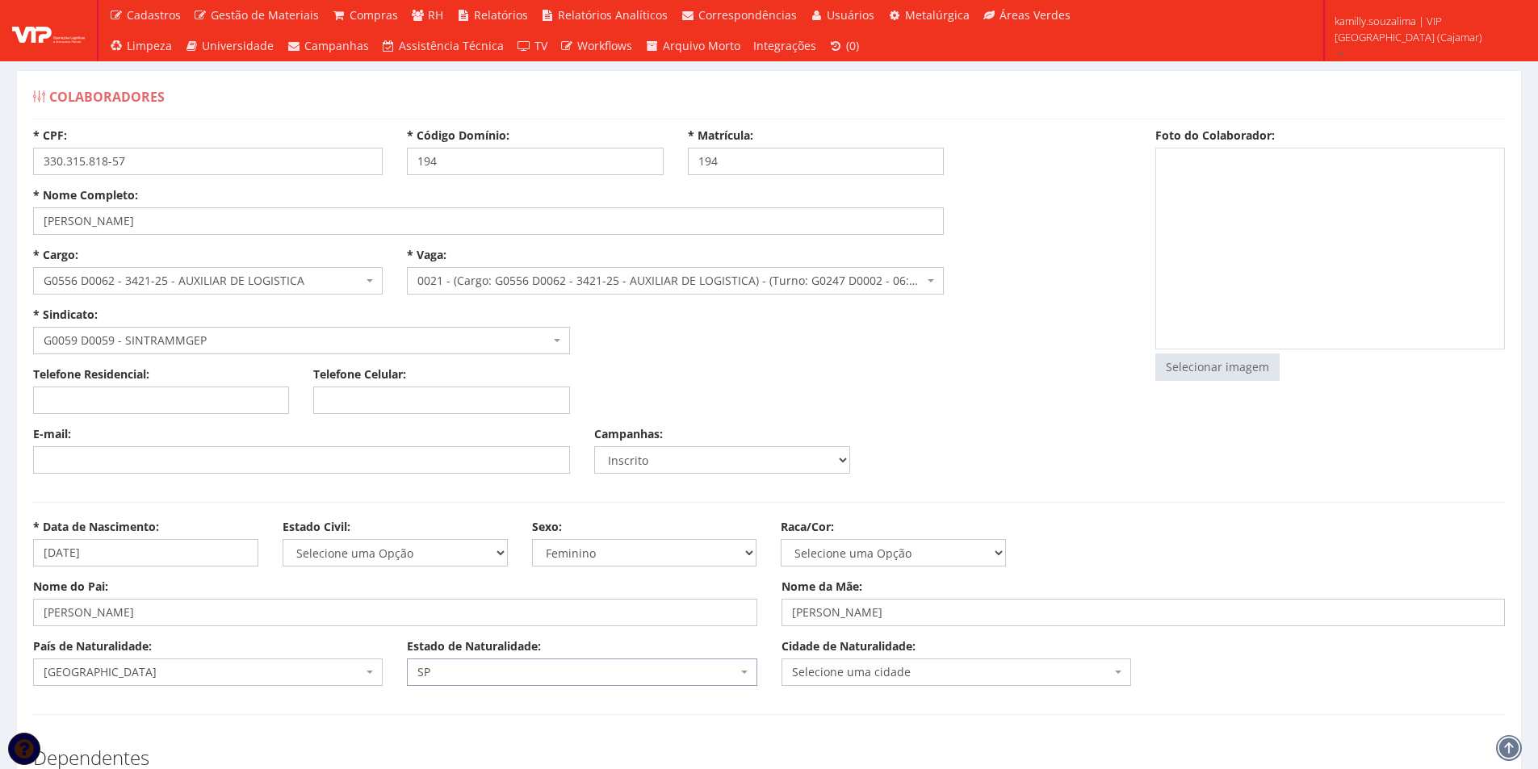
click at [844, 665] on span "Selecione uma cidade" at bounding box center [951, 672] width 319 height 16
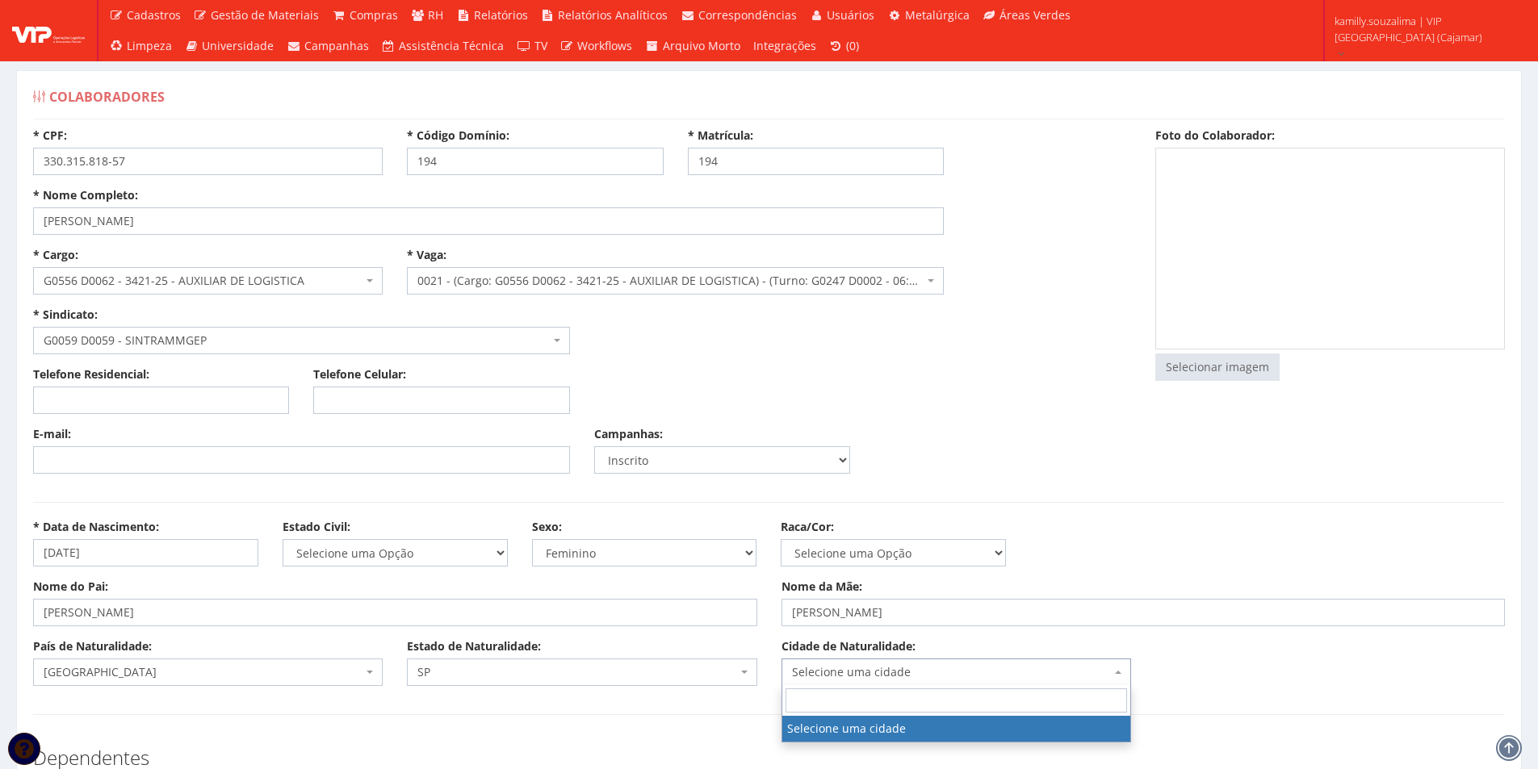
click at [868, 702] on input "search" at bounding box center [955, 701] width 341 height 24
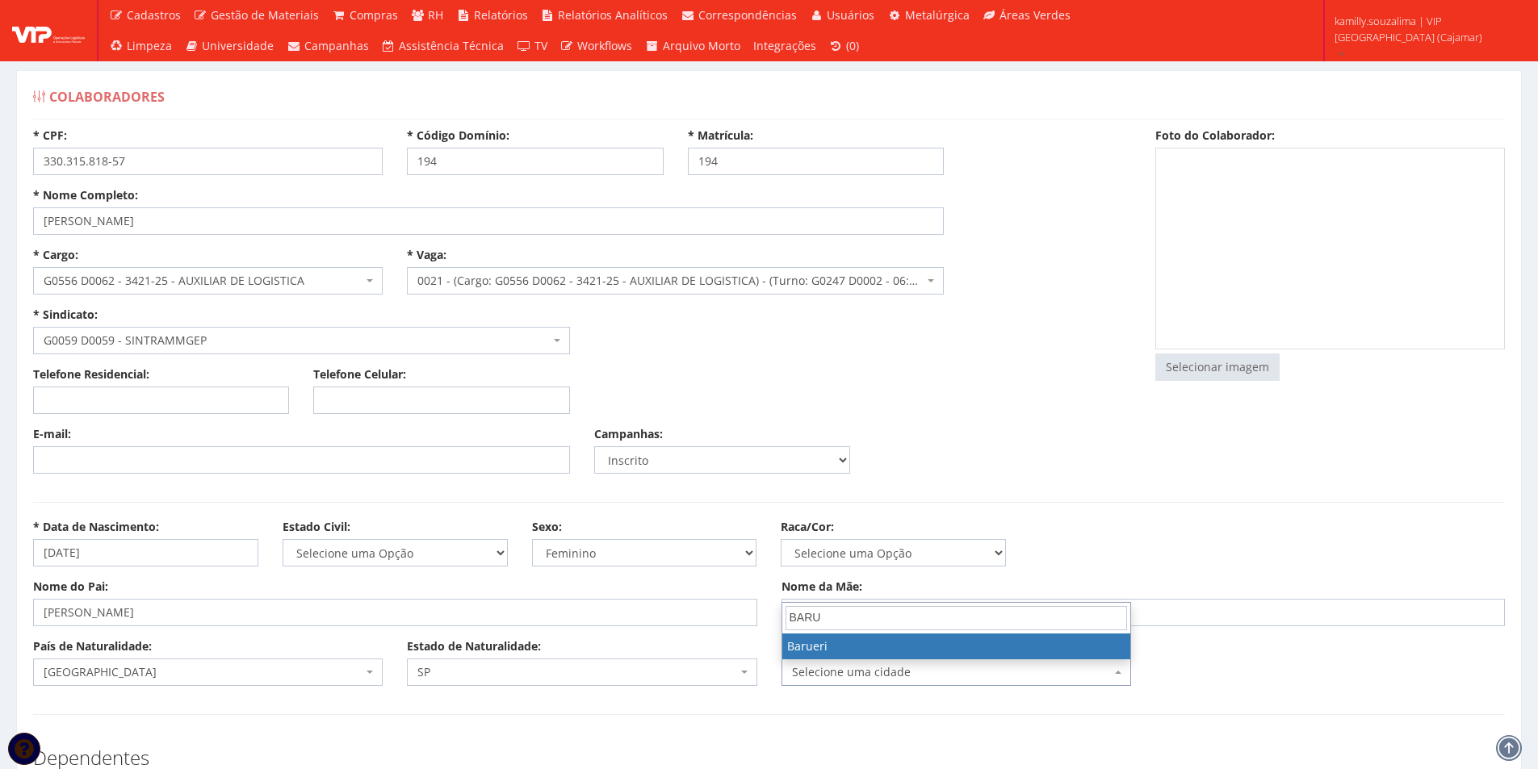
type input "BARU"
select select "4770"
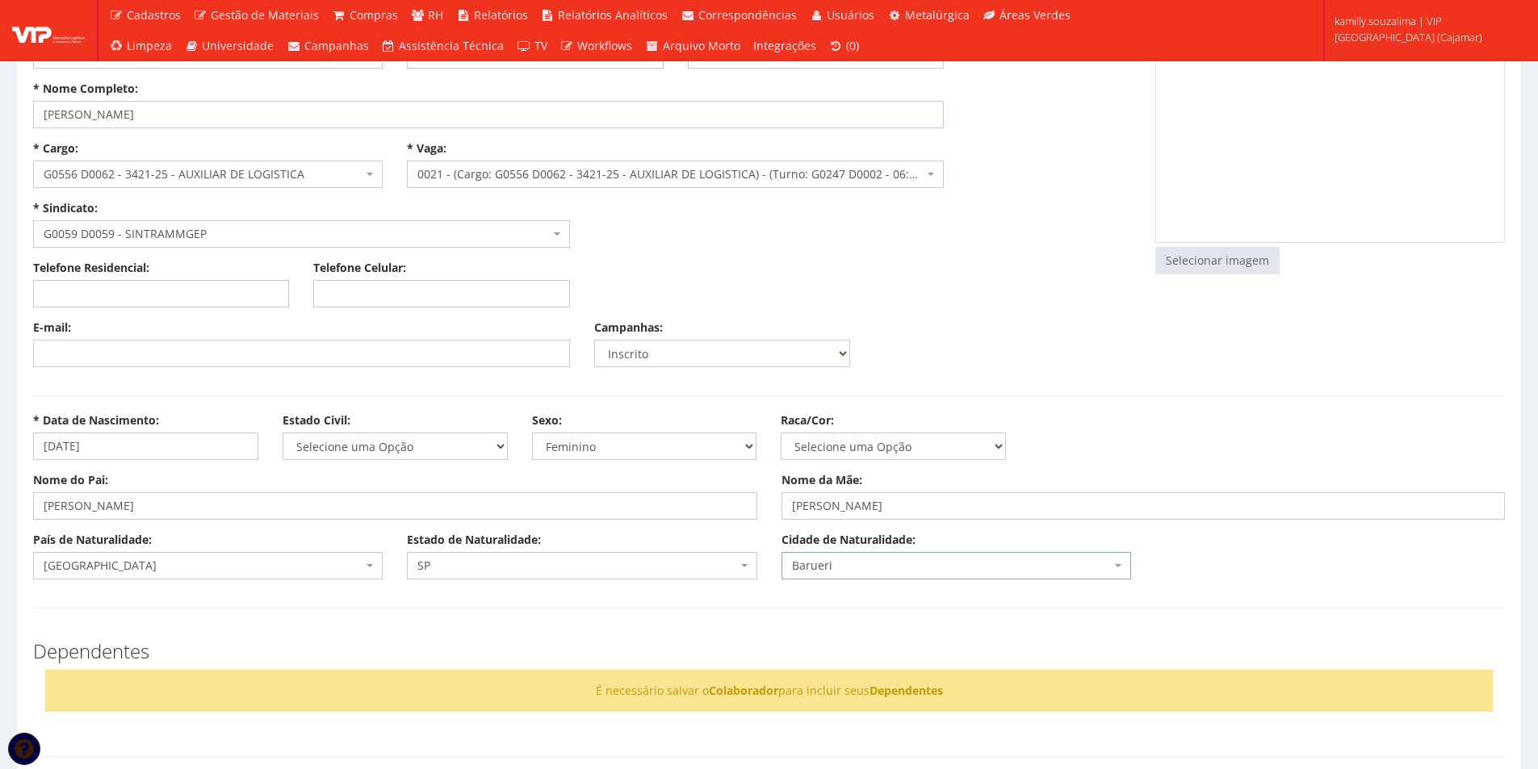
scroll to position [81, 0]
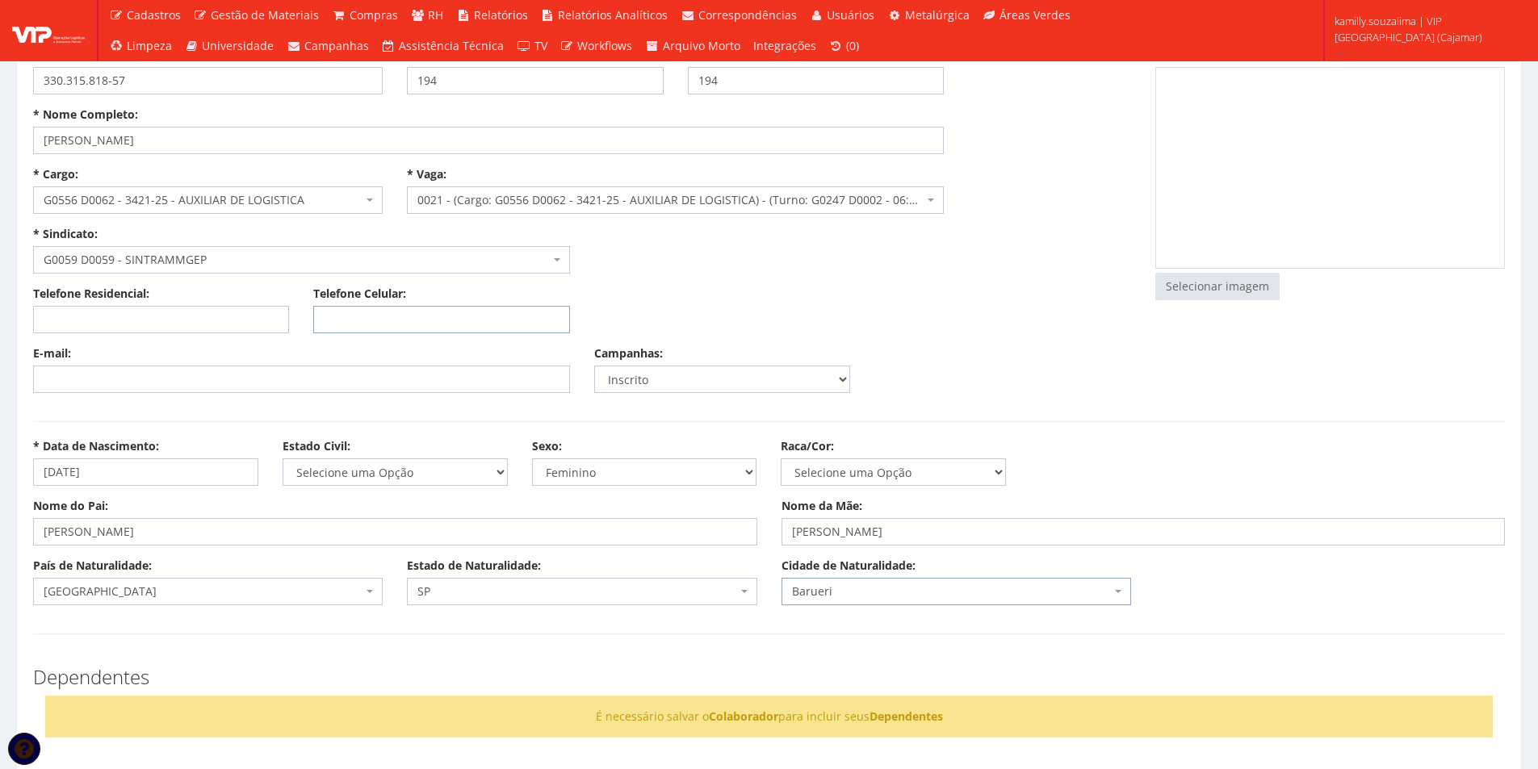
click at [425, 322] on input "Telefone Celular:" at bounding box center [441, 319] width 256 height 27
paste input "(11) 98396-1603"
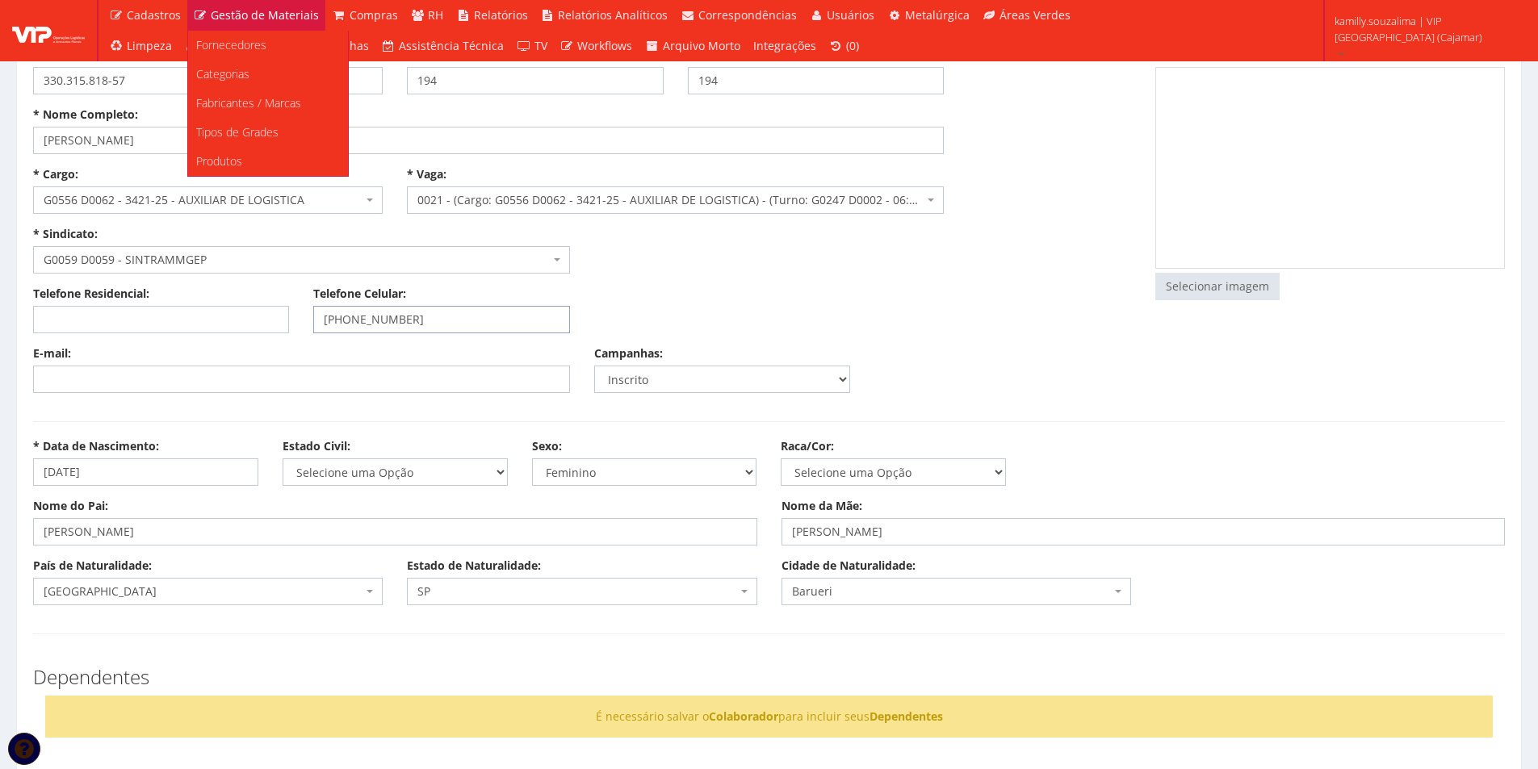
type input "(11) 98396-1603"
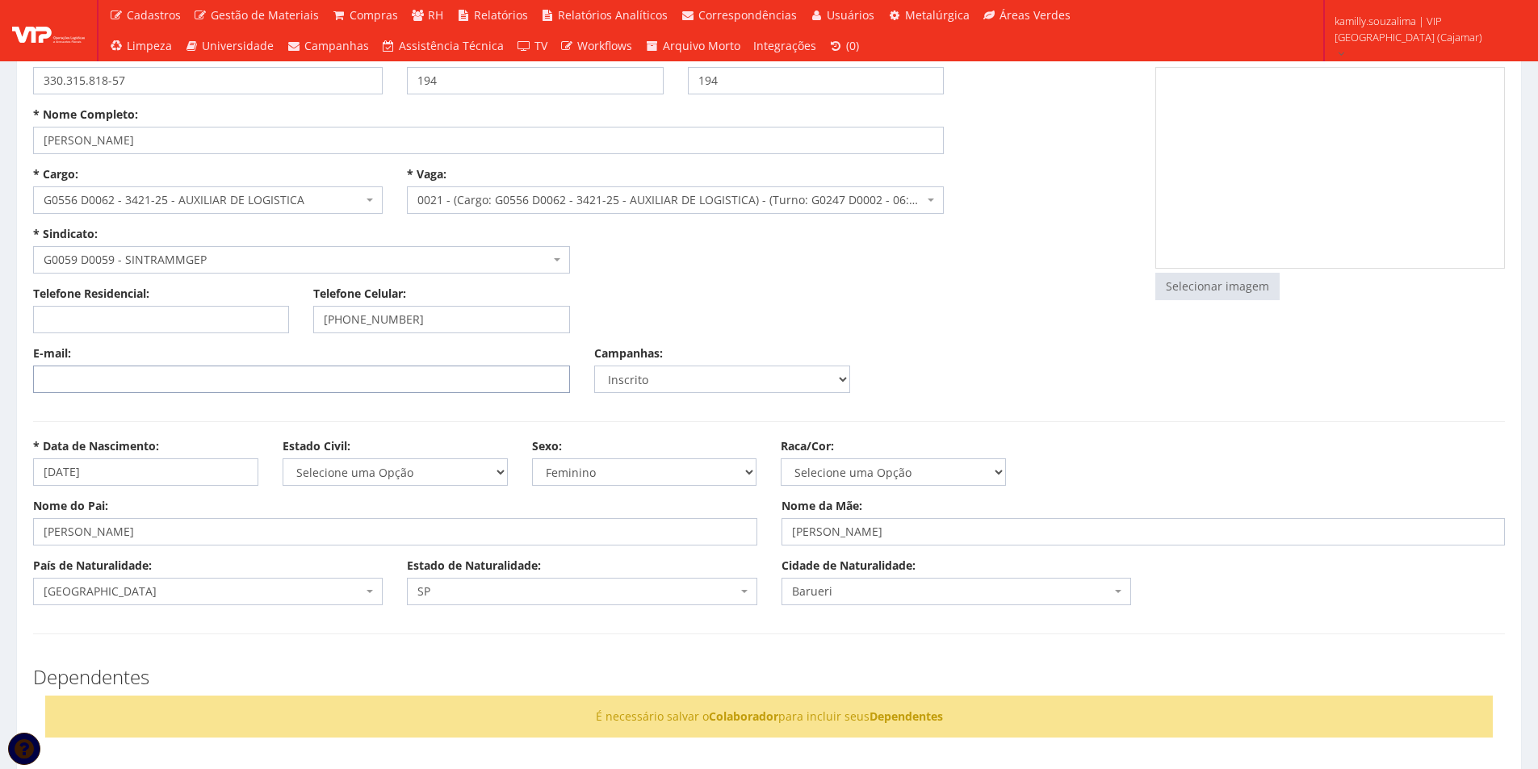
click at [274, 374] on input "E-mail:" at bounding box center [301, 379] width 537 height 27
paste input "emellyzamimi@gmail.com"
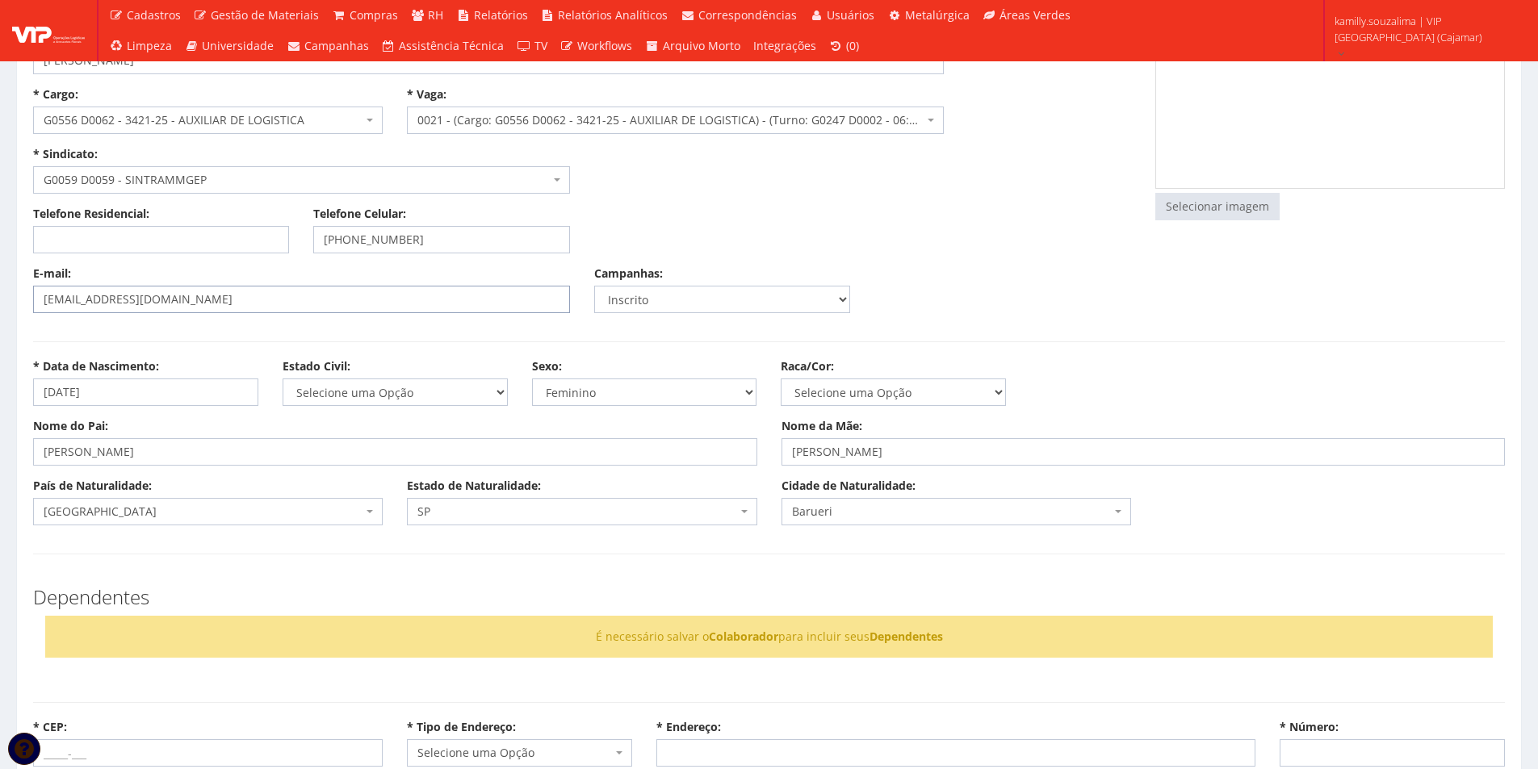
scroll to position [161, 0]
type input "emellyzamimi@gmail.com"
drag, startPoint x: 442, startPoint y: 388, endPoint x: 423, endPoint y: 400, distance: 22.4
click at [442, 388] on select "Selecione uma Opção Solteiro Casado União Estável Divorciado Viúvo Separado" at bounding box center [395, 391] width 225 height 27
select select "solteiro"
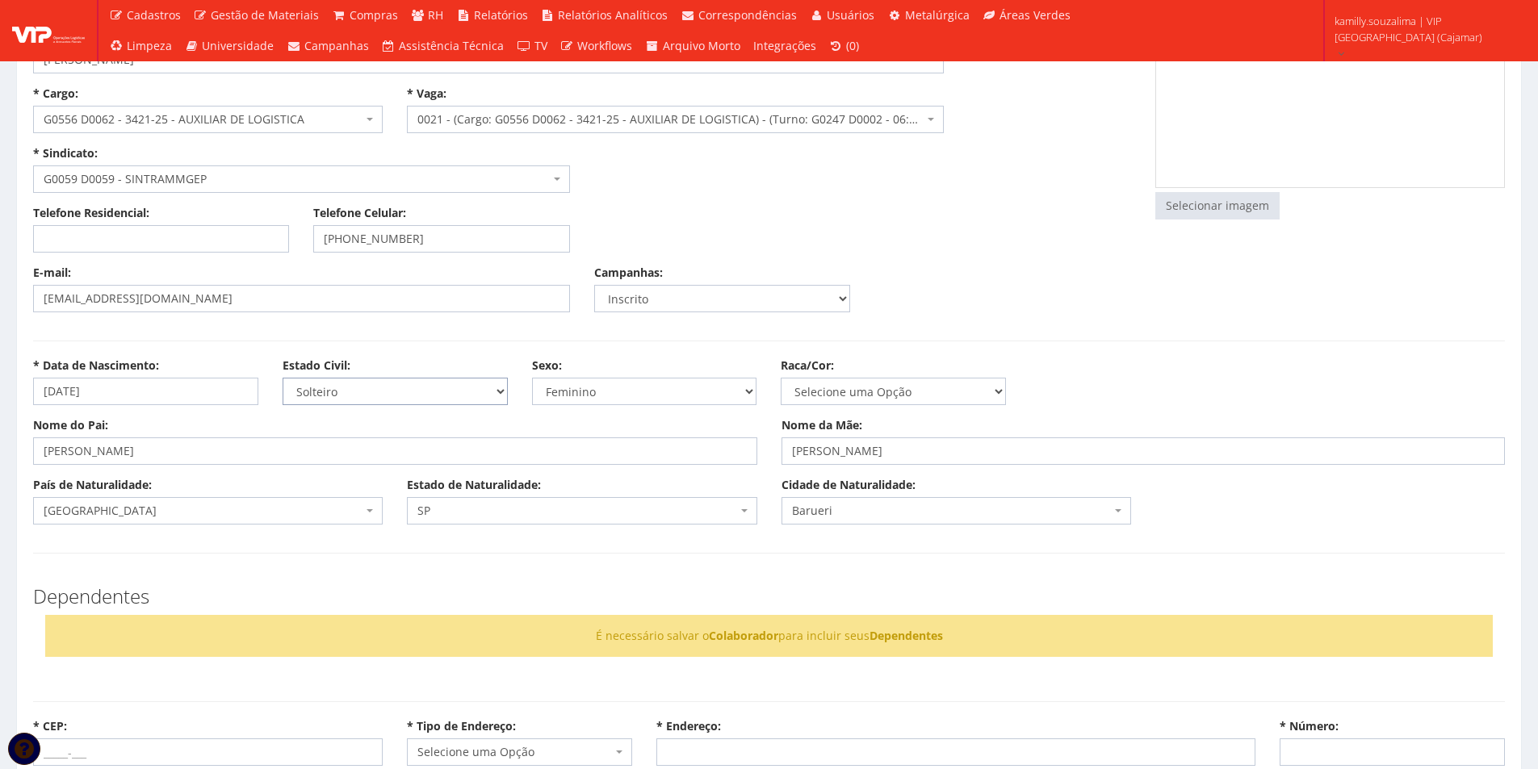
click at [283, 378] on select "Selecione uma Opção Solteiro Casado União Estável Divorciado Viúvo Separado" at bounding box center [395, 391] width 225 height 27
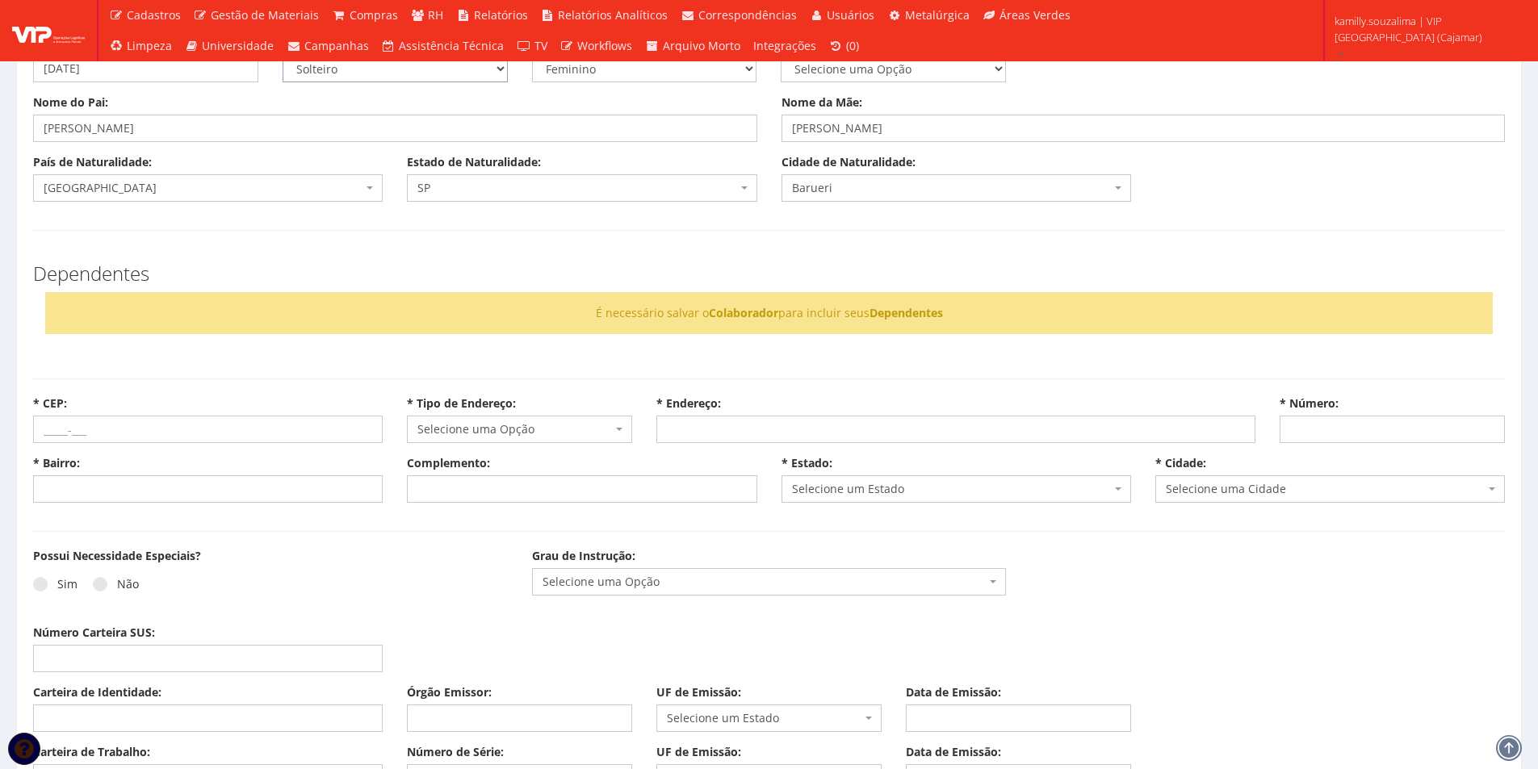
scroll to position [646, 0]
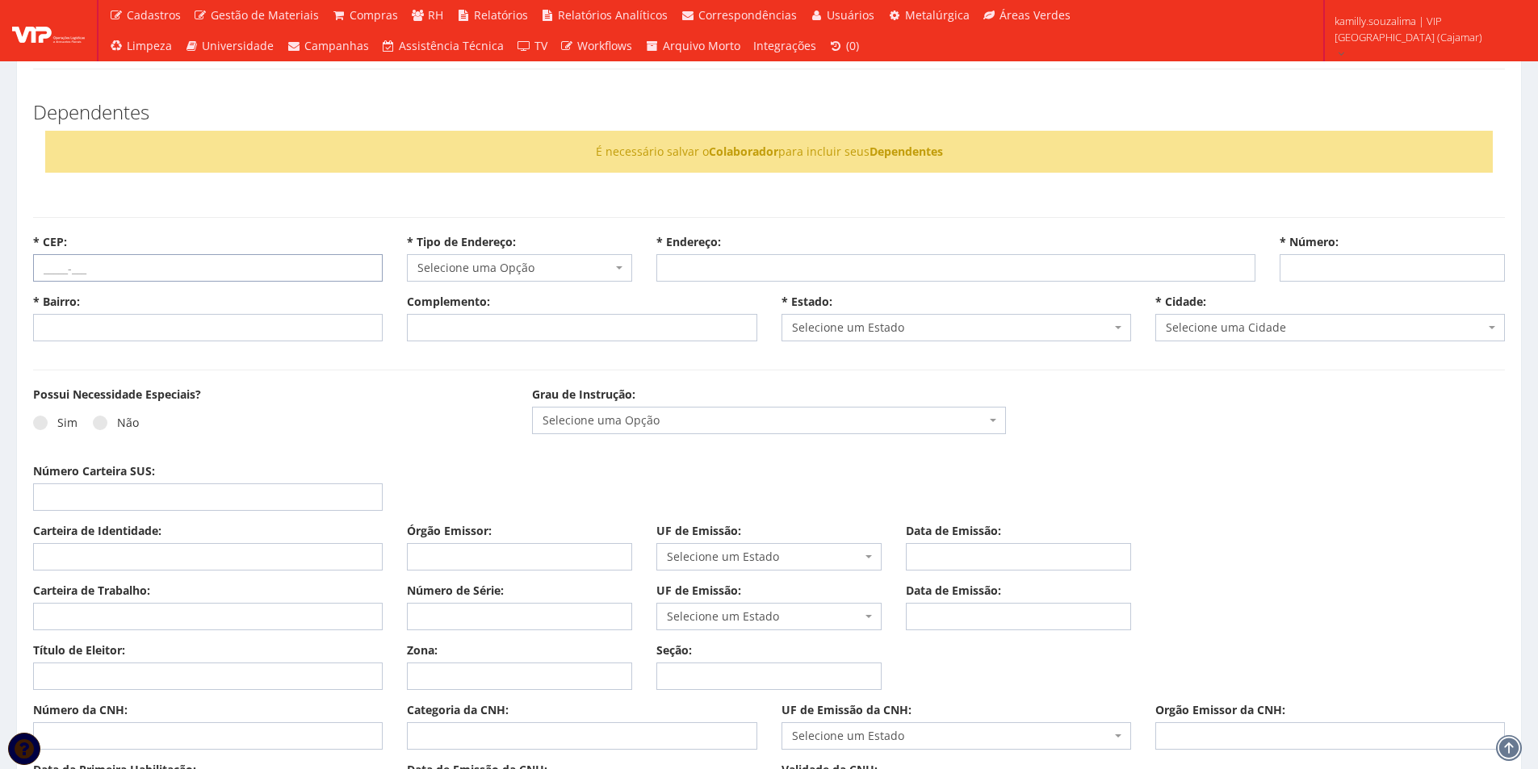
click at [104, 275] on input "* CEP:" at bounding box center [208, 267] width 350 height 27
type input "04794-000"
select select
type input "Carregando..."
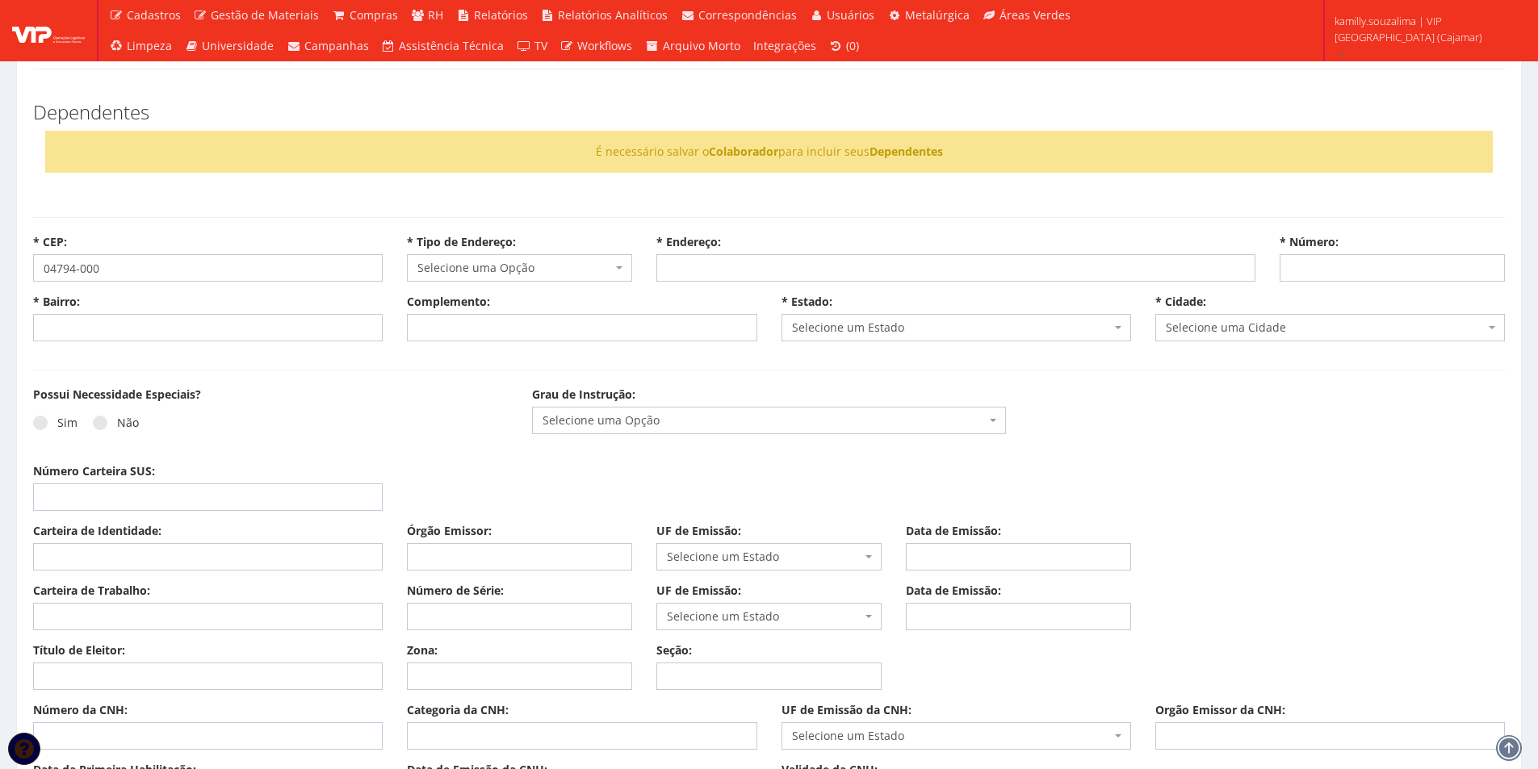
type input "Carregando..."
select select
click at [450, 479] on div "Número Carteira SUS:" at bounding box center [769, 493] width 1496 height 60
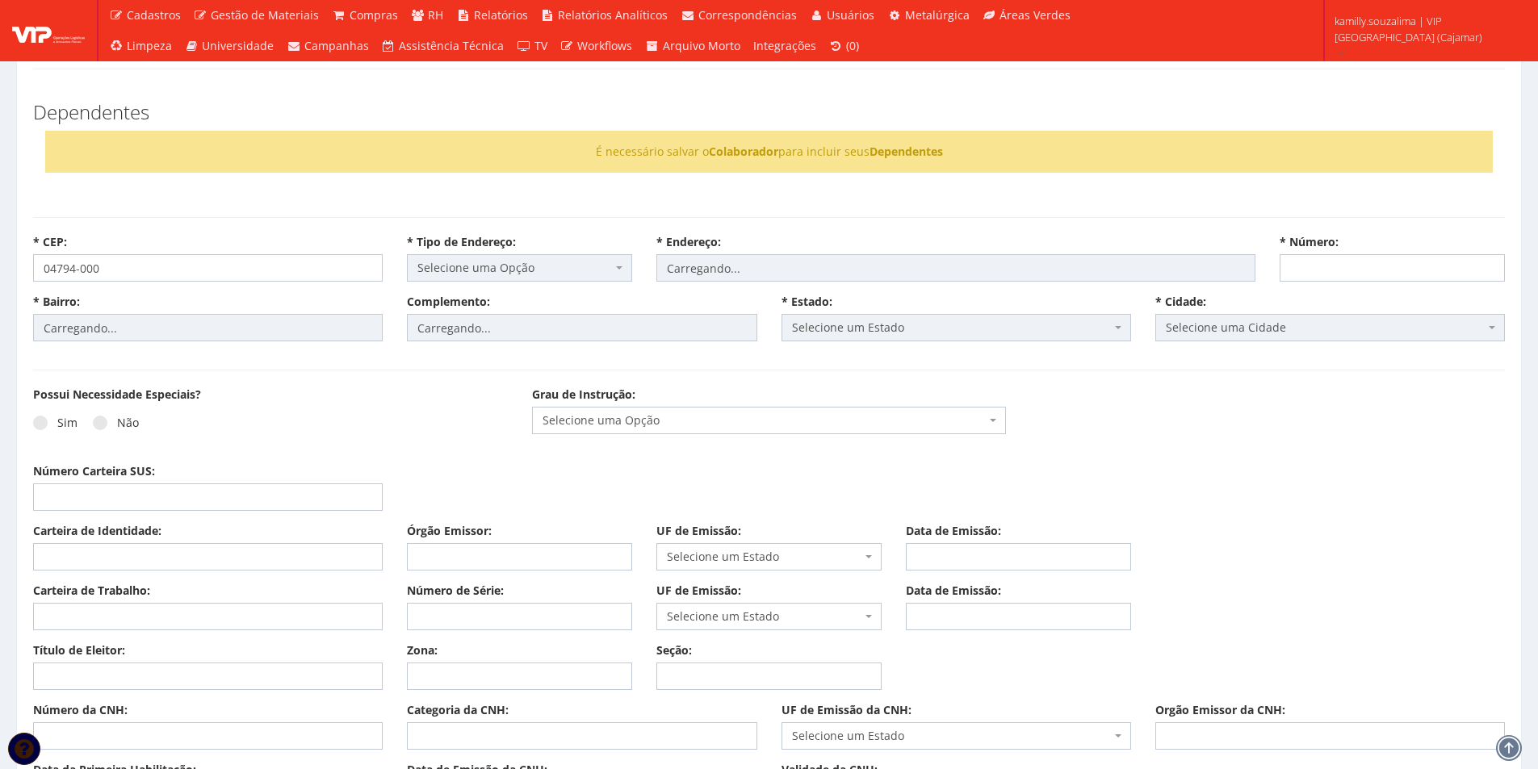
select select "avenida"
type input "das Nações Unidas"
type input "Vila Gertrudes"
type input "lado ímpar"
select select "25"
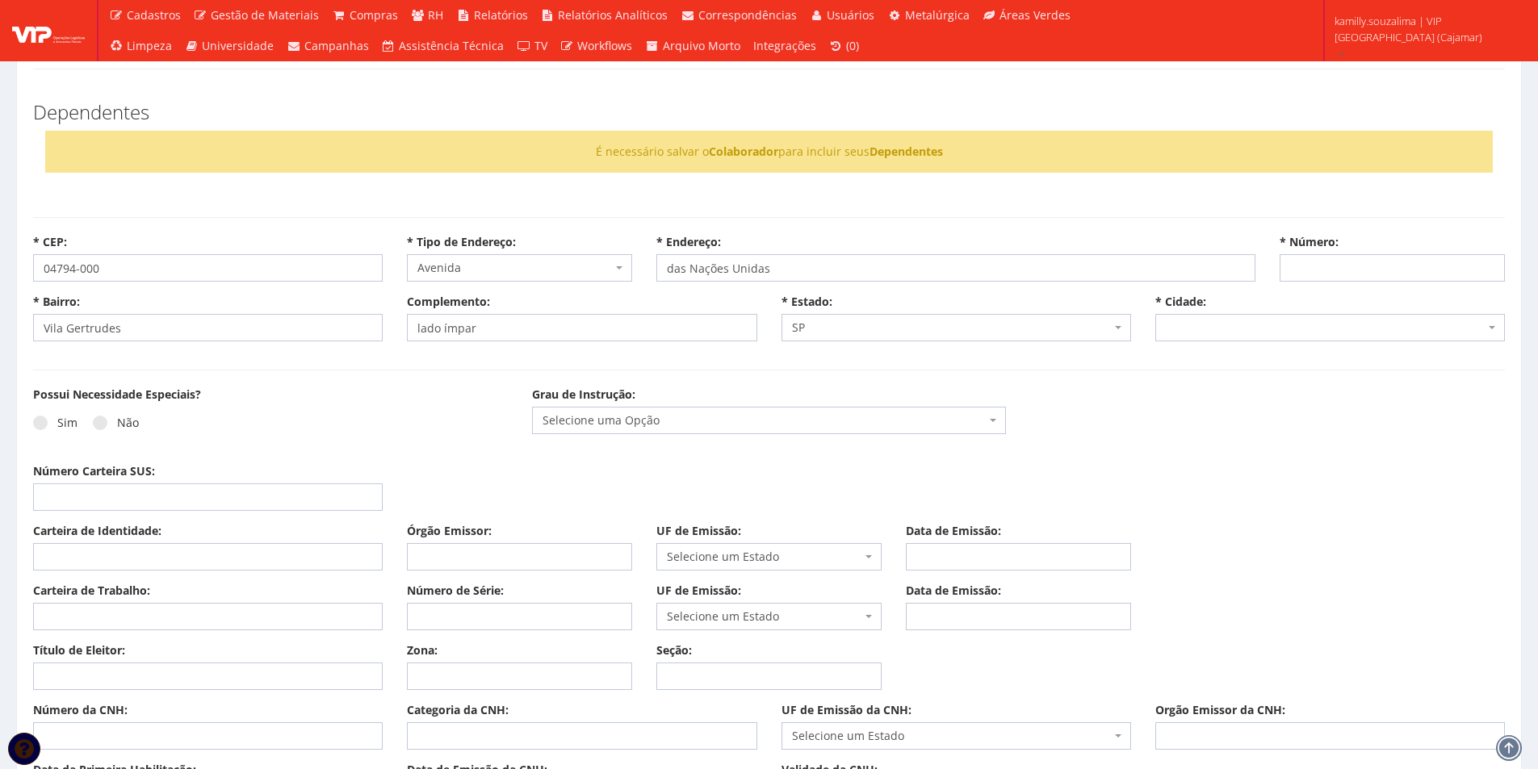
select select "5270"
click at [1338, 259] on input "* Número:" at bounding box center [1391, 267] width 225 height 27
type input "14401"
click at [96, 419] on span at bounding box center [100, 423] width 15 height 15
click at [68, 419] on input "Não" at bounding box center [62, 423] width 10 height 10
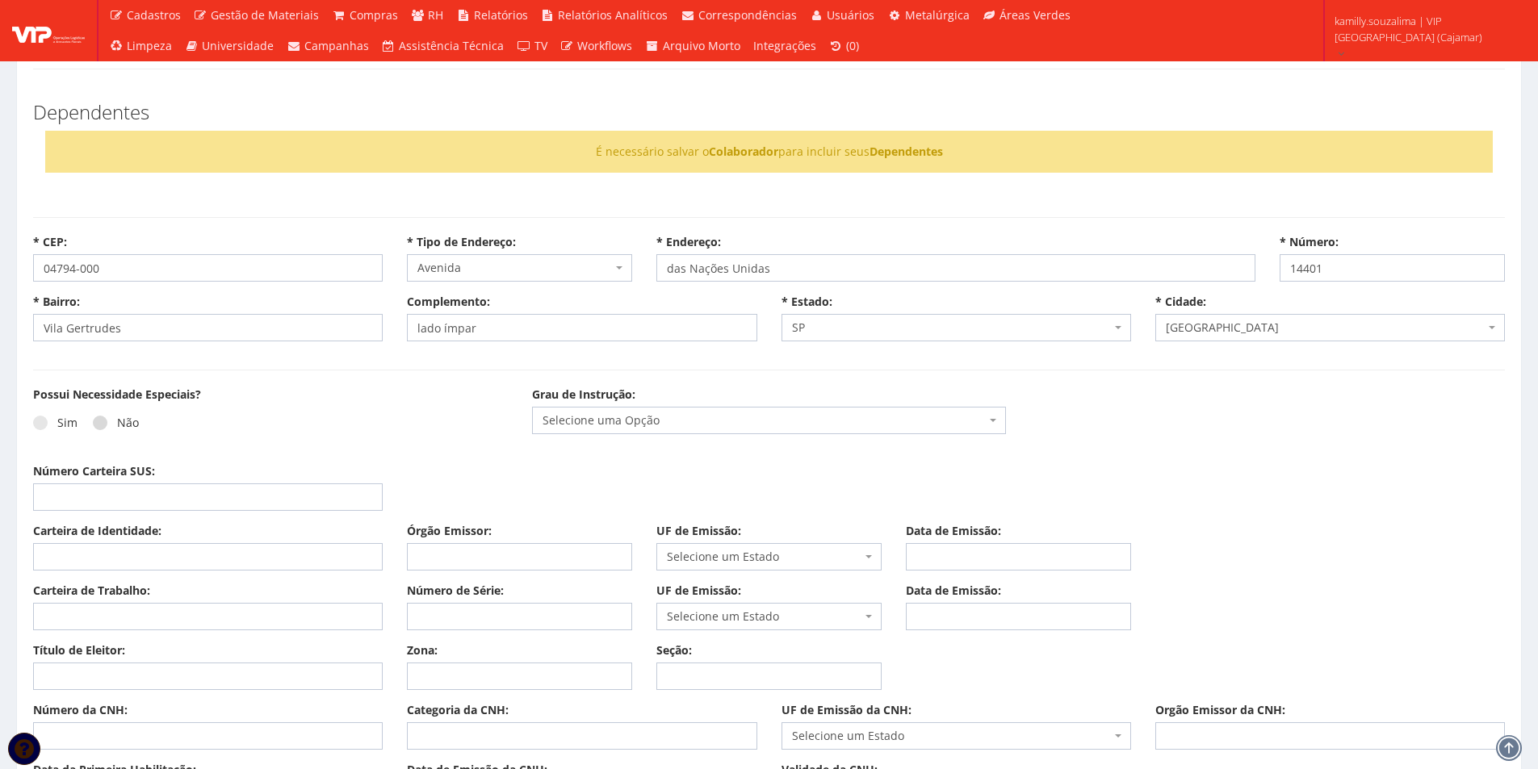
radio input "true"
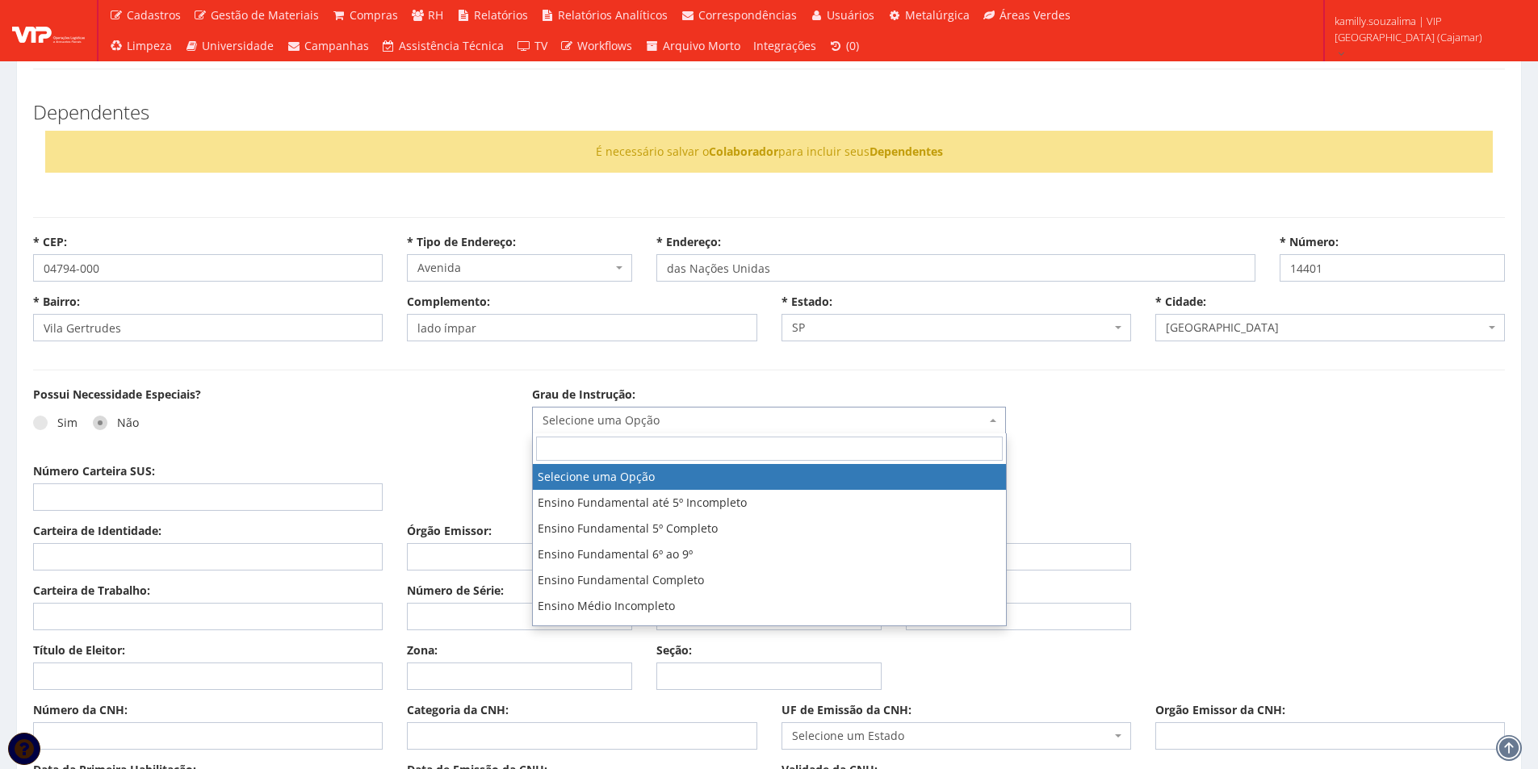
click at [689, 425] on span "Selecione uma Opção" at bounding box center [764, 420] width 444 height 16
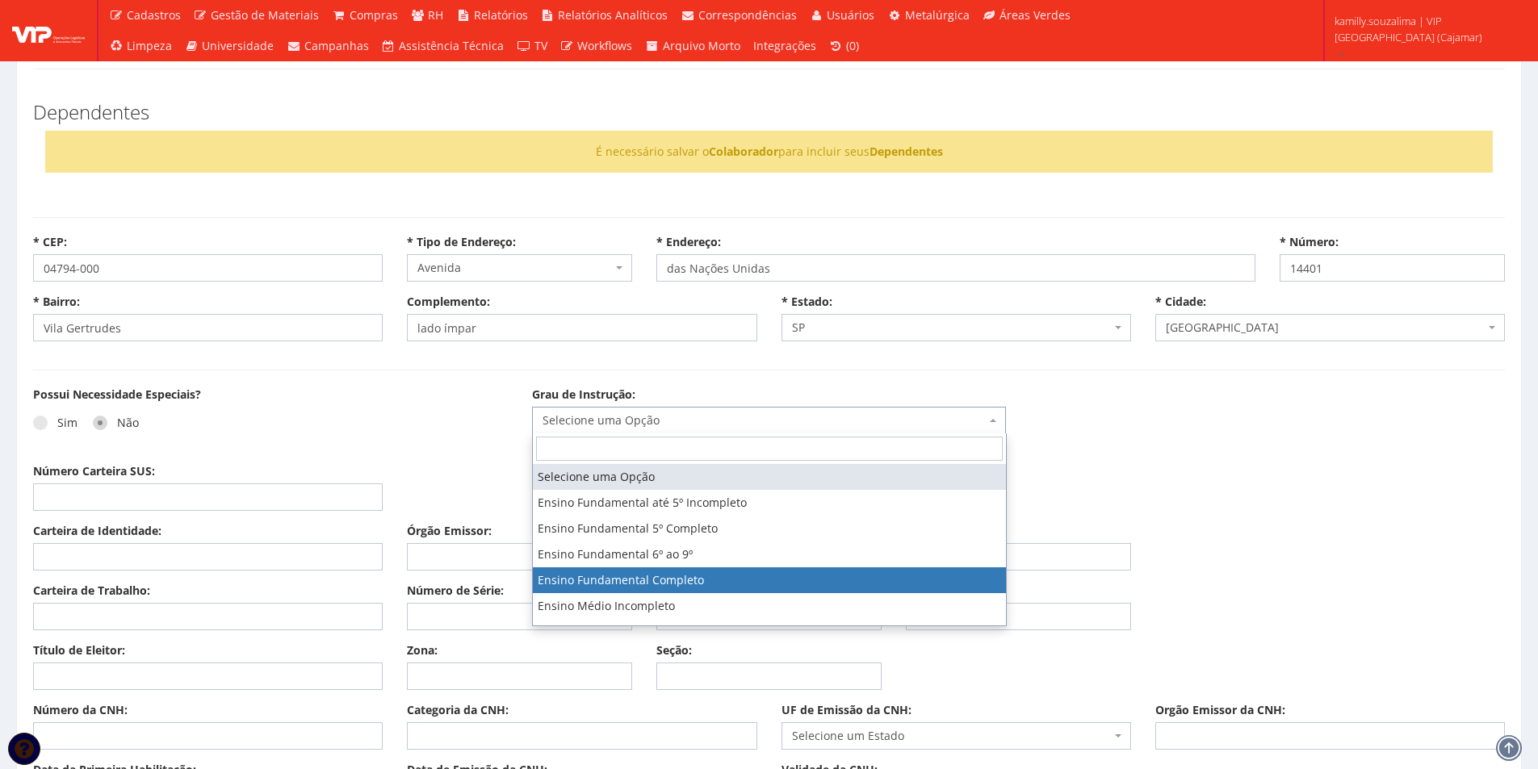
select select "ensino_fundamental_completo"
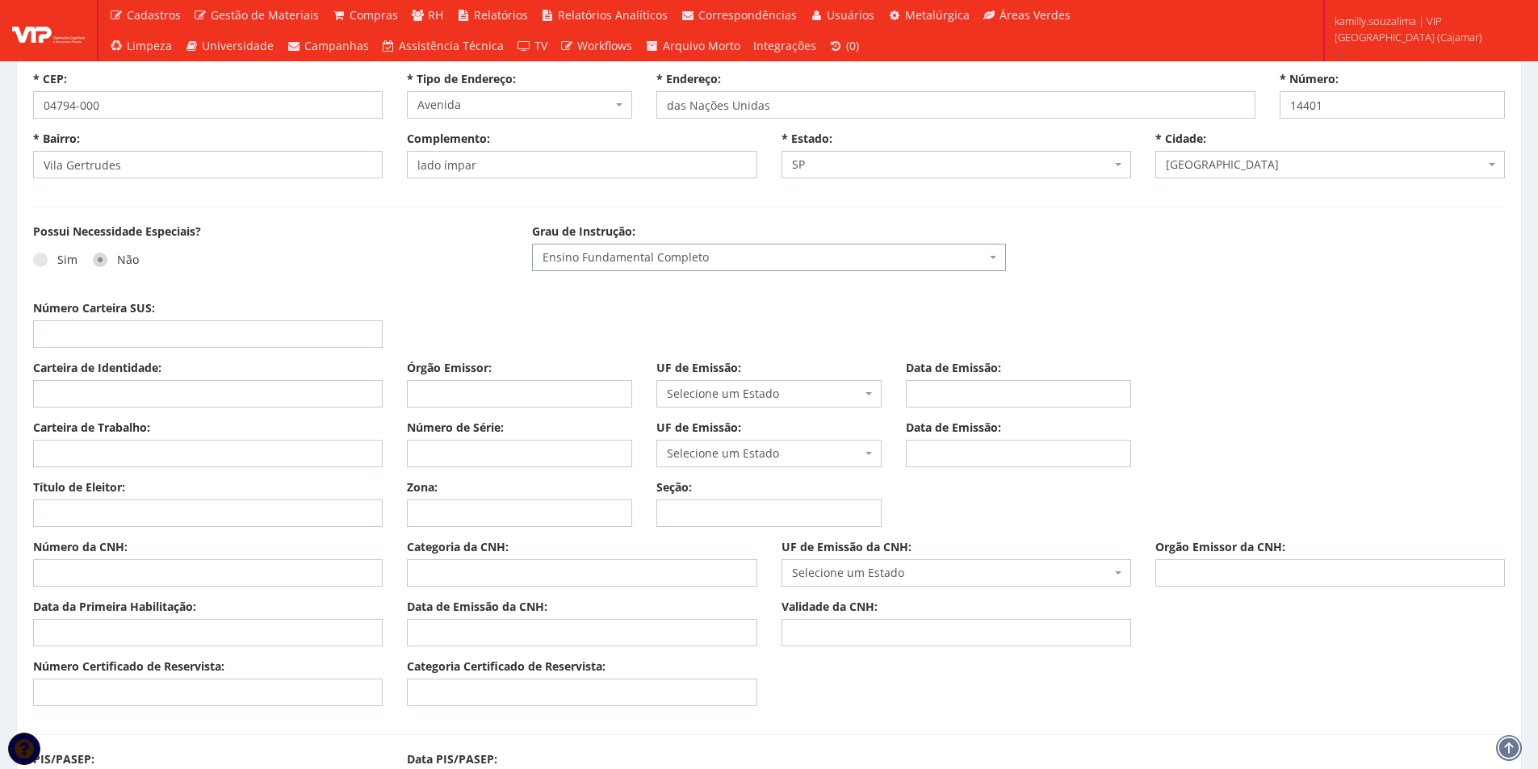
scroll to position [969, 0]
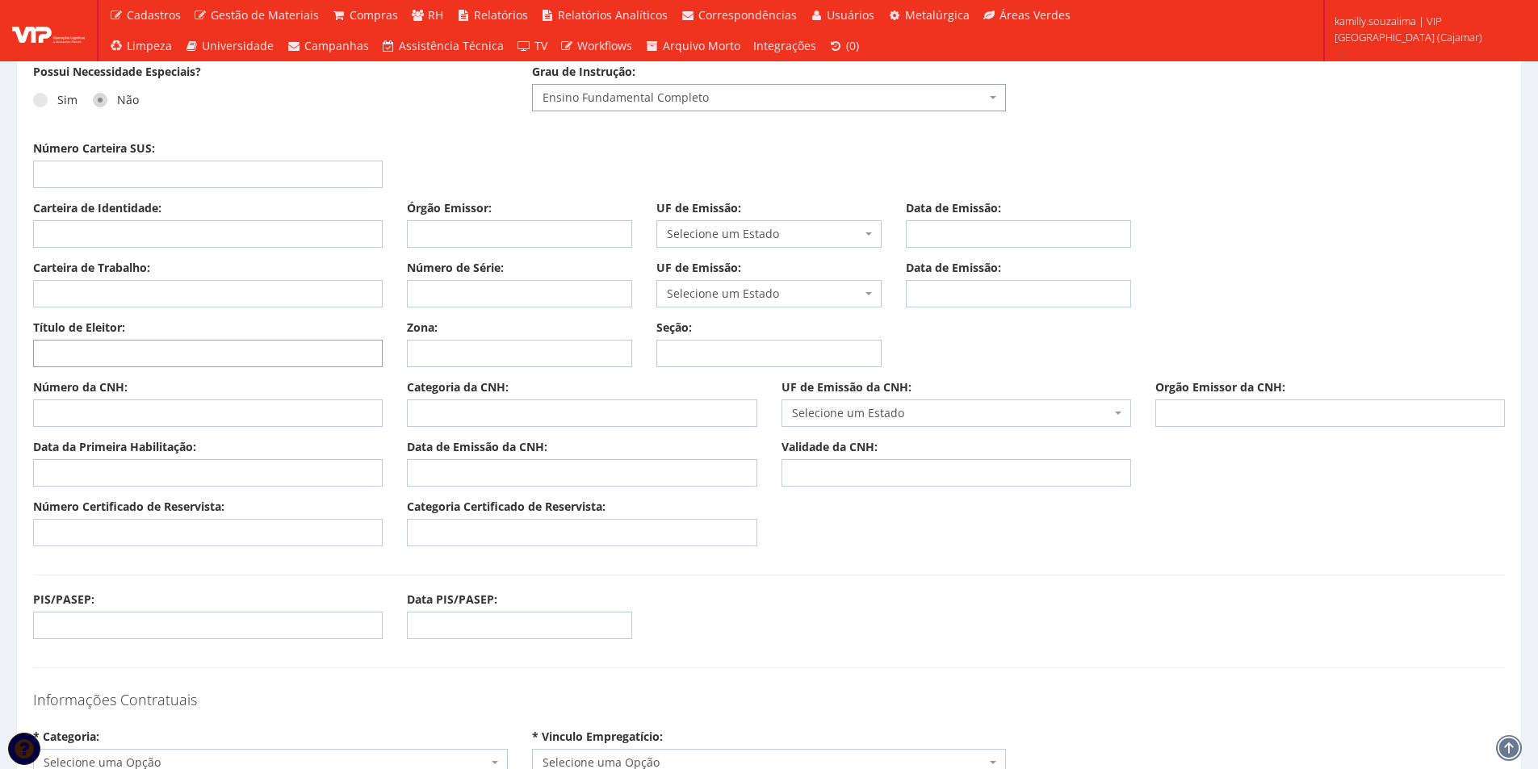
click at [135, 354] on input "Título de Eleitor:" at bounding box center [208, 353] width 350 height 27
type input "304172620167"
click at [431, 358] on input "Zona:" at bounding box center [519, 353] width 225 height 27
type input "331"
click at [700, 347] on input "Seção:" at bounding box center [768, 353] width 225 height 27
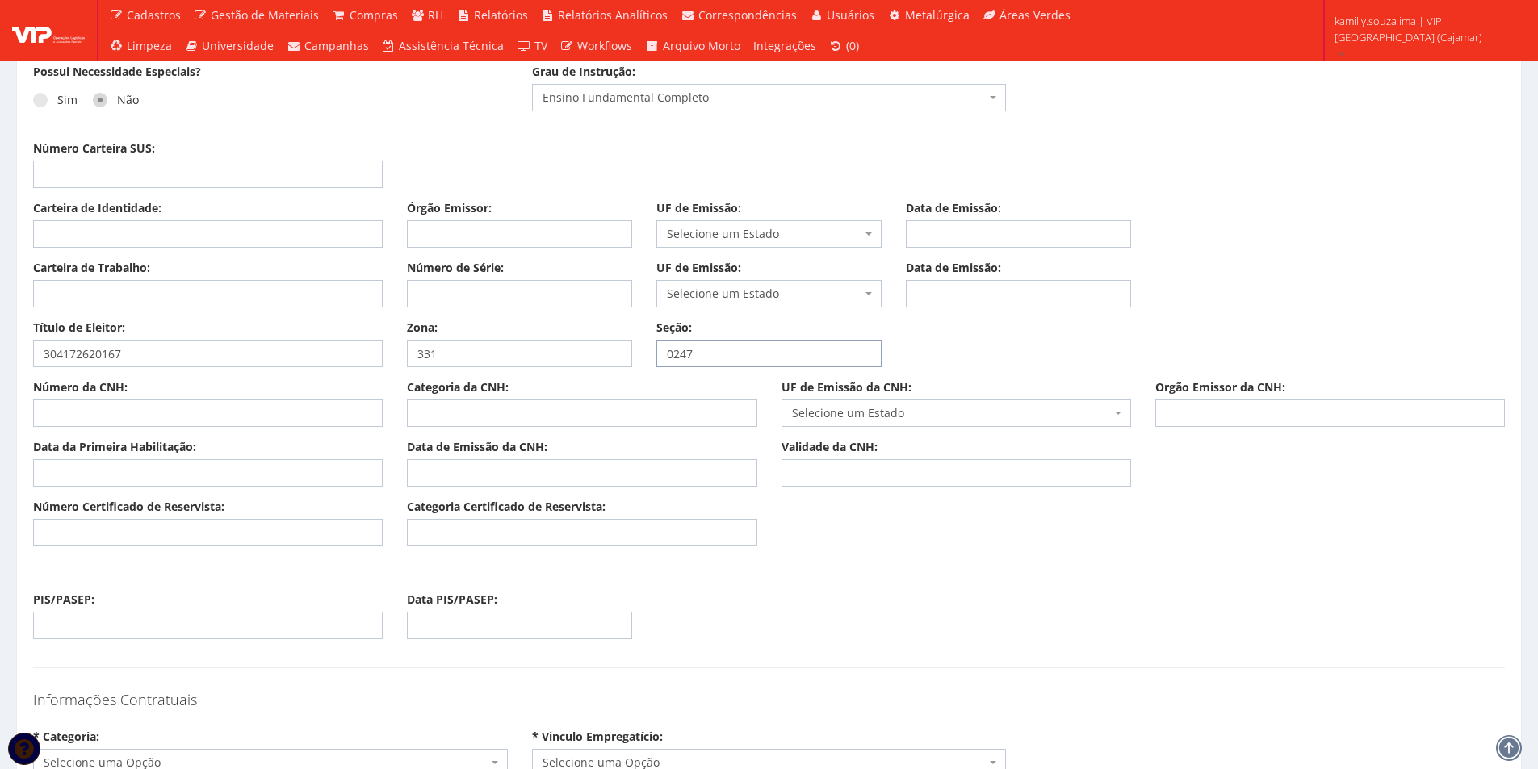
type input "0247"
drag, startPoint x: 222, startPoint y: 415, endPoint x: 177, endPoint y: 416, distance: 45.2
click at [220, 416] on input "Número da CNH:" at bounding box center [208, 413] width 350 height 27
click at [198, 622] on input "PIS/PASEP:" at bounding box center [208, 625] width 350 height 27
type input "20306552080"
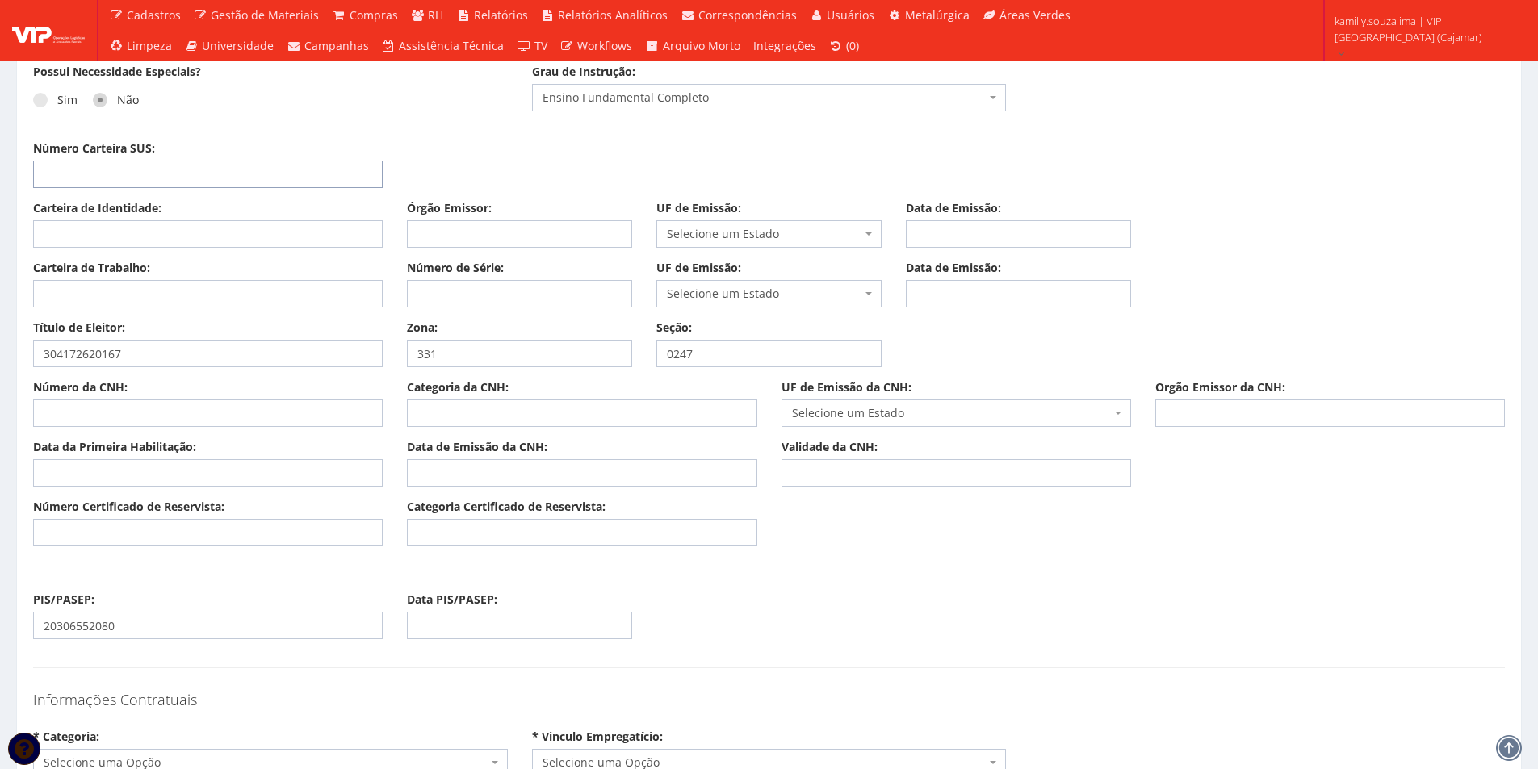
click at [139, 174] on input "Número Carteira SUS:" at bounding box center [208, 174] width 350 height 27
type input "705004202663751"
drag, startPoint x: 72, startPoint y: 228, endPoint x: 111, endPoint y: 230, distance: 38.8
click at [72, 228] on input "Carteira de Identidade:" at bounding box center [208, 233] width 350 height 27
type input "33031581857"
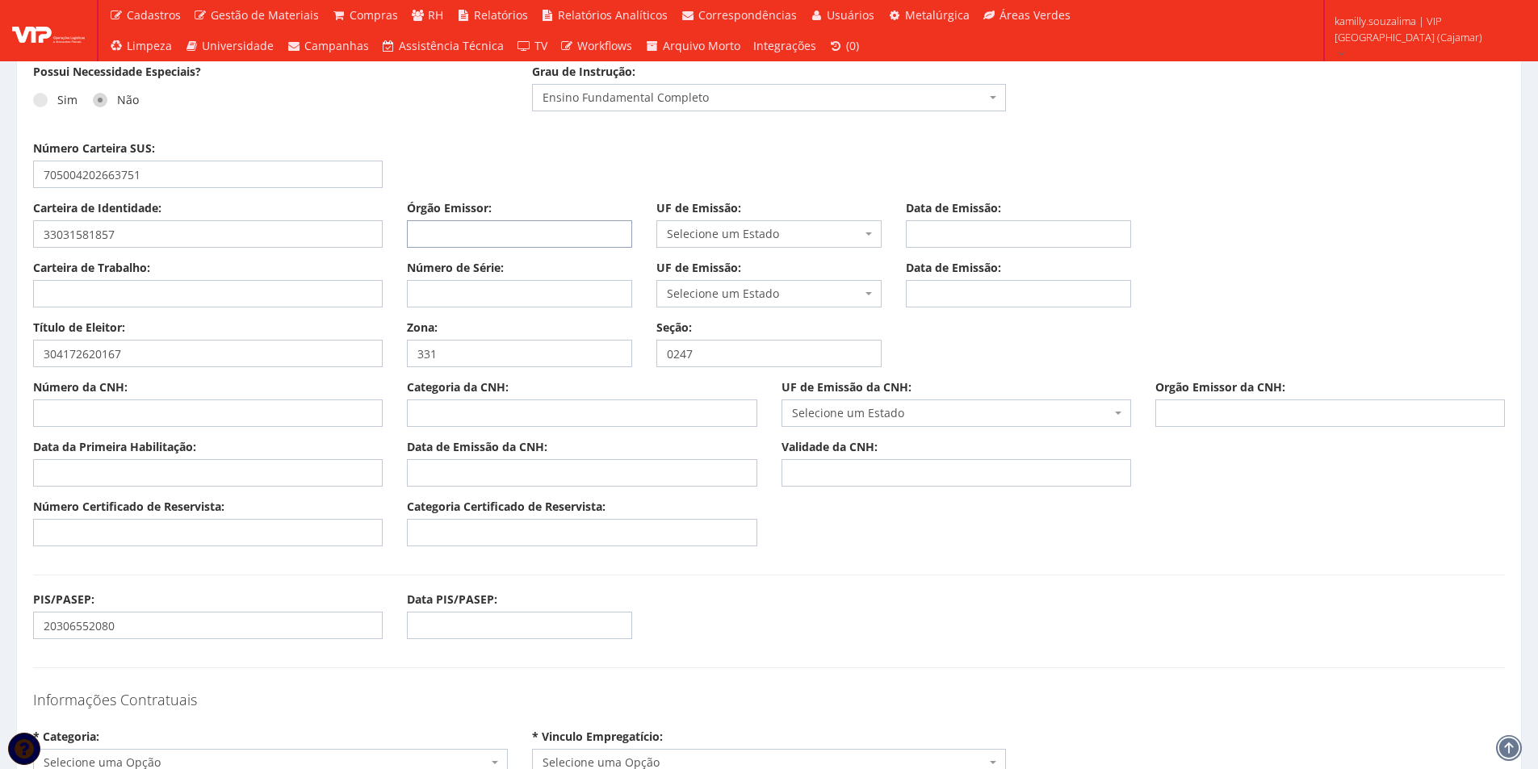
click at [446, 238] on input "Órgão Emissor:" at bounding box center [519, 233] width 225 height 27
type input "SSP"
click at [770, 230] on span "Selecione um Estado" at bounding box center [764, 234] width 195 height 16
type input "sp"
drag, startPoint x: 750, startPoint y: 291, endPoint x: 948, endPoint y: 236, distance: 205.2
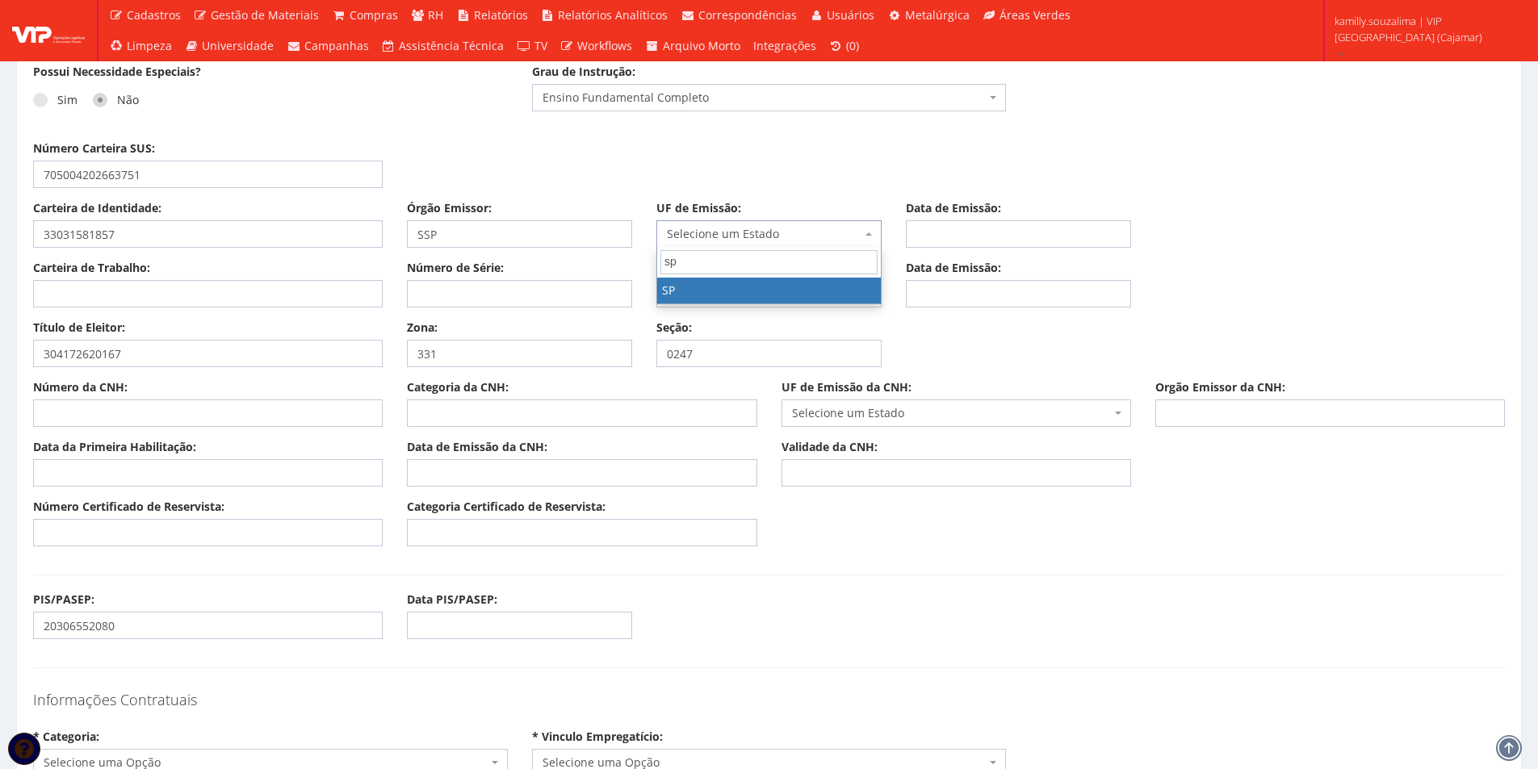
select select "SP"
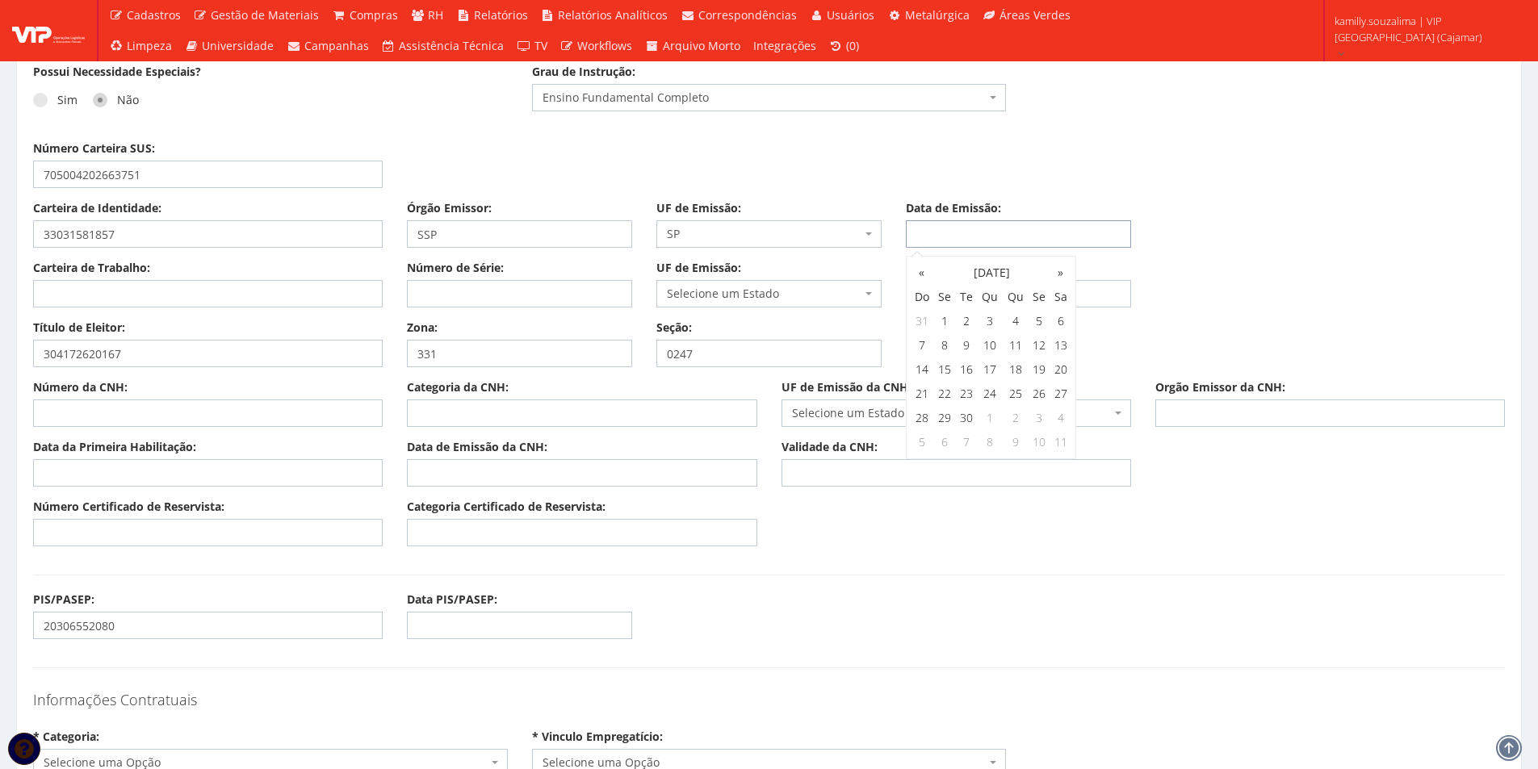
click at [986, 229] on input "Data de Emissão:" at bounding box center [1018, 233] width 225 height 27
click at [1054, 249] on div "Carteira de Identidade: 33031581857 Órgão Emissor: SSP UF de Emissão: Selecione…" at bounding box center [769, 230] width 1496 height 60
click at [1047, 241] on input "Data de Emissão:" at bounding box center [1018, 233] width 225 height 27
type input "20/08/2025"
click at [205, 299] on input "Carteira de Trabalho:" at bounding box center [208, 293] width 350 height 27
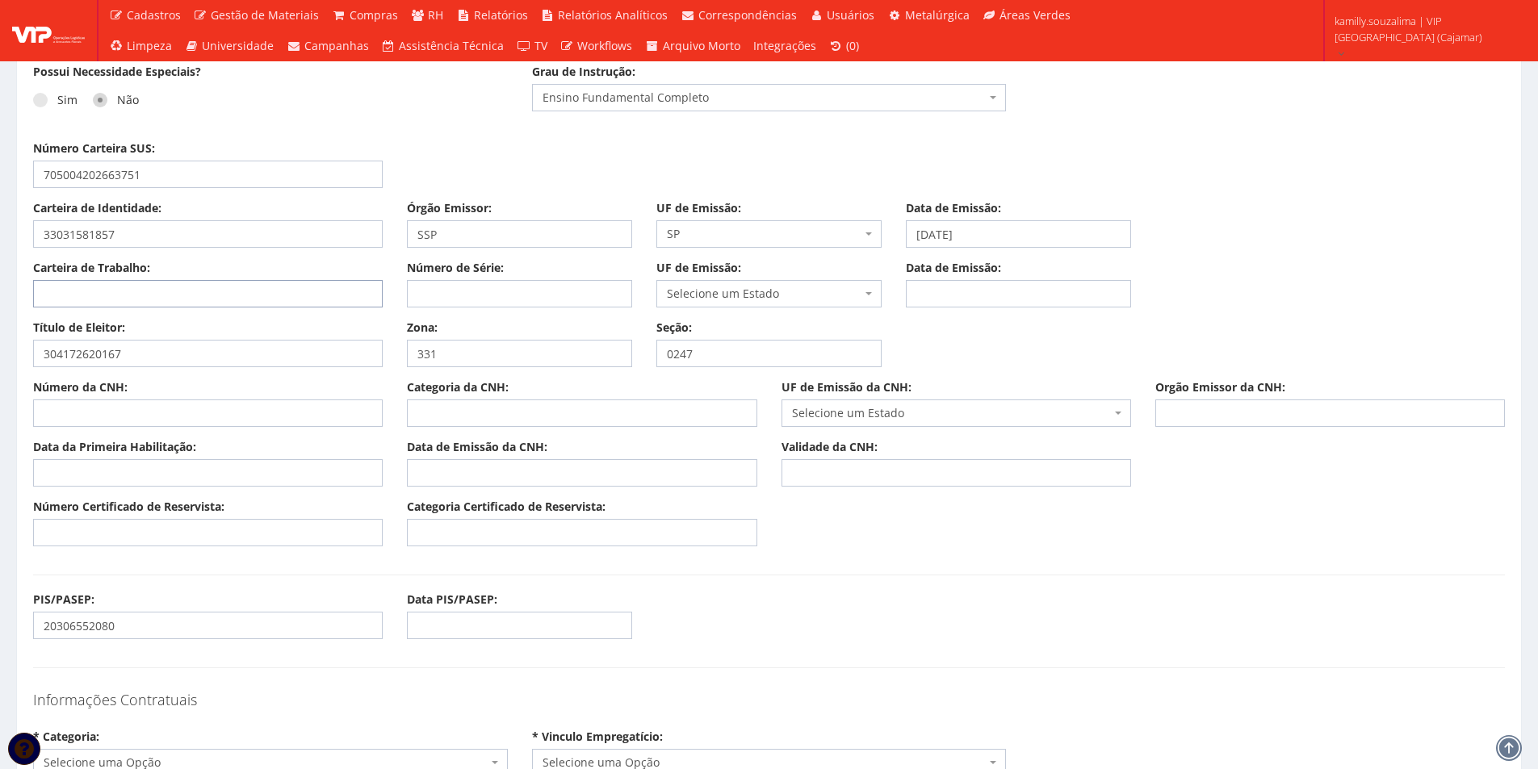
click at [195, 293] on input "Carteira de Trabalho:" at bounding box center [208, 293] width 350 height 27
type input "3303158"
click at [458, 297] on input "Número de Série:" at bounding box center [519, 293] width 225 height 27
type input "1857"
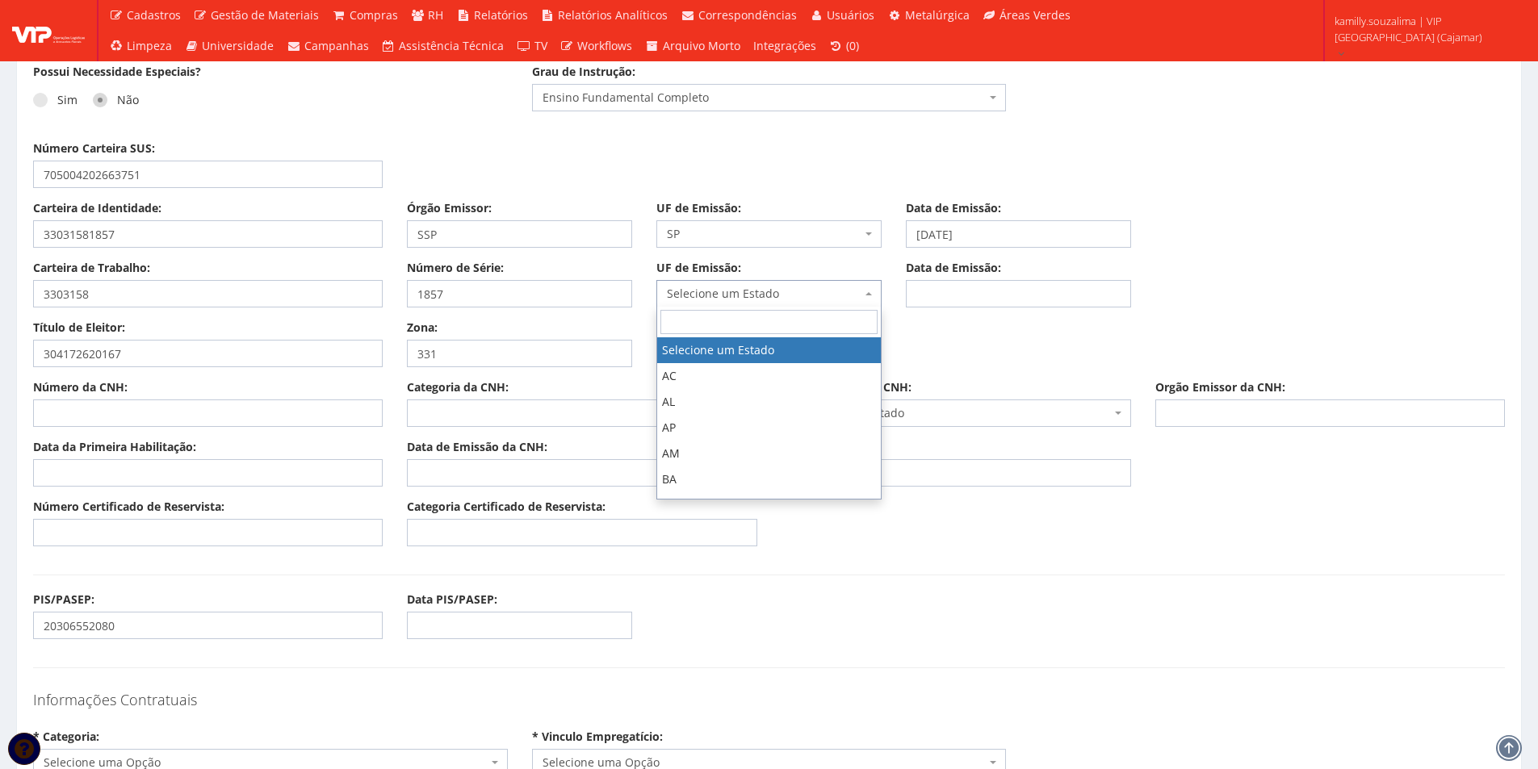
click at [793, 301] on span "Selecione um Estado" at bounding box center [764, 294] width 195 height 16
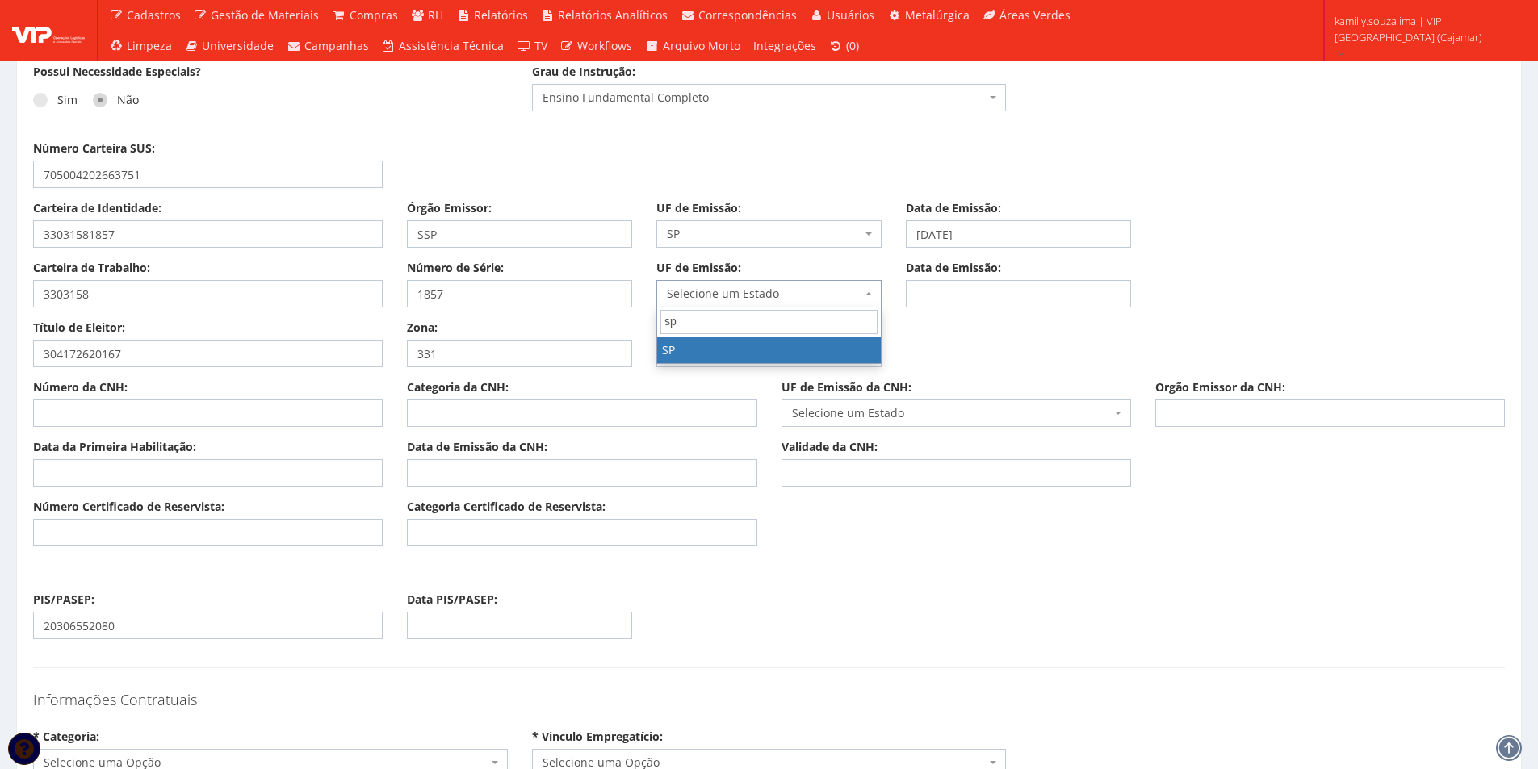
type input "sp"
select select "SP"
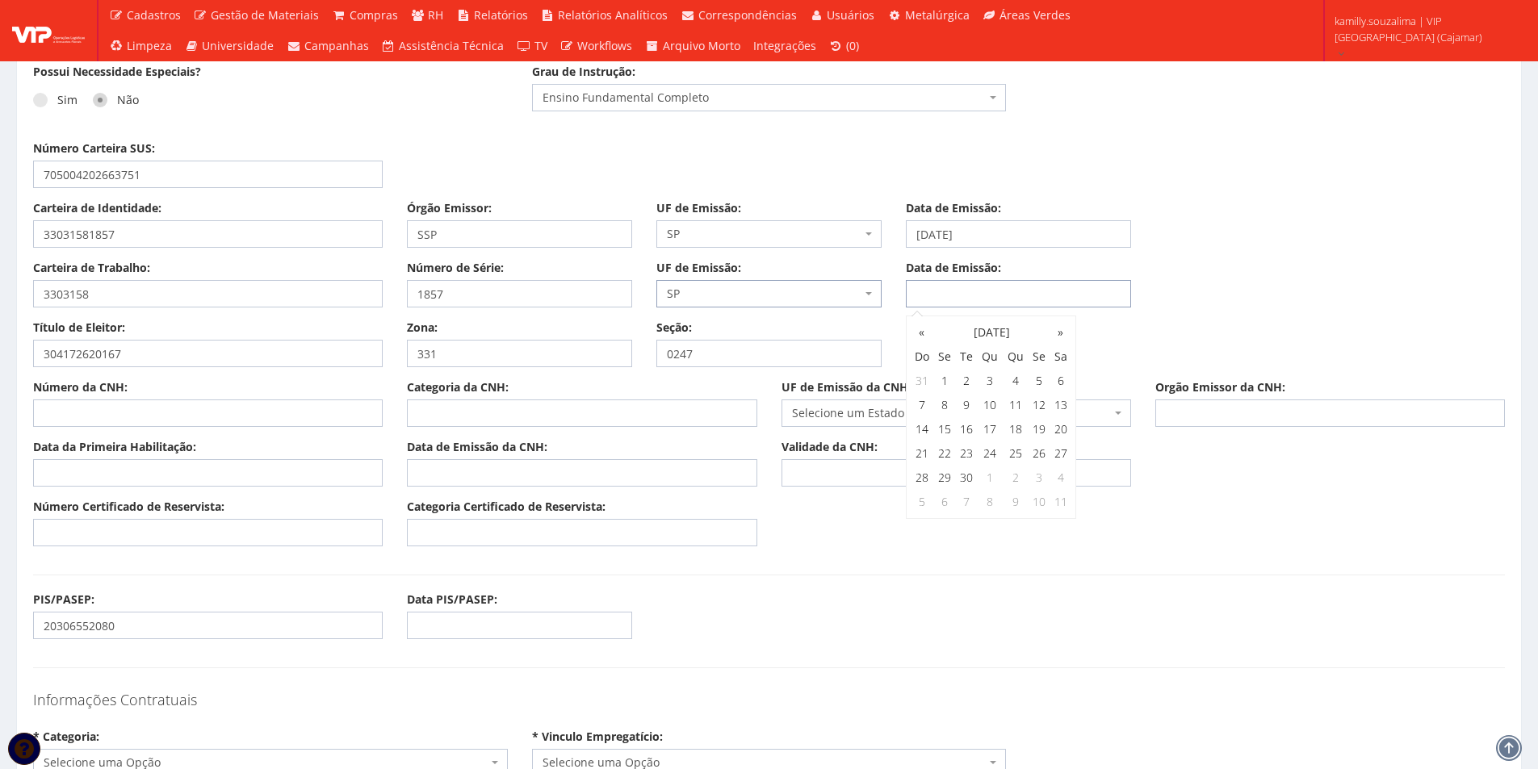
click at [969, 297] on input "Data de Emissão:" at bounding box center [1018, 293] width 225 height 27
type input "23/05/2020"
click at [145, 528] on input "Número Certificado de Reservista:" at bounding box center [208, 532] width 350 height 27
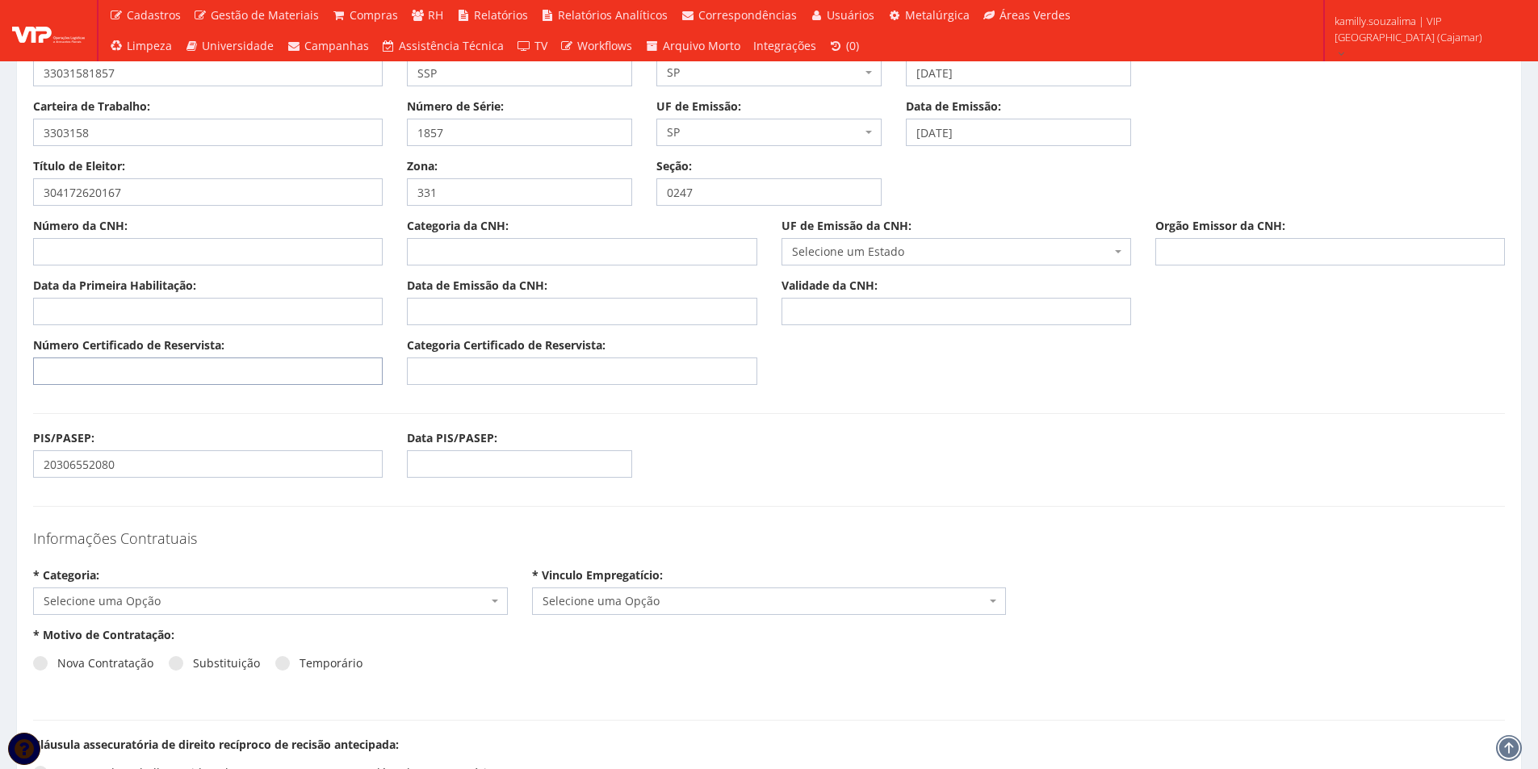
scroll to position [1292, 0]
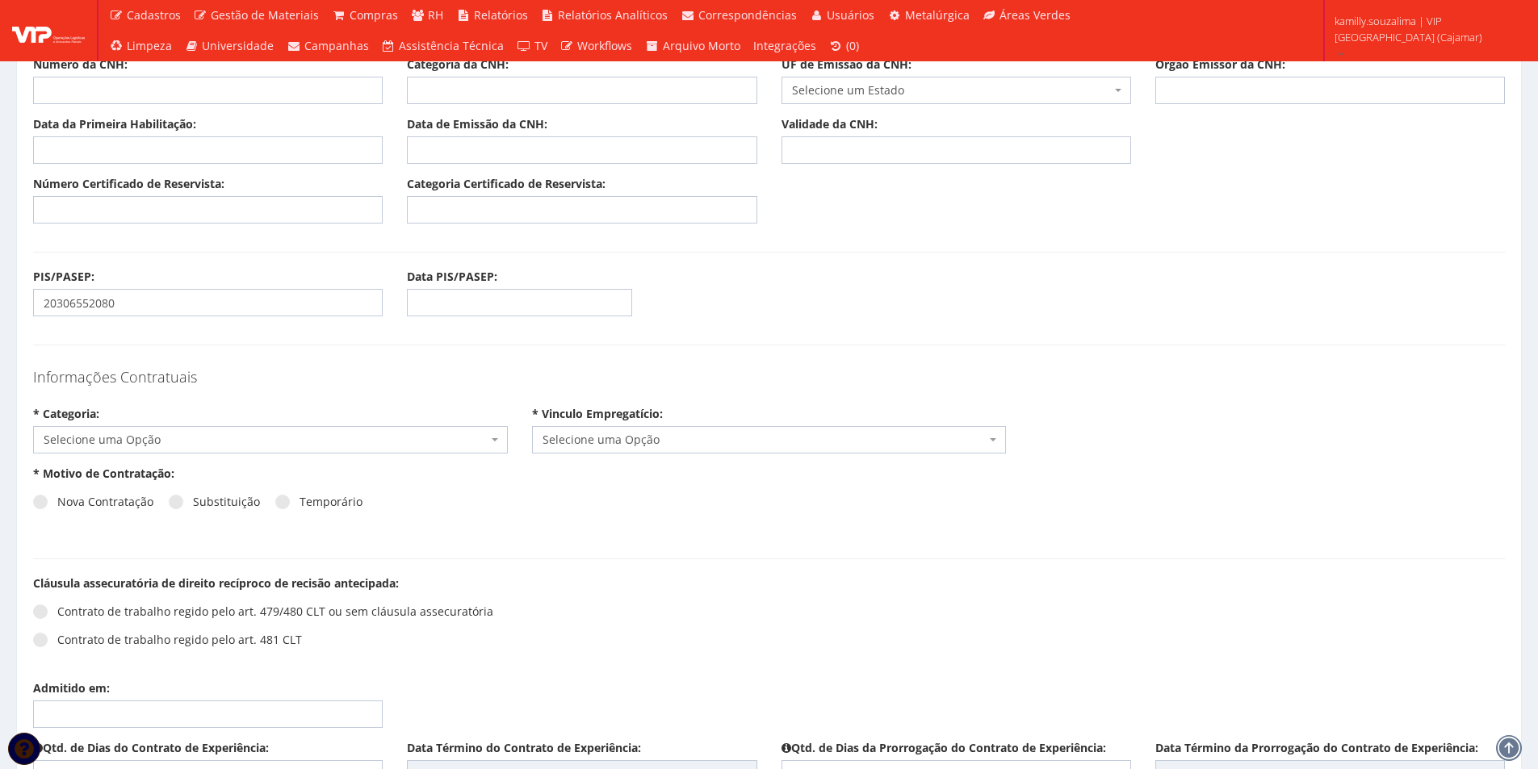
click at [207, 441] on span "Selecione uma Opção" at bounding box center [266, 440] width 444 height 16
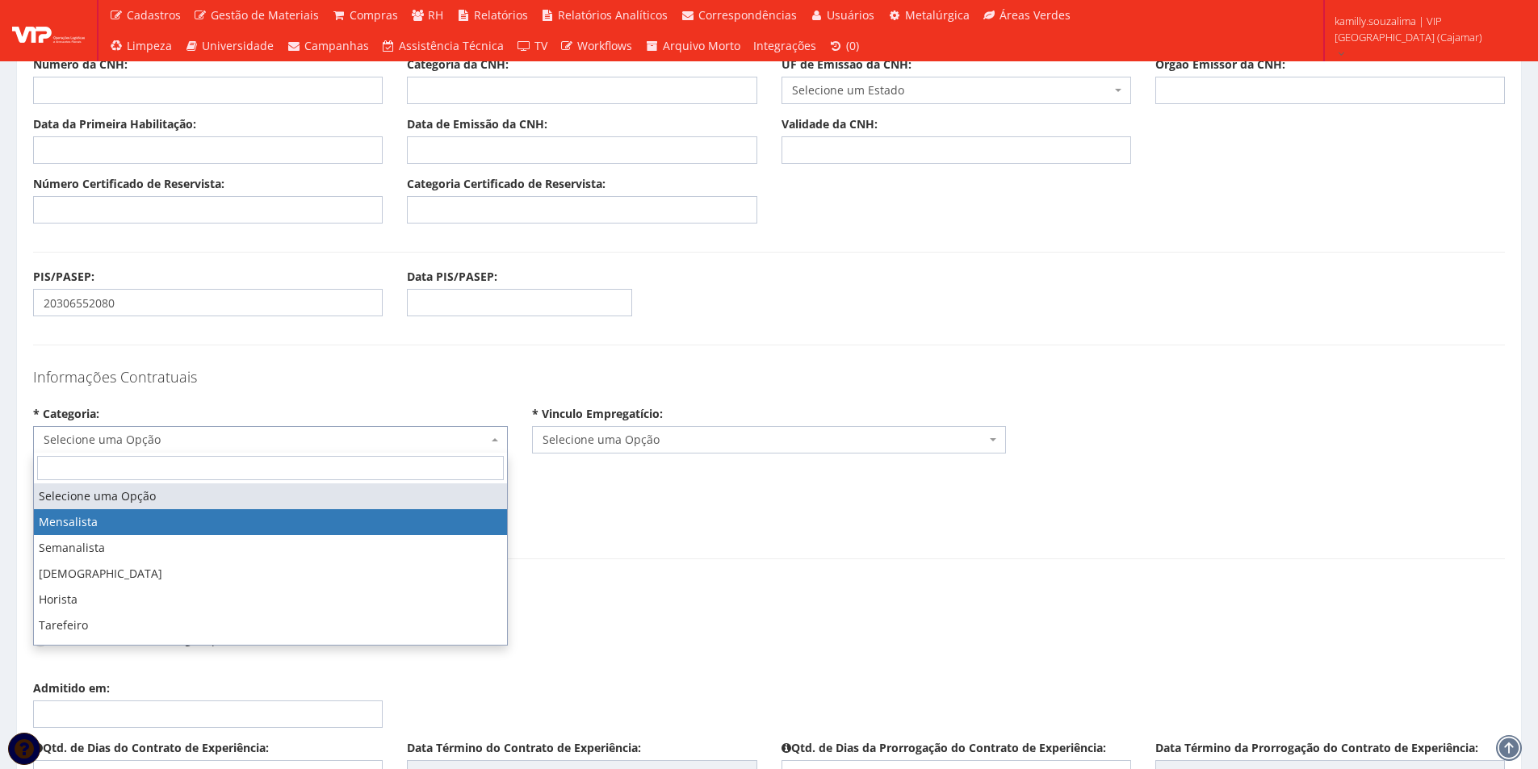
drag, startPoint x: 116, startPoint y: 520, endPoint x: 456, endPoint y: 484, distance: 341.7
select select "mensalista"
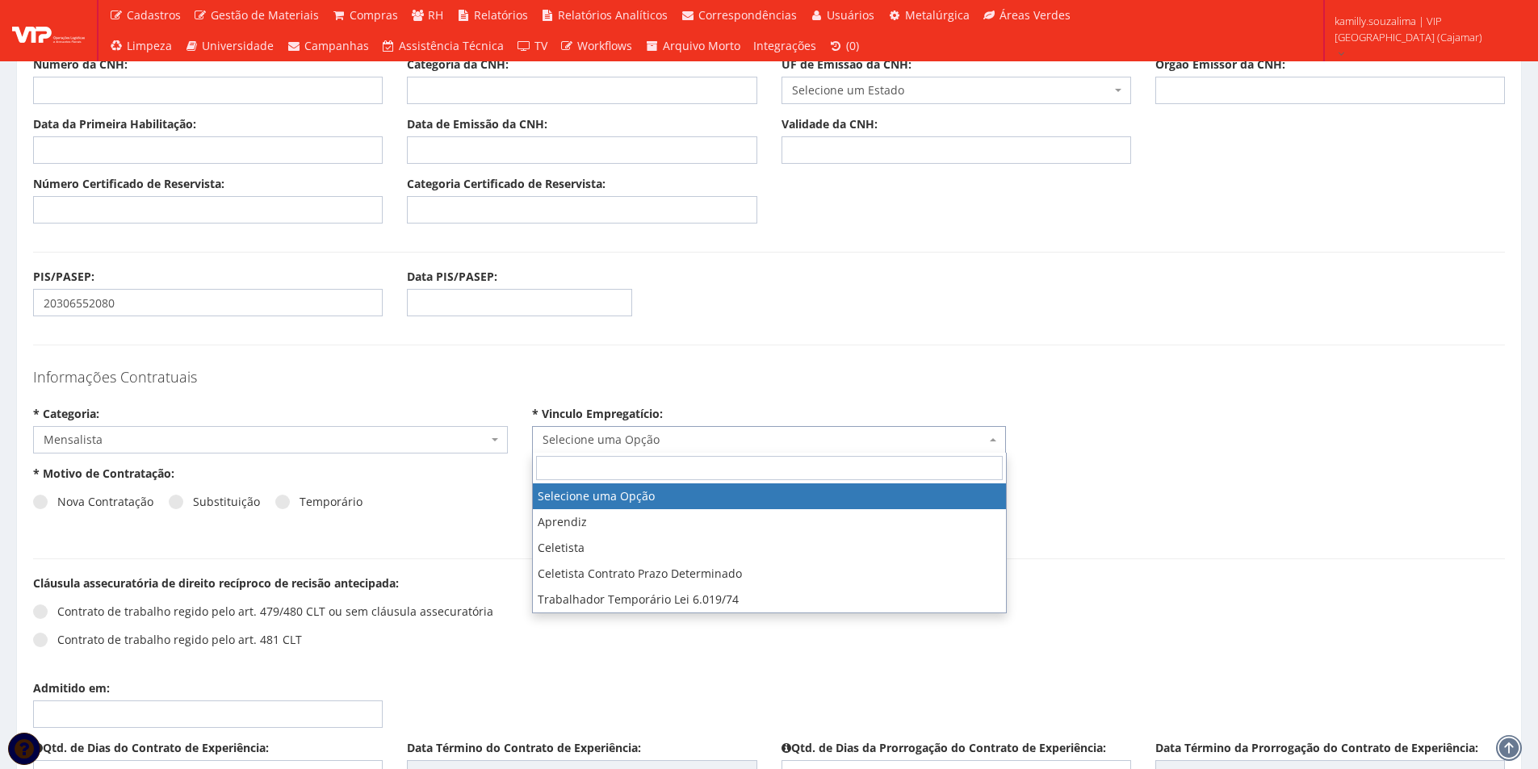
click at [651, 443] on span "Selecione uma Opção" at bounding box center [764, 440] width 444 height 16
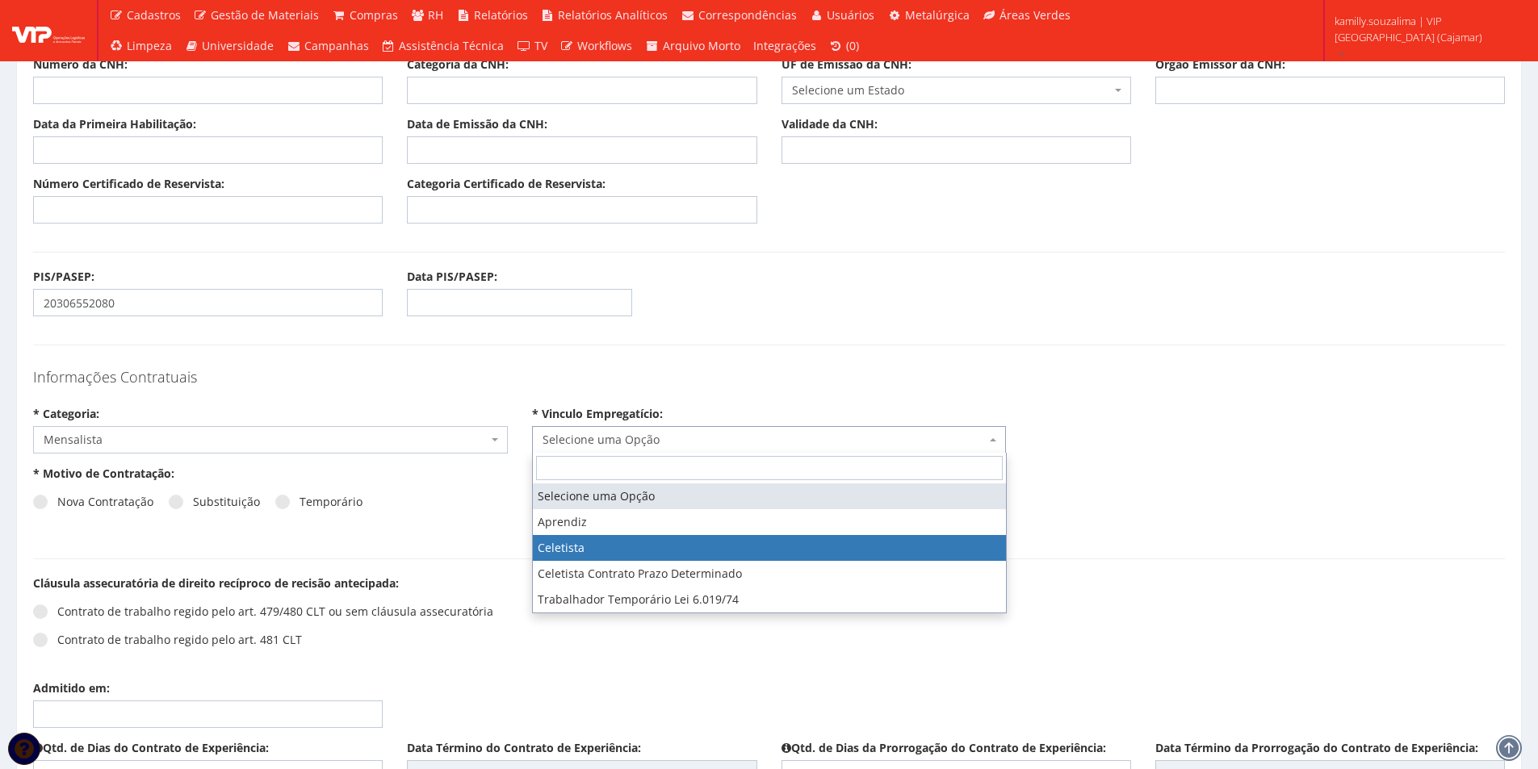
select select "celetista"
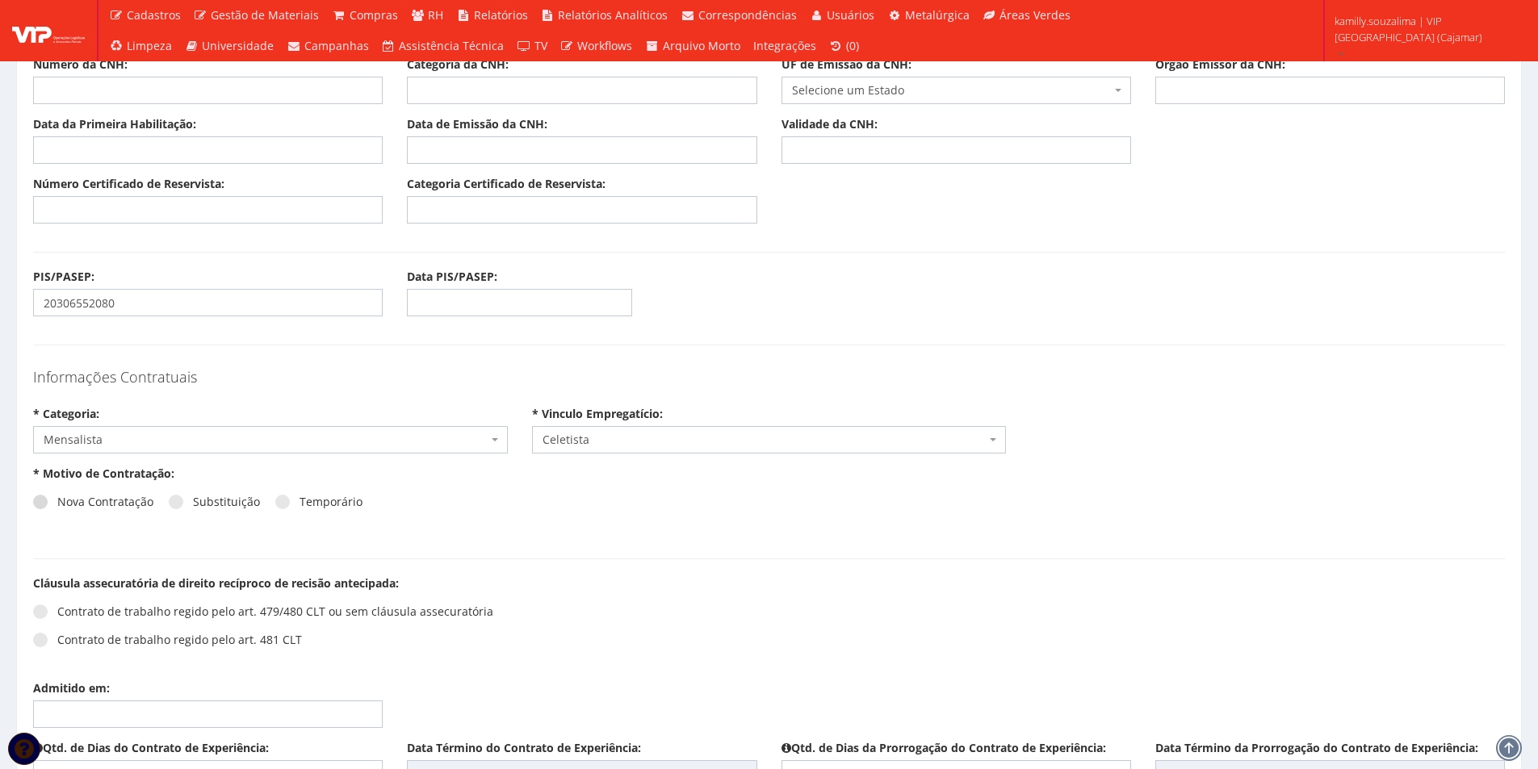
click at [41, 508] on span at bounding box center [40, 502] width 15 height 15
click at [57, 508] on input "Nova Contratação" at bounding box center [62, 502] width 10 height 10
radio input "true"
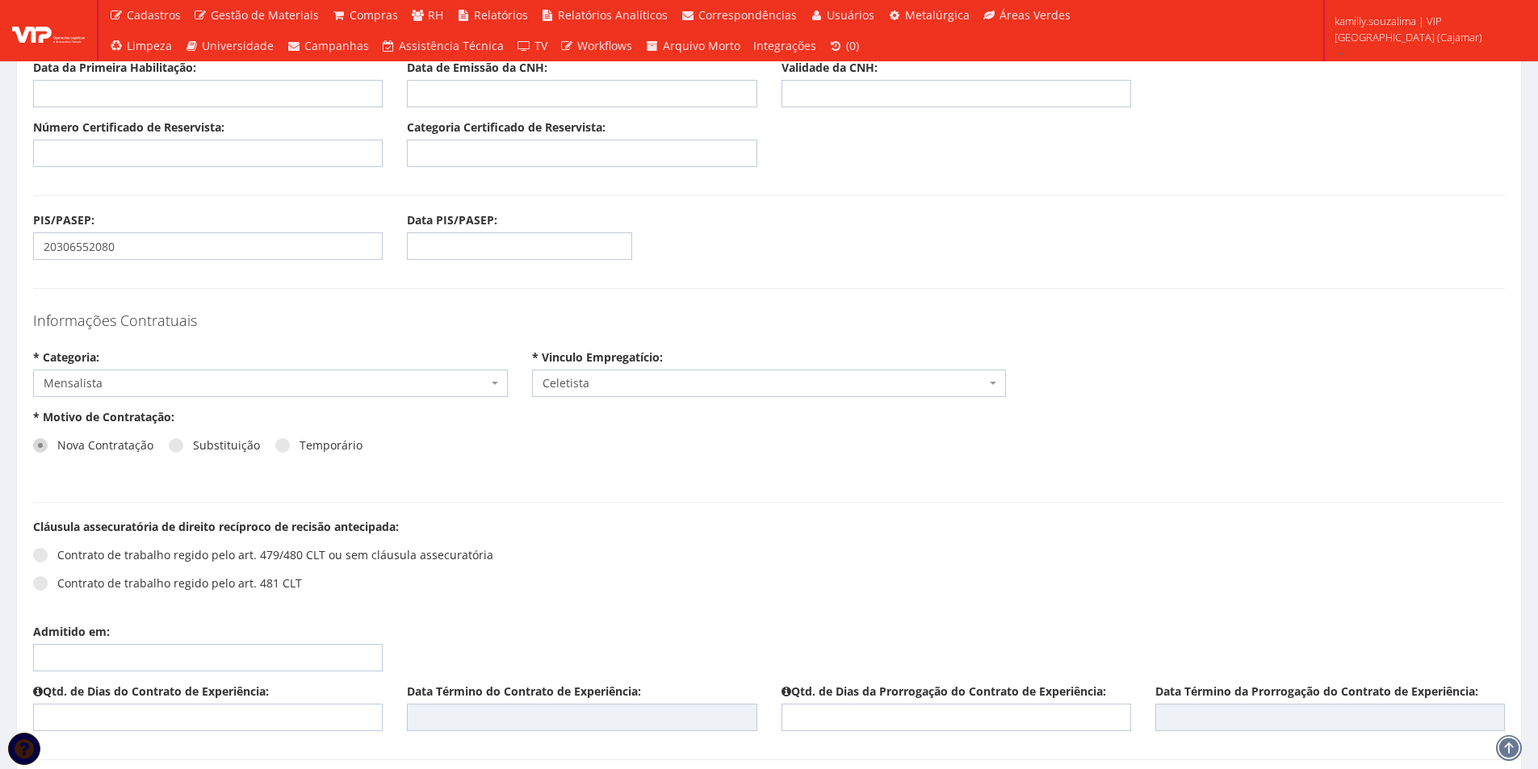
scroll to position [1372, 0]
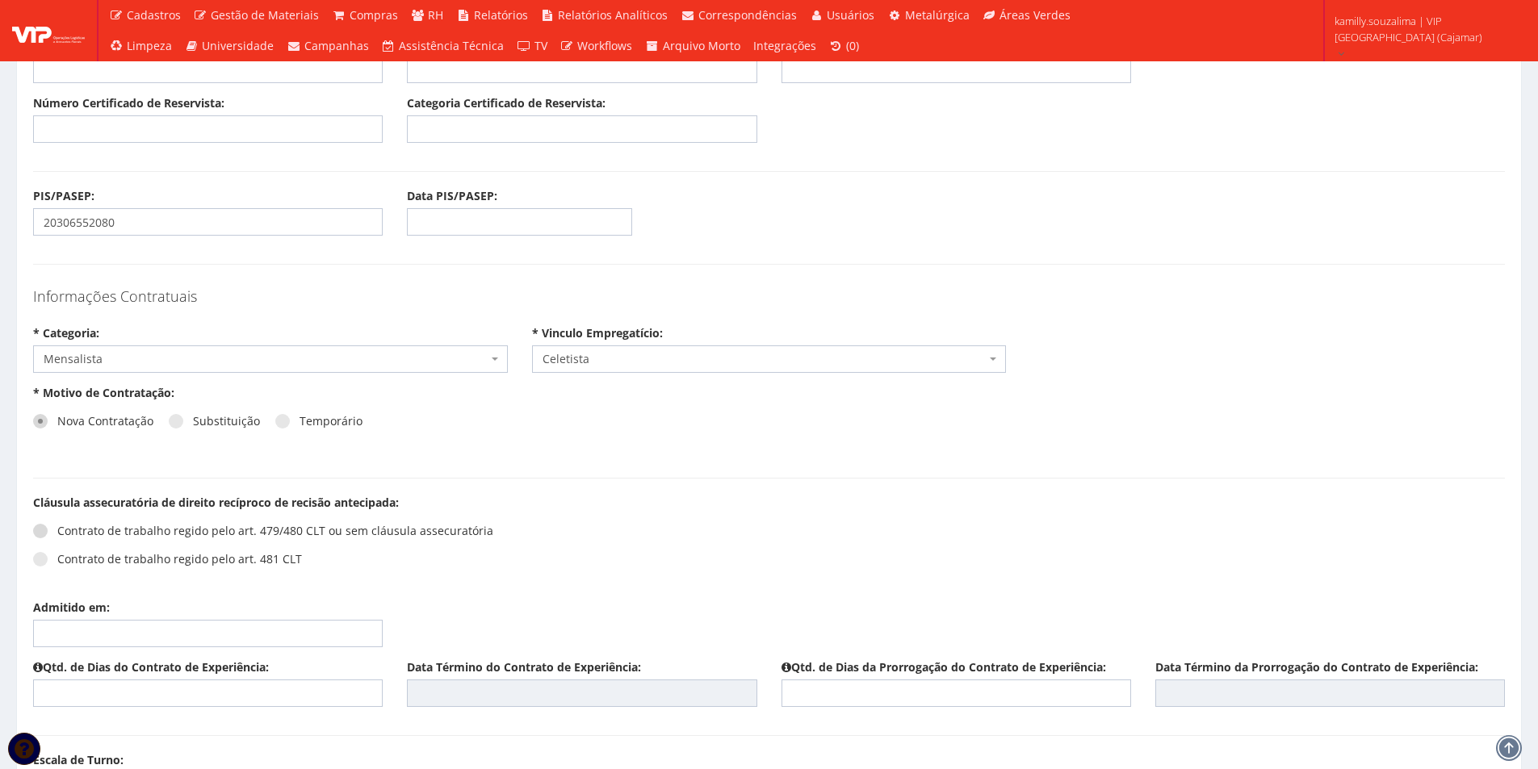
click at [40, 527] on span at bounding box center [40, 531] width 15 height 15
click at [57, 527] on input "Contrato de trabalho regido pelo art. 479/480 CLT ou sem cláusula assecuratória" at bounding box center [62, 531] width 10 height 10
radio input "true"
click at [125, 636] on input "Admitido em:" at bounding box center [208, 633] width 350 height 27
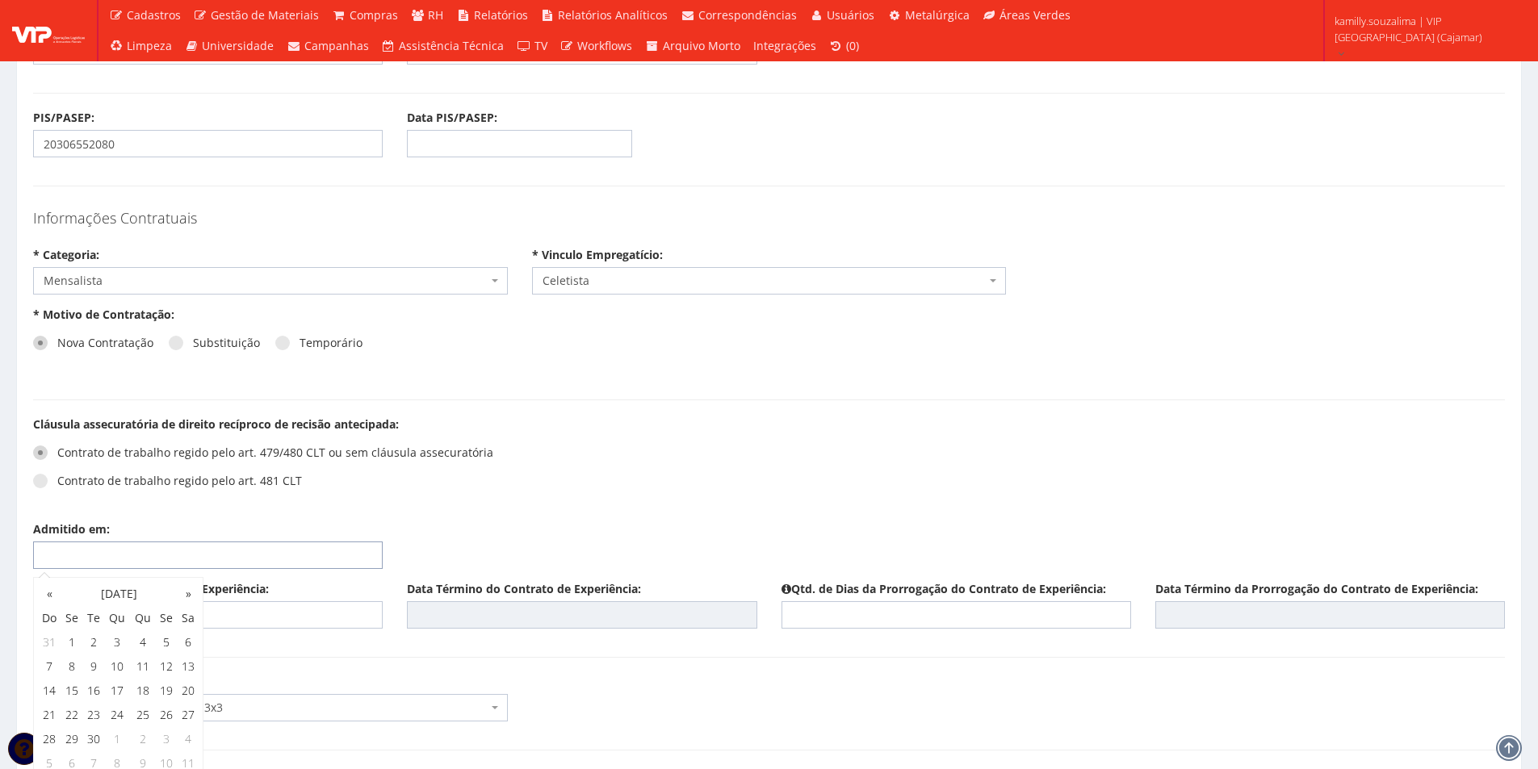
scroll to position [1453, 0]
click at [76, 663] on td "8" at bounding box center [72, 664] width 22 height 24
type input "08/09/2025"
click at [331, 607] on input "text" at bounding box center [208, 612] width 350 height 27
type input "45"
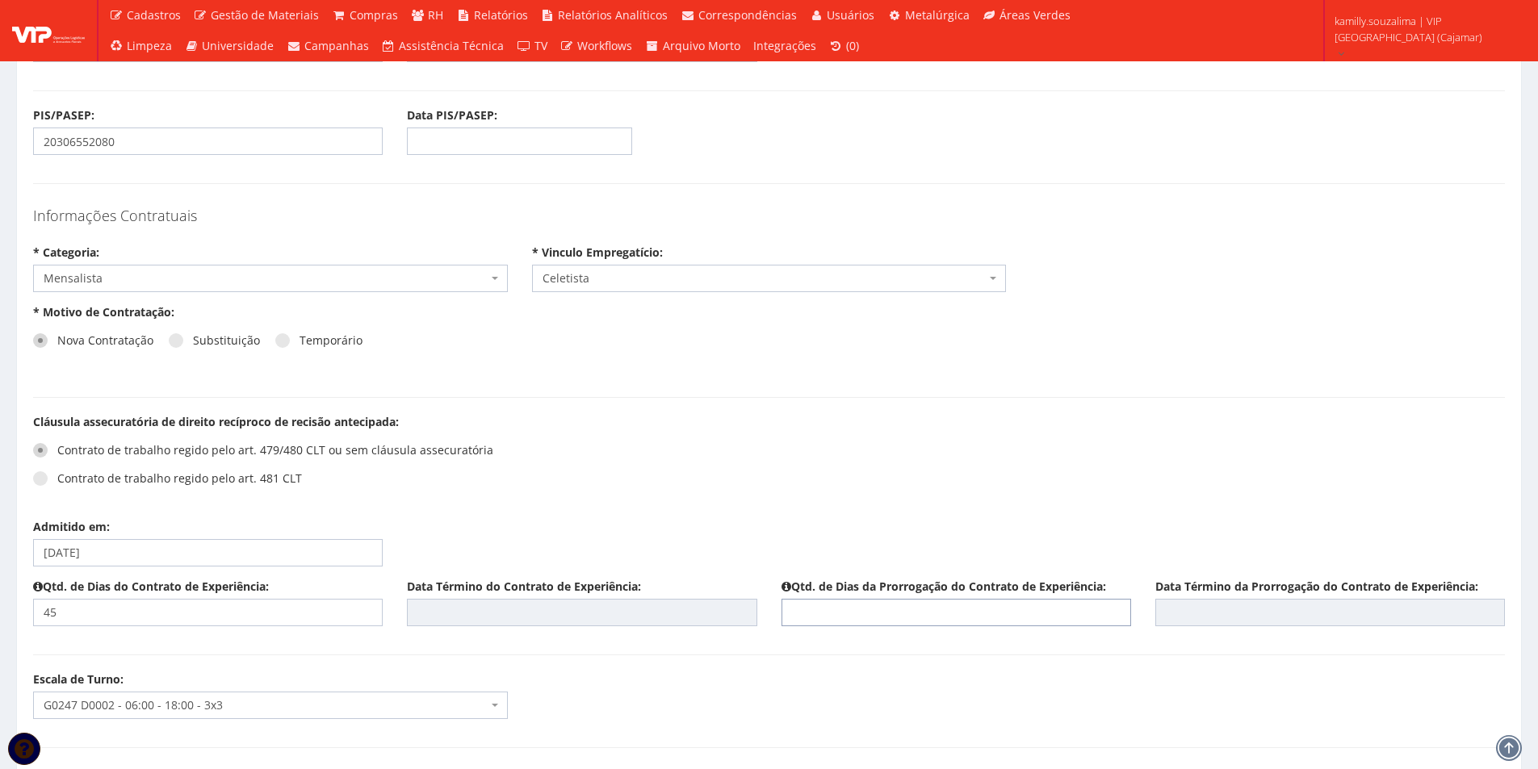
type input "22/10/2025"
click at [923, 612] on input "text" at bounding box center [956, 612] width 350 height 27
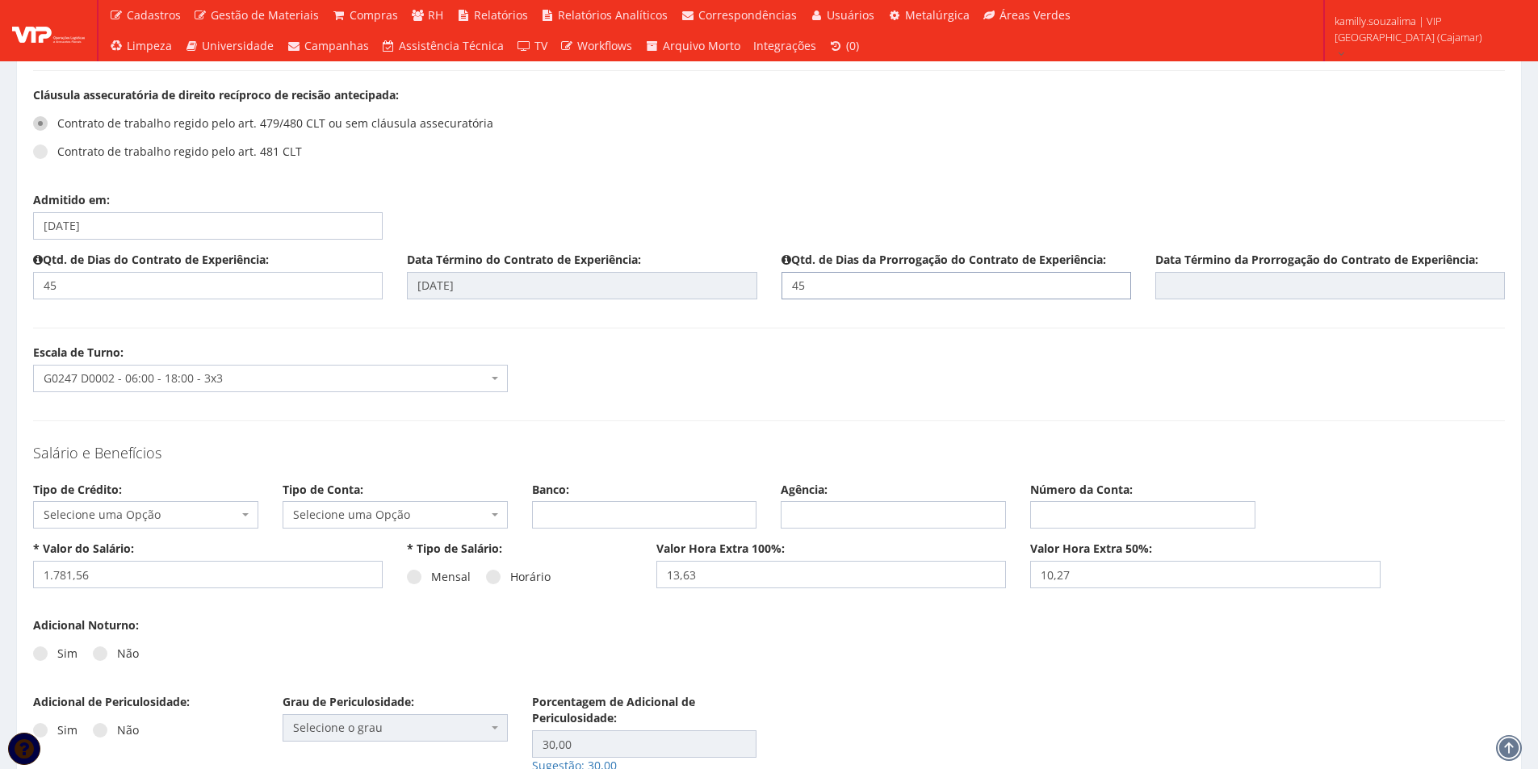
scroll to position [1857, 0]
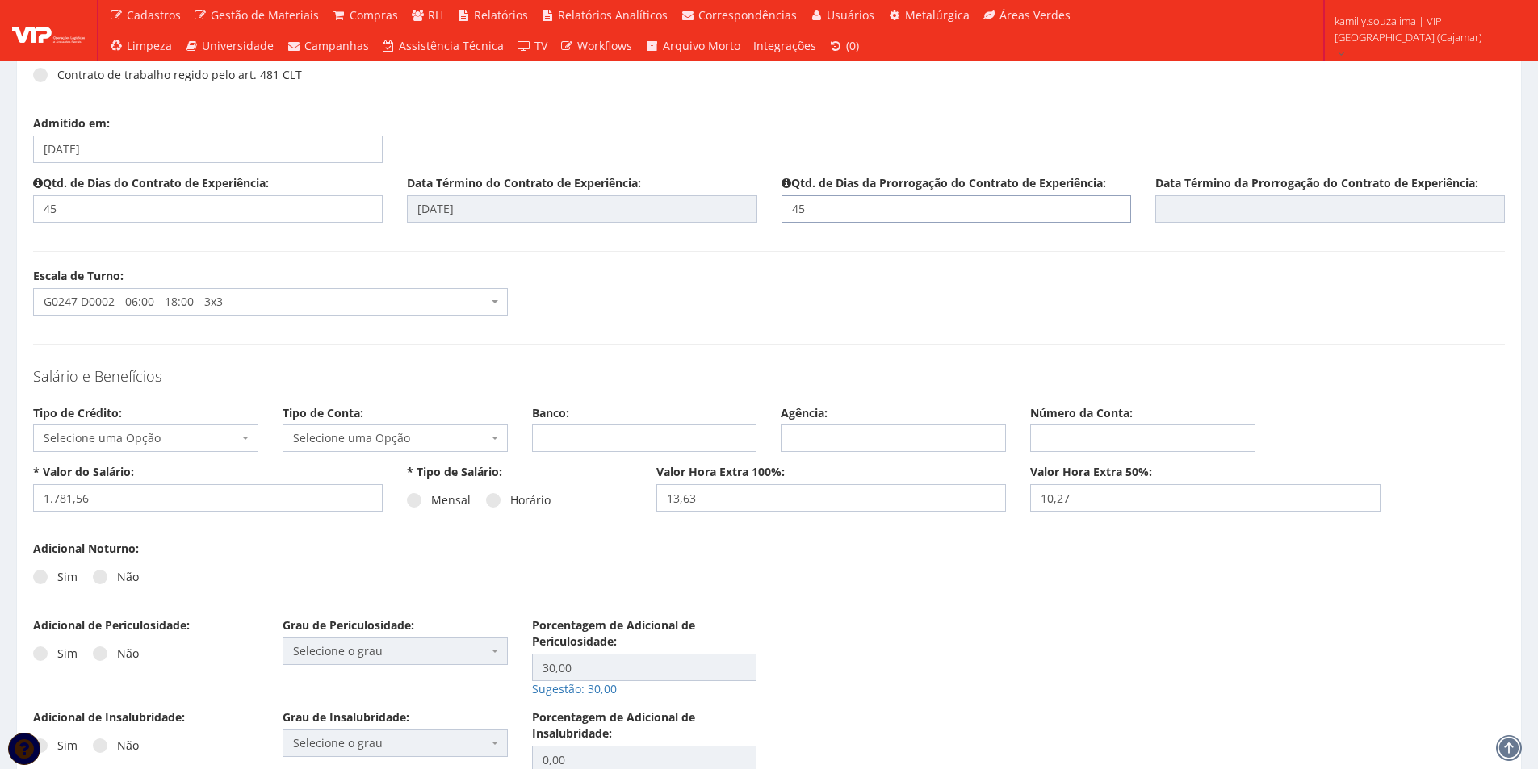
type input "45"
type input "06/12/2025"
click at [167, 440] on span "Selecione uma Opção" at bounding box center [141, 438] width 195 height 16
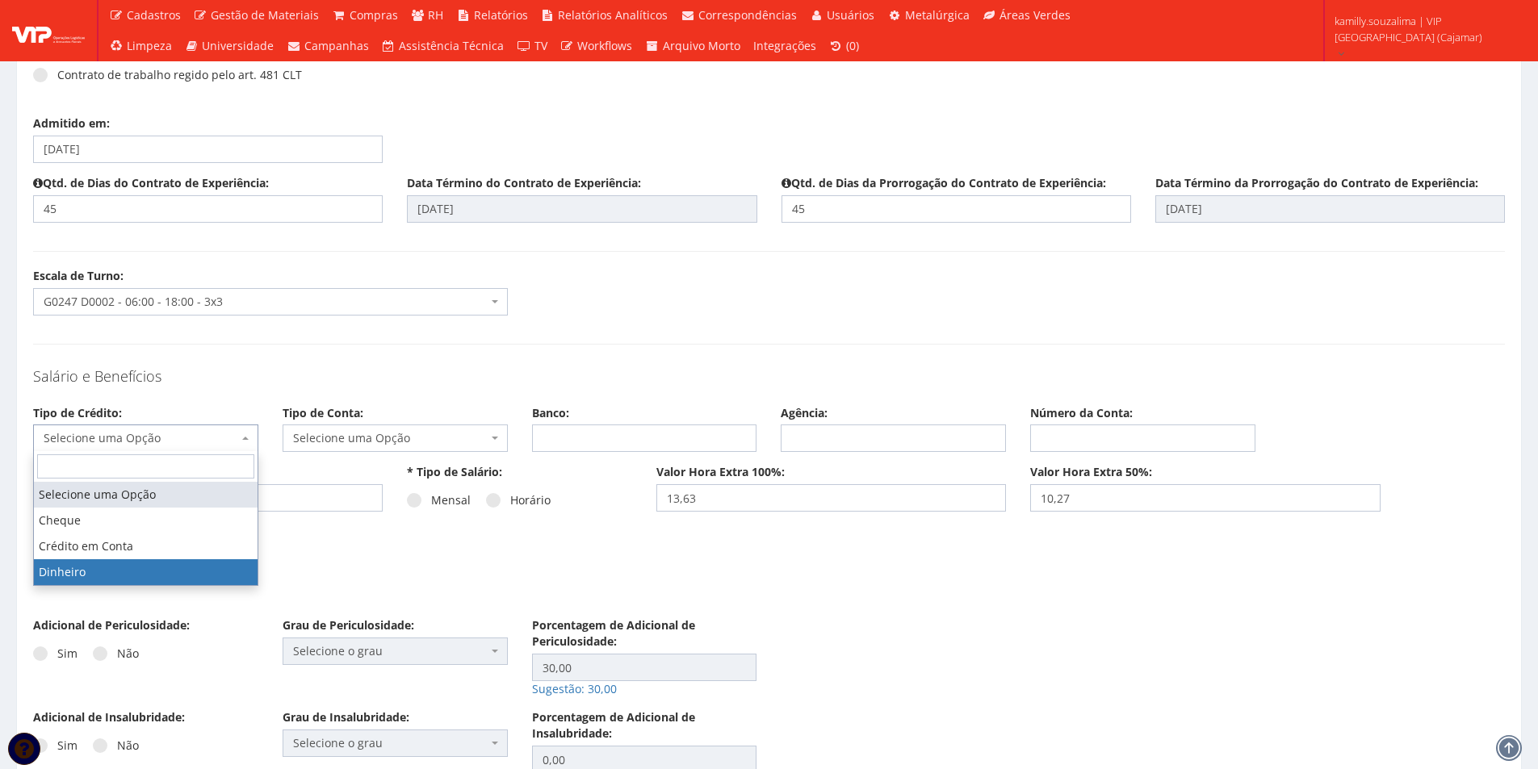
drag, startPoint x: 90, startPoint y: 576, endPoint x: 405, endPoint y: 452, distance: 339.2
select select "dinheiro"
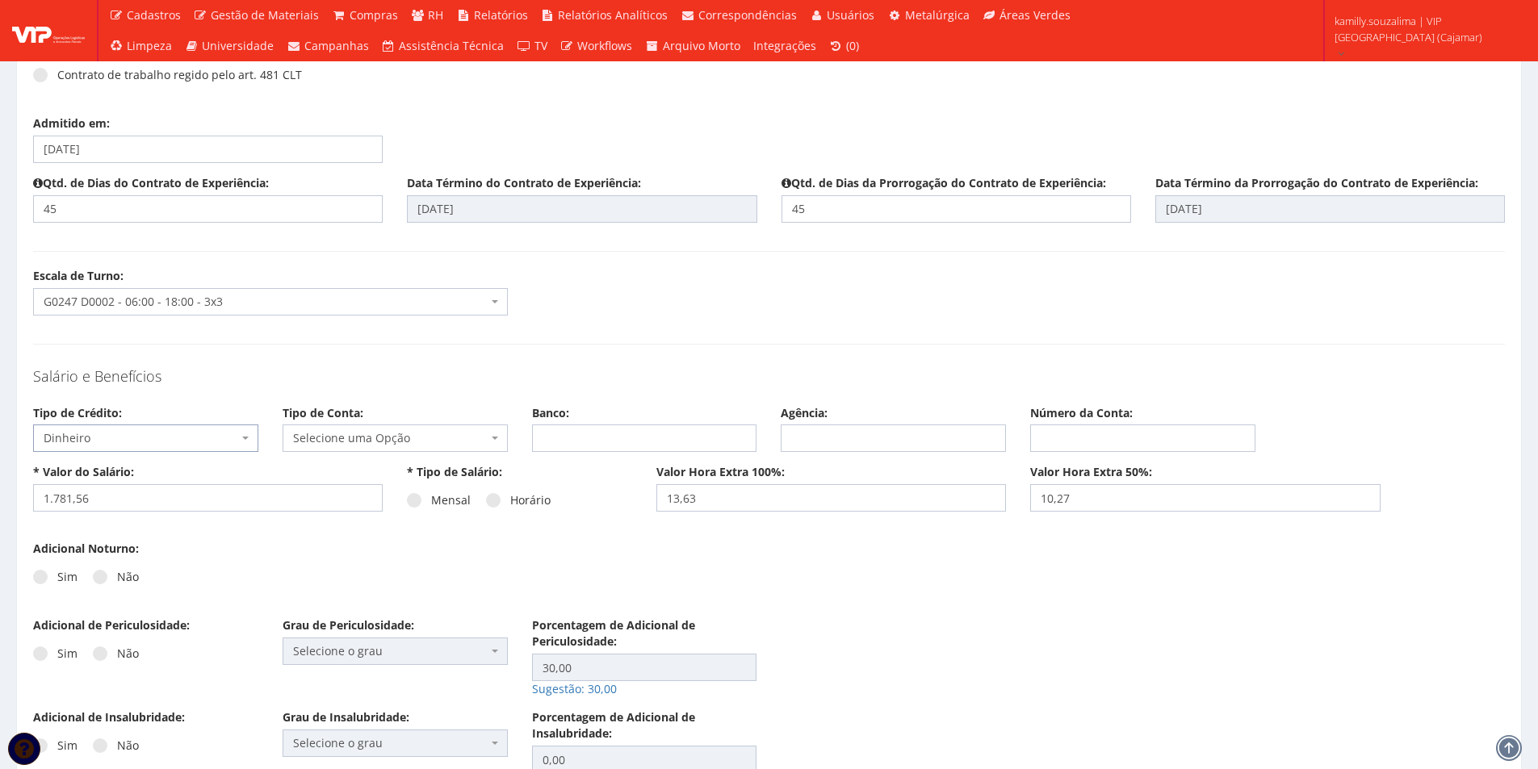
click at [403, 438] on span "Selecione uma Opção" at bounding box center [390, 438] width 195 height 16
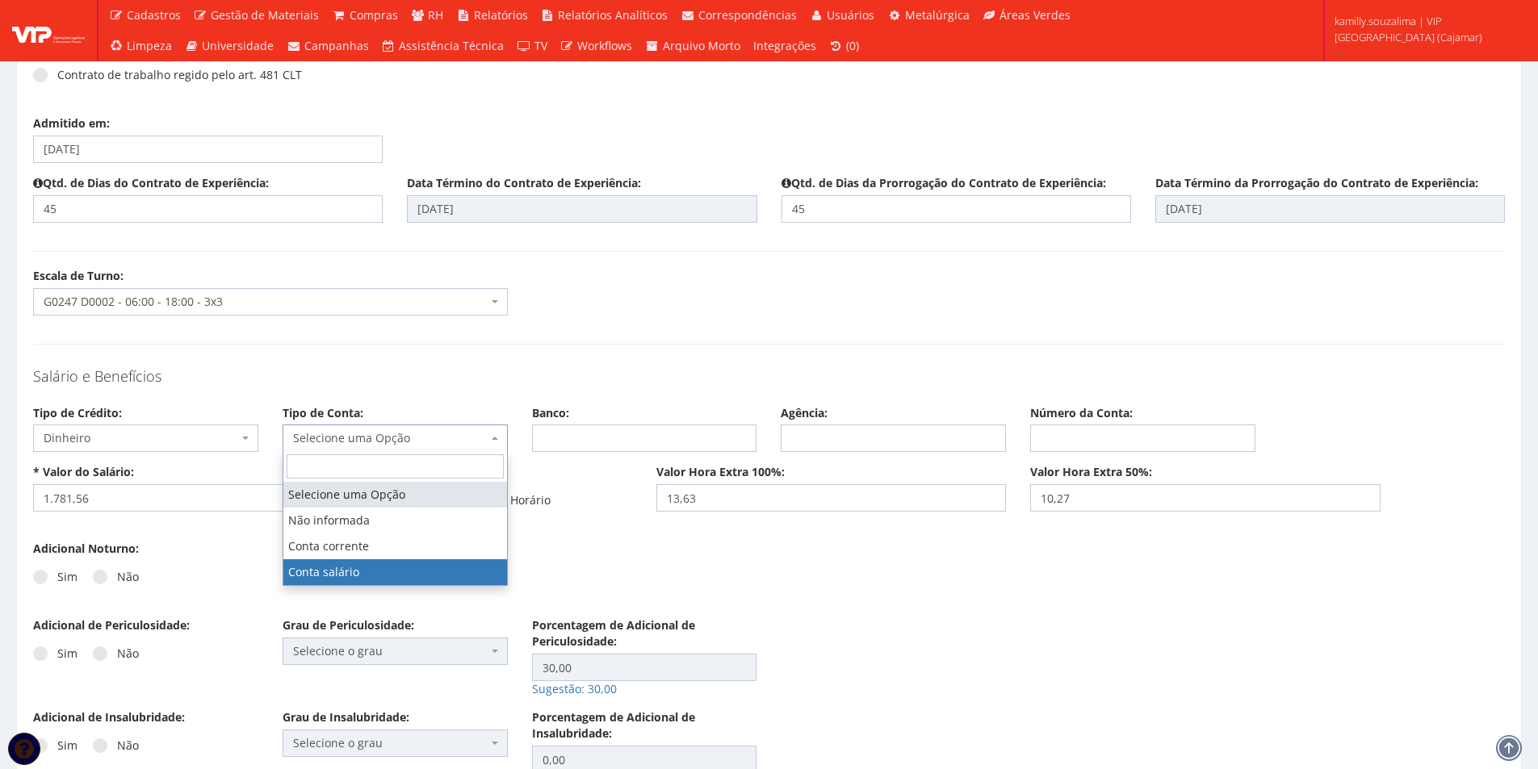
drag, startPoint x: 361, startPoint y: 575, endPoint x: 467, endPoint y: 536, distance: 112.6
select select "conta_salario"
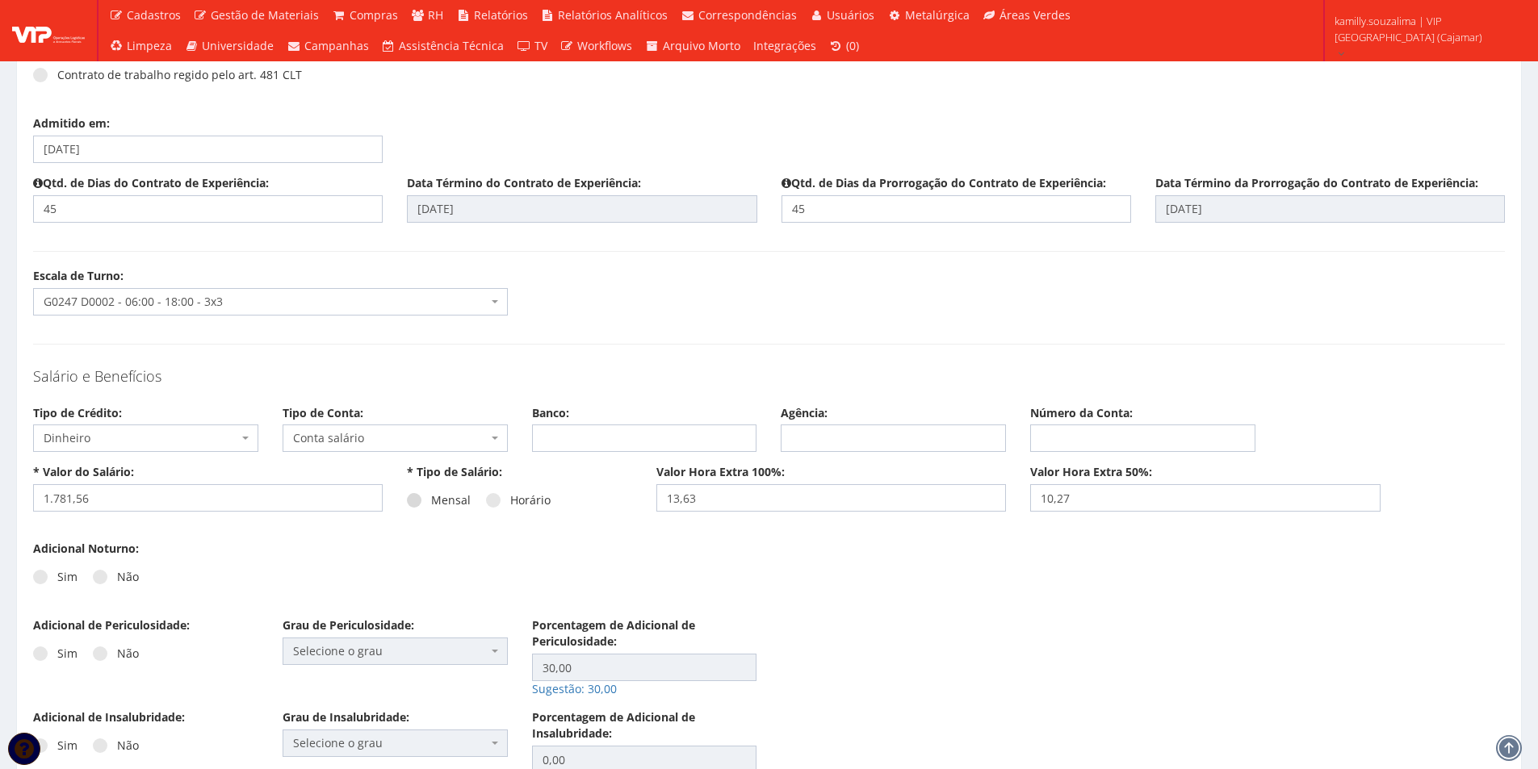
click at [413, 503] on span at bounding box center [414, 500] width 15 height 15
click at [431, 503] on input "Mensal" at bounding box center [436, 501] width 10 height 10
radio input "true"
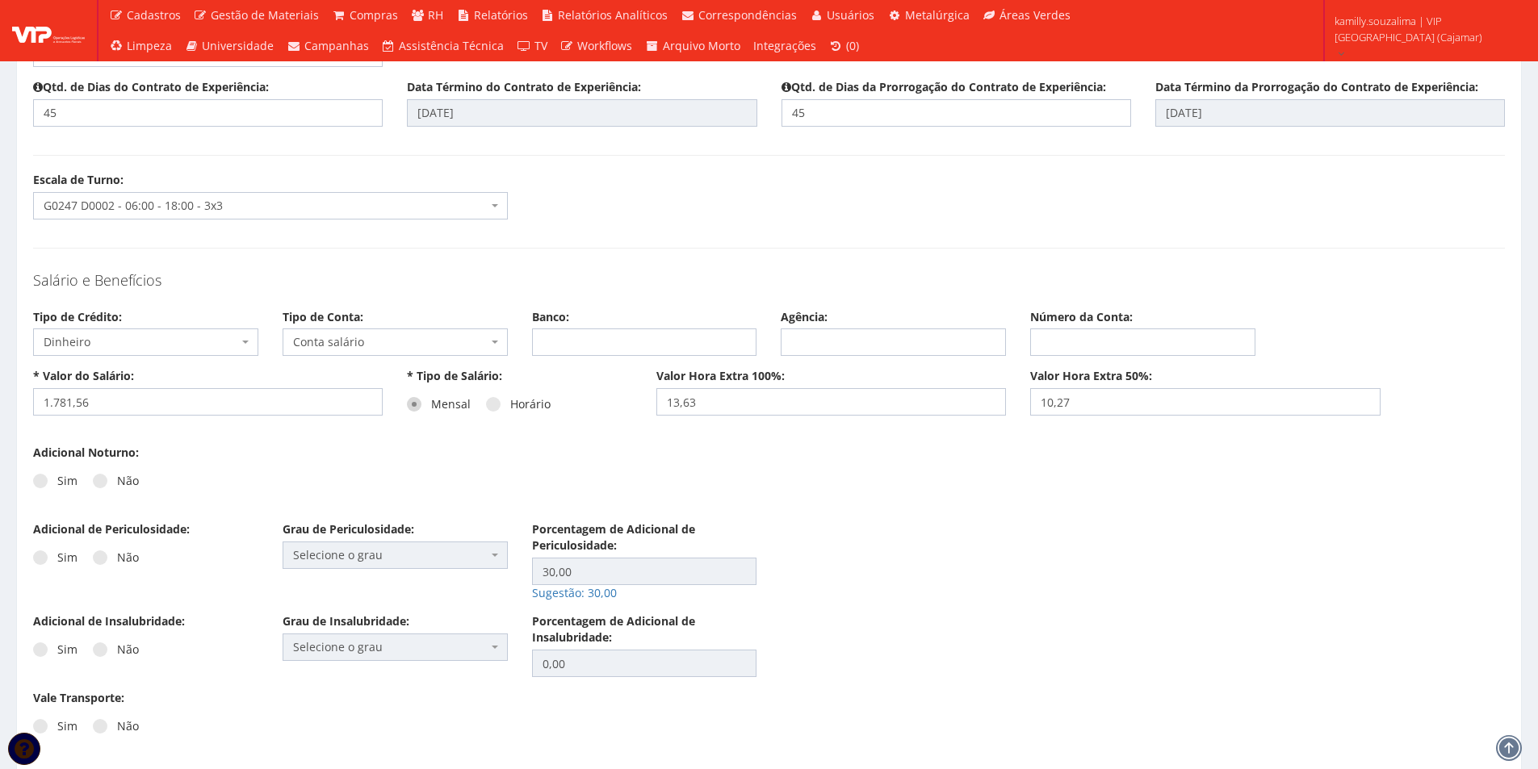
scroll to position [2018, 0]
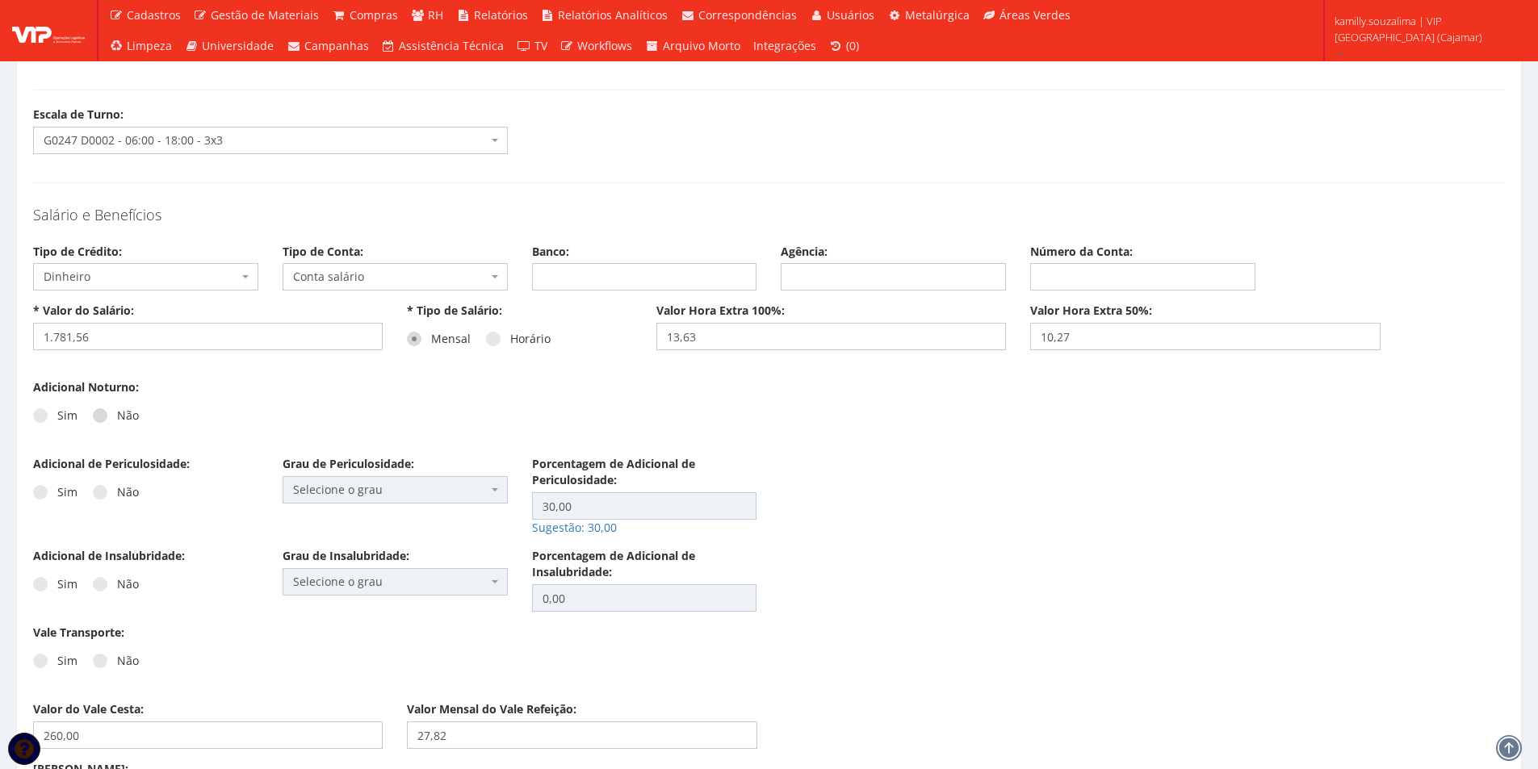
click at [100, 414] on span at bounding box center [100, 415] width 15 height 15
click at [68, 414] on input "Não" at bounding box center [62, 416] width 10 height 10
radio input "true"
click at [102, 496] on span at bounding box center [100, 492] width 15 height 15
click at [68, 496] on input "Não" at bounding box center [62, 493] width 10 height 10
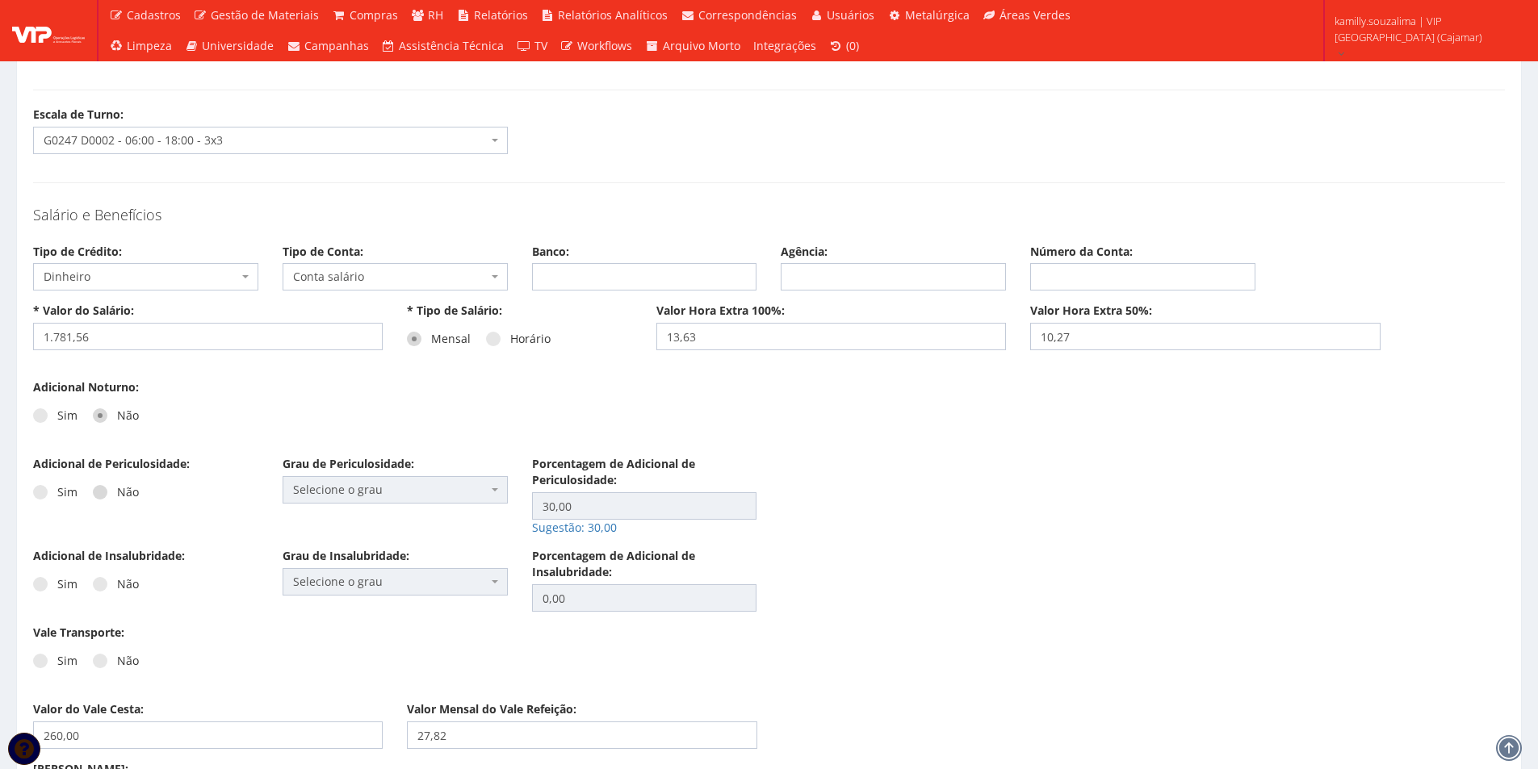
radio input "true"
click at [109, 574] on div "Sim Não" at bounding box center [145, 590] width 225 height 44
click at [100, 584] on span at bounding box center [100, 584] width 15 height 15
click at [68, 584] on input "Não" at bounding box center [62, 585] width 10 height 10
radio input "true"
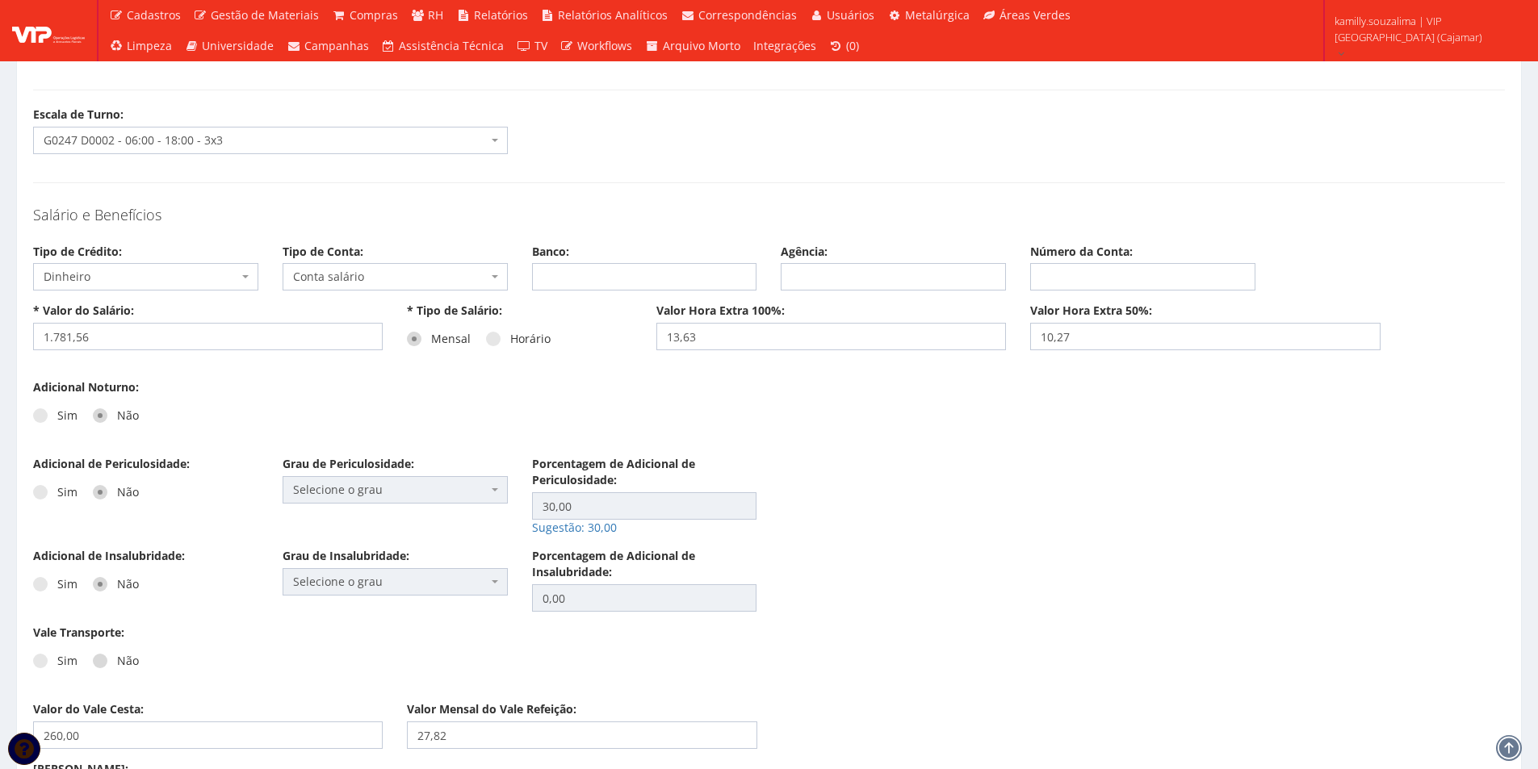
click at [105, 663] on label "Não" at bounding box center [116, 661] width 46 height 16
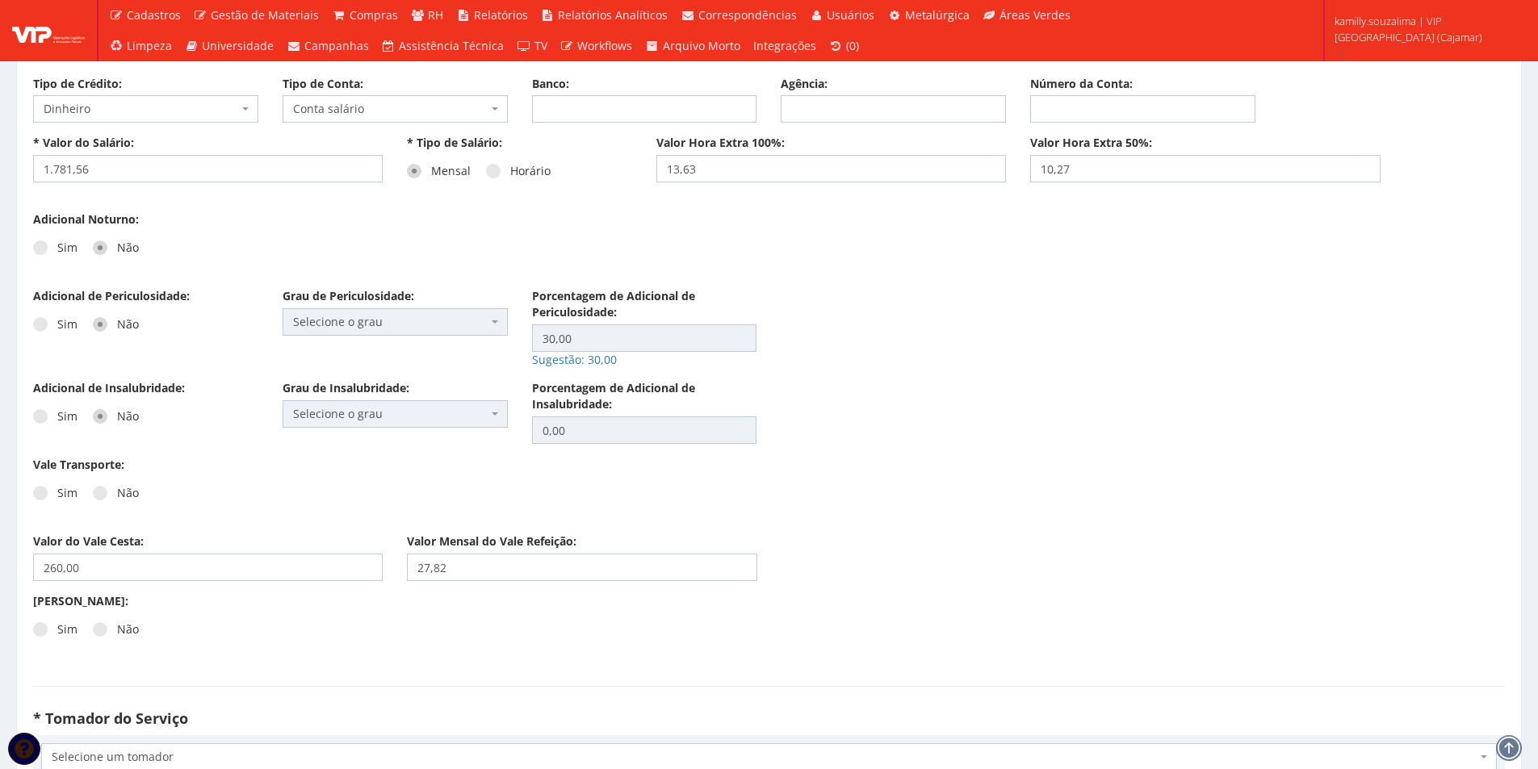
scroll to position [2341, 0]
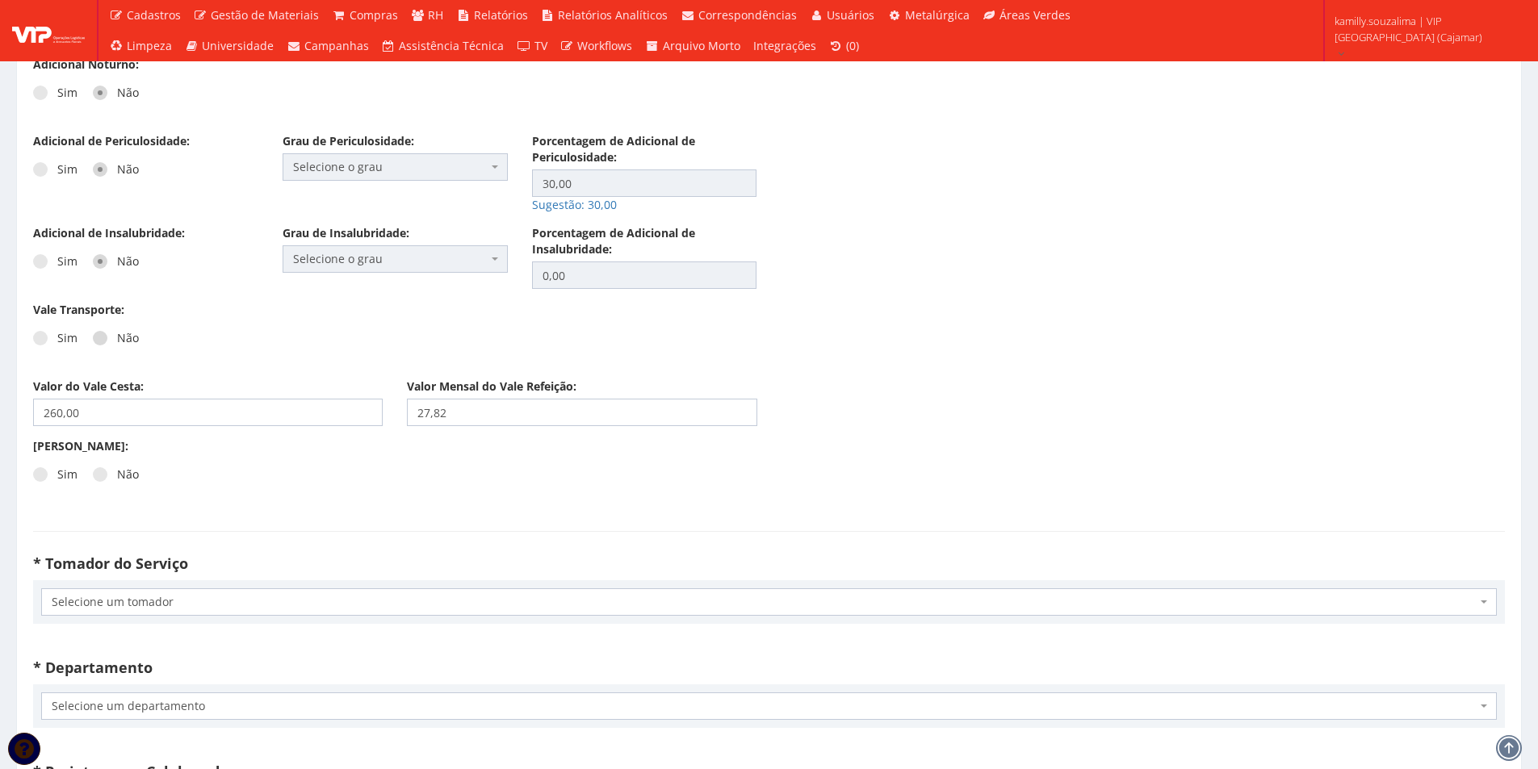
click at [93, 336] on span at bounding box center [100, 338] width 15 height 15
click at [68, 336] on input "Não" at bounding box center [62, 338] width 10 height 10
radio input "true"
click at [98, 478] on span at bounding box center [100, 474] width 15 height 15
click at [68, 478] on input "Não" at bounding box center [62, 475] width 10 height 10
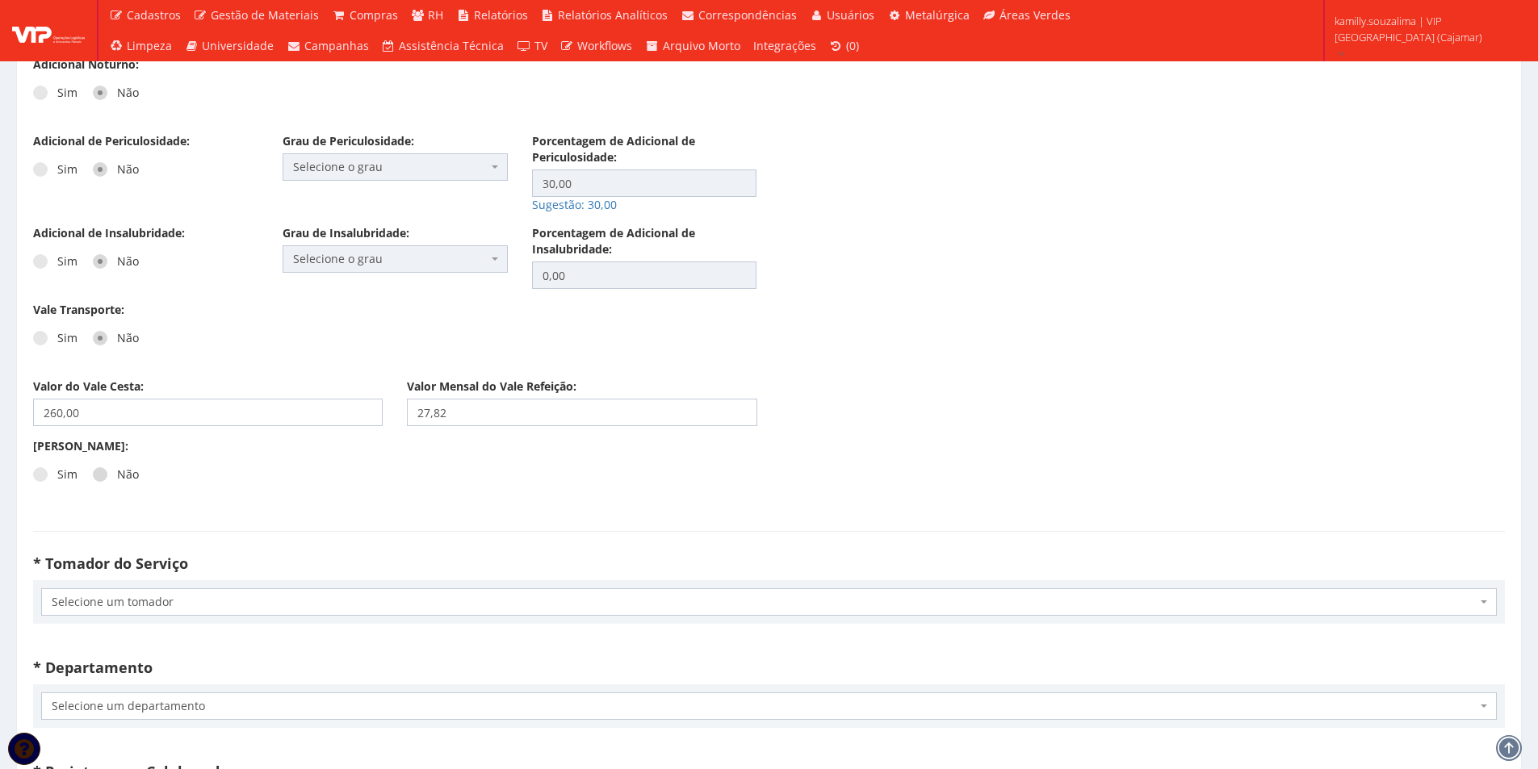
radio input "true"
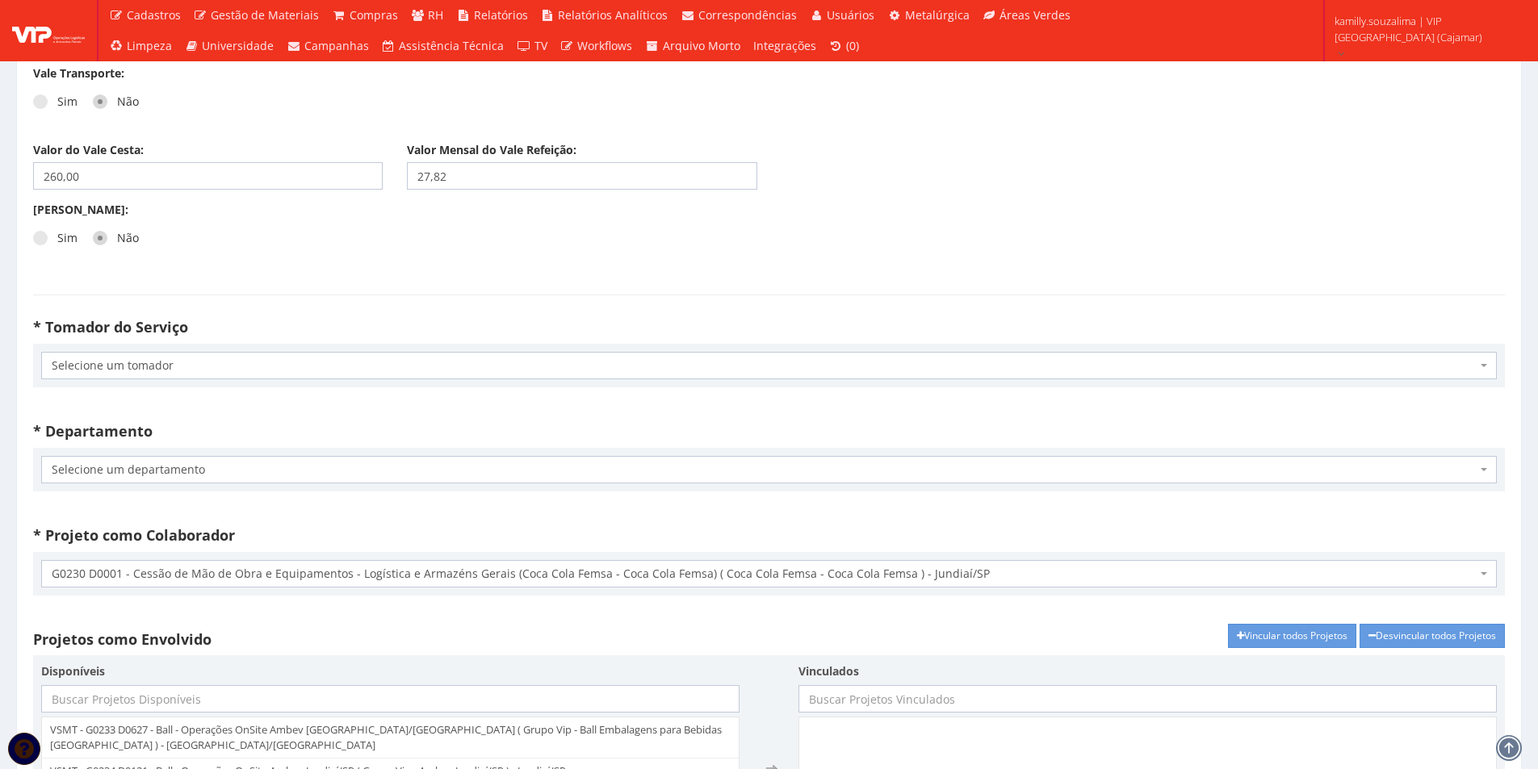
scroll to position [2583, 0]
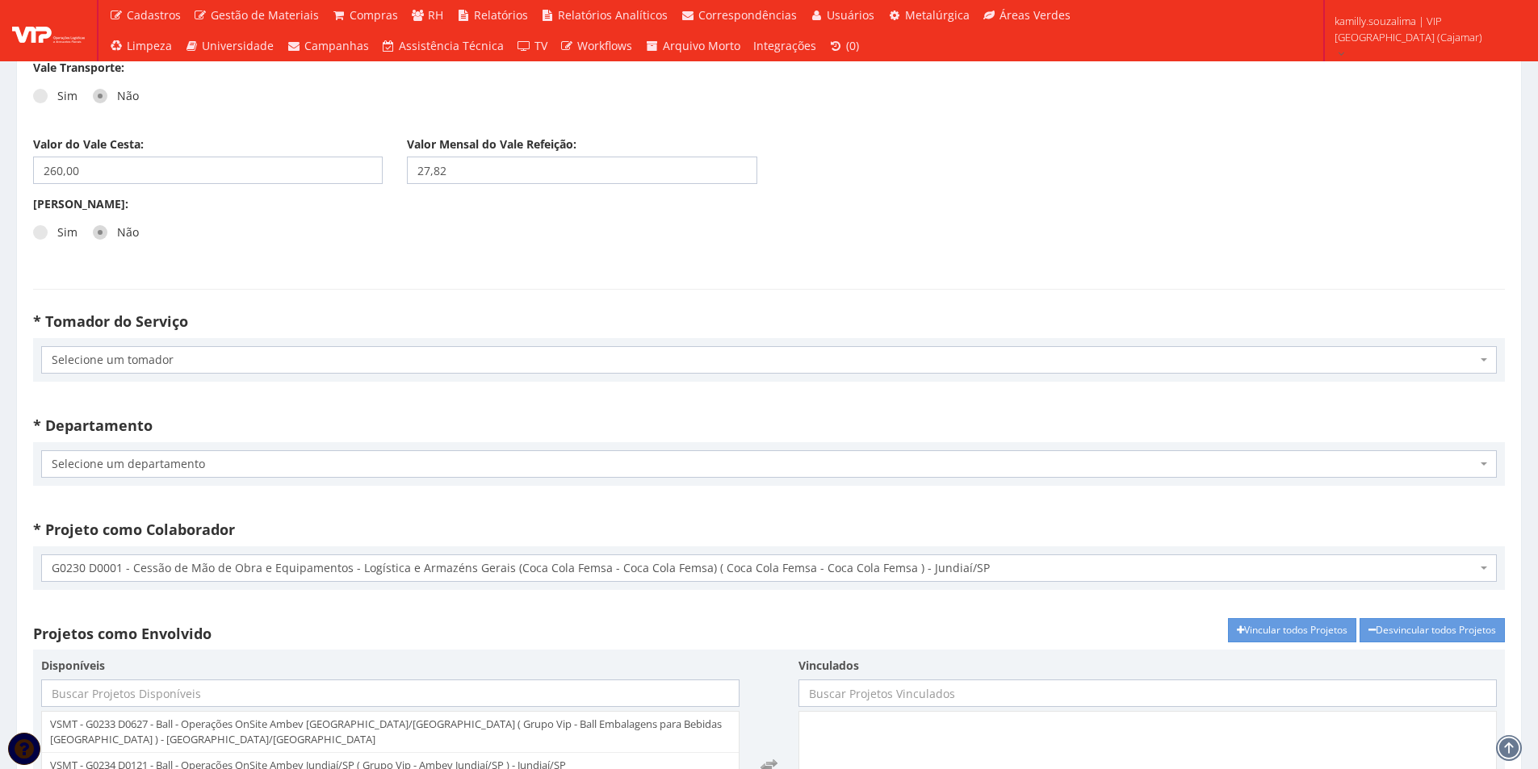
click at [214, 355] on span "Selecione um tomador" at bounding box center [764, 360] width 1425 height 16
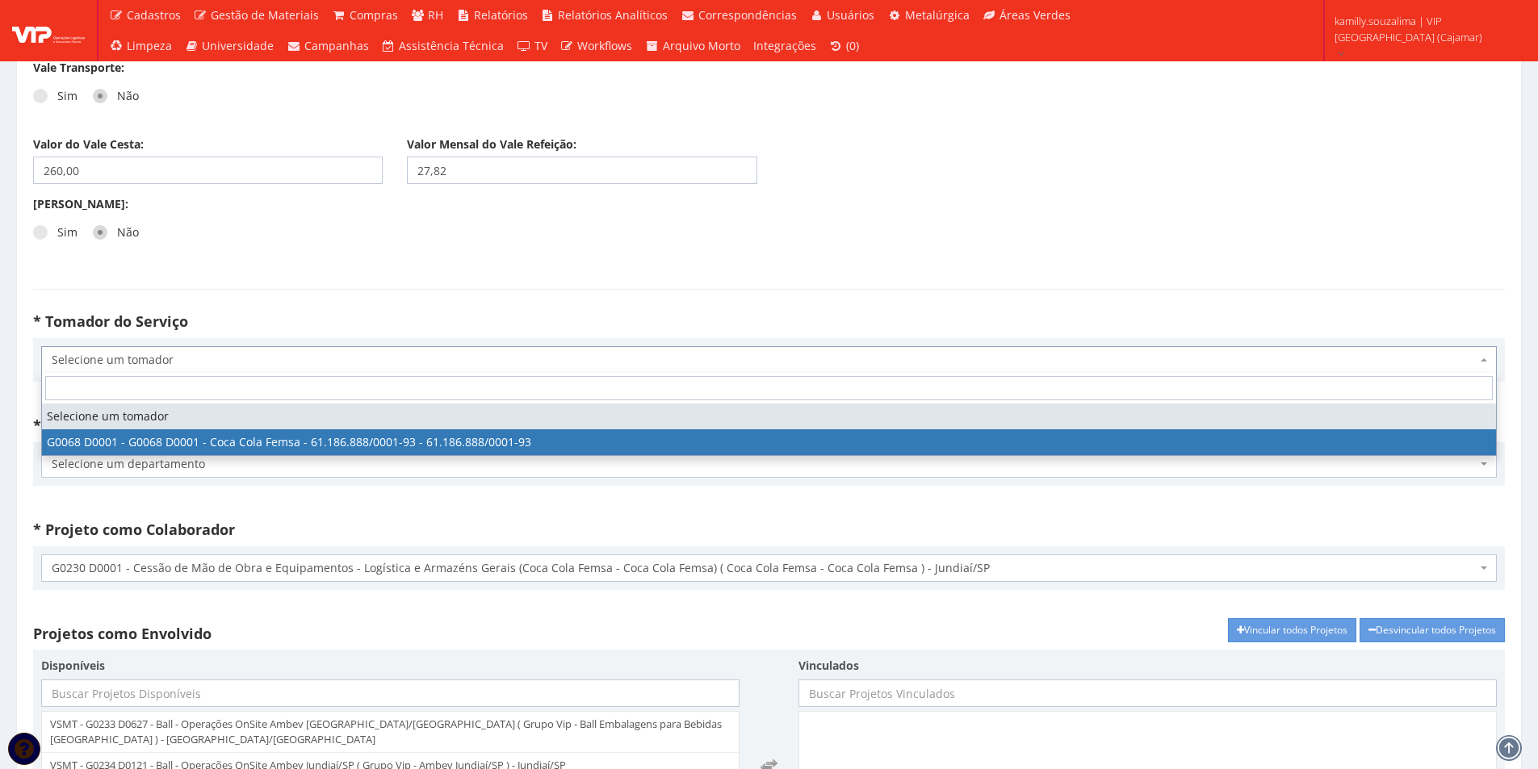
select select "68"
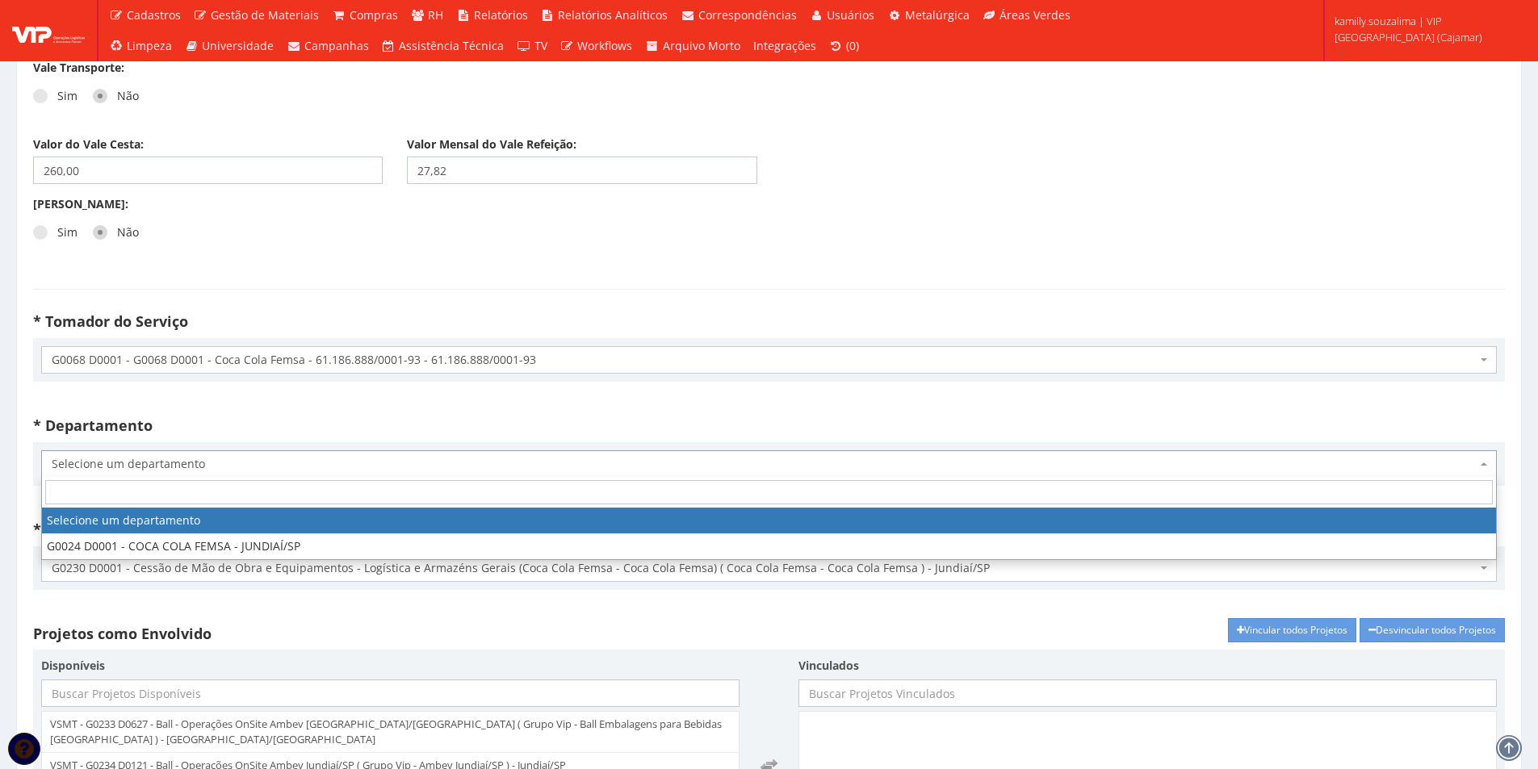
click at [181, 467] on span "Selecione um departamento" at bounding box center [764, 464] width 1425 height 16
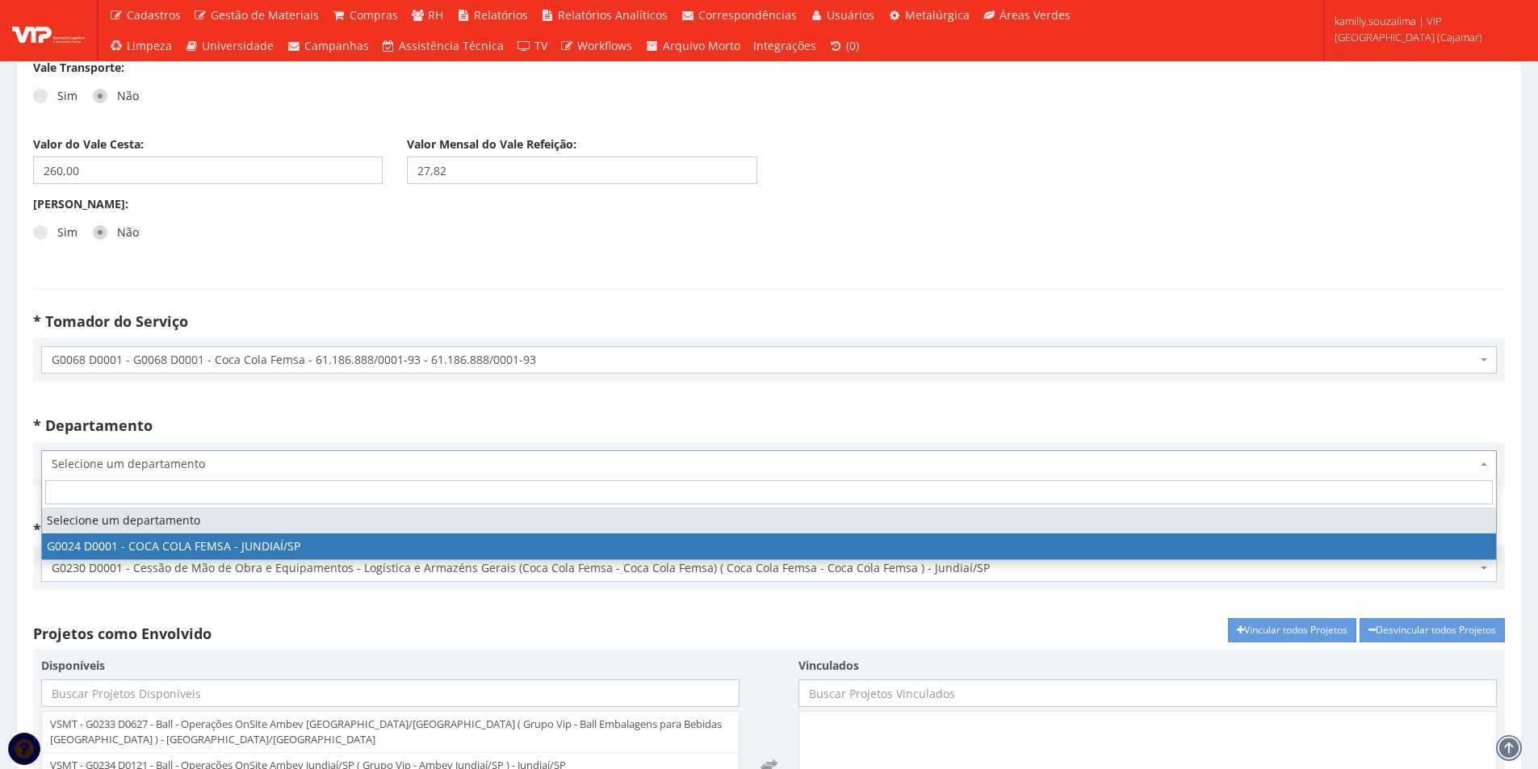
select select "24"
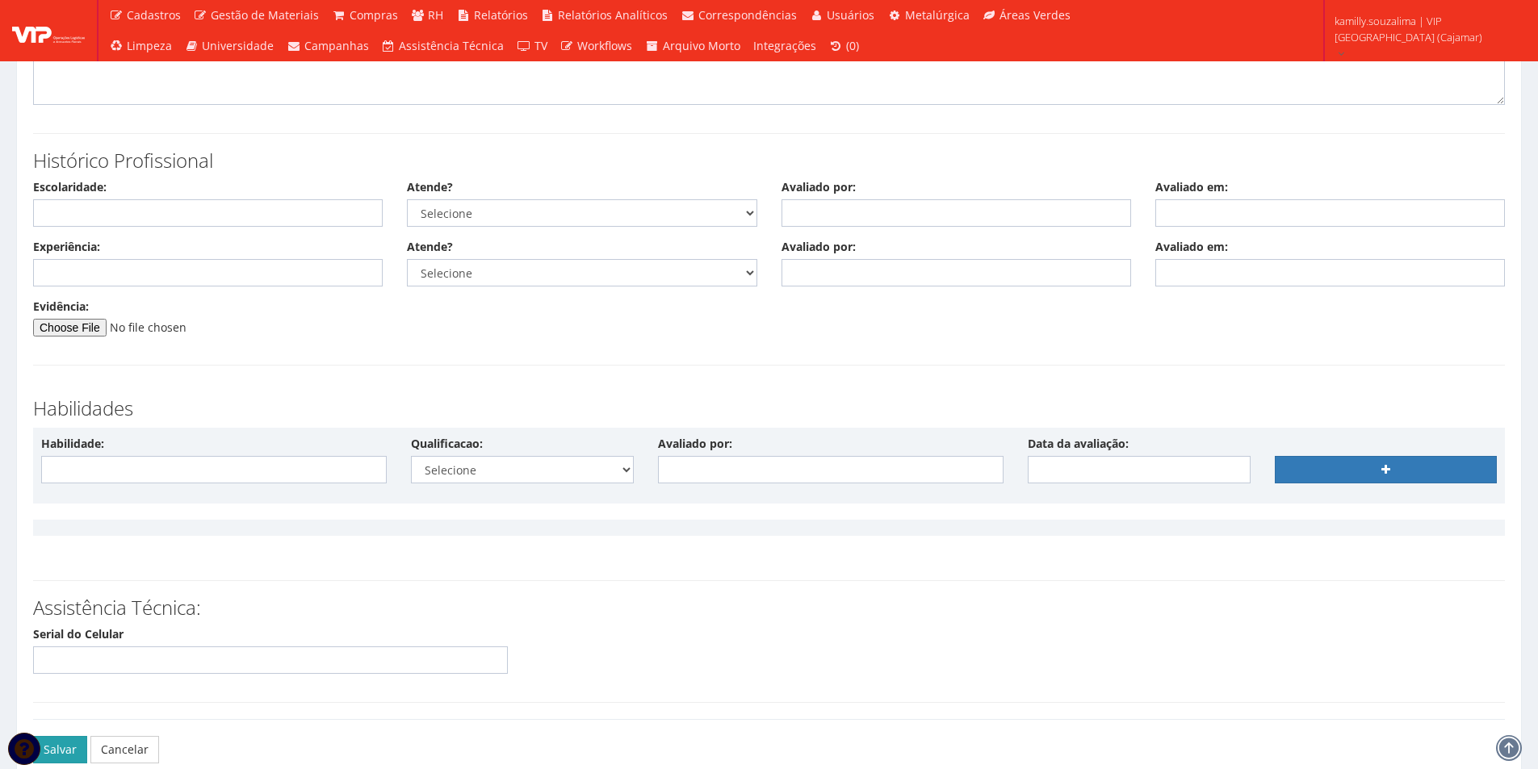
scroll to position [3851, 0]
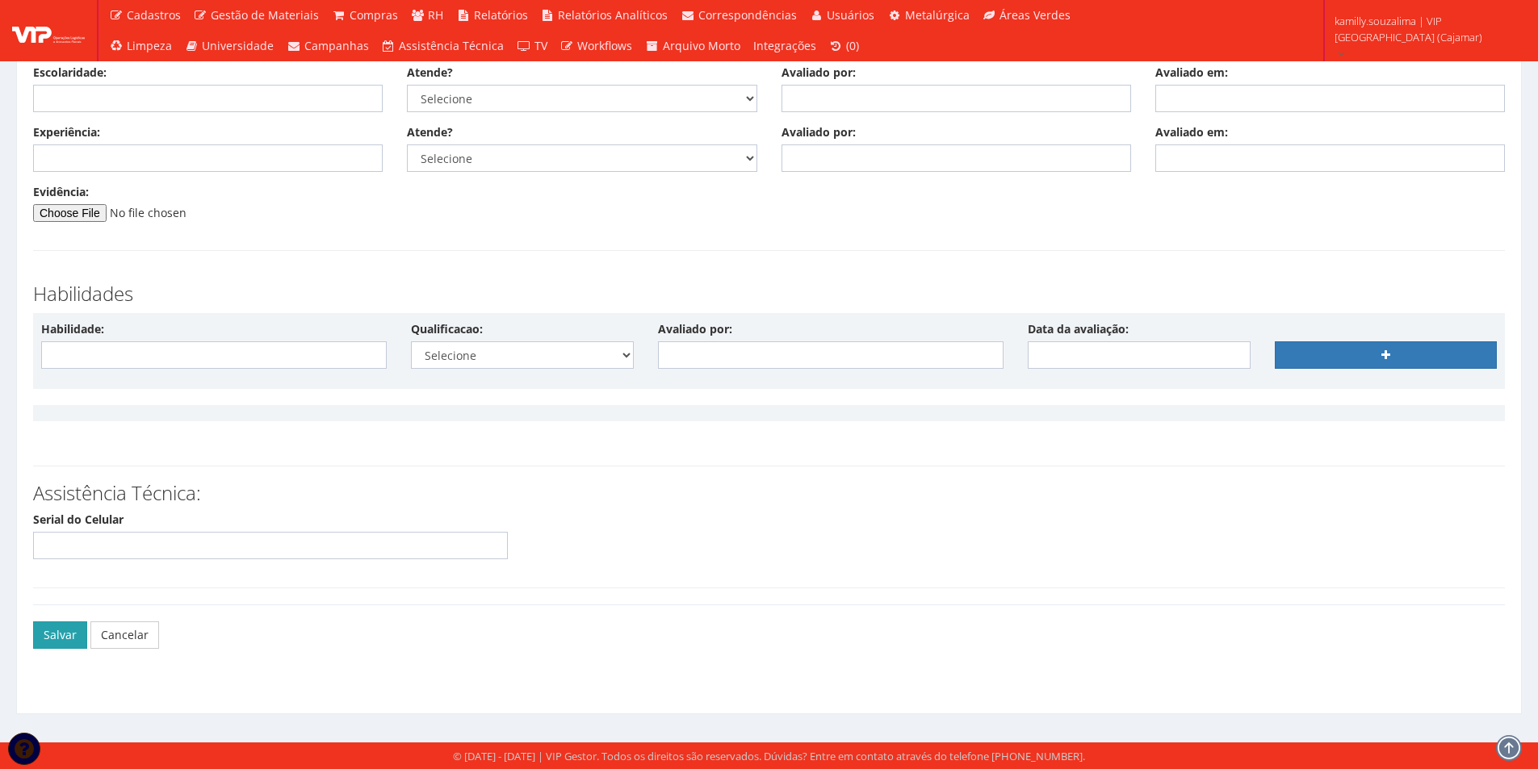
click at [70, 637] on button "Salvar" at bounding box center [60, 635] width 54 height 27
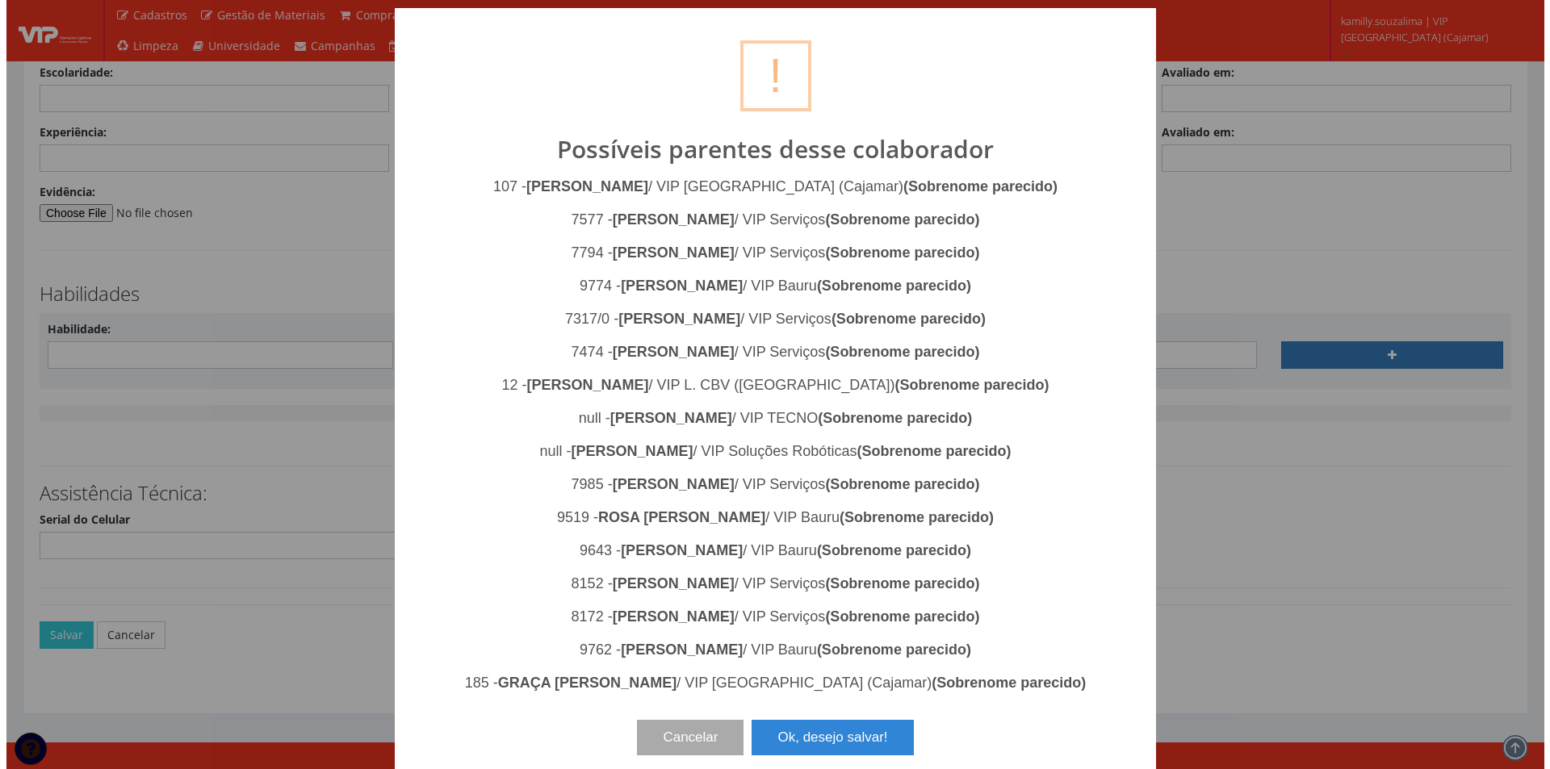
scroll to position [3823, 0]
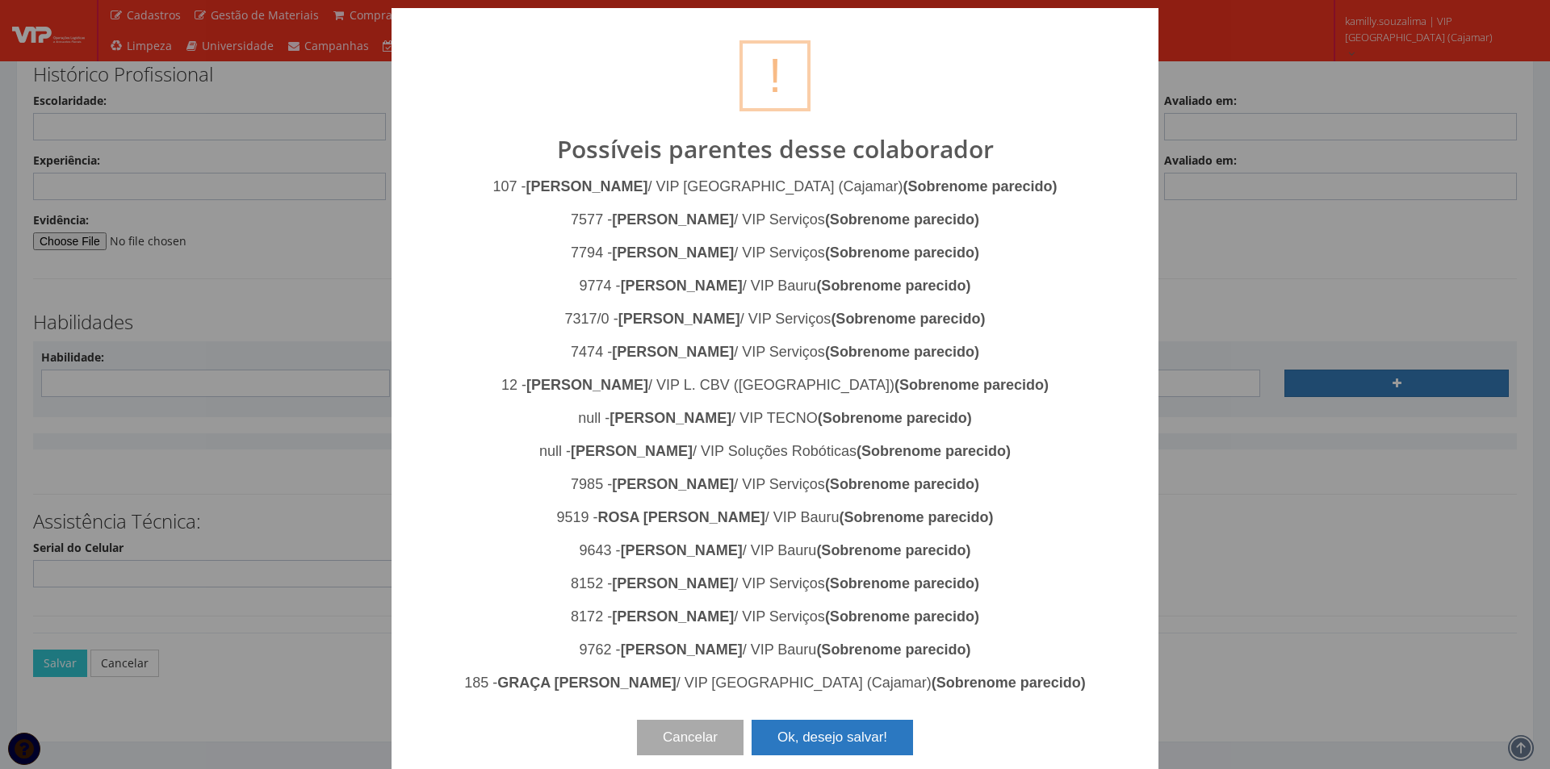
click at [838, 743] on button "Ok, desejo salvar!" at bounding box center [832, 738] width 161 height 36
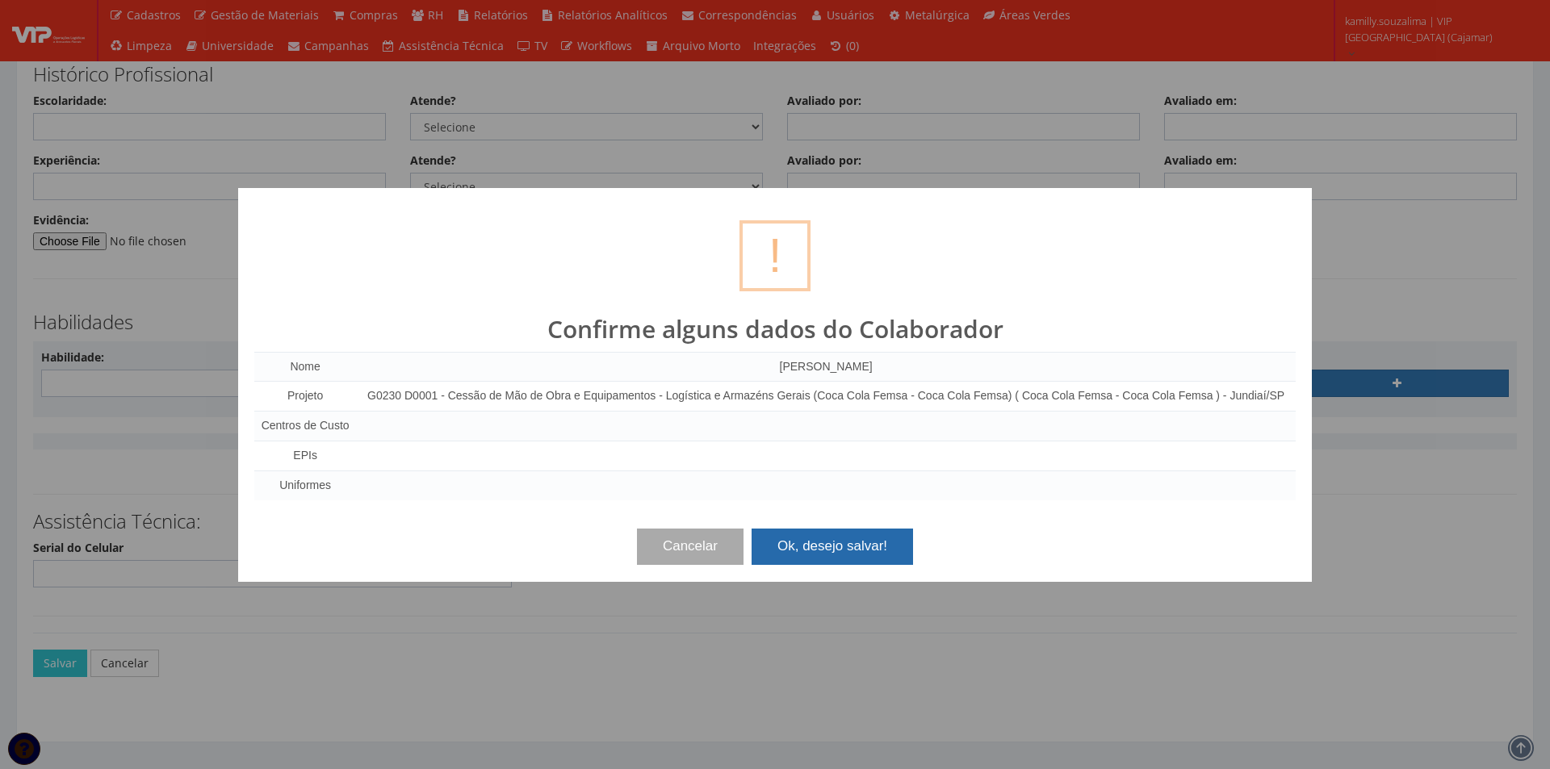
click at [887, 553] on button "Ok, desejo salvar!" at bounding box center [832, 547] width 161 height 36
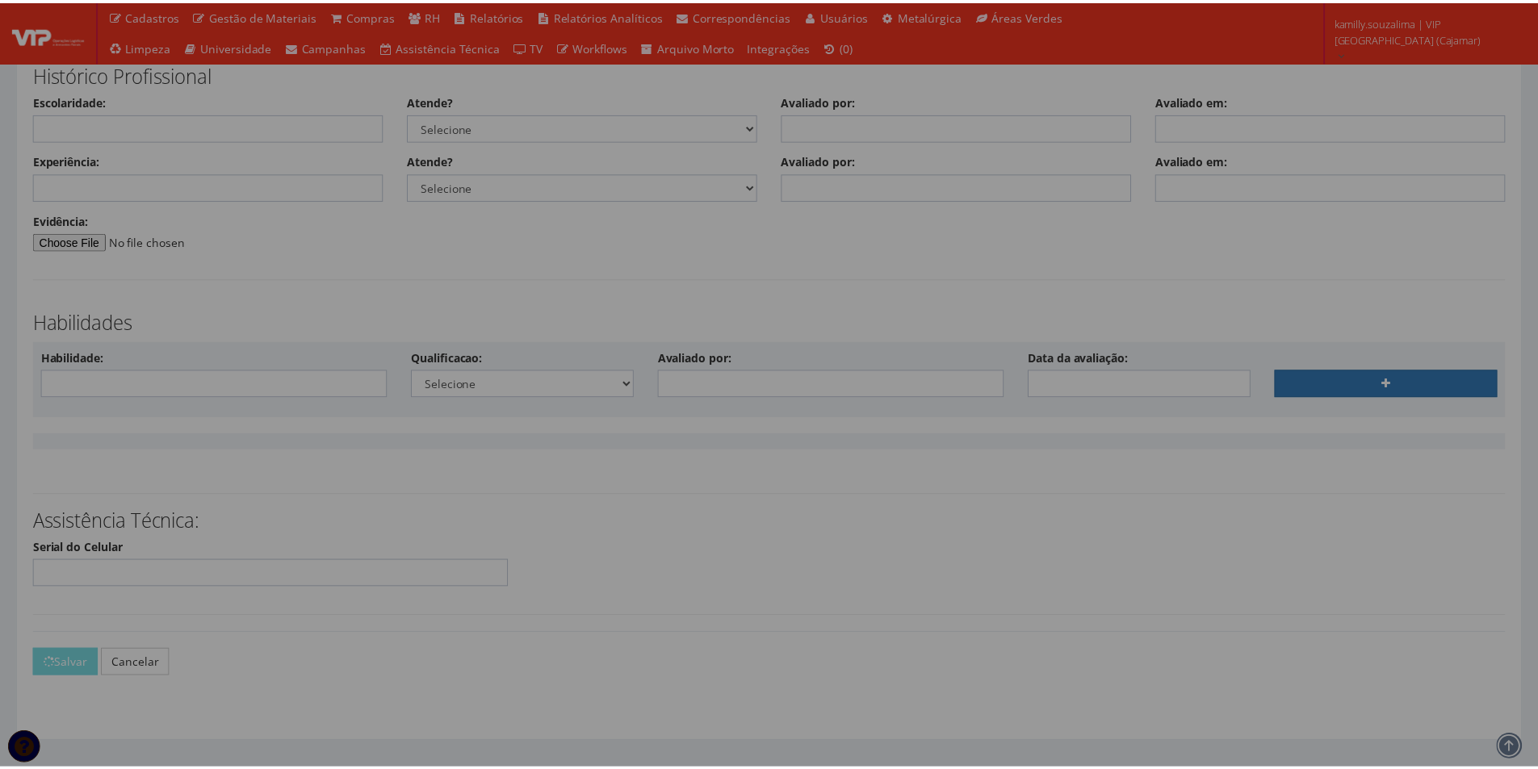
scroll to position [3851, 0]
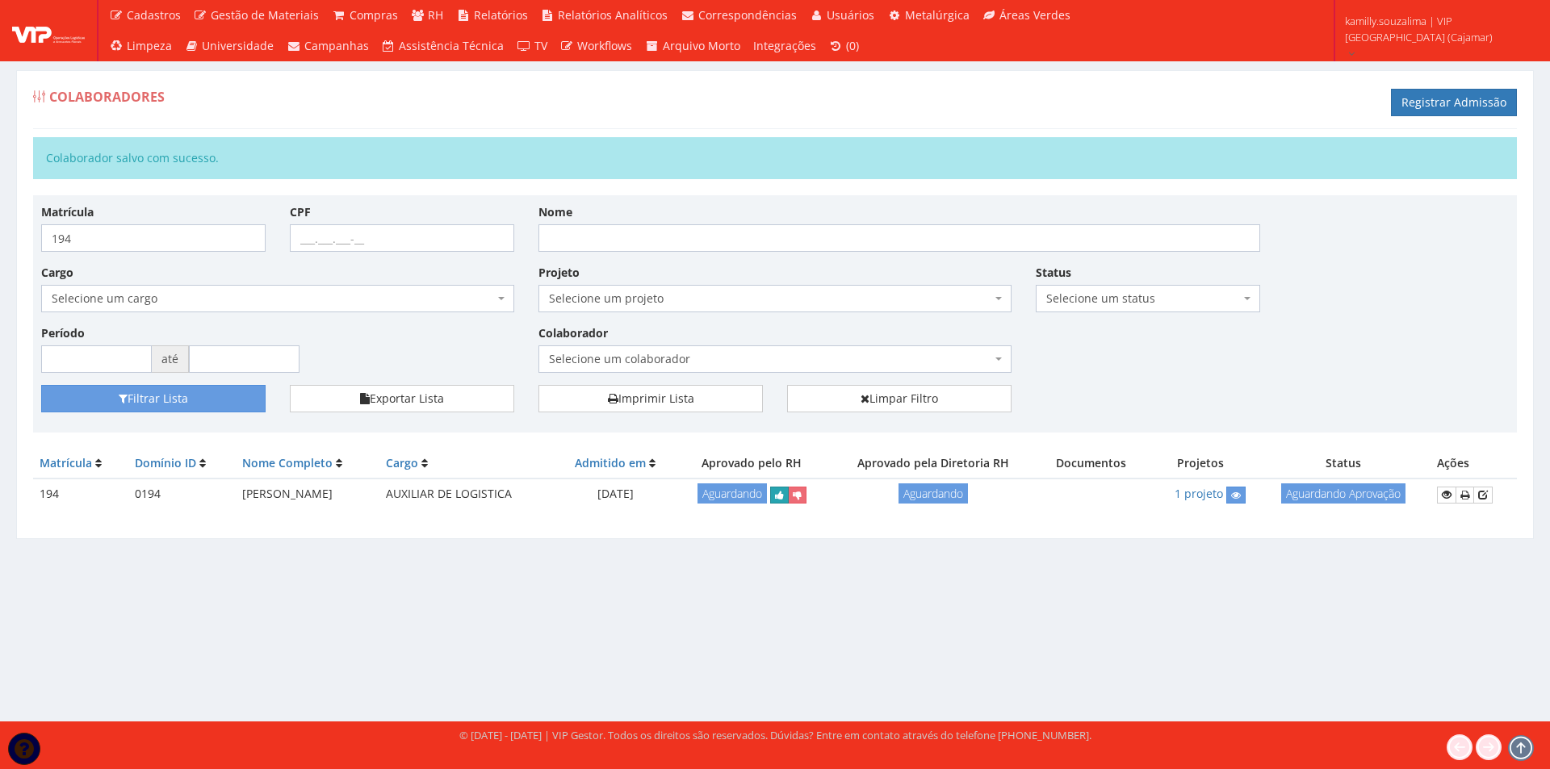
click at [784, 500] on icon "submit" at bounding box center [779, 495] width 9 height 11
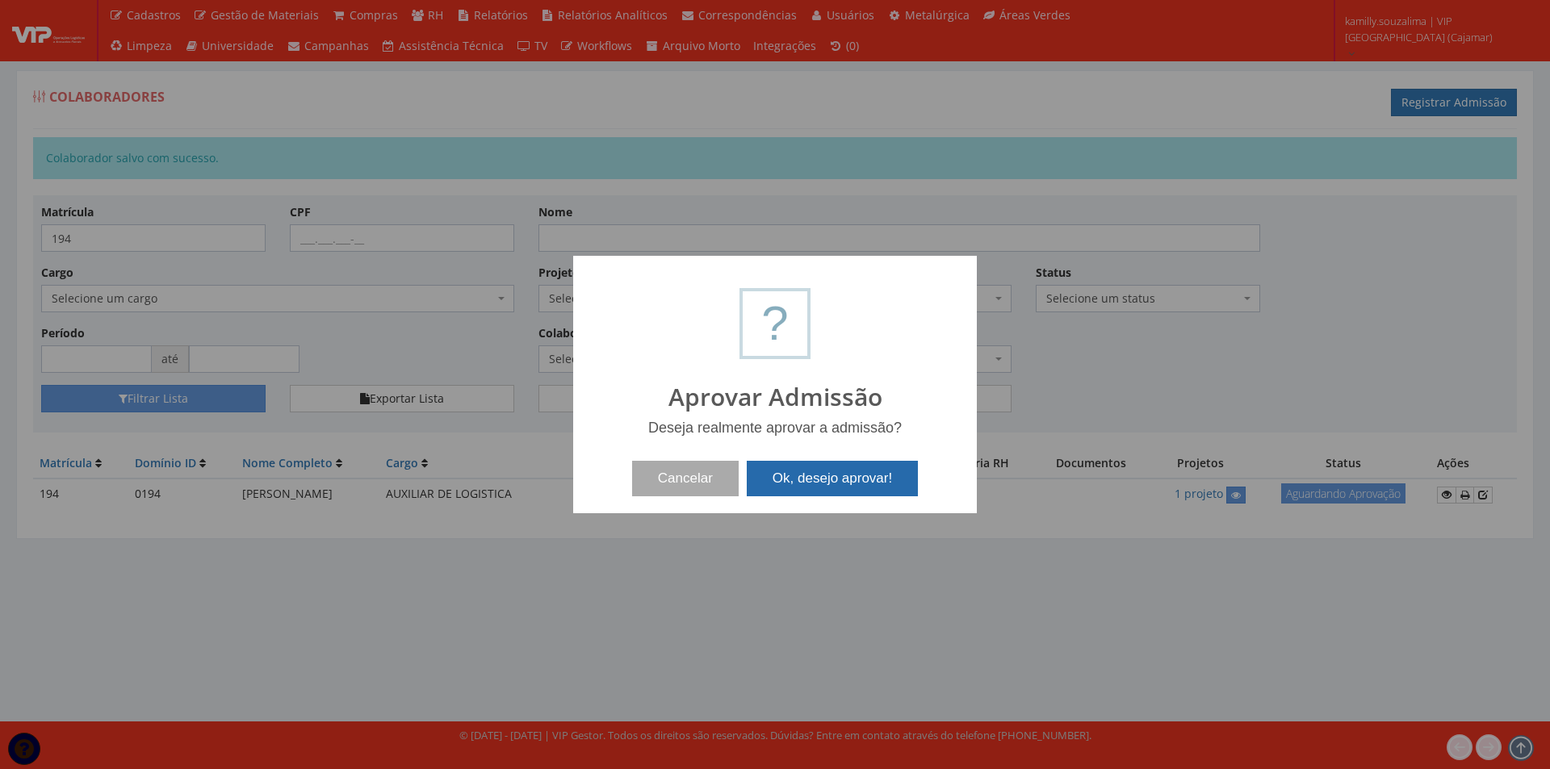
click at [826, 464] on button "Ok, desejo aprovar!" at bounding box center [832, 479] width 171 height 36
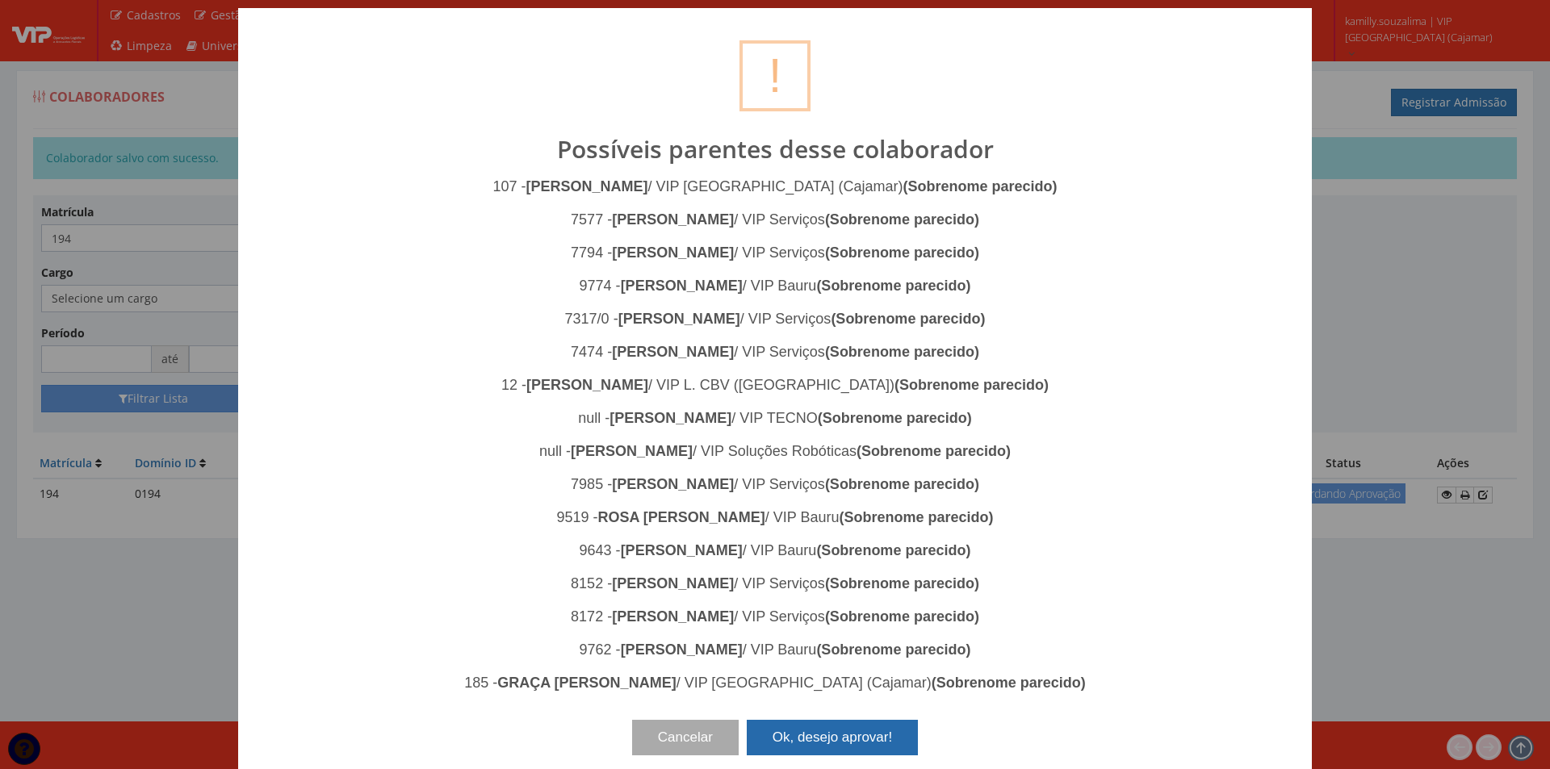
click at [857, 731] on button "Ok, desejo aprovar!" at bounding box center [832, 738] width 171 height 36
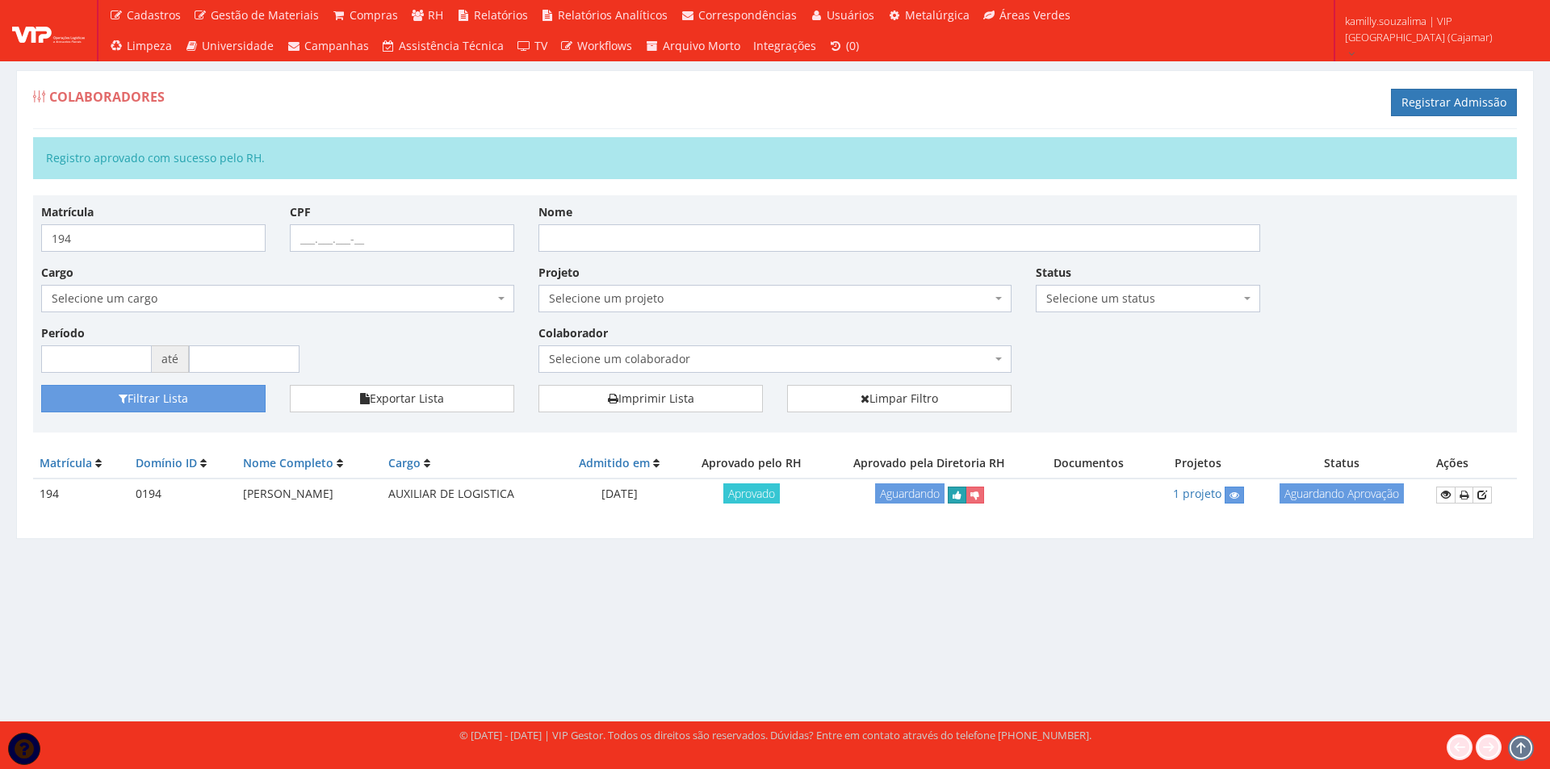
click at [966, 504] on button "submit" at bounding box center [957, 495] width 19 height 17
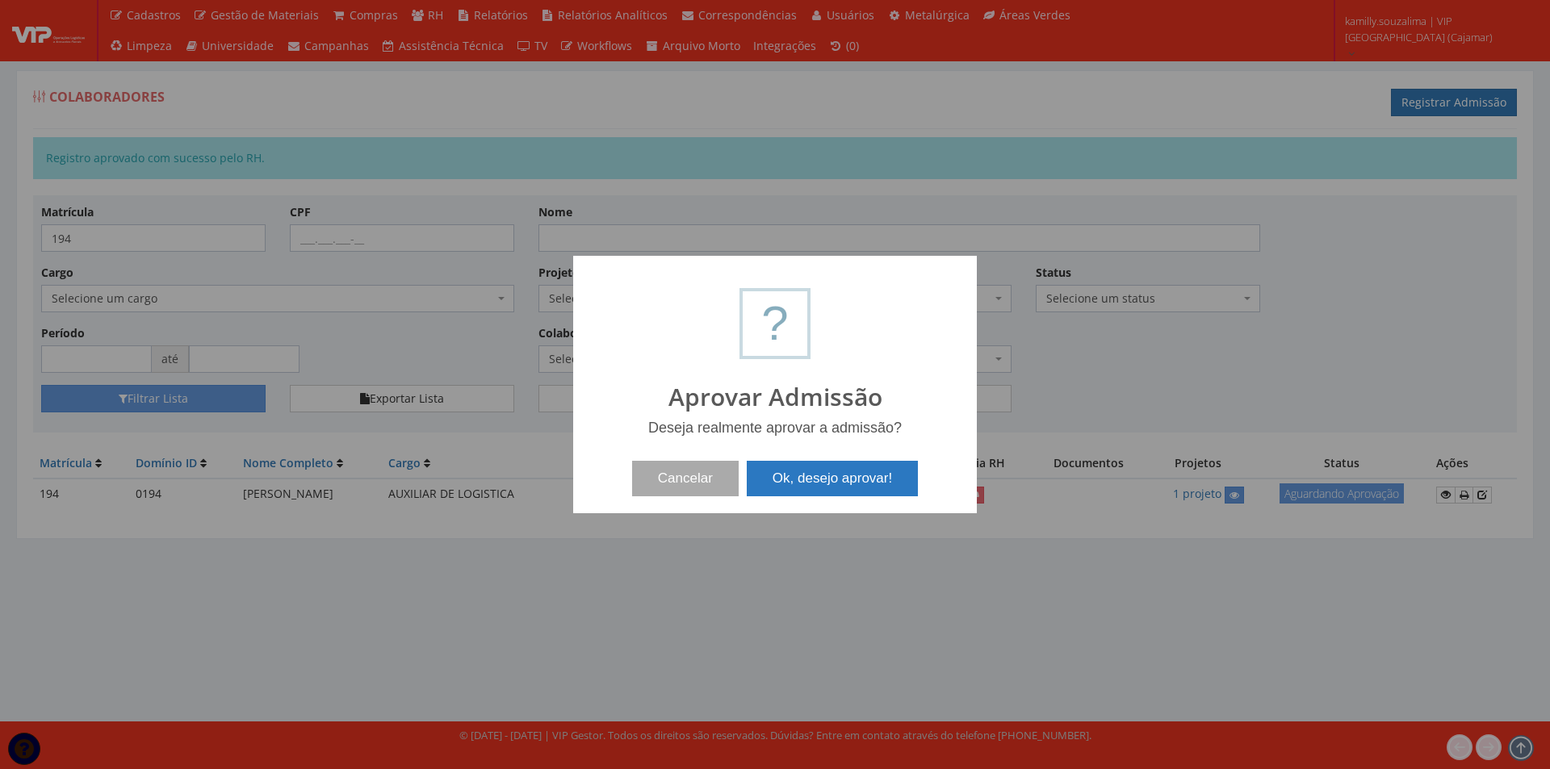
click at [810, 487] on button "Ok, desejo aprovar!" at bounding box center [832, 479] width 171 height 36
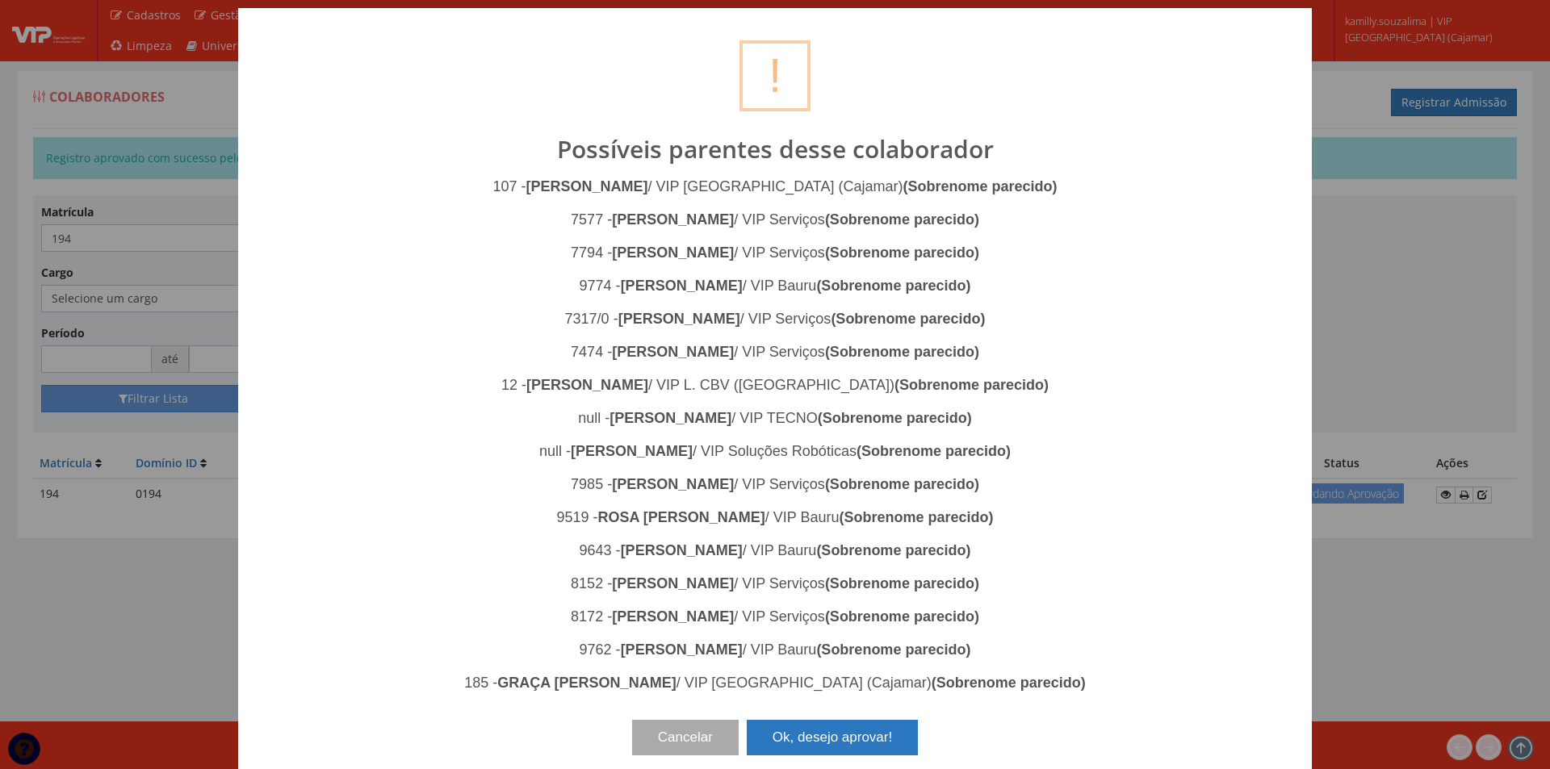
click at [894, 727] on button "Ok, desejo aprovar!" at bounding box center [832, 738] width 171 height 36
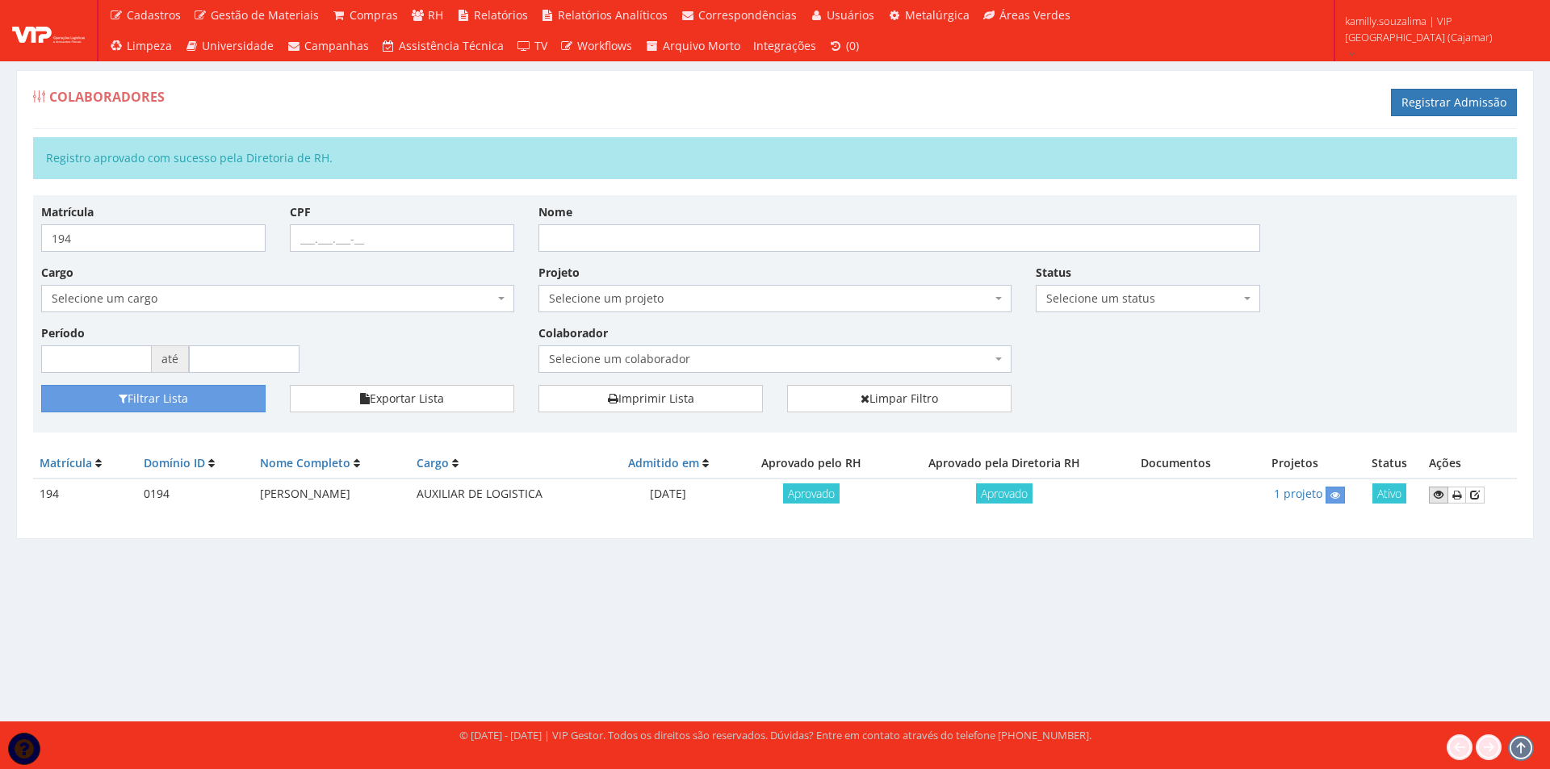
click at [1436, 496] on icon at bounding box center [1439, 494] width 10 height 11
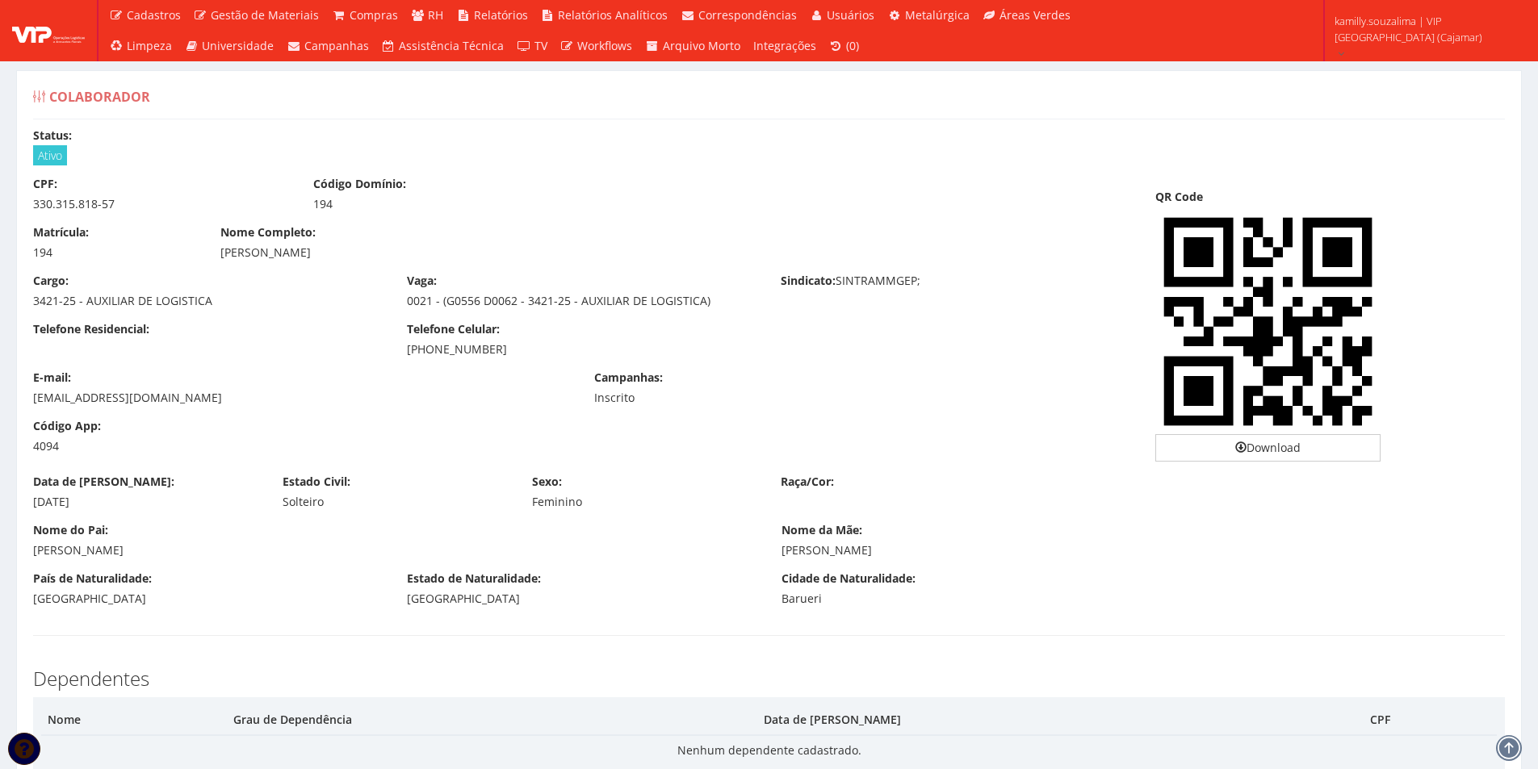
drag, startPoint x: 1150, startPoint y: 514, endPoint x: 1074, endPoint y: 485, distance: 82.0
drag, startPoint x: 373, startPoint y: 157, endPoint x: 109, endPoint y: 9, distance: 302.9
click at [368, 157] on div "Ativo" at bounding box center [769, 156] width 1472 height 16
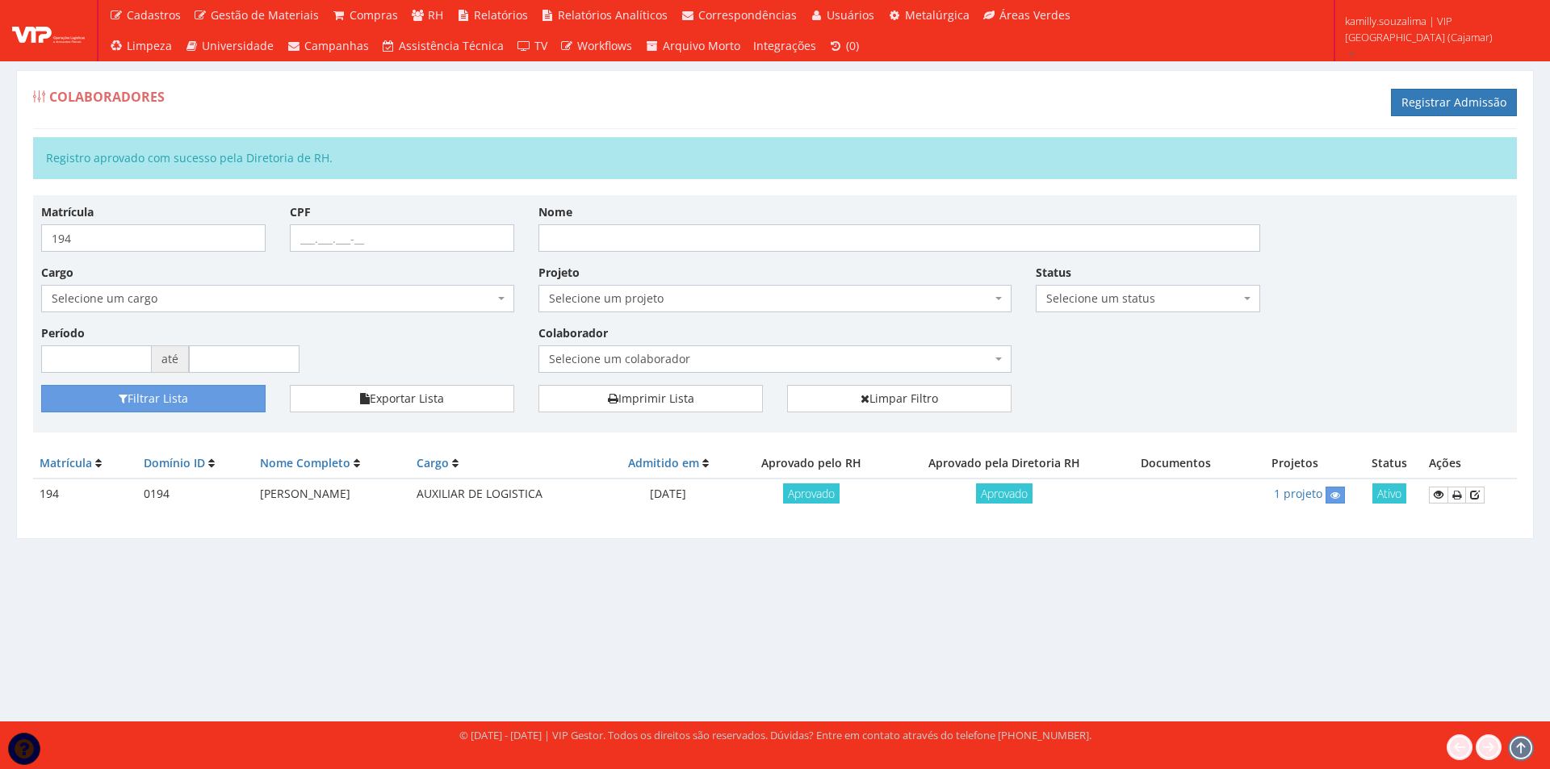
click at [908, 416] on div "Filtrar Lista Exportar Lista Imprimir Lista Limpar Filtro" at bounding box center [775, 405] width 1492 height 40
click at [905, 405] on link "Limpar Filtro" at bounding box center [899, 398] width 224 height 27
